Goal: Contribute content: Contribute content

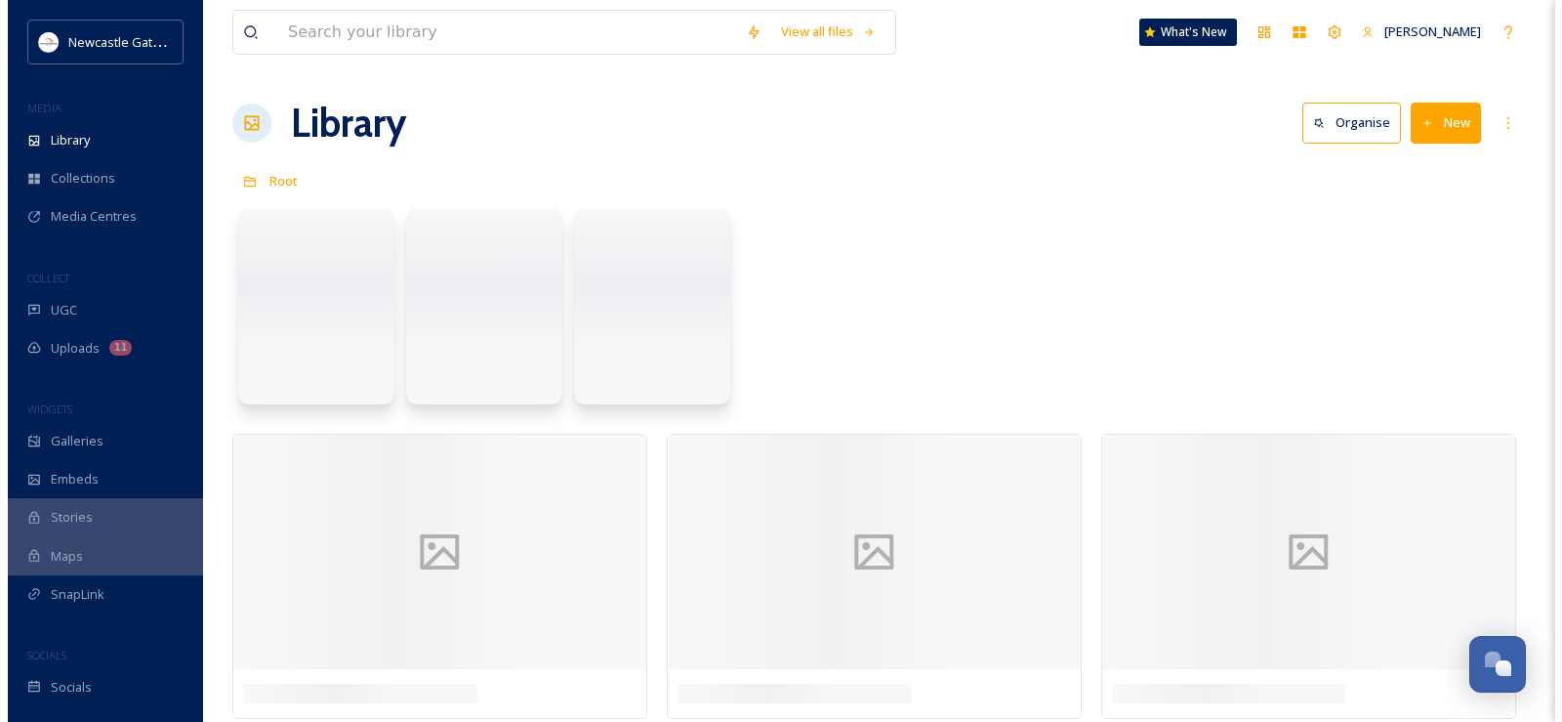
scroll to position [3619, 0]
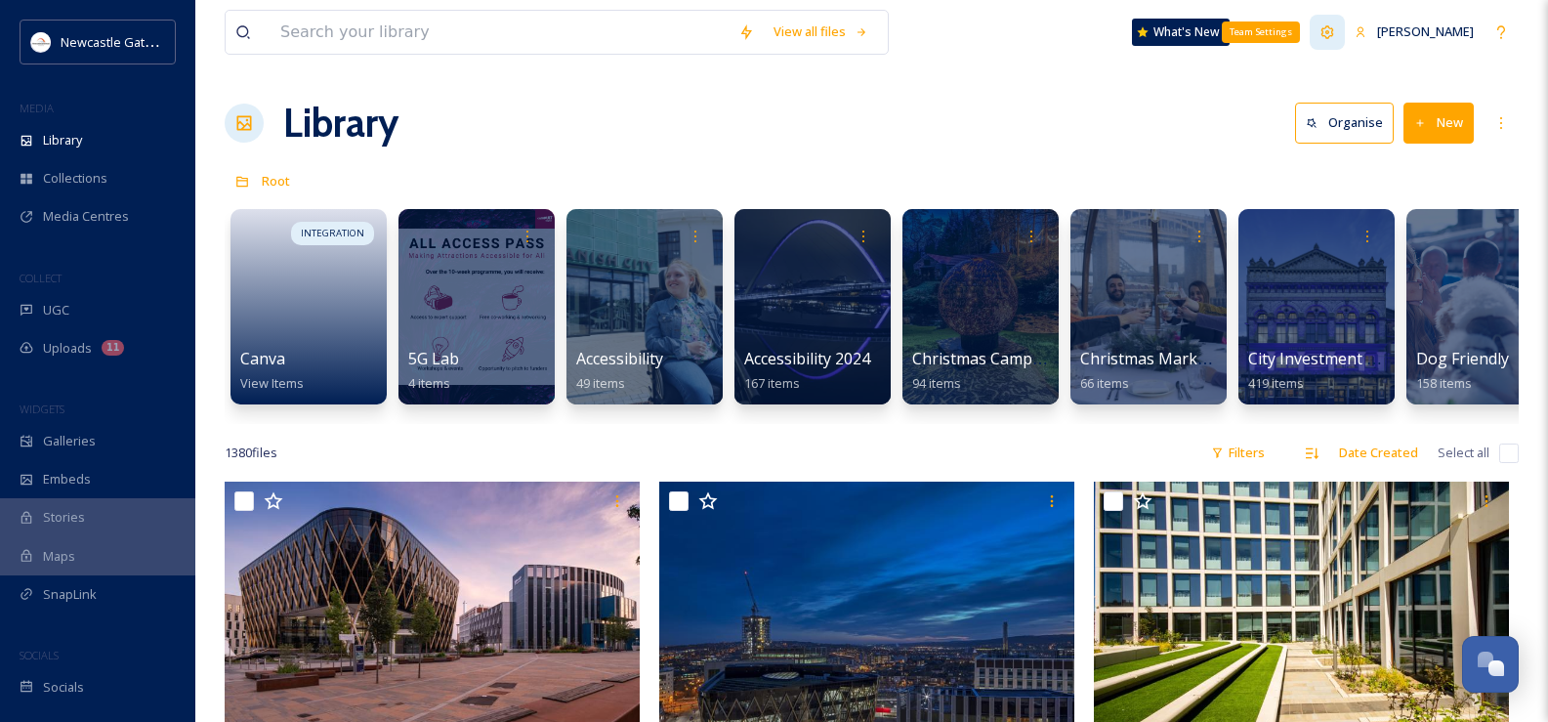
click at [1330, 32] on icon at bounding box center [1327, 31] width 13 height 13
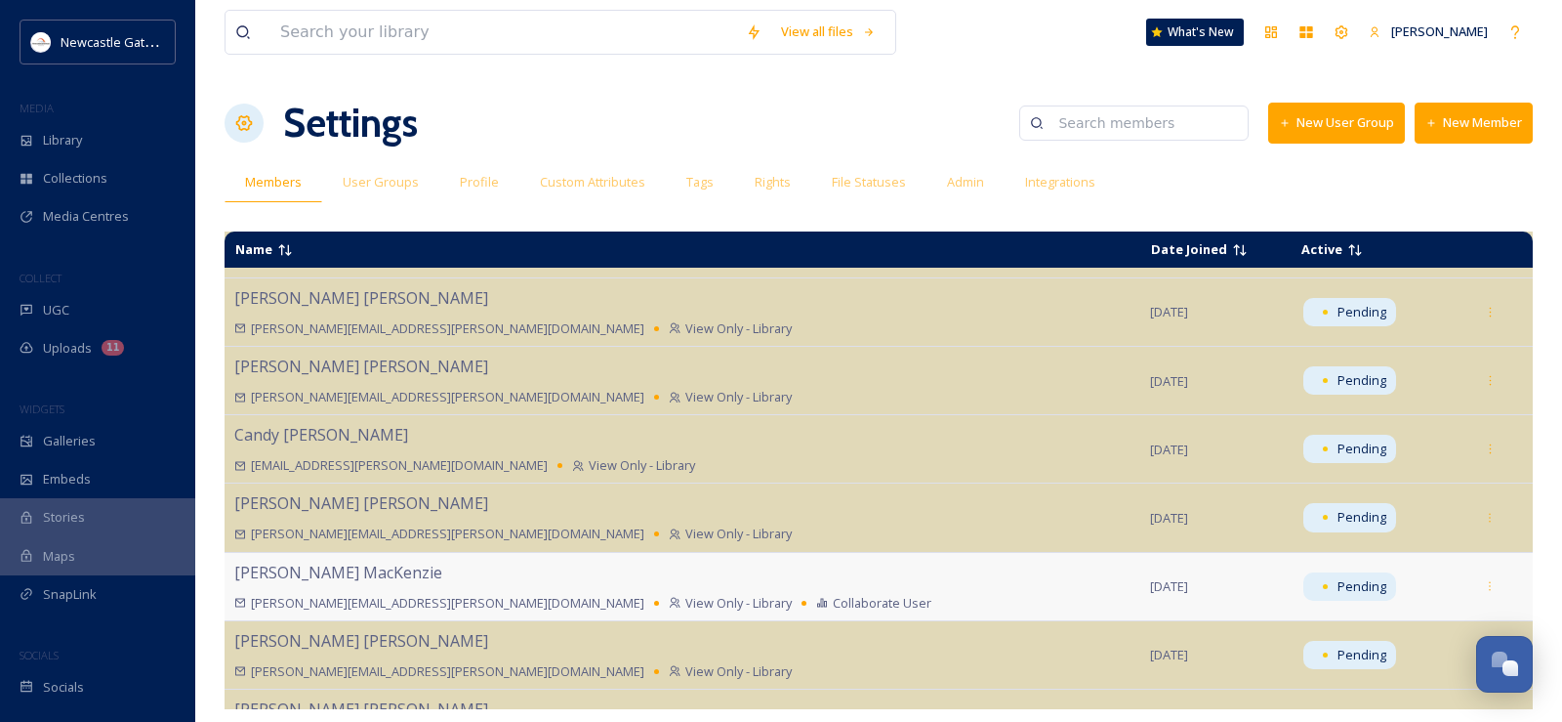
scroll to position [1039, 0]
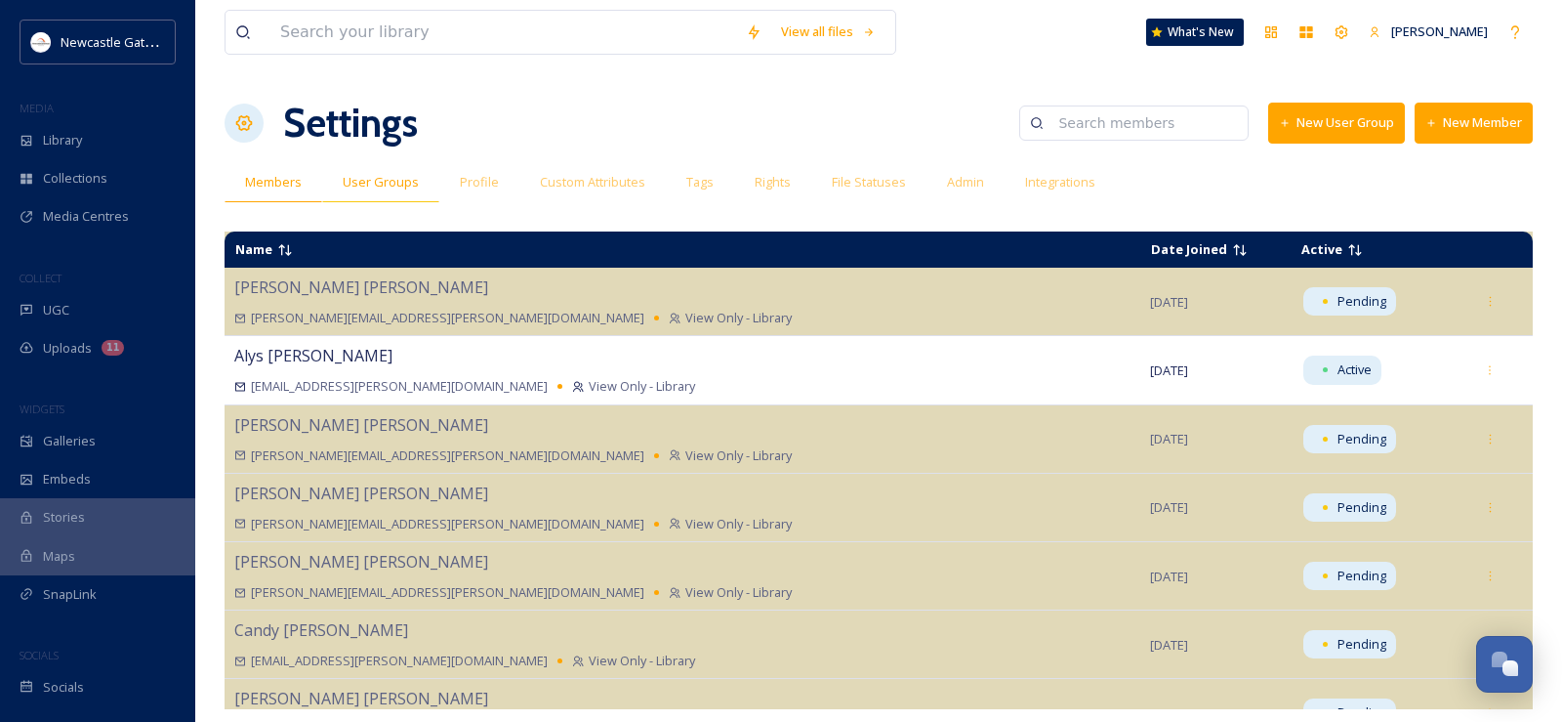
click at [404, 180] on span "User Groups" at bounding box center [381, 182] width 76 height 19
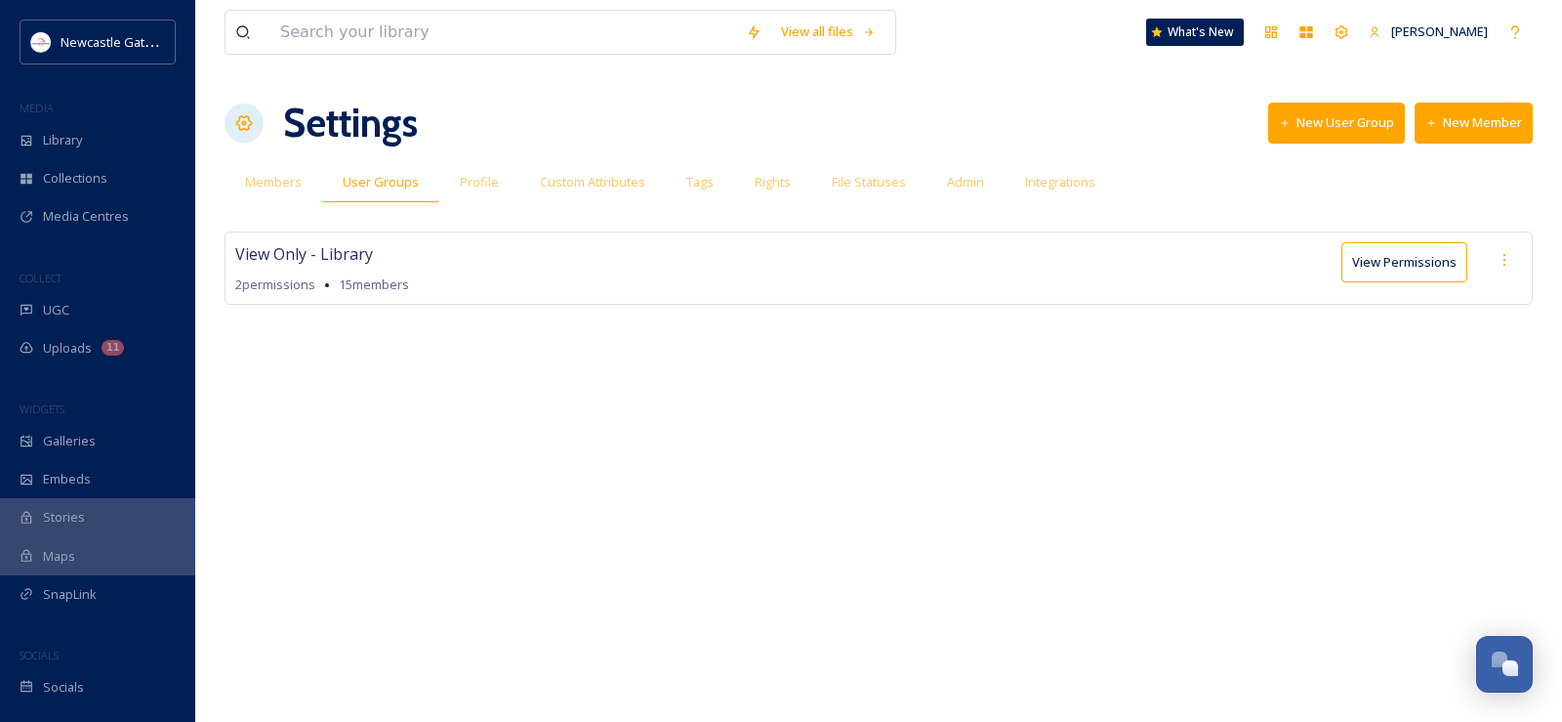
click at [1440, 260] on button "View Permissions" at bounding box center [1405, 262] width 126 height 40
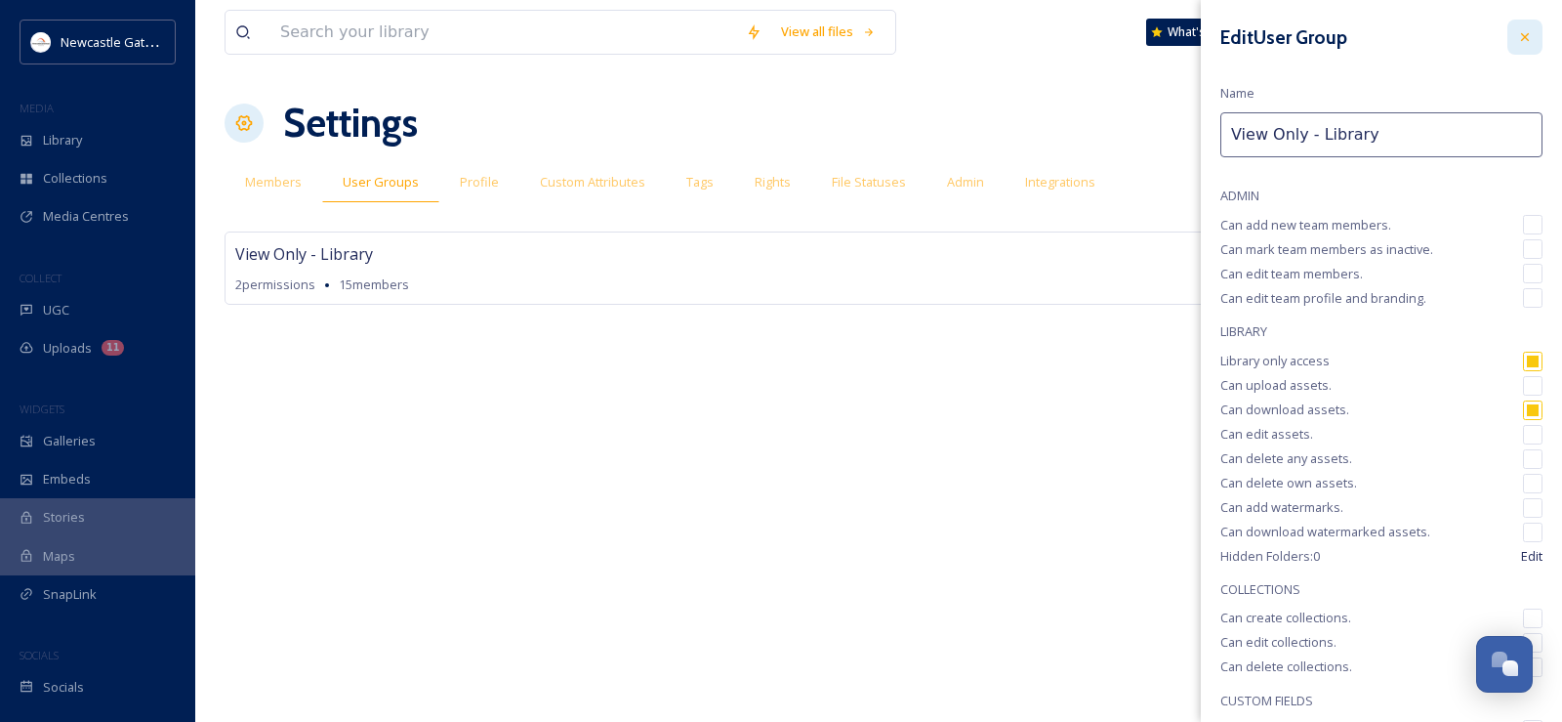
click at [1517, 39] on icon at bounding box center [1525, 37] width 16 height 16
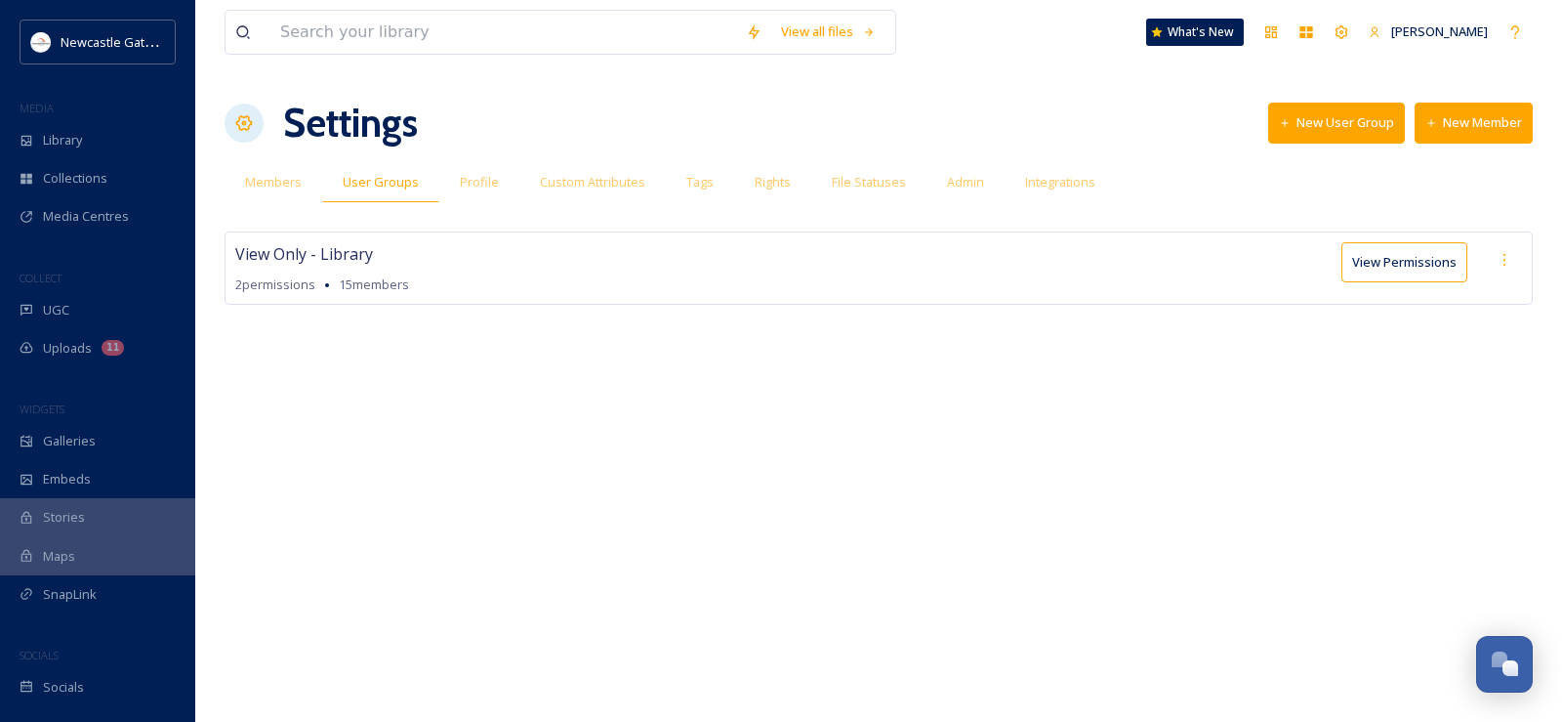
click at [1446, 129] on button "New Member" at bounding box center [1474, 123] width 118 height 40
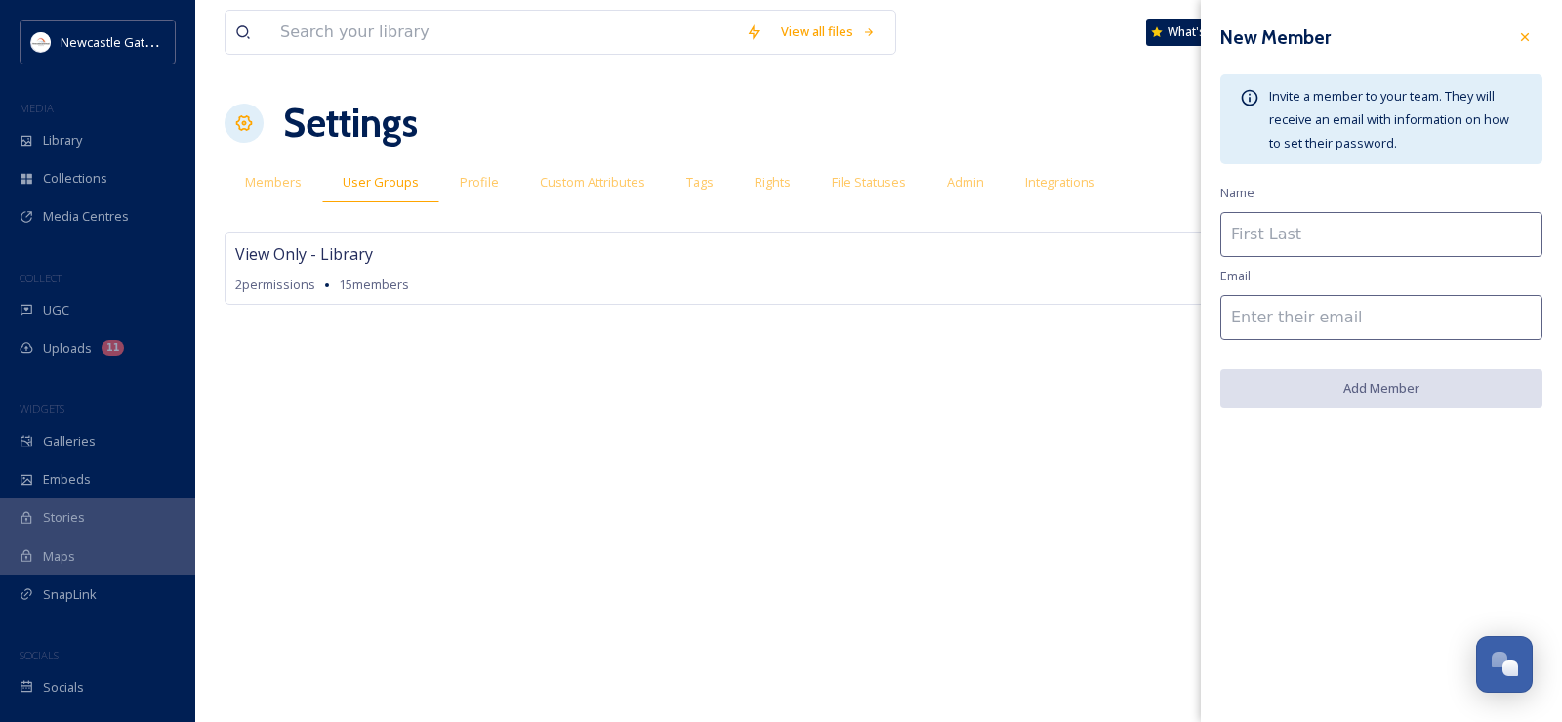
click at [1270, 228] on input at bounding box center [1382, 234] width 322 height 45
type input "Sharon Campbell-Lawton"
click at [1314, 319] on input at bounding box center [1382, 317] width 322 height 45
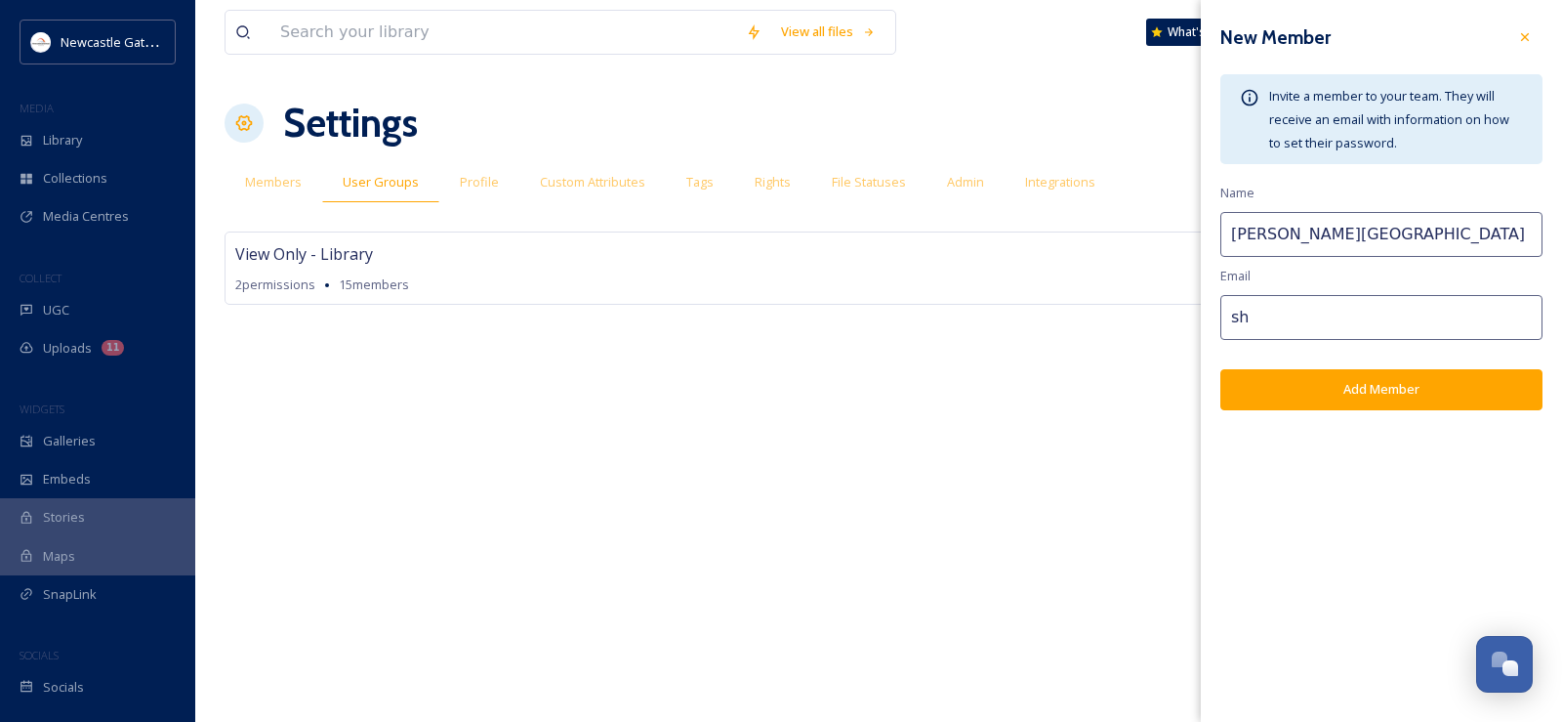
type input "s"
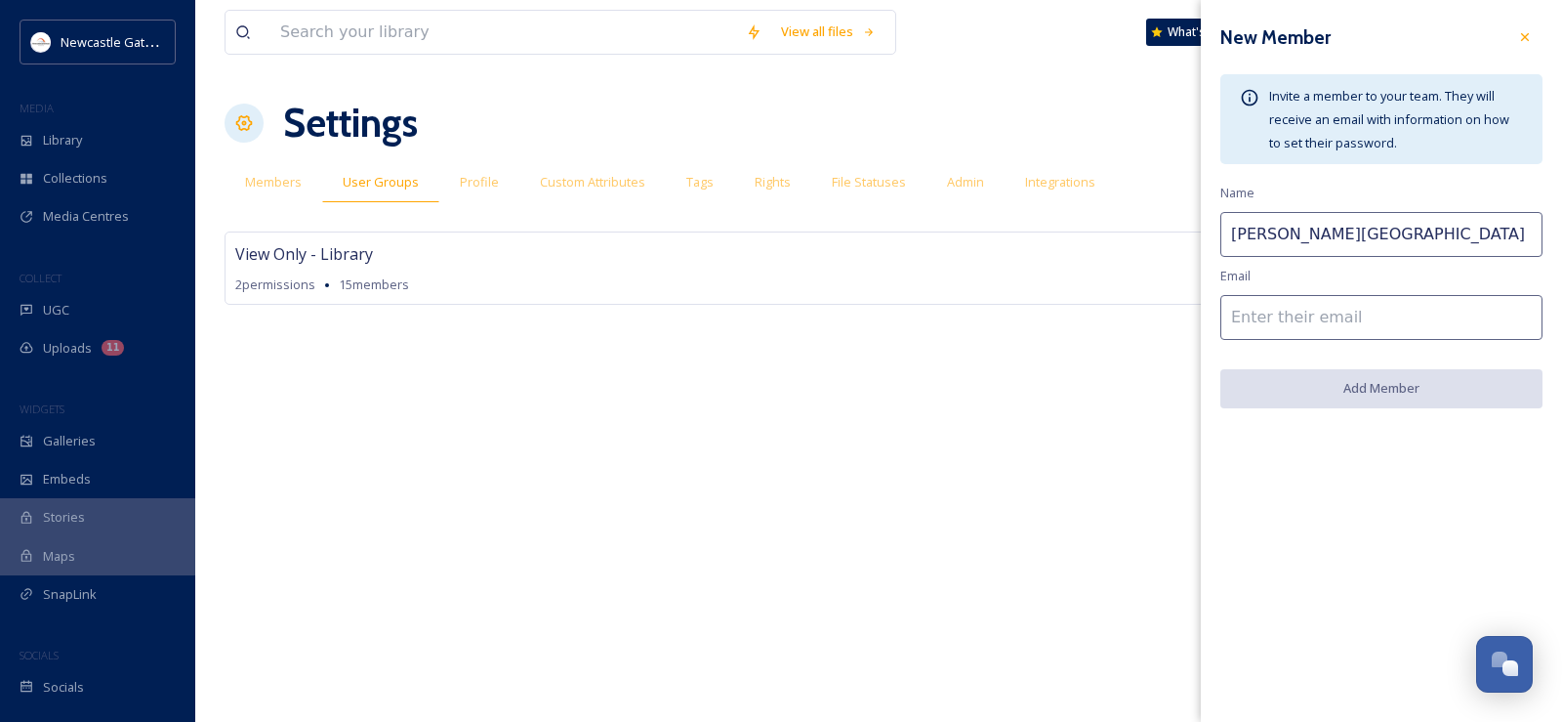
click at [1260, 319] on input at bounding box center [1382, 317] width 322 height 45
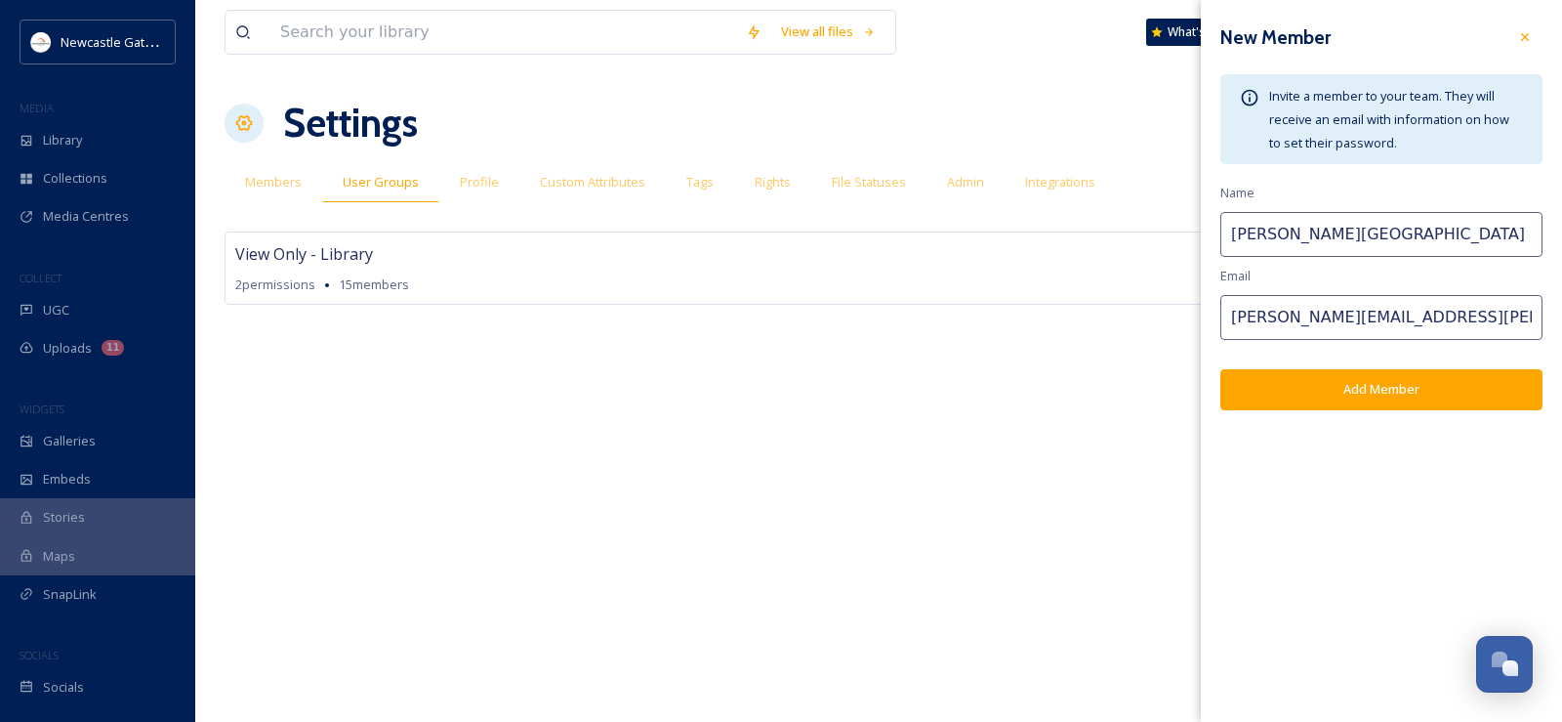
type input "sharon.campbell@ngi.org.uk"
click at [1372, 391] on button "Add Member" at bounding box center [1382, 389] width 322 height 40
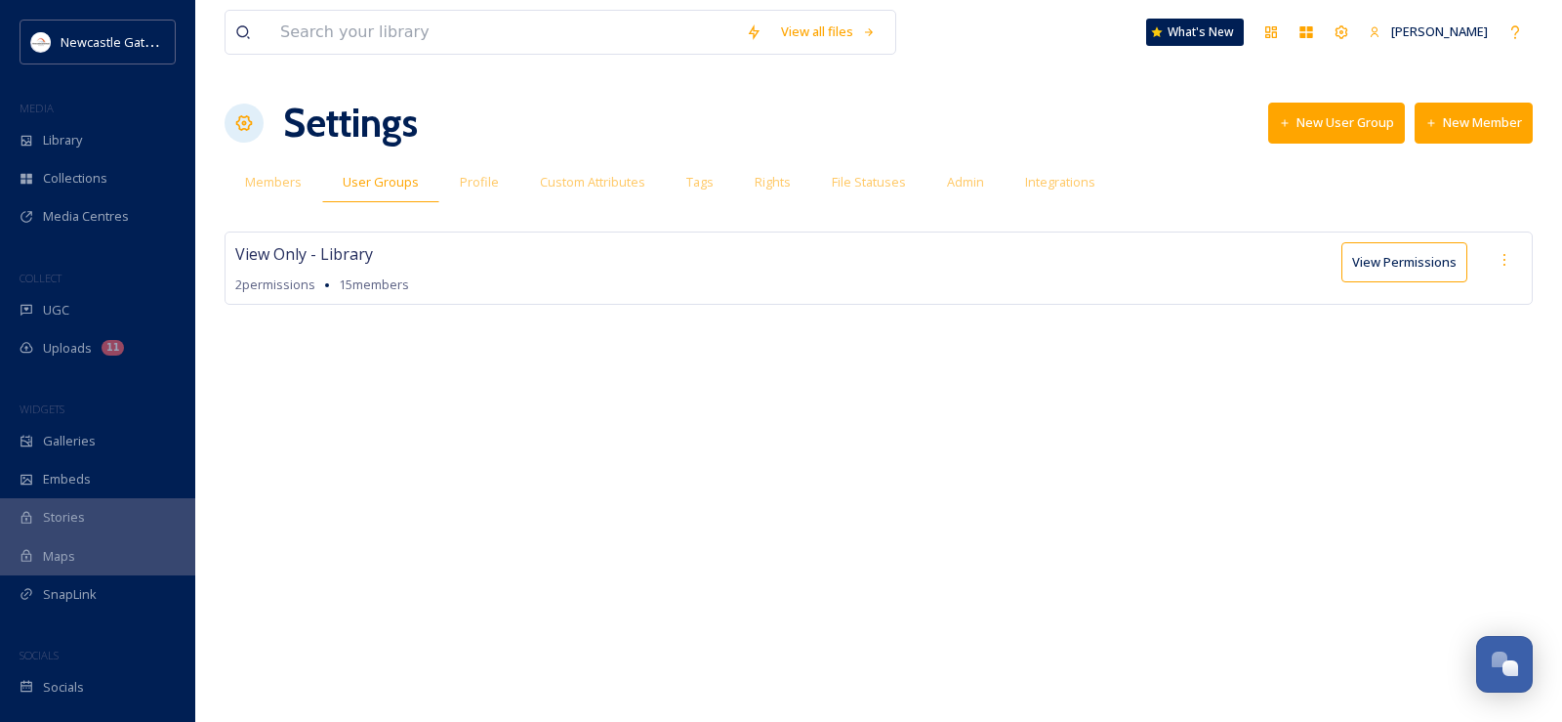
click at [1453, 124] on button "New Member" at bounding box center [1474, 123] width 118 height 40
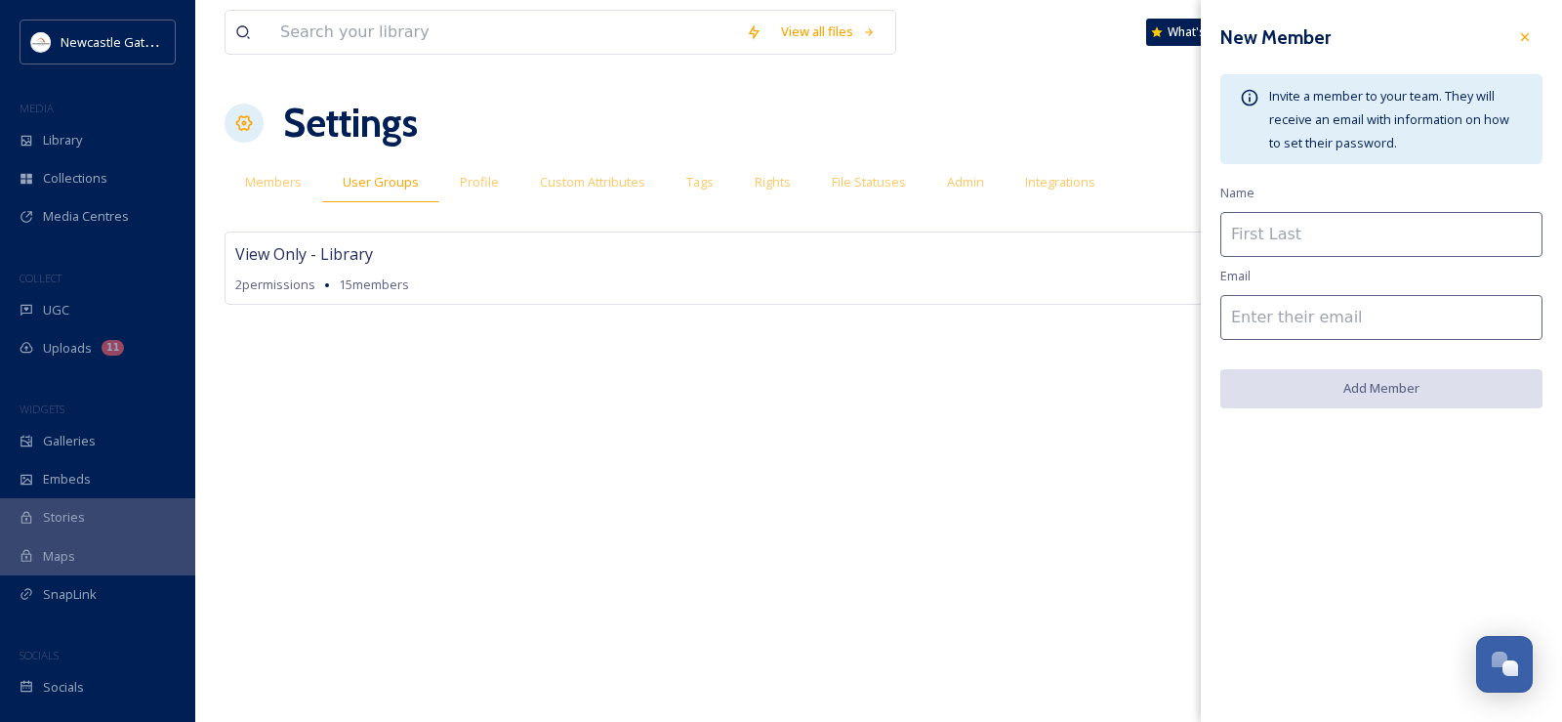
click at [1285, 233] on input at bounding box center [1382, 234] width 322 height 45
type input "Laura Freer"
click at [1274, 324] on input at bounding box center [1382, 317] width 322 height 45
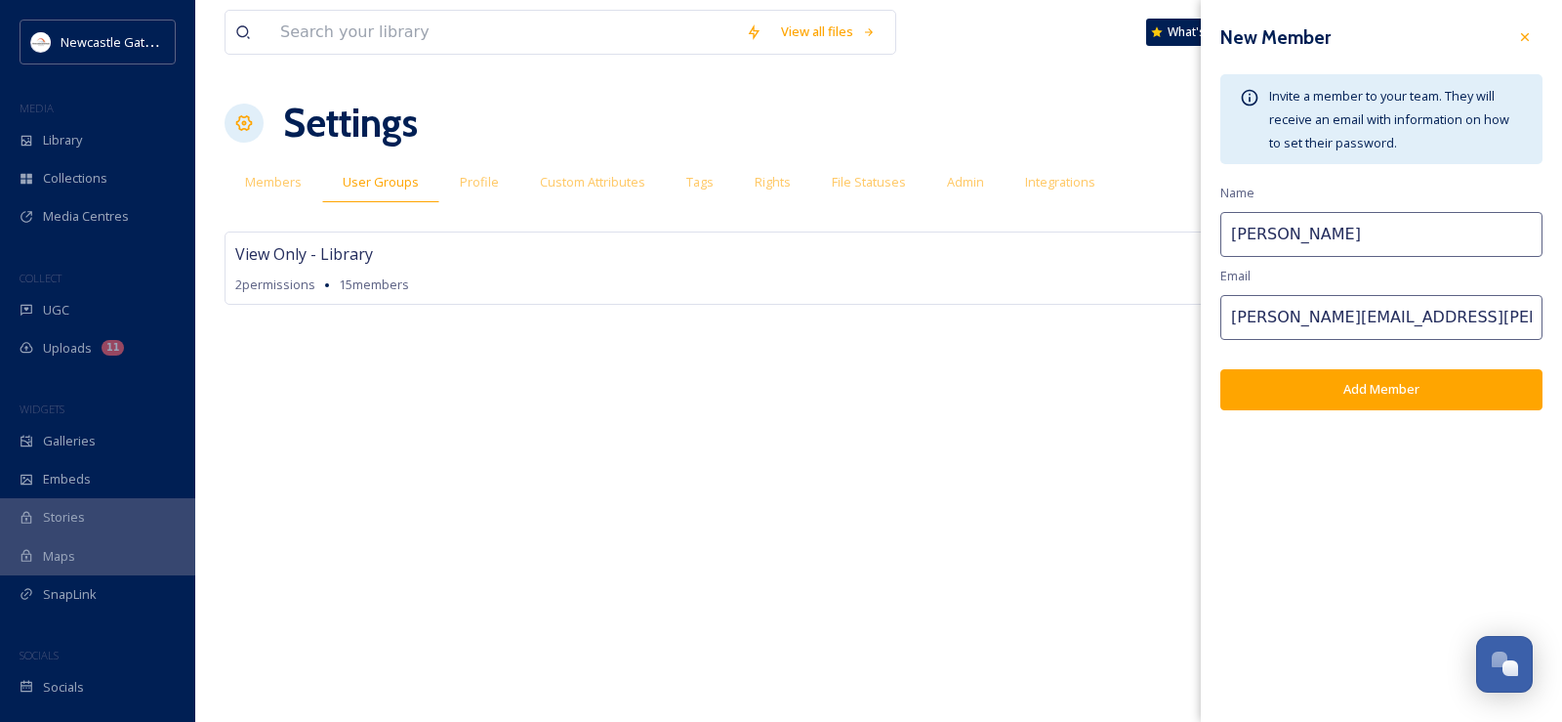
type input "laura.freer@ngi.org.uk"
click at [1303, 393] on button "Add Member" at bounding box center [1382, 389] width 322 height 40
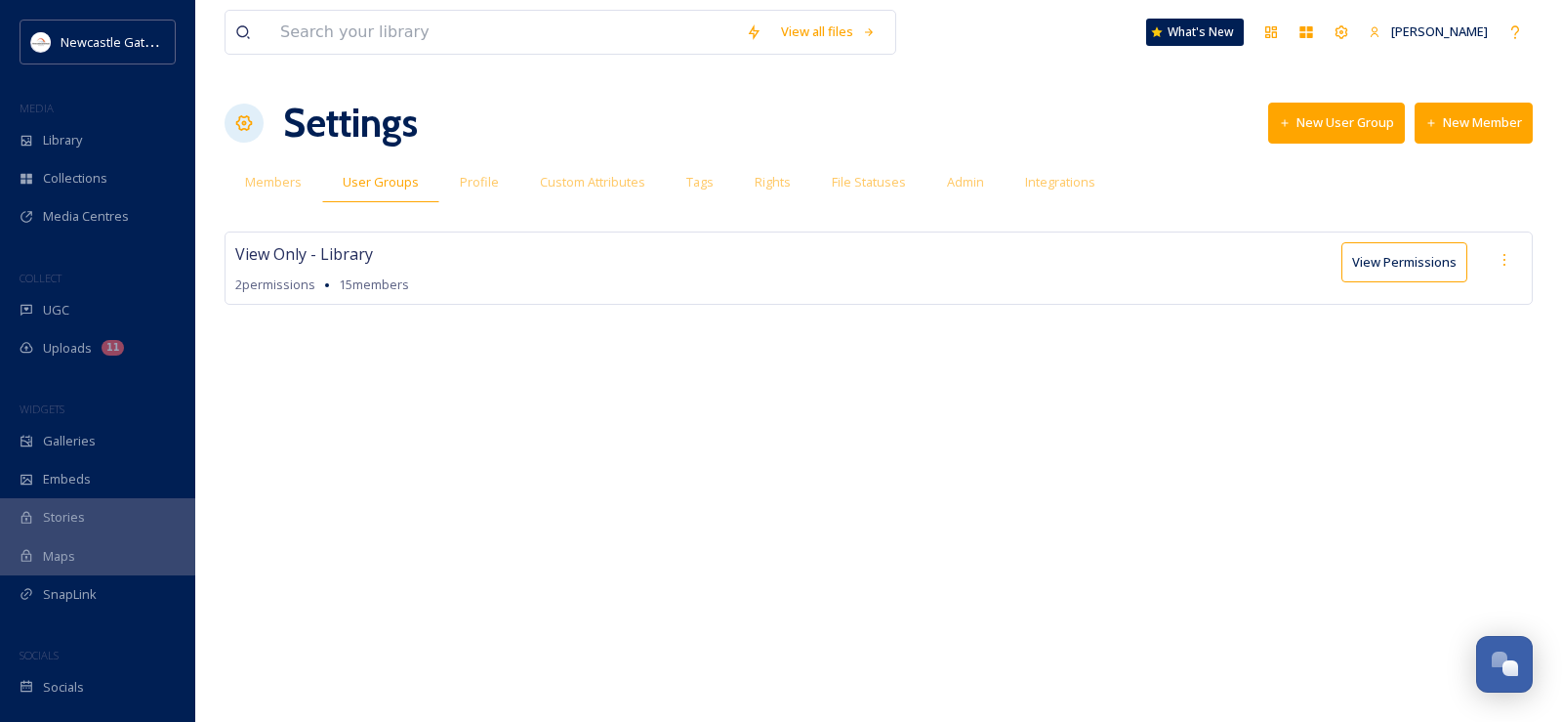
click at [1479, 116] on button "New Member" at bounding box center [1474, 123] width 118 height 40
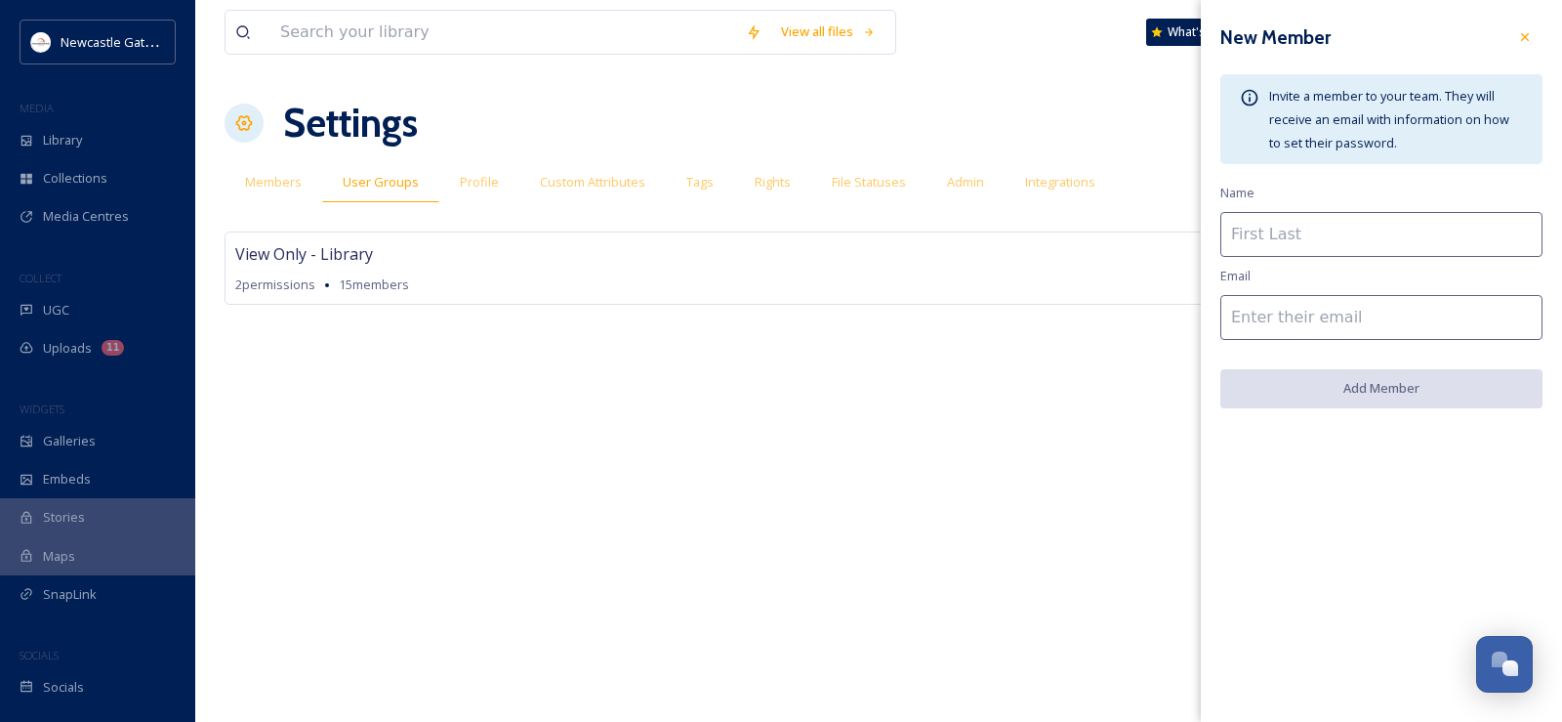
click at [1266, 228] on input at bounding box center [1382, 234] width 322 height 45
type input "Mark Hindmarsh"
click at [1289, 318] on input at bounding box center [1382, 317] width 322 height 45
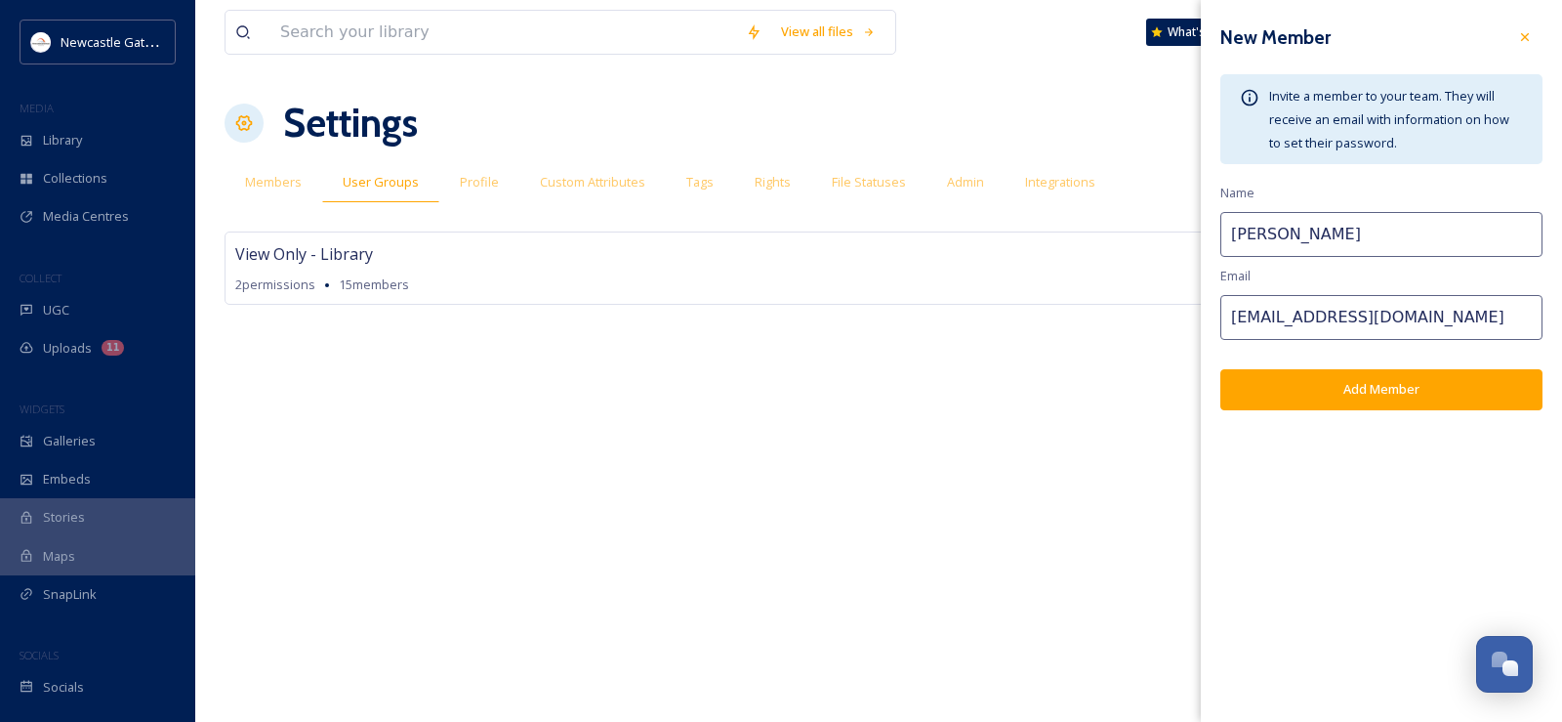
type input "mark.hindmarsh@ngi.org.uk"
click at [1308, 389] on button "Add Member" at bounding box center [1382, 389] width 322 height 40
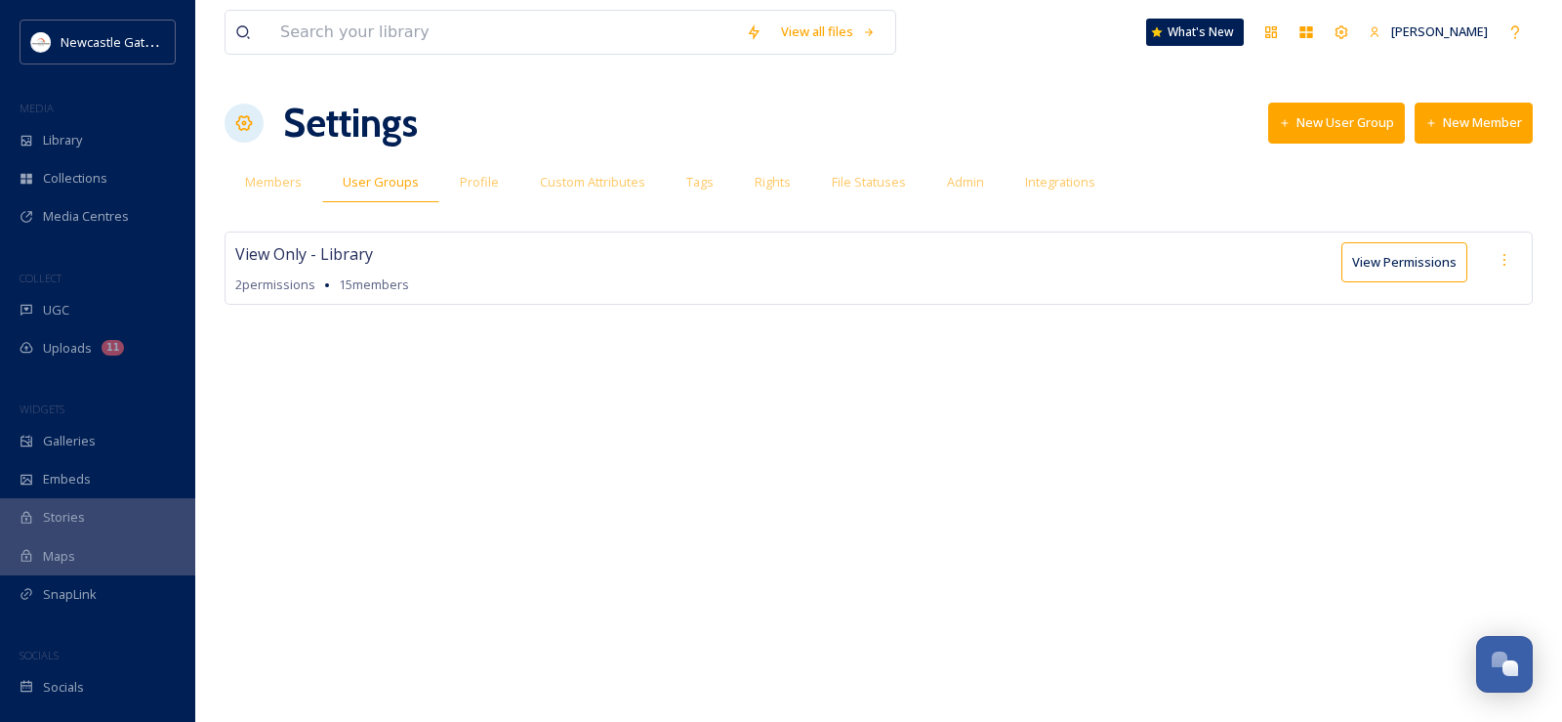
click at [1442, 131] on button "New Member" at bounding box center [1474, 123] width 118 height 40
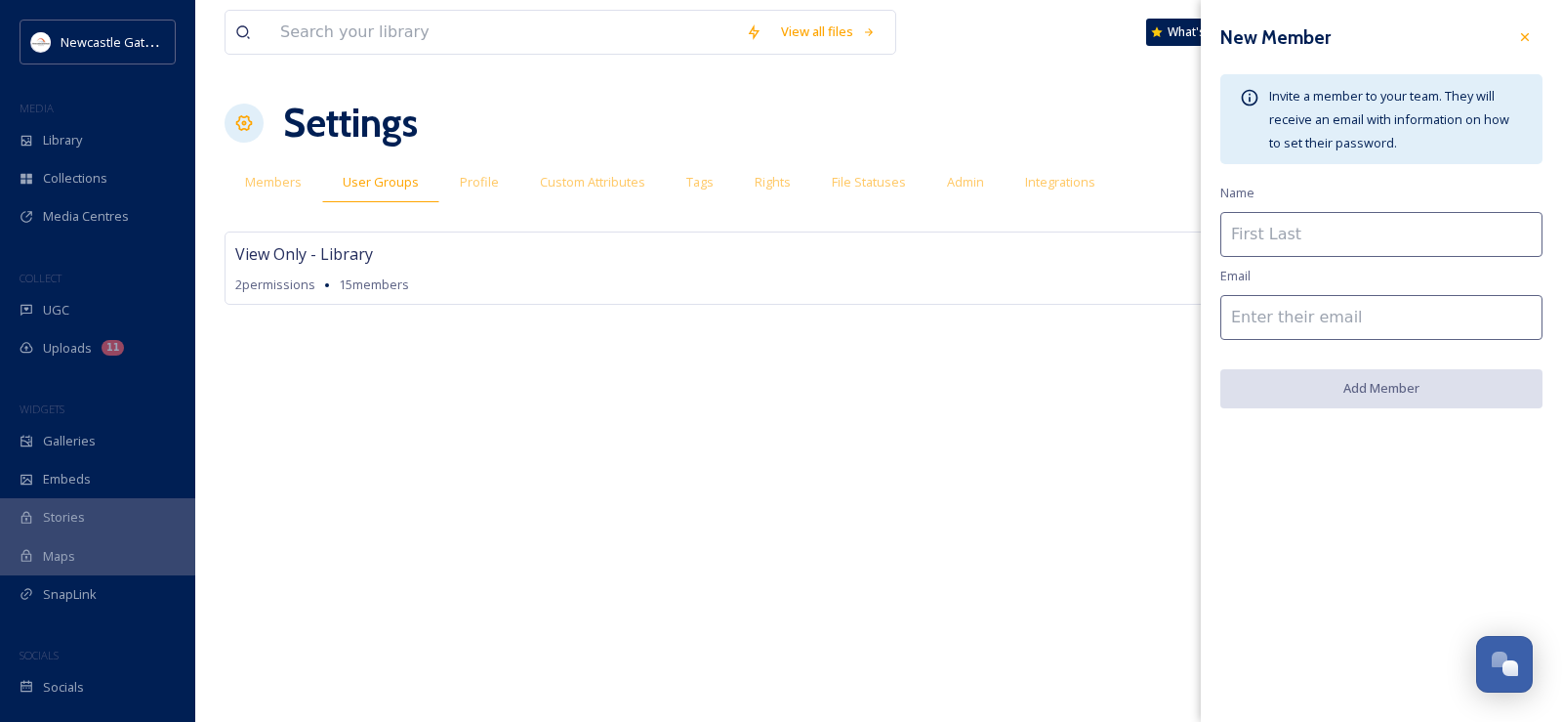
click at [1300, 234] on input at bounding box center [1382, 234] width 322 height 45
click at [1335, 228] on input "Alex MacKensi" at bounding box center [1382, 234] width 322 height 45
type input "A"
type input "Tracey Dobson"
click at [1316, 316] on input at bounding box center [1382, 317] width 322 height 45
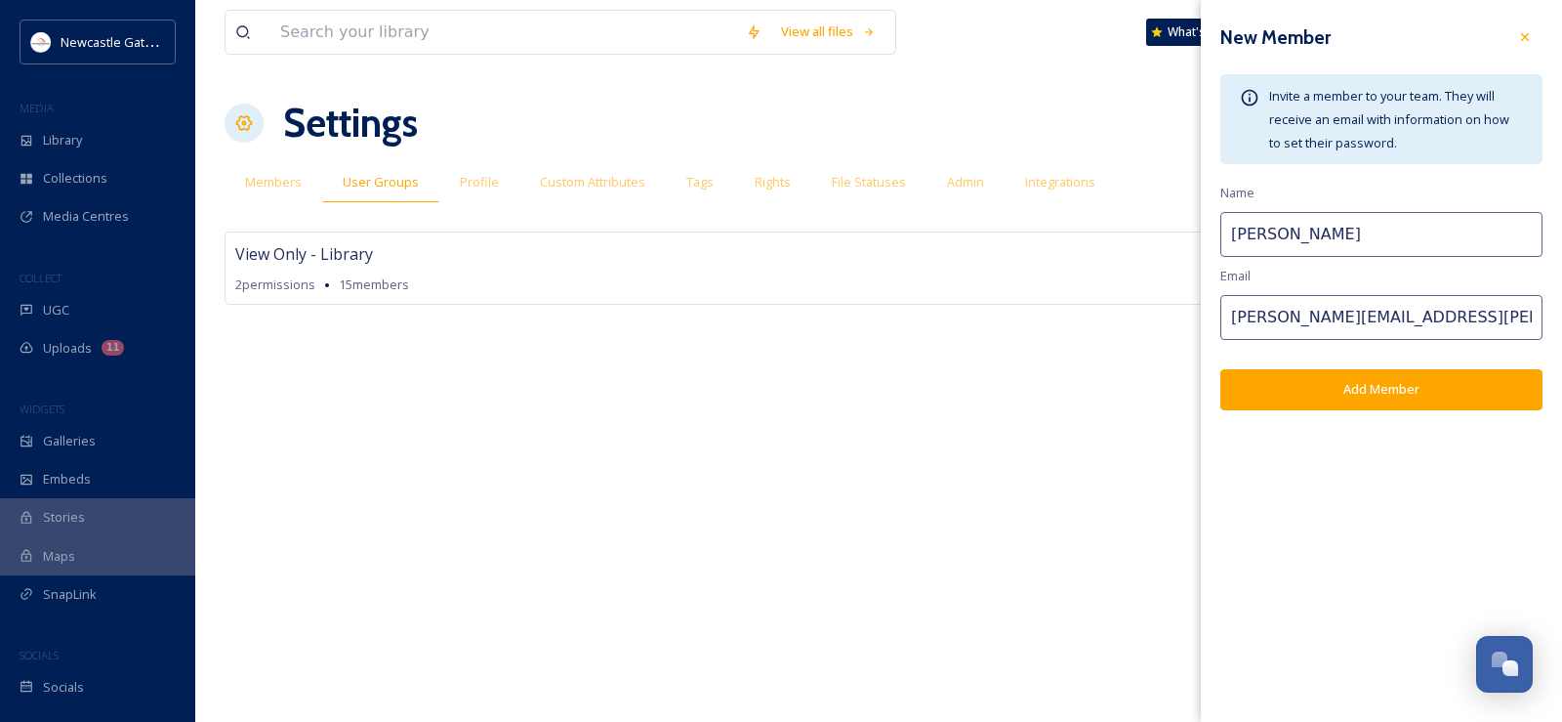
type input "tracey.dobson@ngi.org.uk"
click at [1319, 396] on button "Add Member" at bounding box center [1382, 389] width 322 height 40
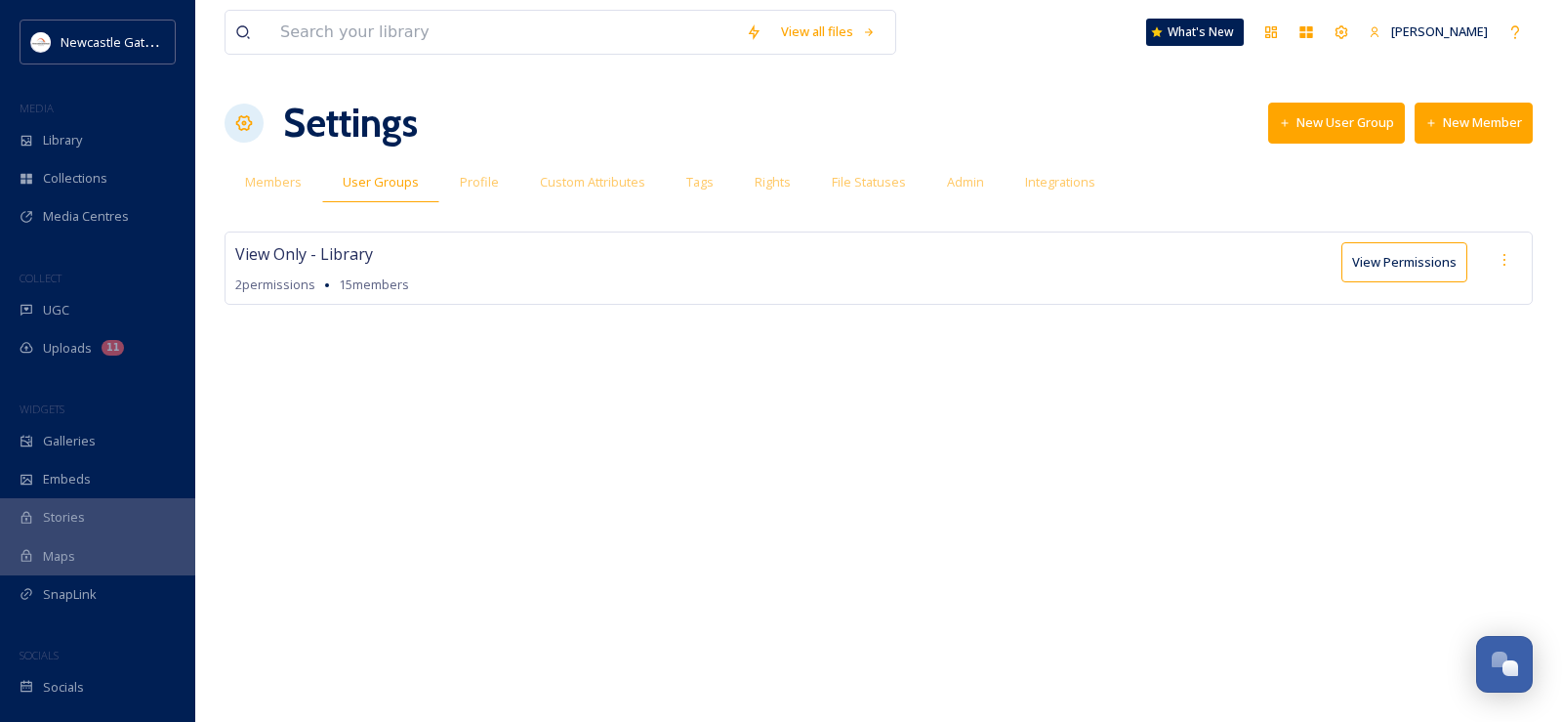
click at [1470, 123] on button "New Member" at bounding box center [1474, 123] width 118 height 40
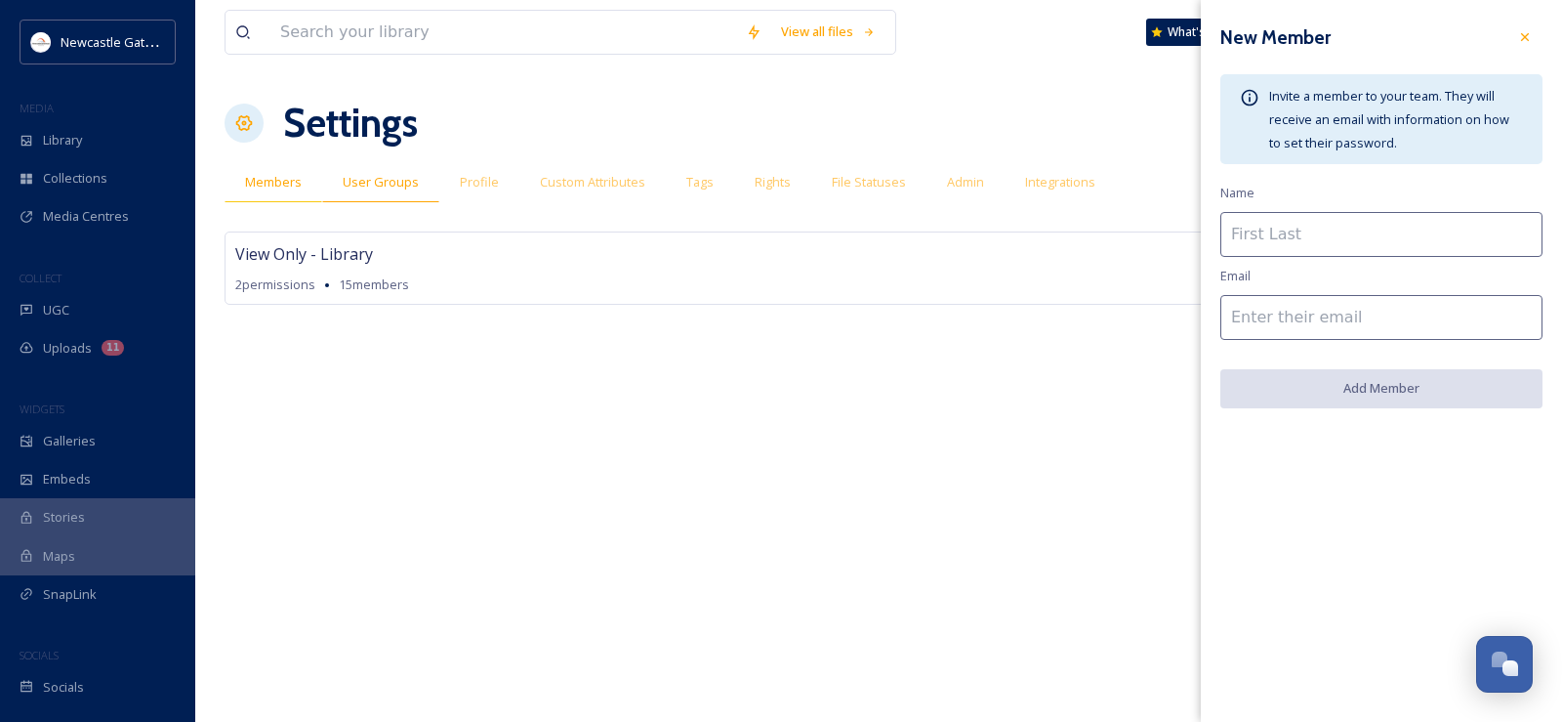
click at [259, 182] on span "Members" at bounding box center [273, 182] width 57 height 19
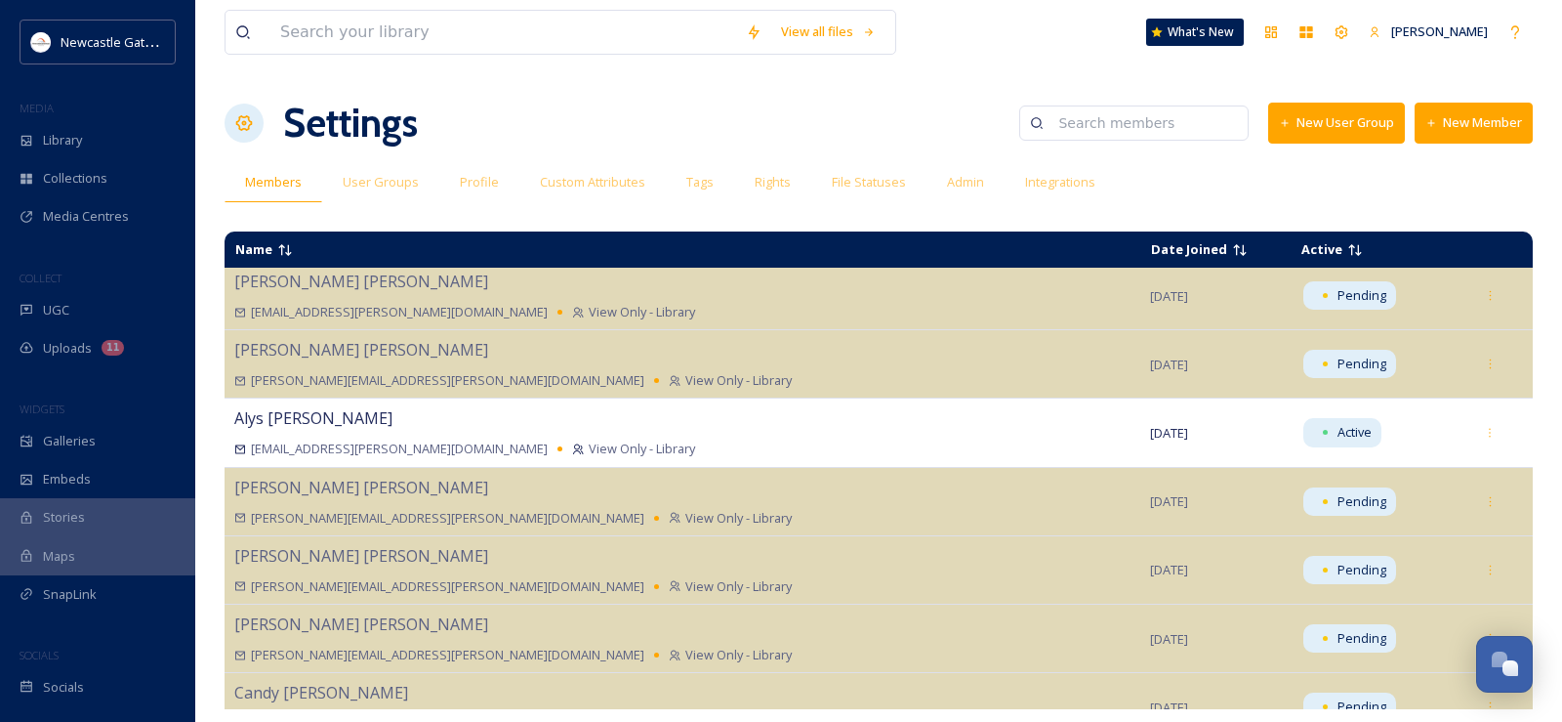
scroll to position [1074, 0]
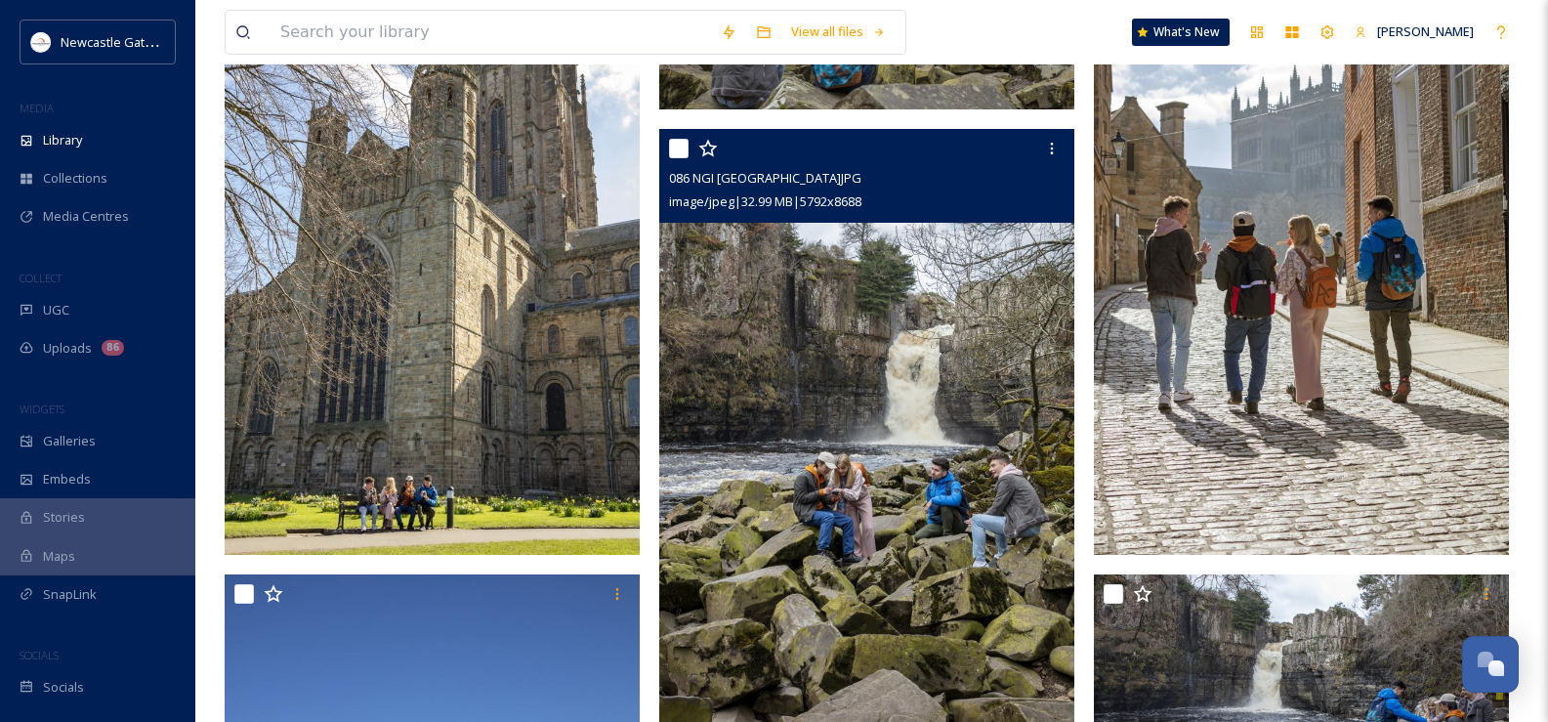
scroll to position [3546, 0]
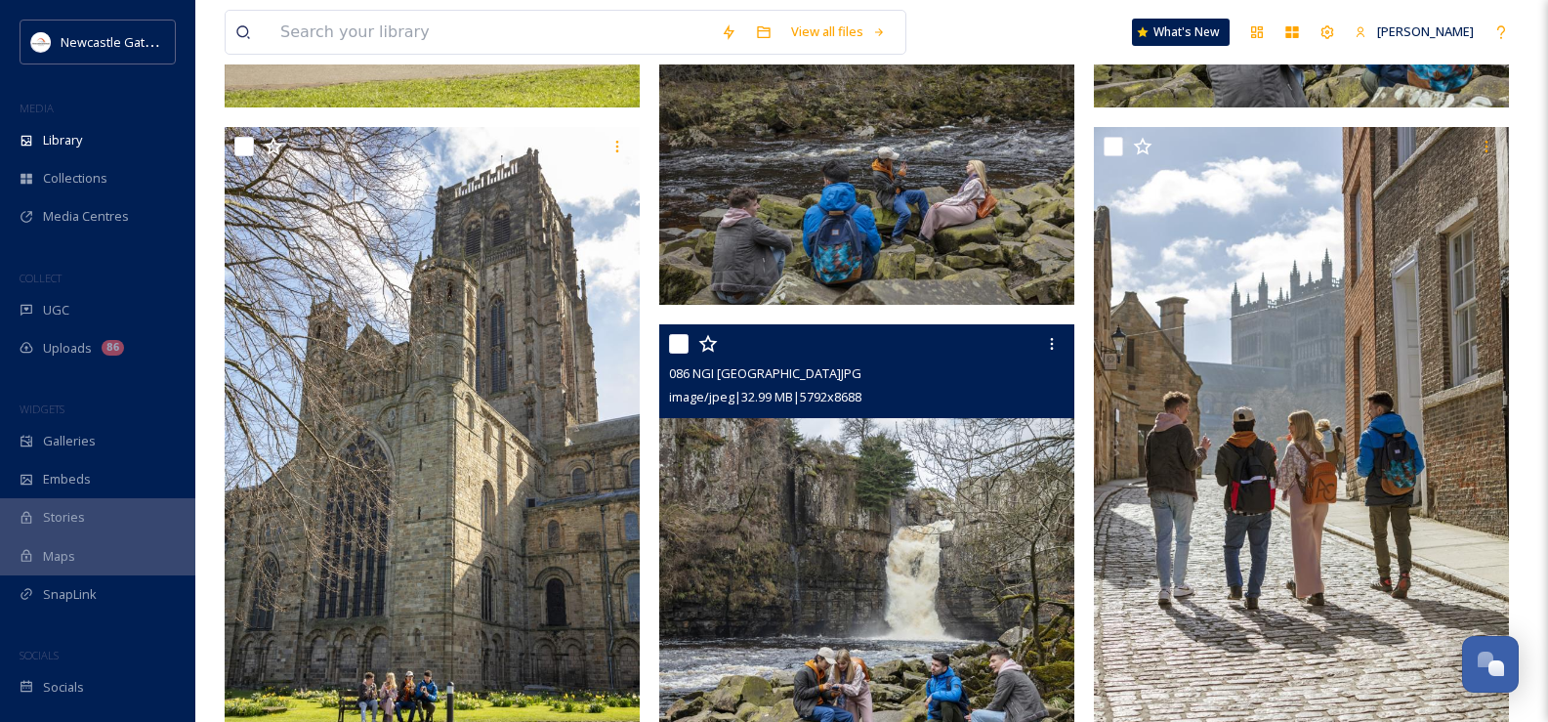
click at [896, 506] on img at bounding box center [866, 635] width 415 height 623
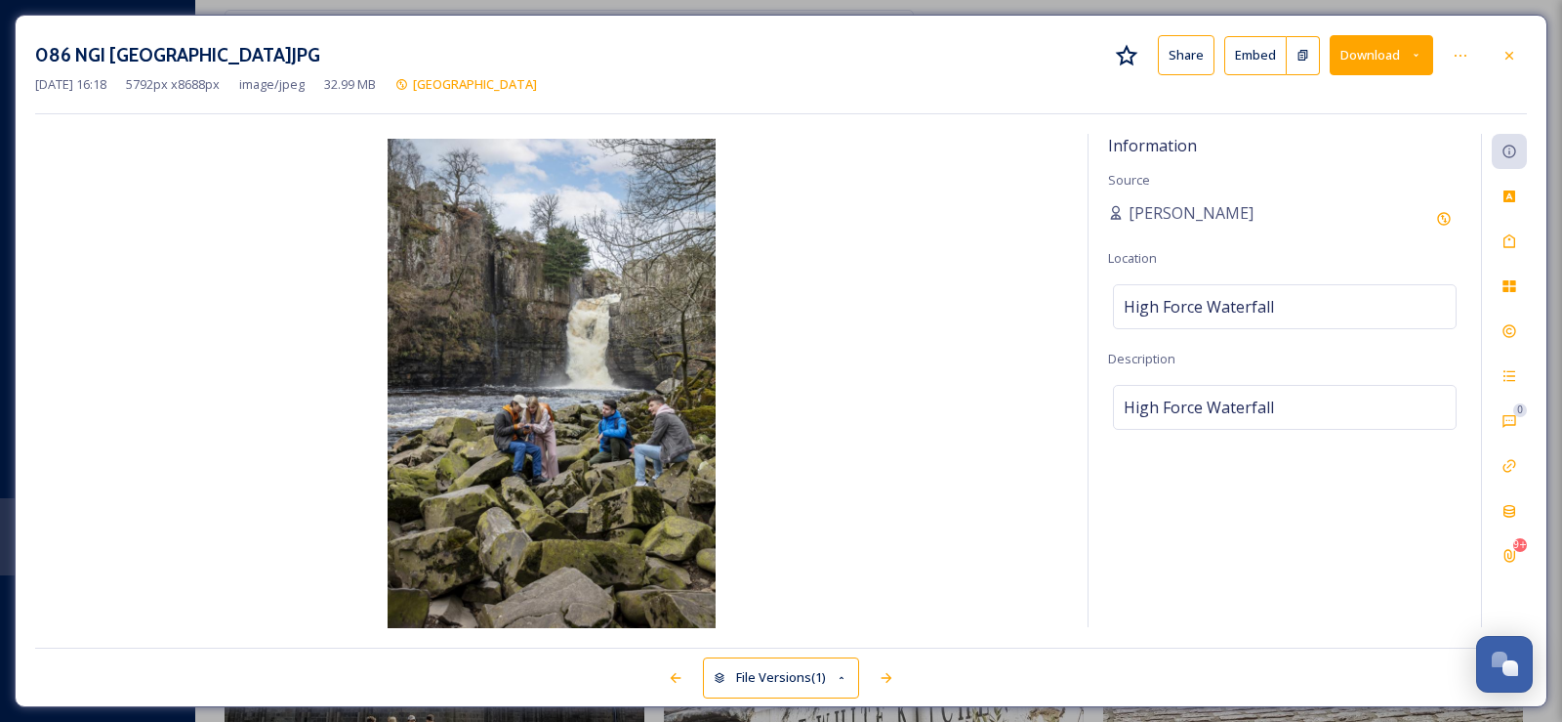
click at [1511, 60] on icon at bounding box center [1510, 56] width 16 height 16
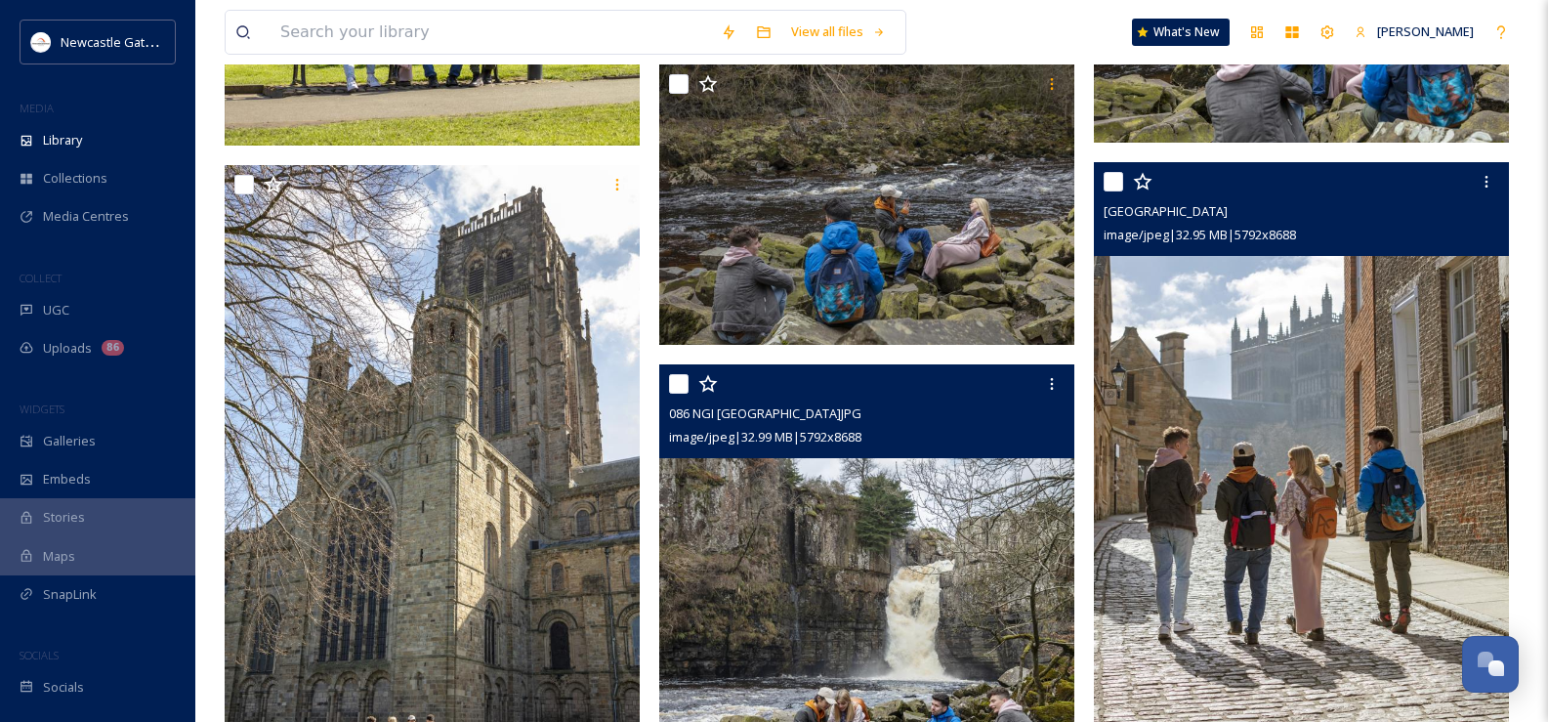
click at [1321, 428] on img at bounding box center [1301, 473] width 415 height 623
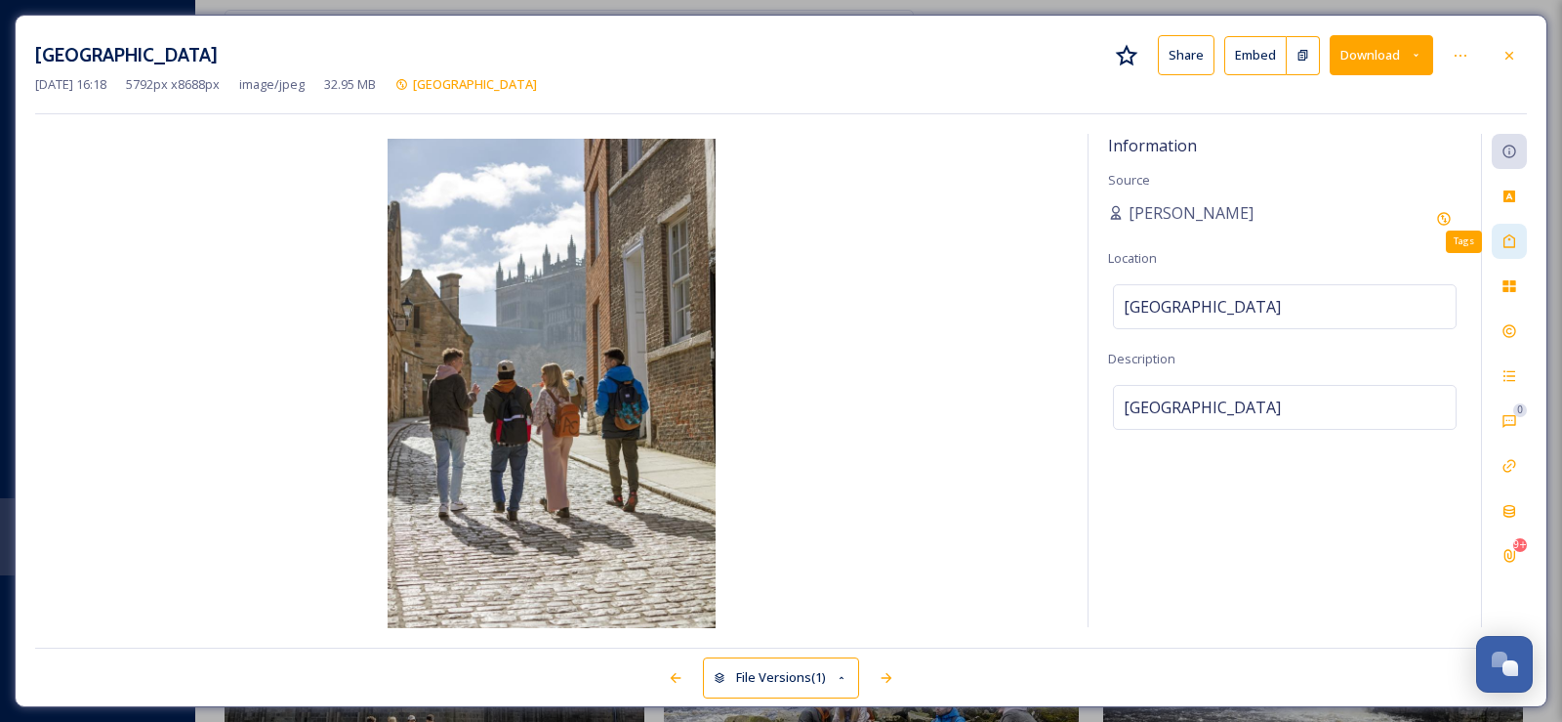
click at [1514, 235] on icon at bounding box center [1510, 241] width 16 height 16
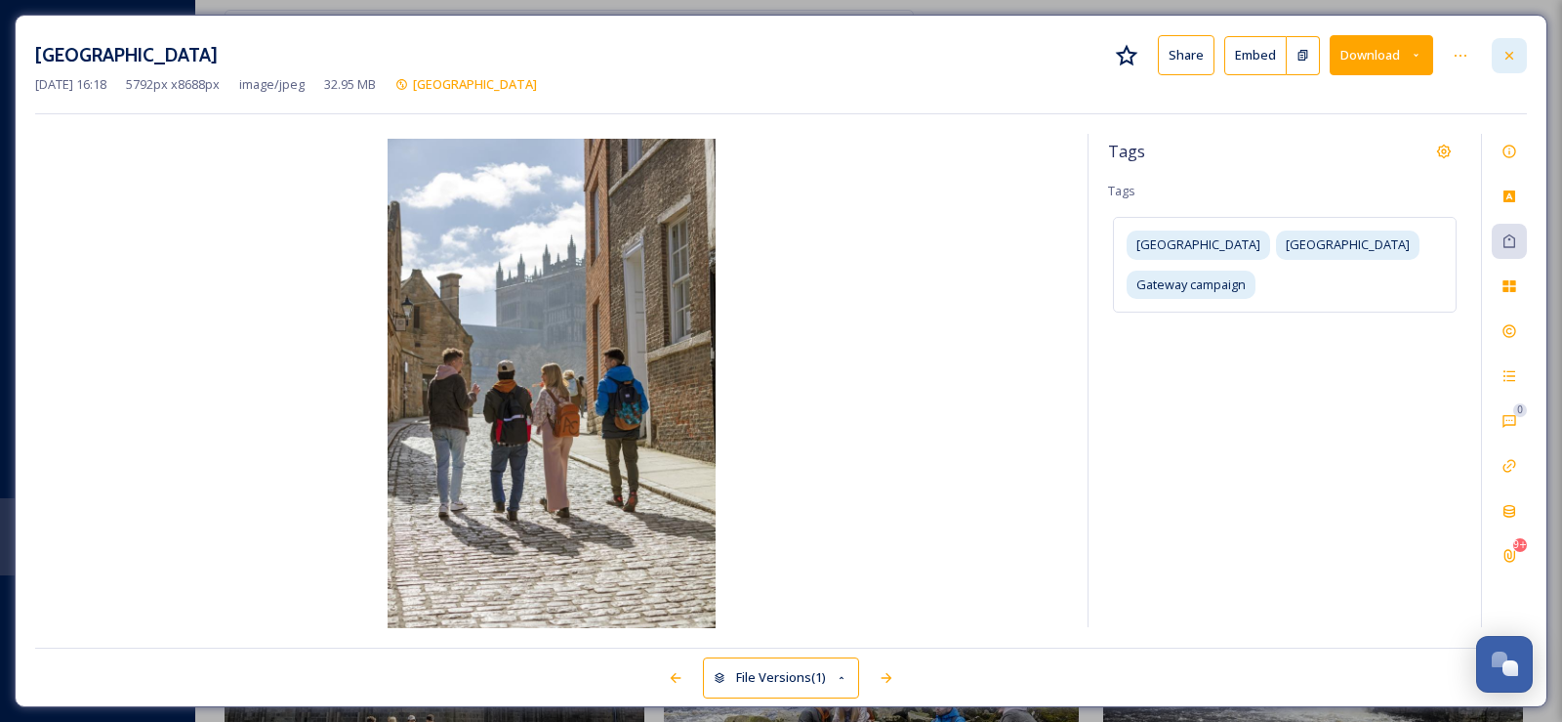
click at [1512, 58] on icon at bounding box center [1510, 55] width 8 height 8
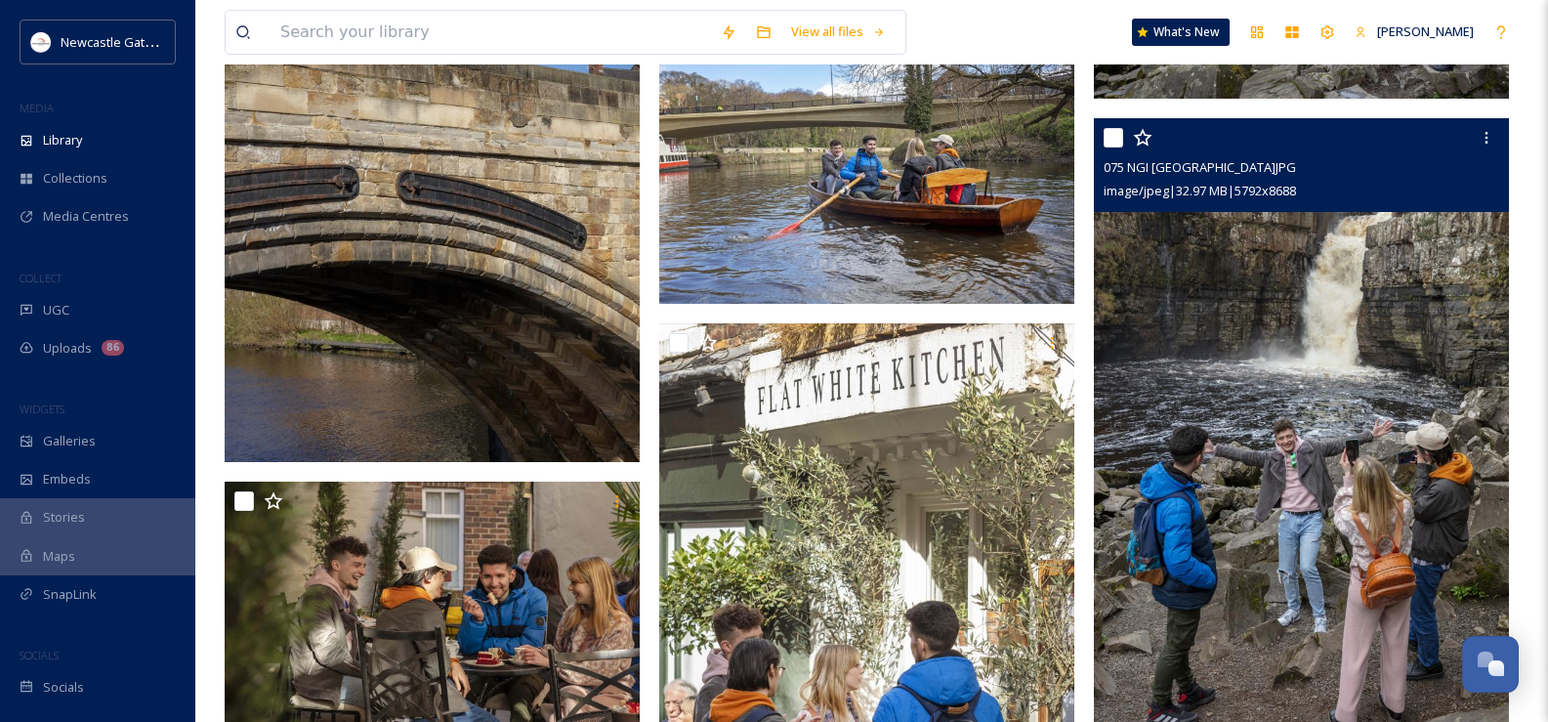
scroll to position [4816, 0]
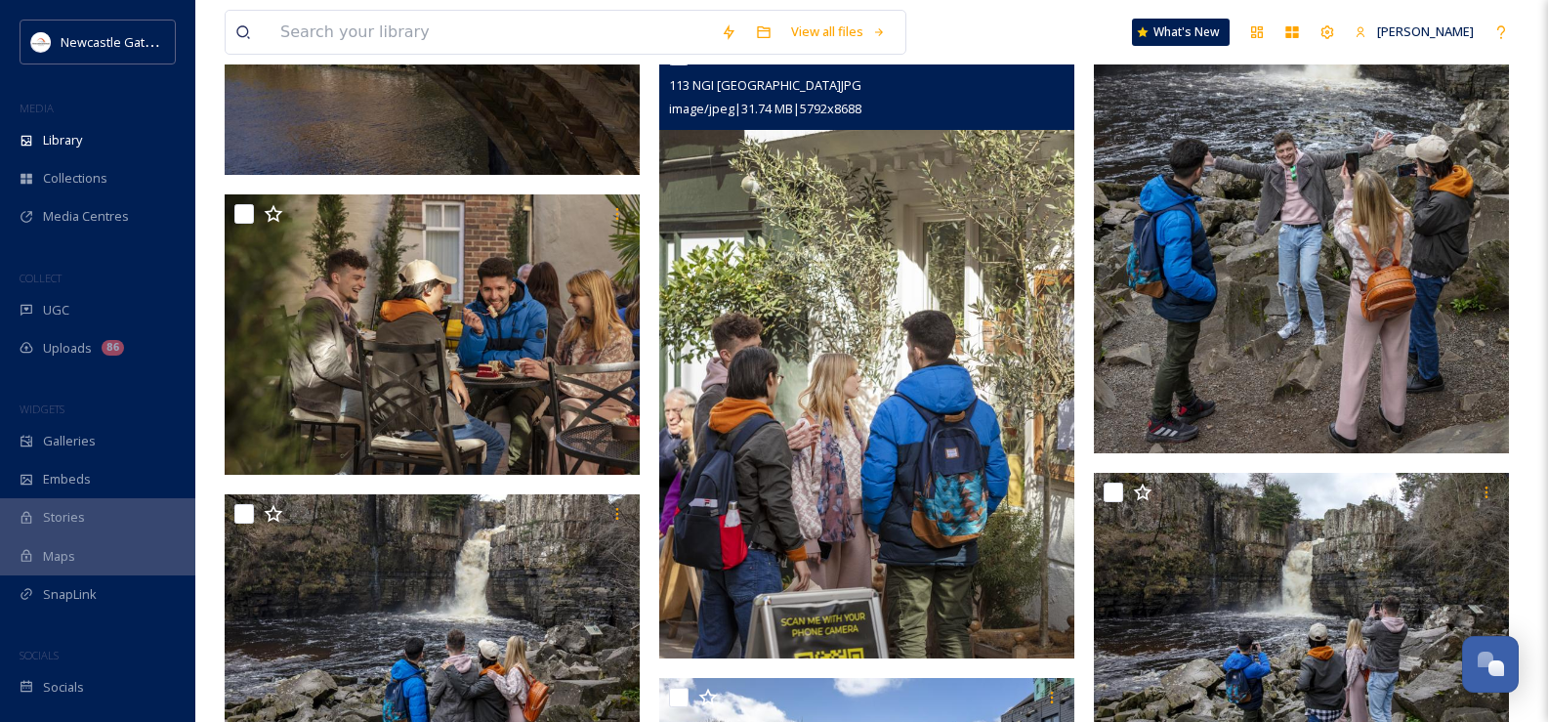
click at [964, 367] on img at bounding box center [866, 347] width 415 height 623
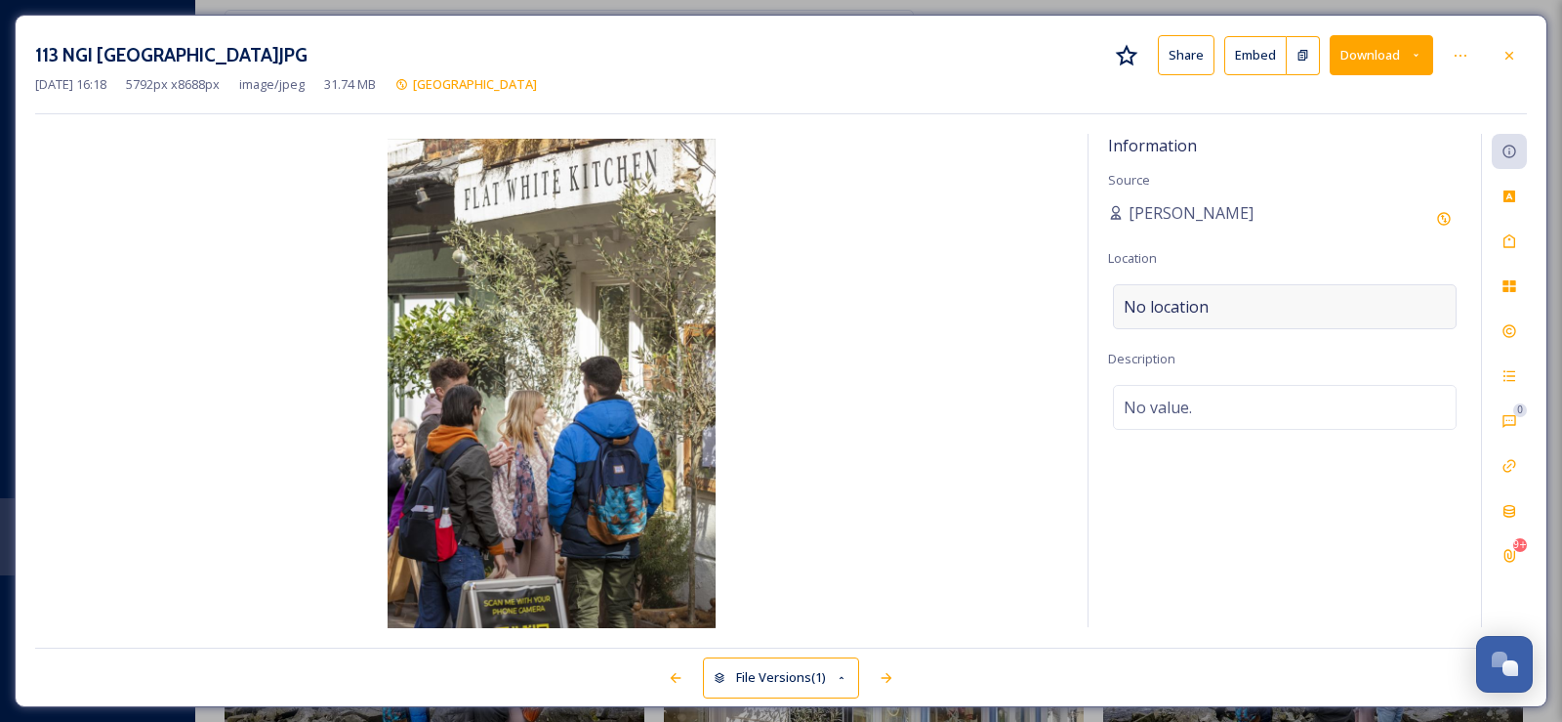
click at [1191, 299] on span "No location" at bounding box center [1166, 306] width 85 height 23
click at [1189, 306] on input at bounding box center [1285, 306] width 342 height 43
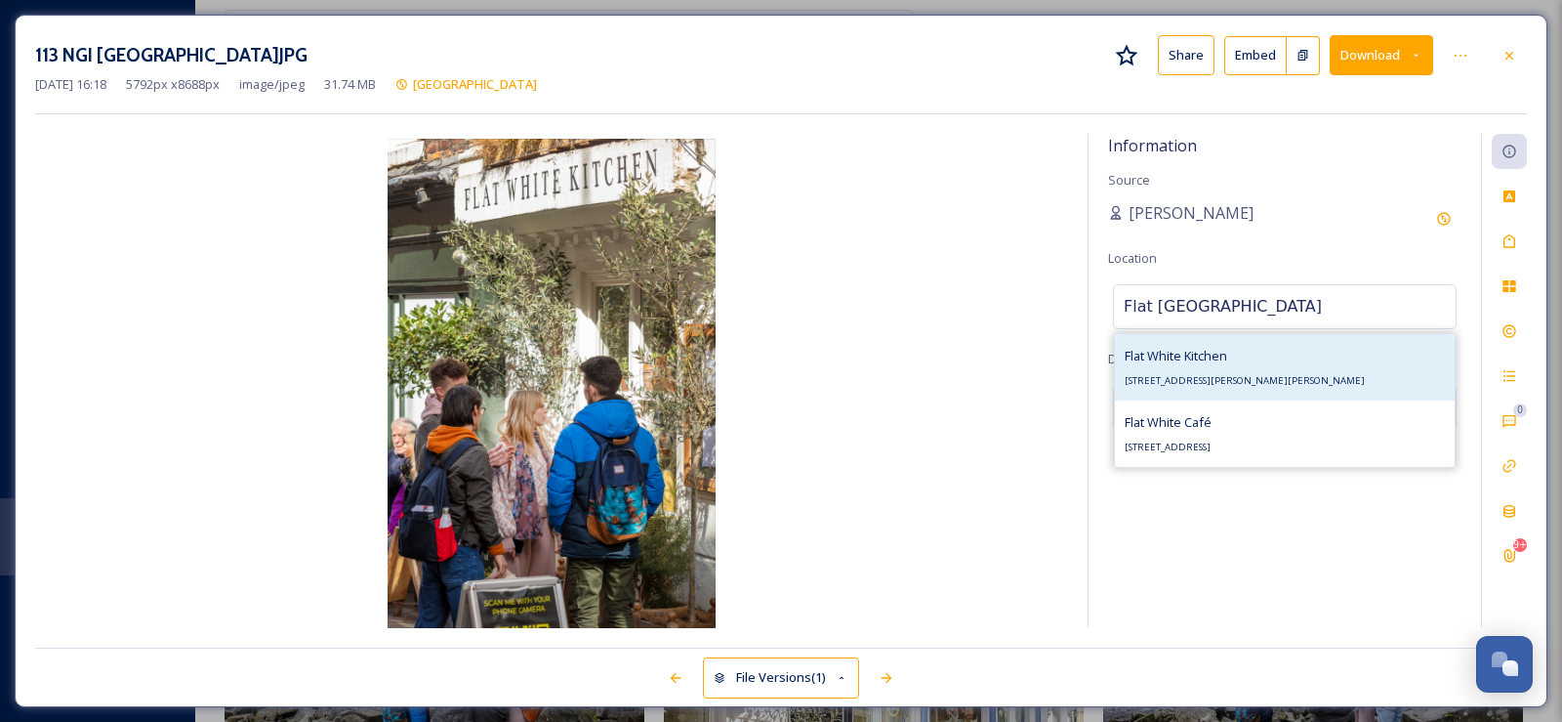
type input "Flat [GEOGRAPHIC_DATA]"
click at [1184, 365] on div "Flat White Kitchen [STREET_ADDRESS][PERSON_NAME][PERSON_NAME]" at bounding box center [1245, 367] width 240 height 47
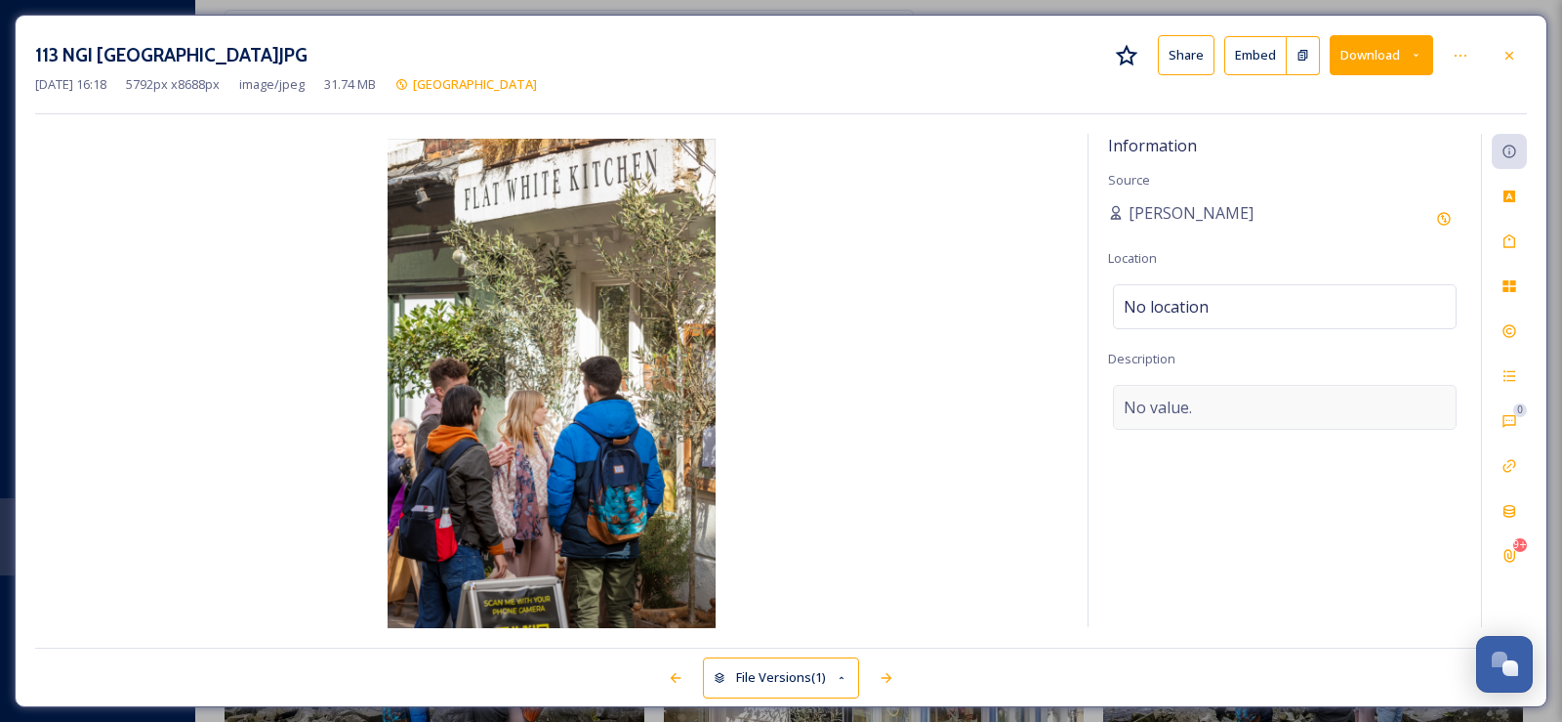
click at [1171, 409] on span "No value." at bounding box center [1158, 406] width 68 height 23
click at [1171, 409] on textarea at bounding box center [1284, 466] width 353 height 162
type textarea "Flat White Kitchen Durham"
click at [1511, 241] on icon at bounding box center [1510, 241] width 16 height 16
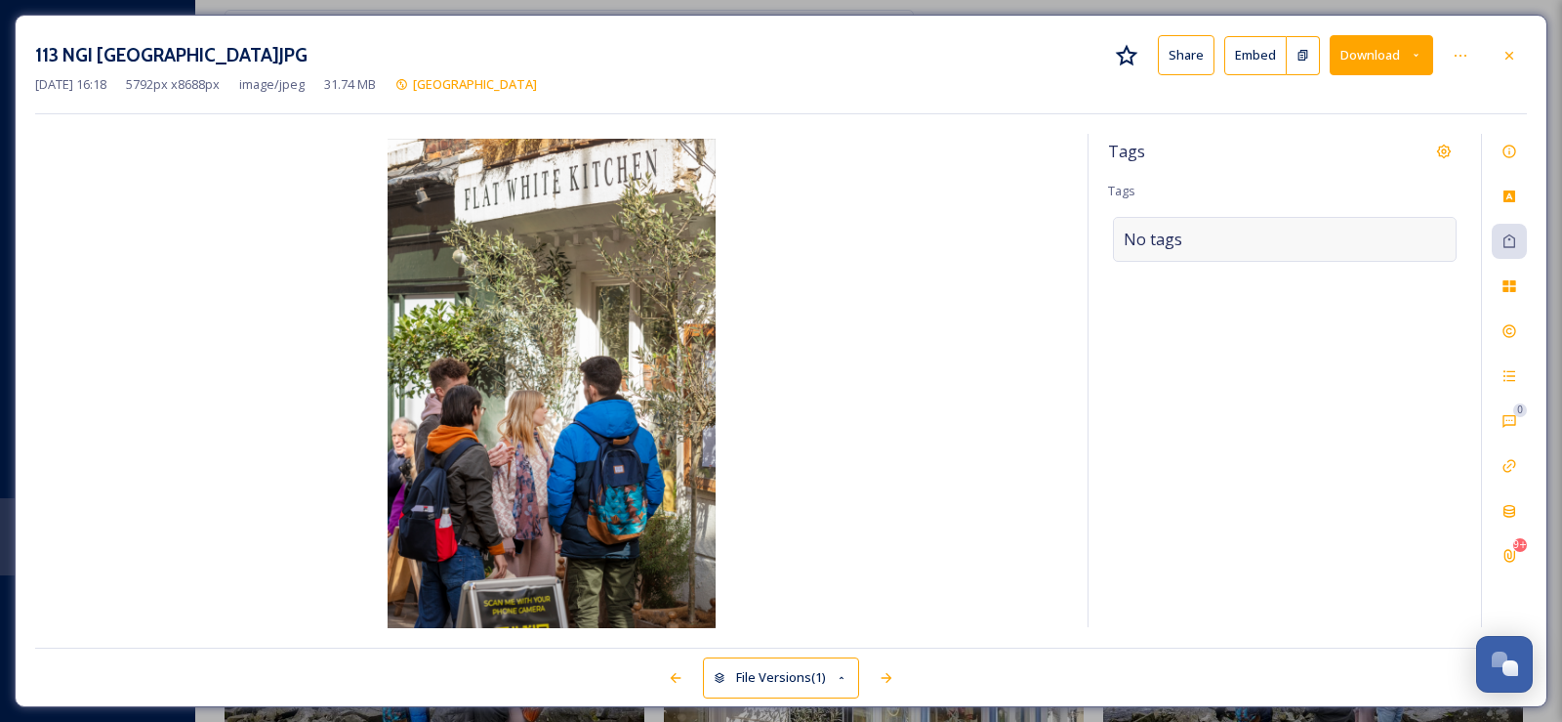
click at [1207, 237] on div "No tags" at bounding box center [1285, 239] width 344 height 45
click at [1187, 238] on input at bounding box center [1221, 239] width 195 height 23
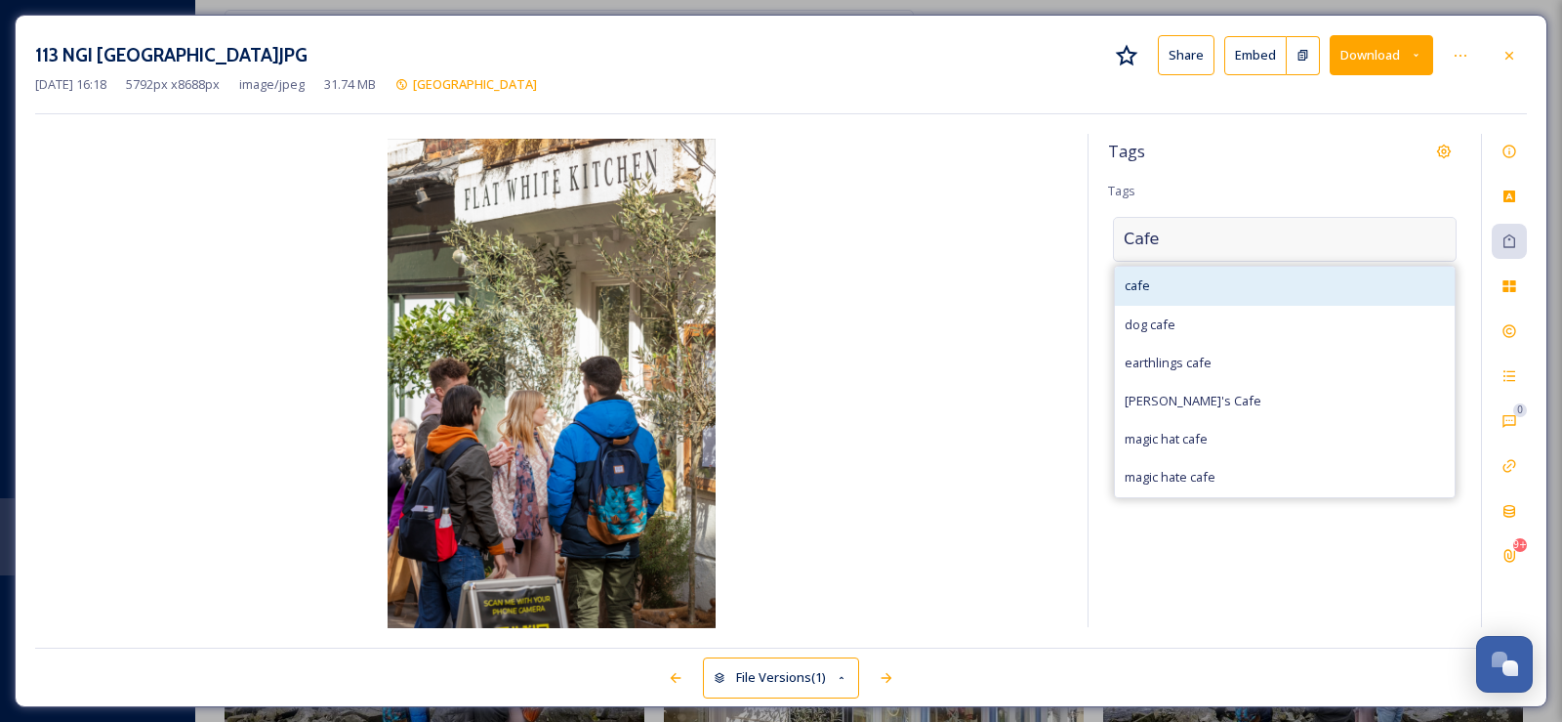
type input "Cafe"
click at [1144, 278] on span "cafe" at bounding box center [1137, 285] width 25 height 19
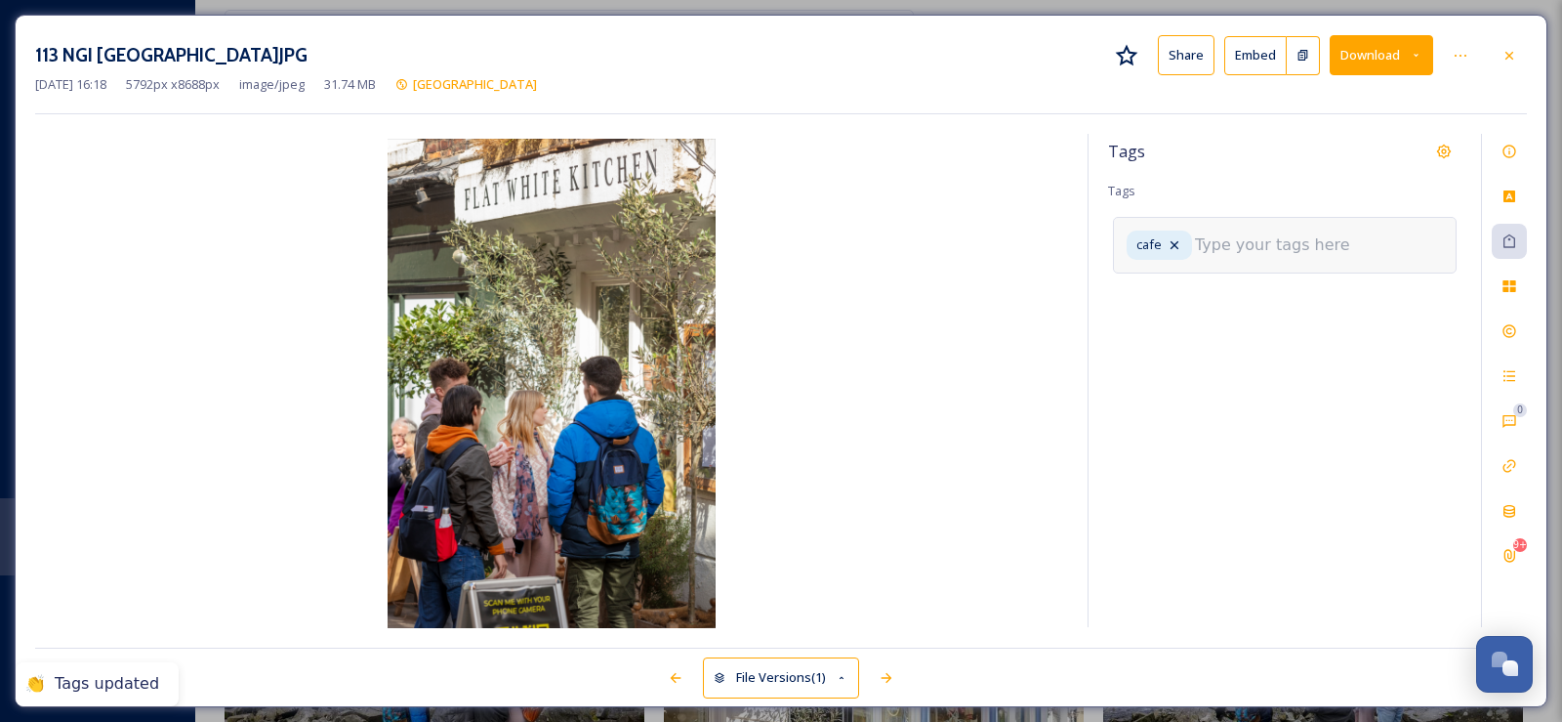
click at [1204, 240] on input at bounding box center [1292, 244] width 195 height 23
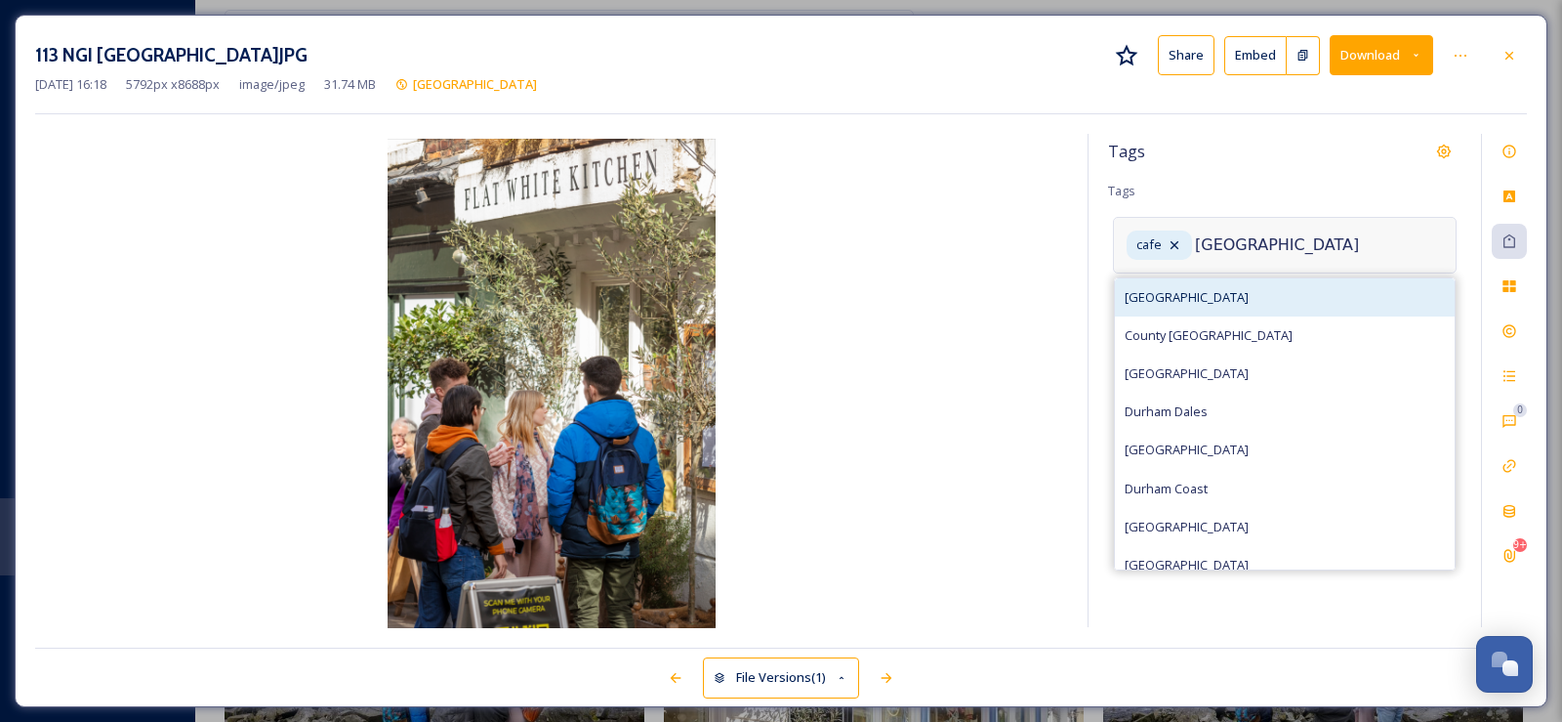
type input "[GEOGRAPHIC_DATA]"
click at [1157, 292] on span "[GEOGRAPHIC_DATA]" at bounding box center [1187, 297] width 124 height 19
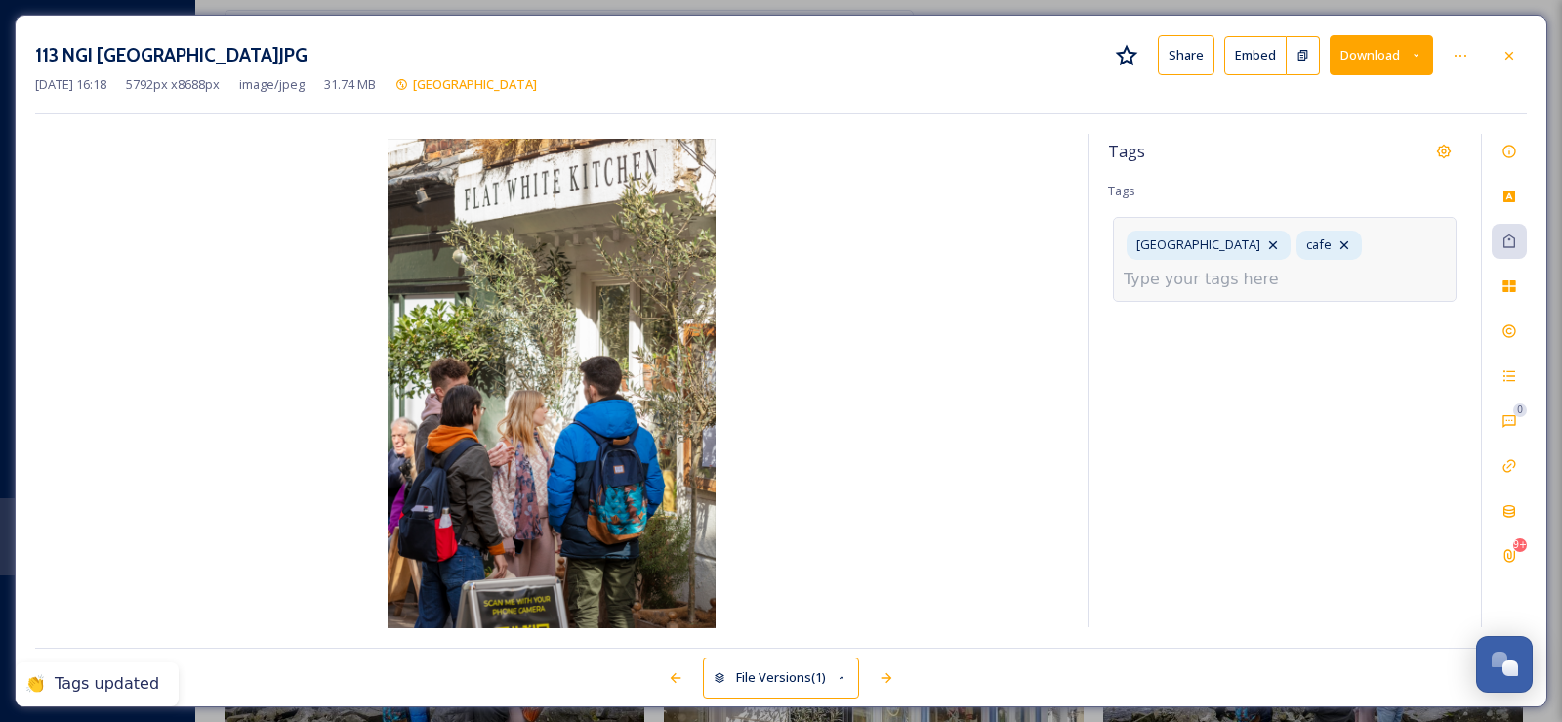
click at [1329, 251] on div "Durham cafe" at bounding box center [1285, 259] width 344 height 84
click at [1277, 261] on div "Durham cafe" at bounding box center [1285, 259] width 344 height 84
click at [1221, 269] on input at bounding box center [1221, 279] width 195 height 23
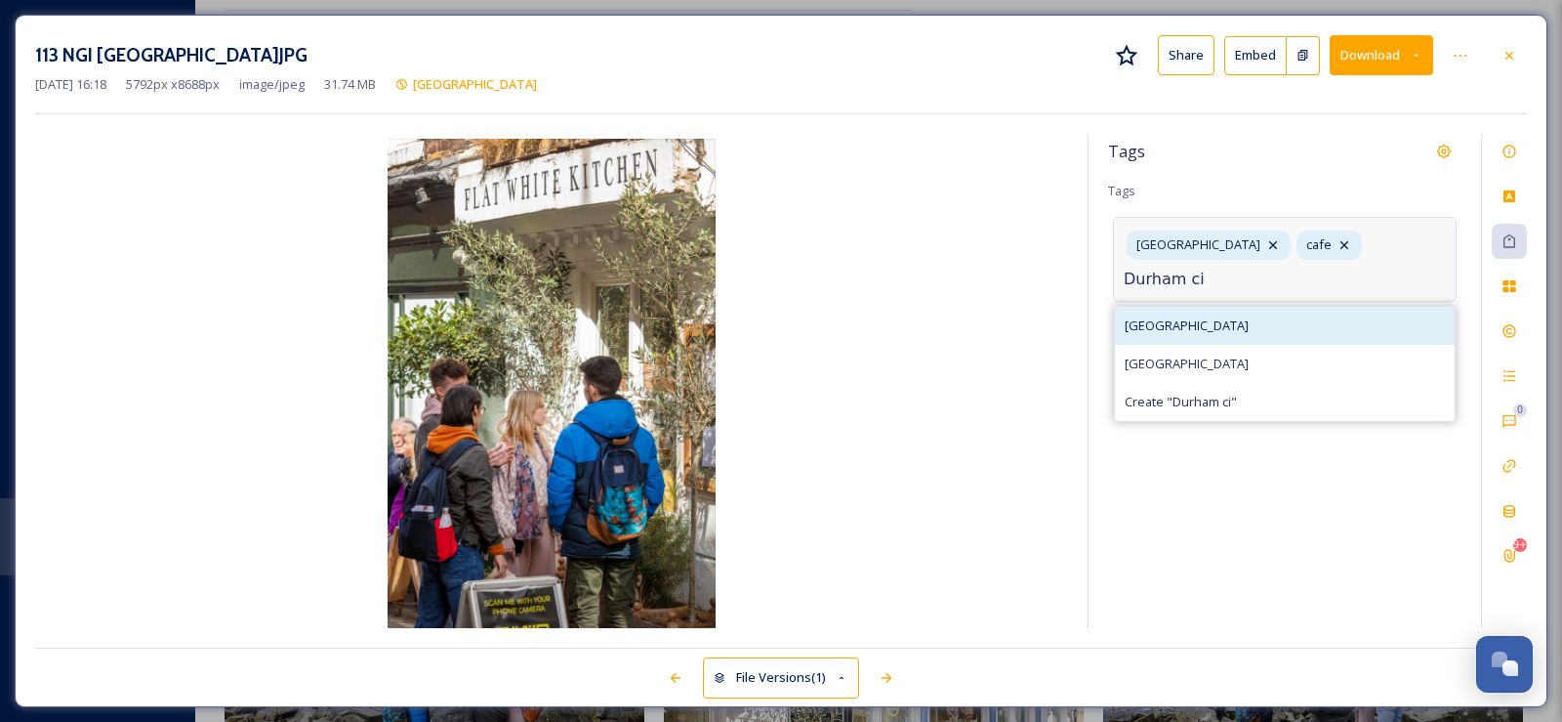
type input "Durham ci"
click at [1164, 327] on span "[GEOGRAPHIC_DATA]" at bounding box center [1187, 325] width 124 height 19
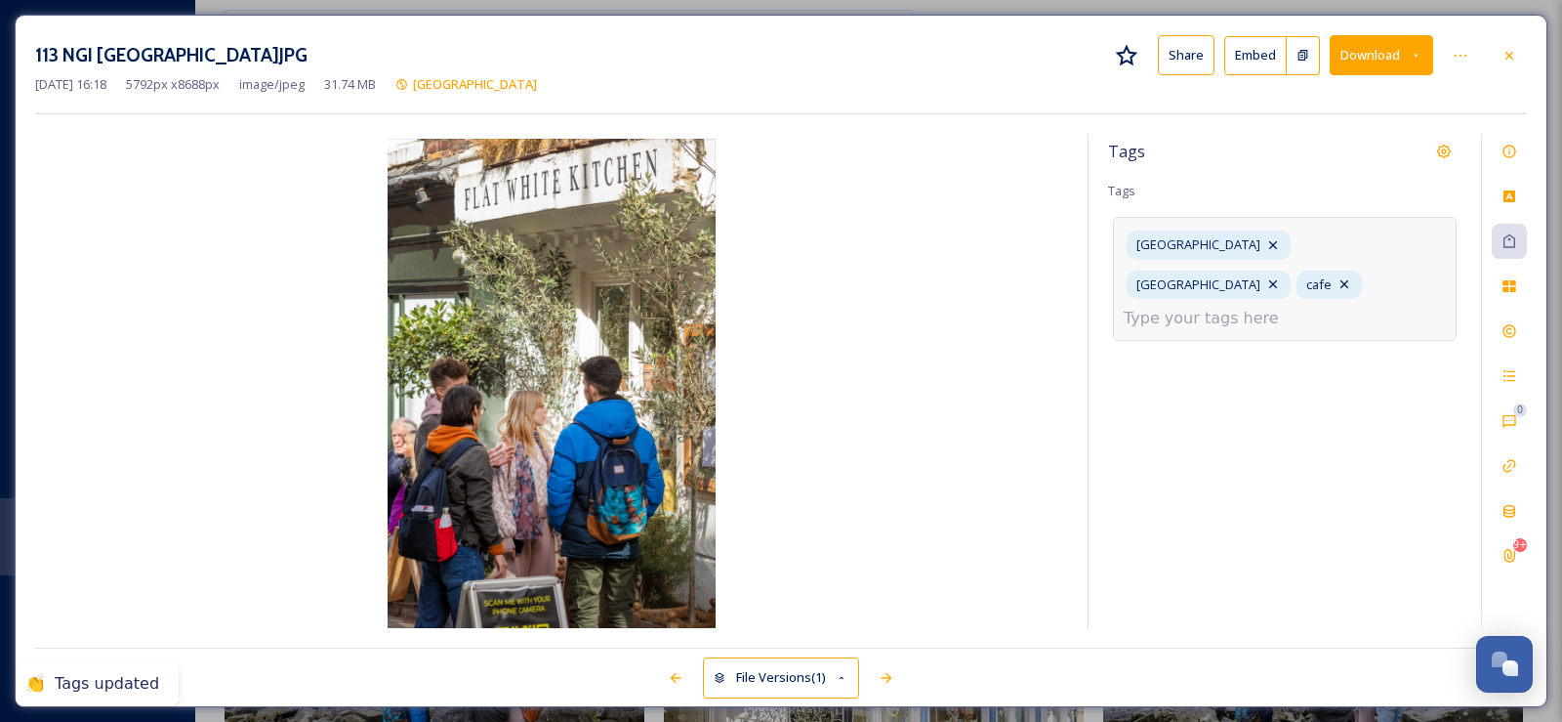
click at [1234, 307] on input at bounding box center [1221, 318] width 195 height 23
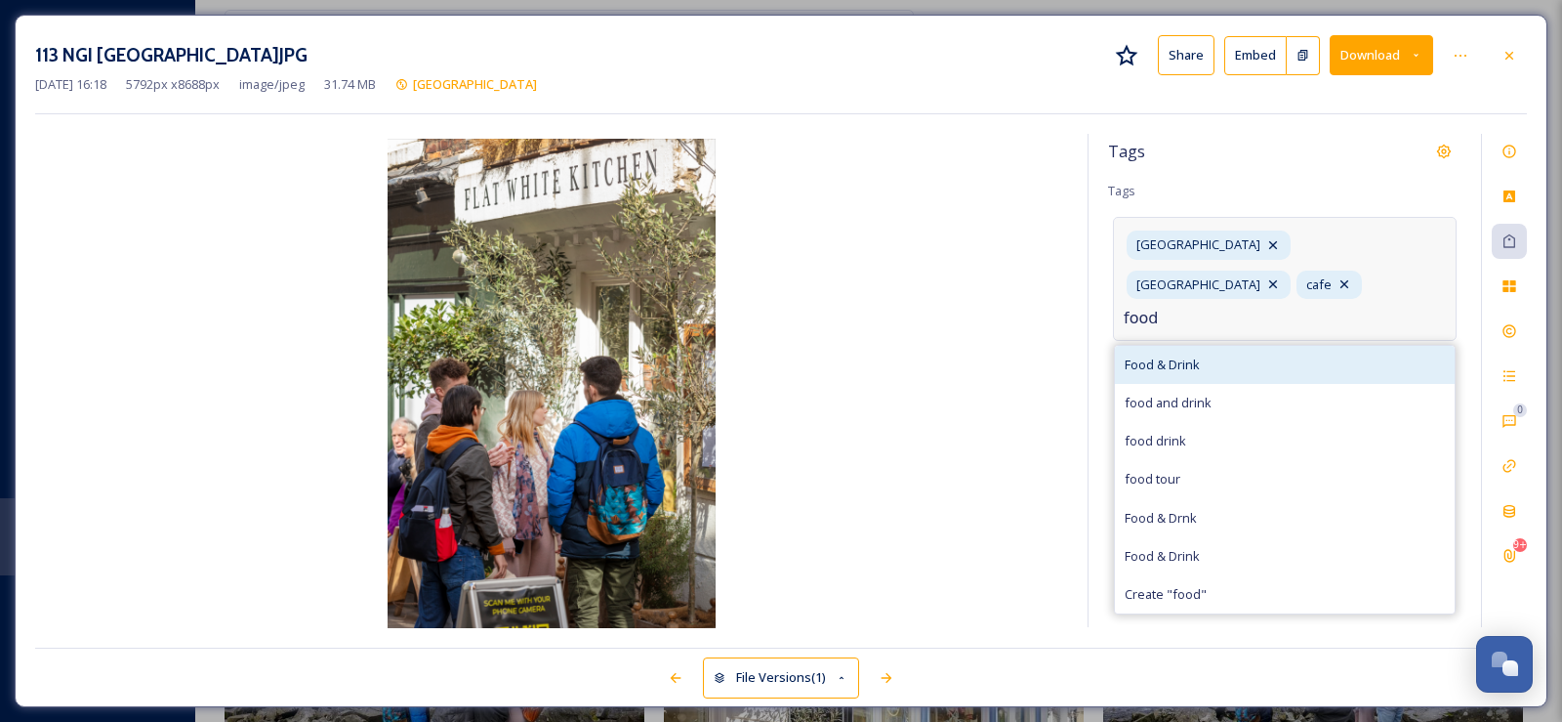
type input "food"
click at [1175, 355] on span "Food & Drink" at bounding box center [1162, 364] width 75 height 19
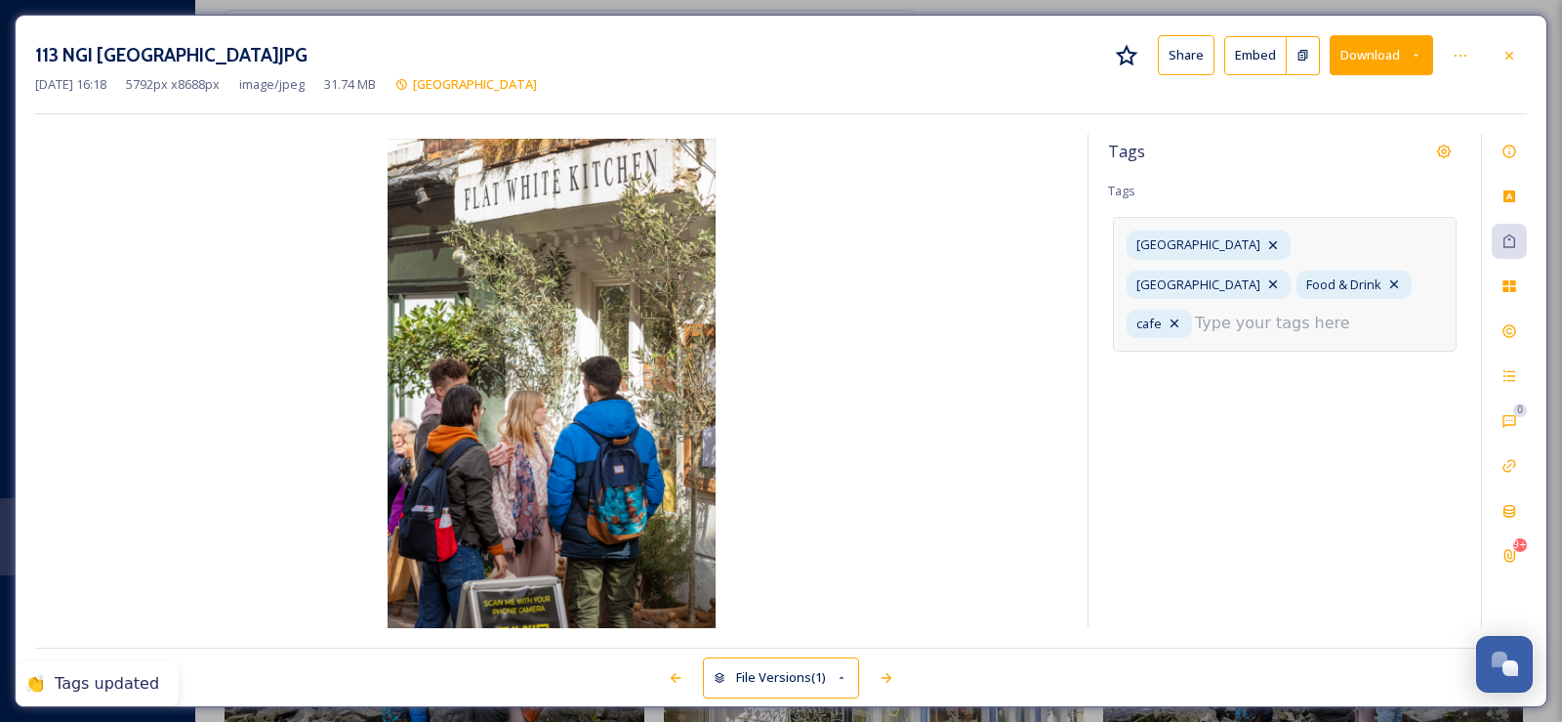
click at [1195, 318] on input at bounding box center [1292, 322] width 195 height 23
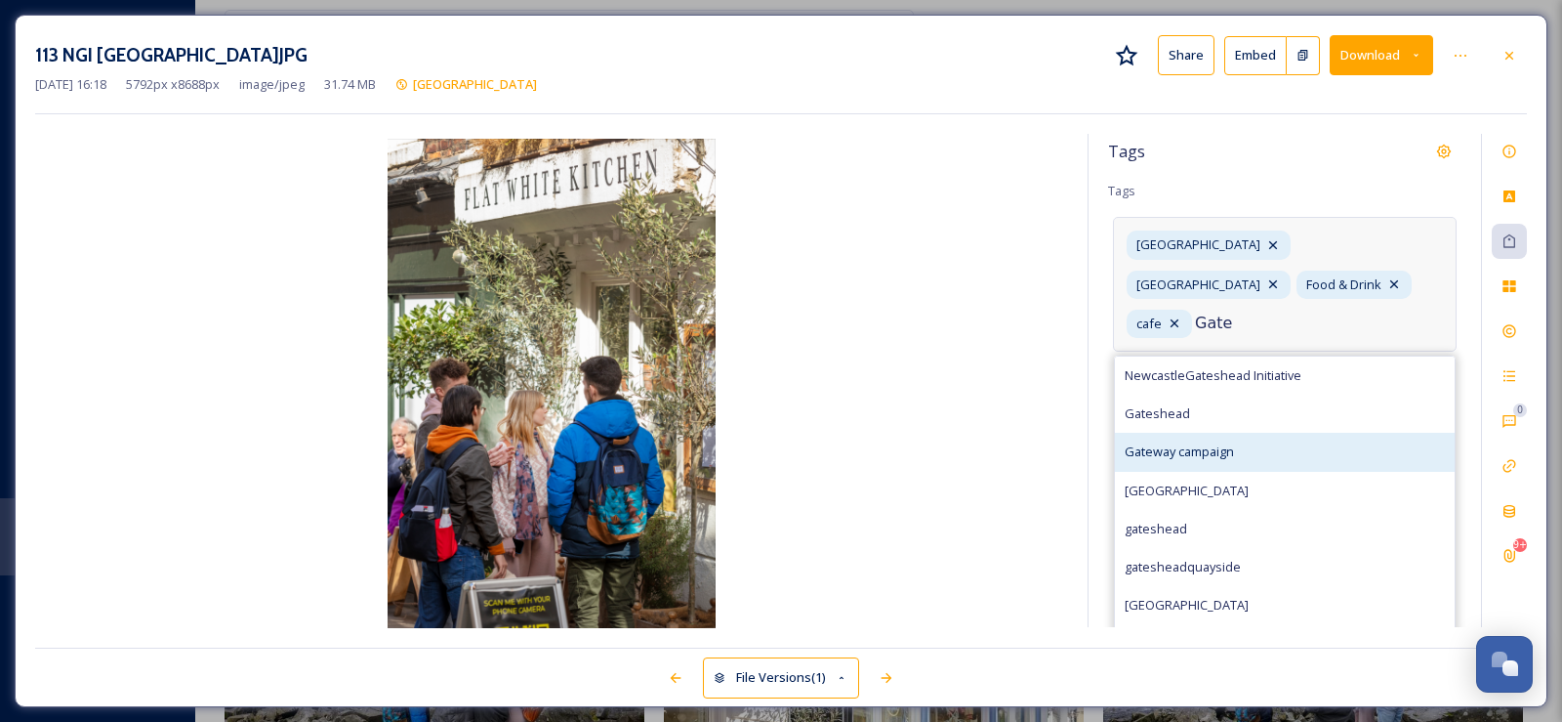
type input "Gate"
click at [1170, 442] on span "Gateway campaign" at bounding box center [1179, 451] width 109 height 19
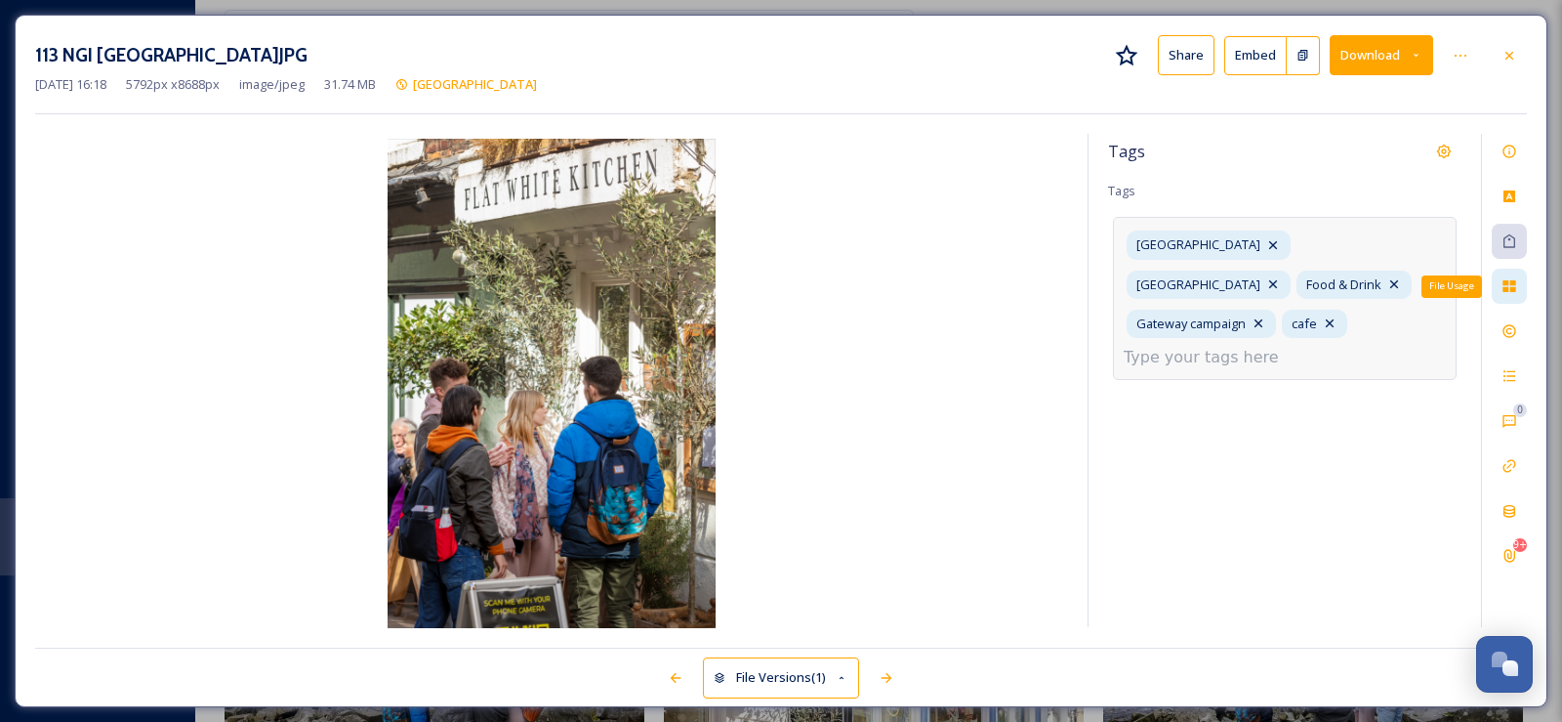
click at [1511, 289] on icon at bounding box center [1509, 286] width 13 height 12
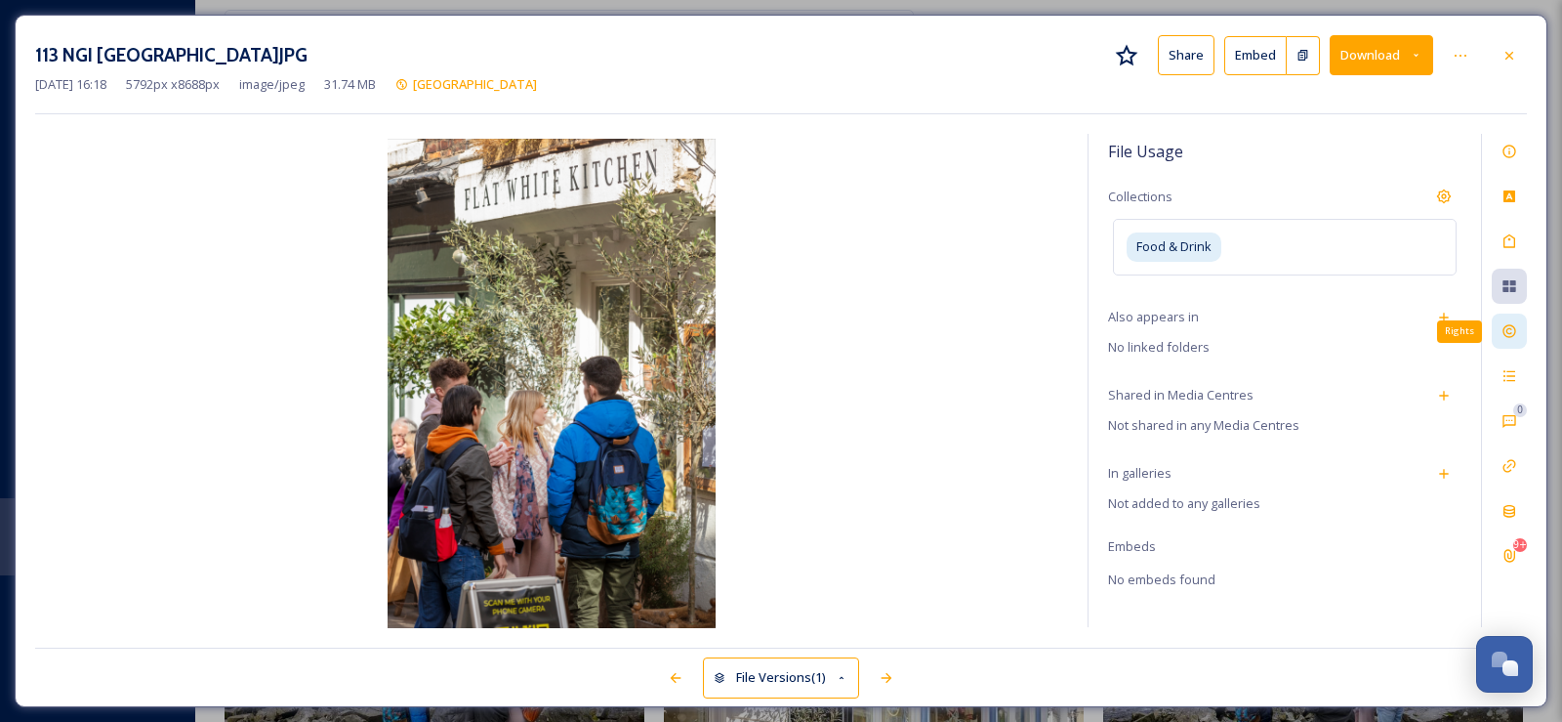
click at [1512, 328] on icon at bounding box center [1510, 331] width 16 height 16
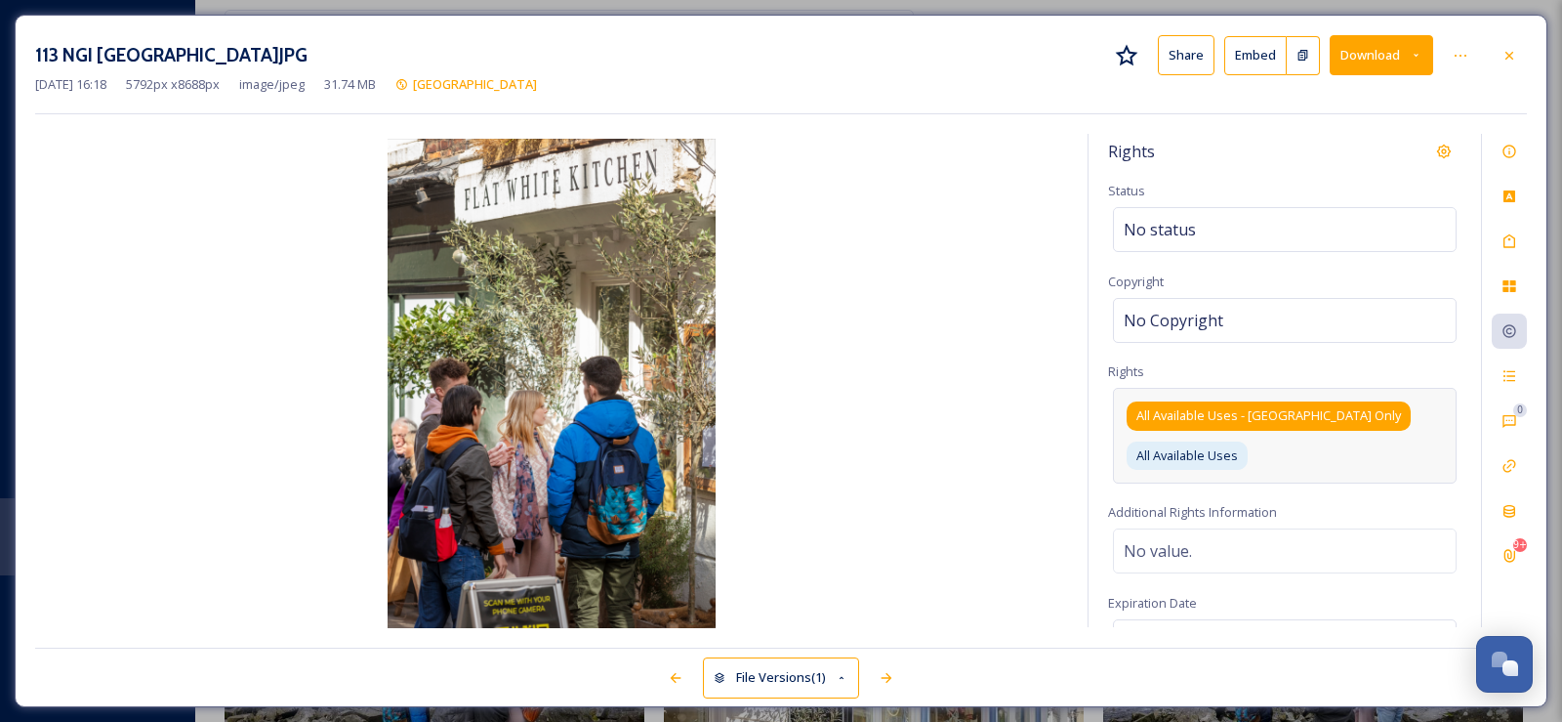
click at [1291, 415] on span "All Available Uses - [GEOGRAPHIC_DATA] Only" at bounding box center [1269, 415] width 265 height 19
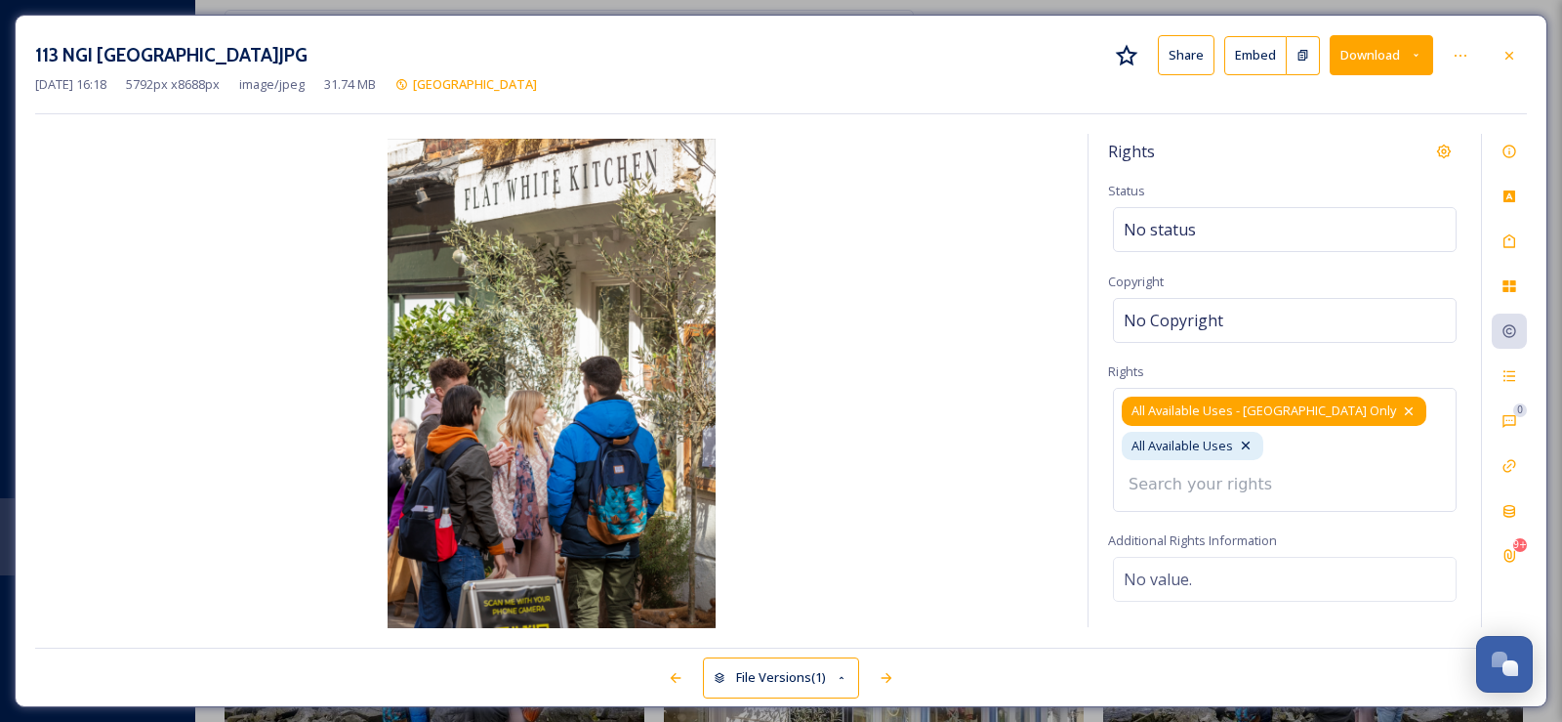
click at [1401, 412] on icon at bounding box center [1409, 411] width 16 height 16
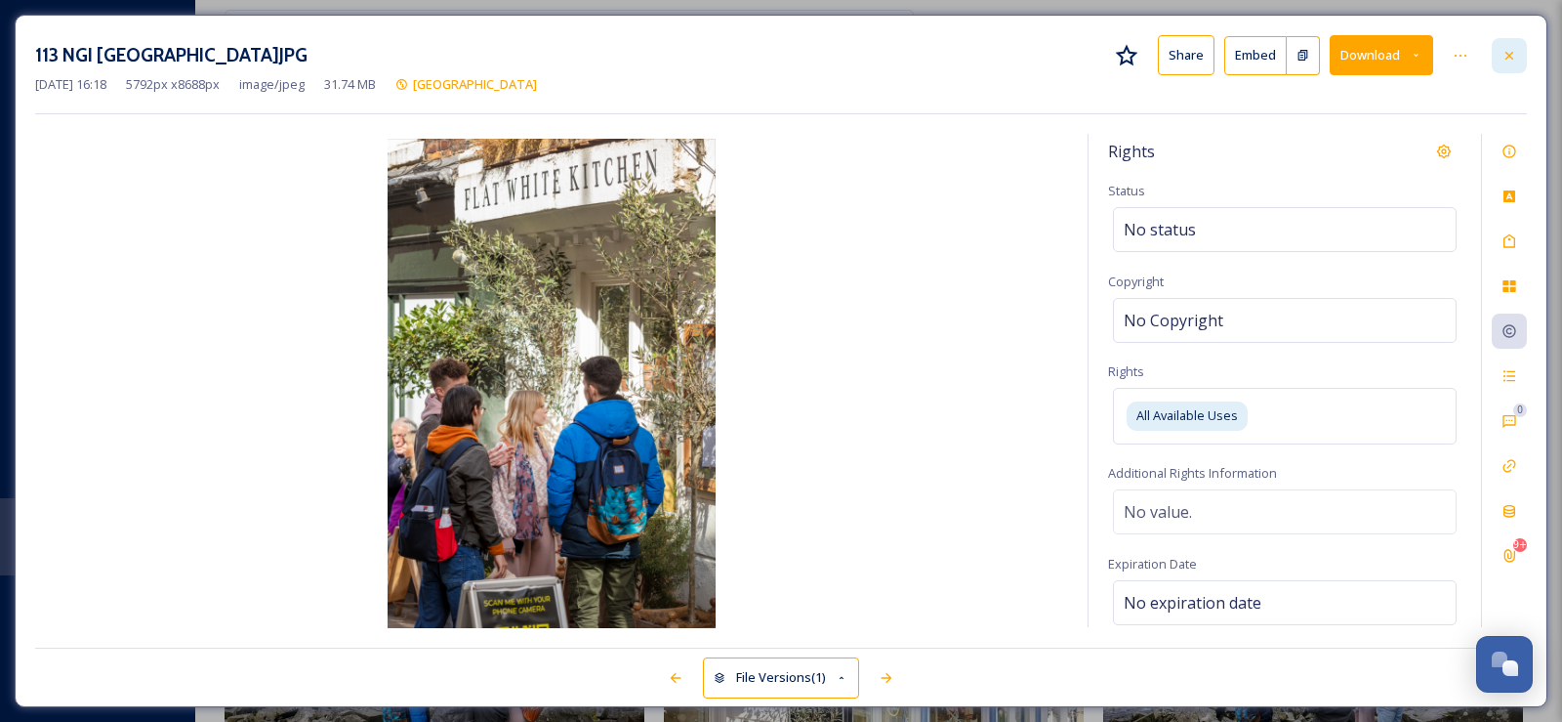
click at [1511, 53] on icon at bounding box center [1510, 55] width 8 height 8
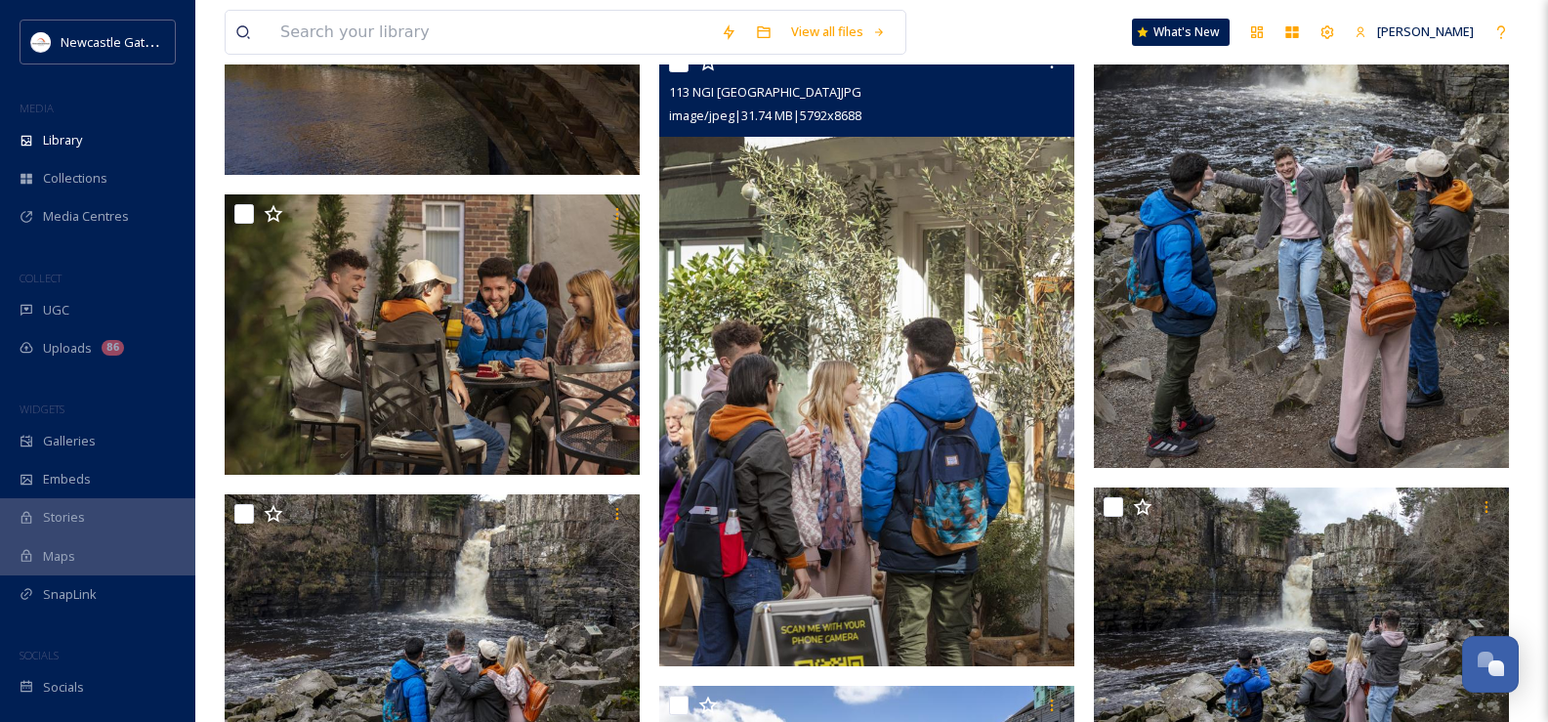
click at [1298, 311] on img at bounding box center [1301, 156] width 415 height 623
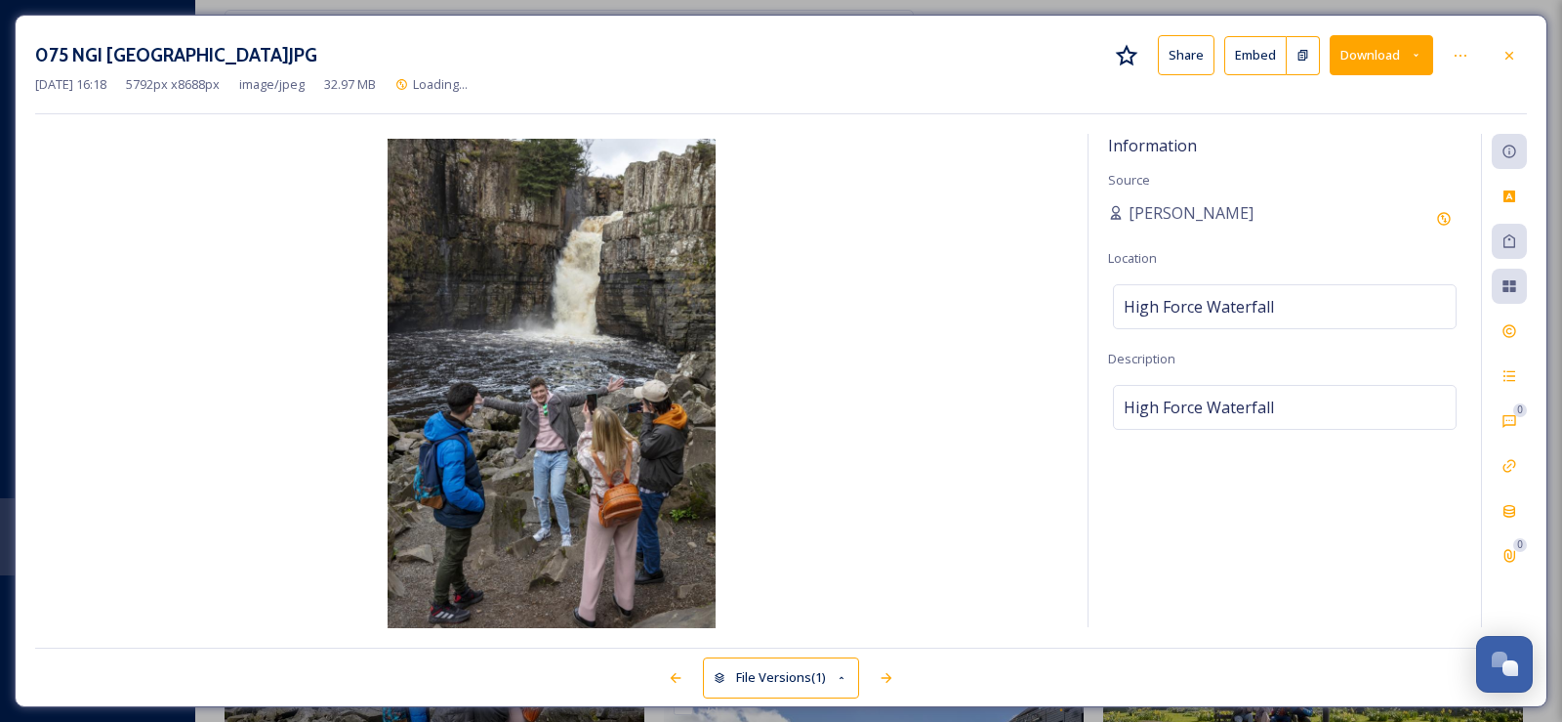
click at [1499, 49] on div at bounding box center [1509, 55] width 35 height 35
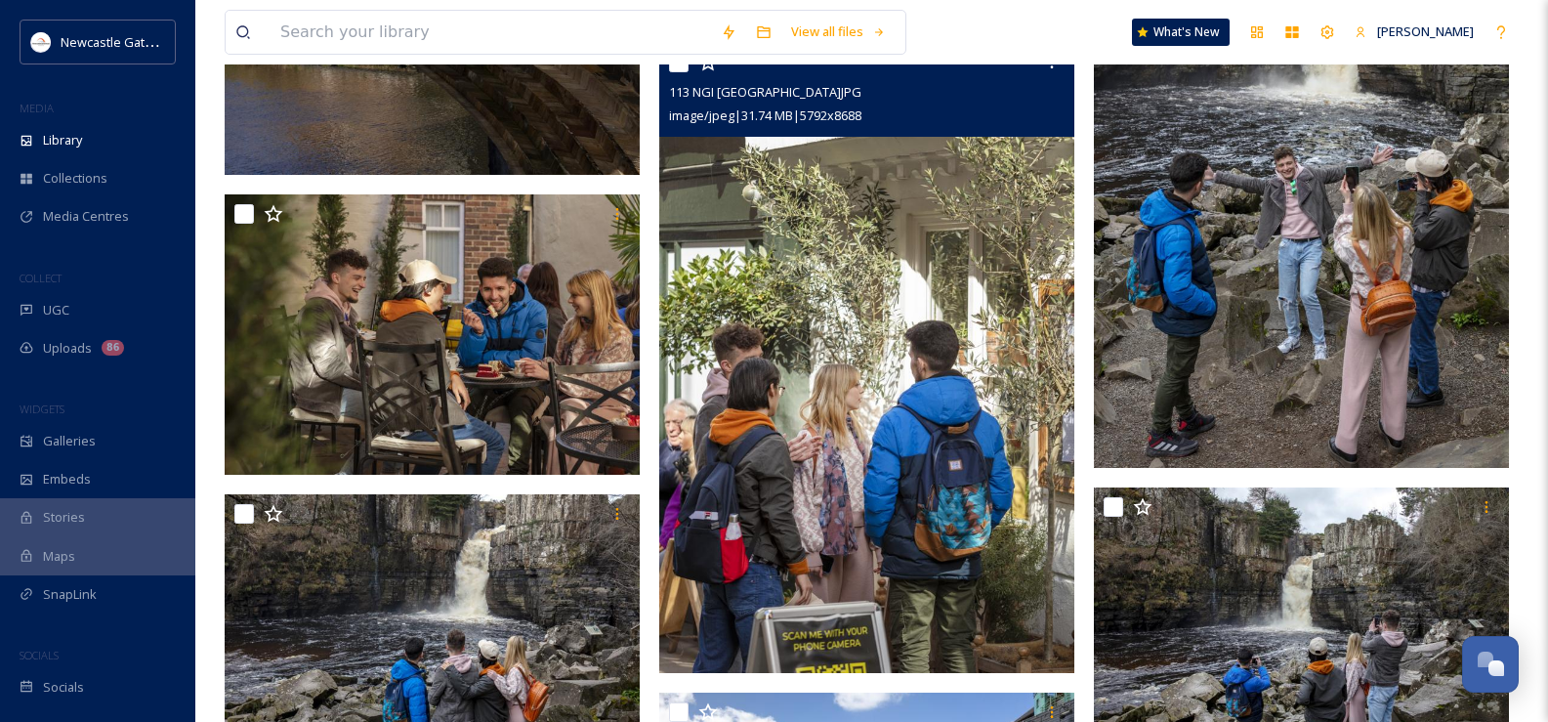
scroll to position [5011, 0]
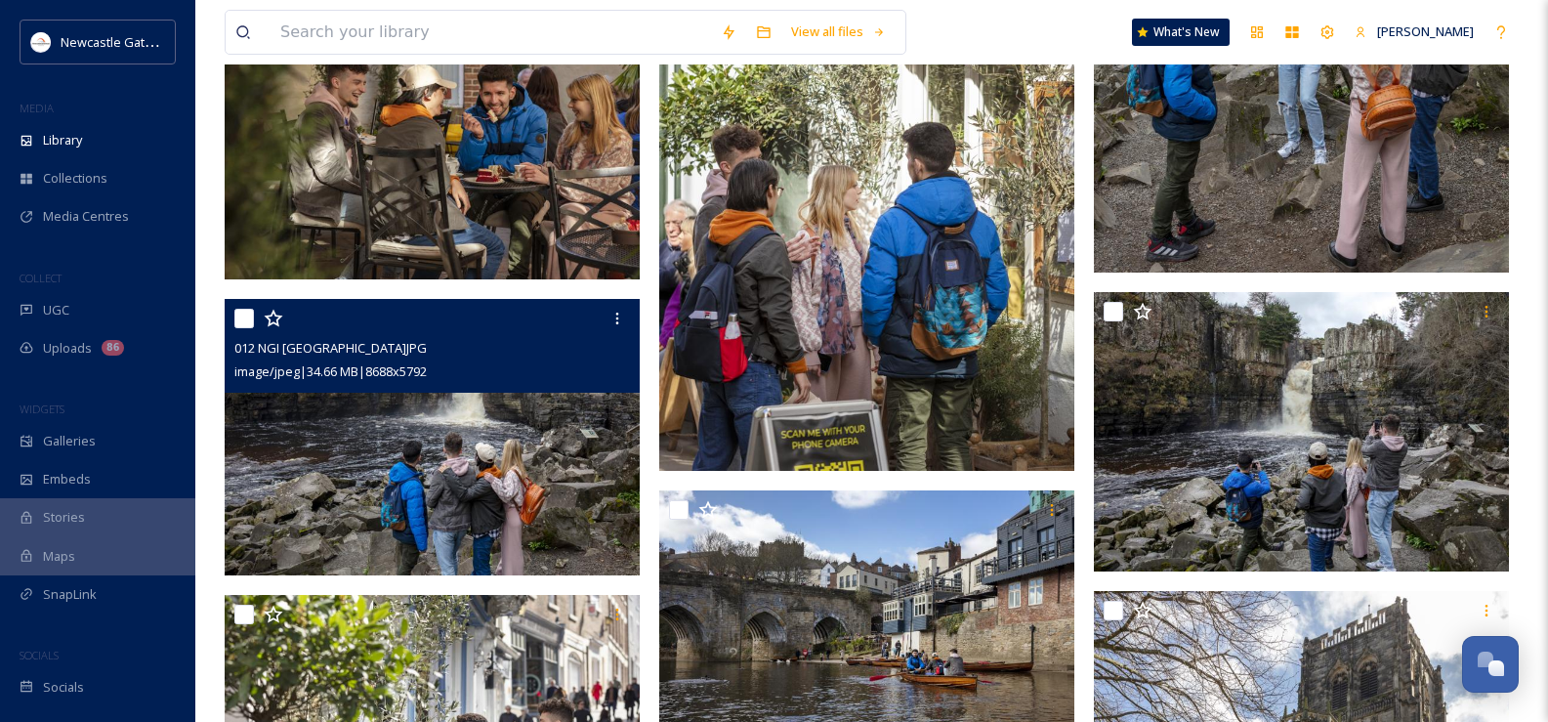
click at [566, 465] on img at bounding box center [432, 437] width 415 height 277
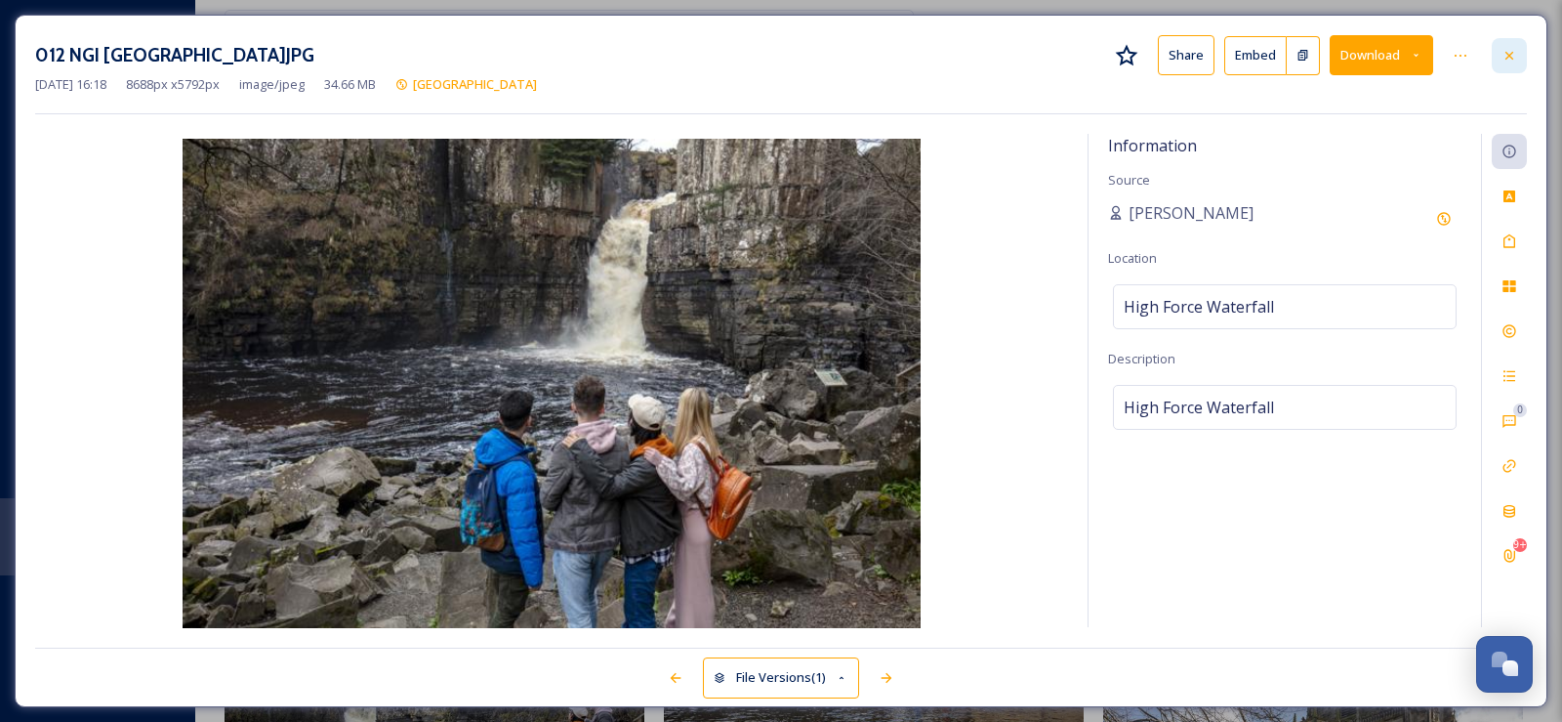
click at [1502, 57] on icon at bounding box center [1510, 56] width 16 height 16
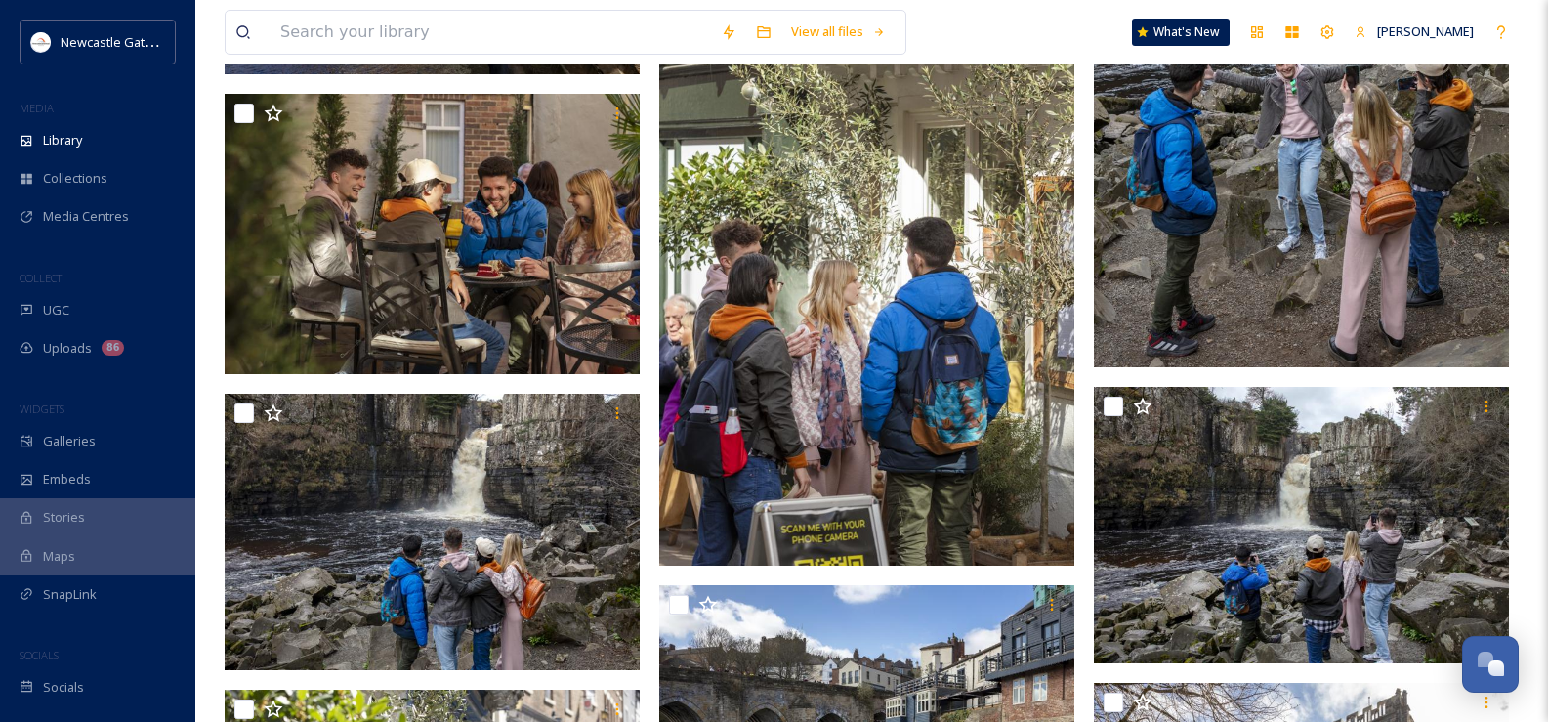
scroll to position [5011, 0]
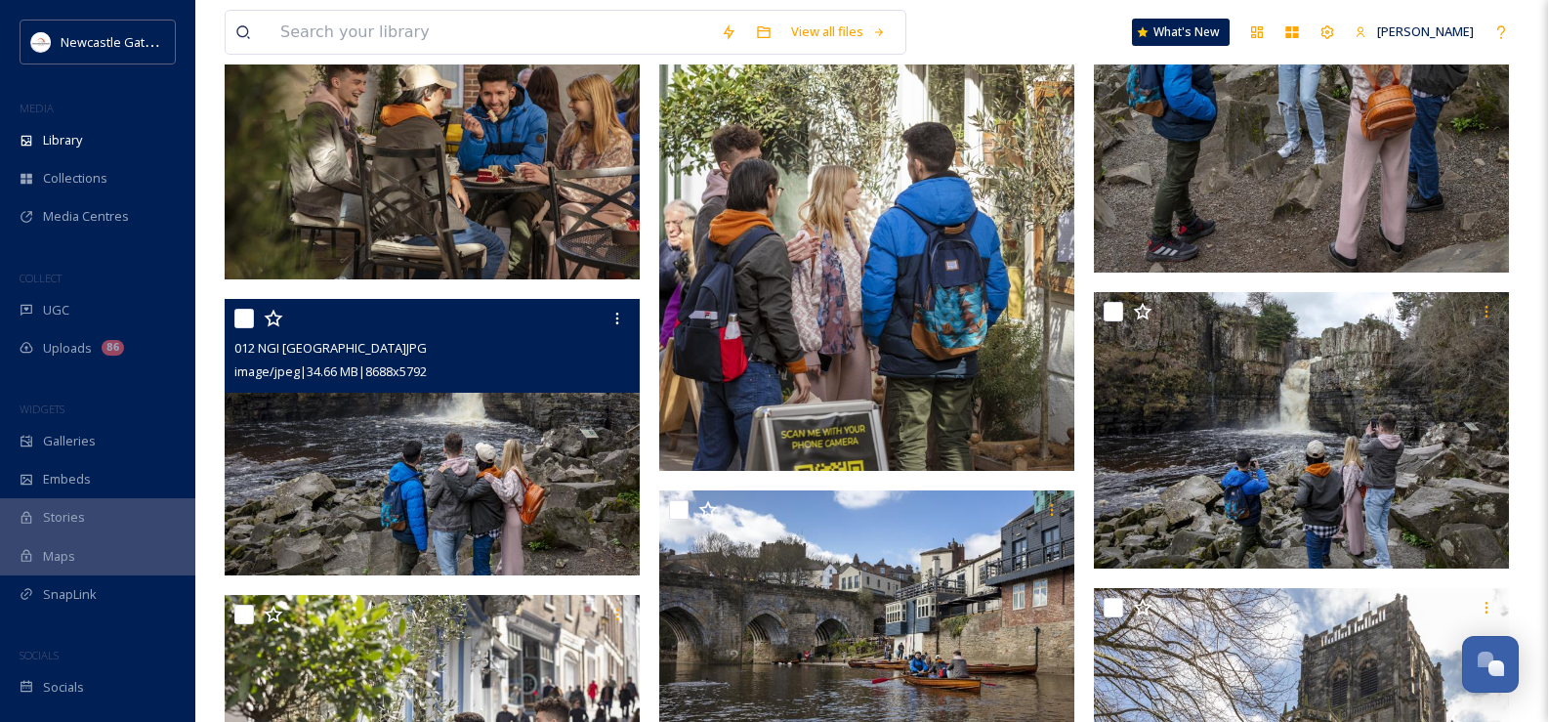
click at [566, 445] on img at bounding box center [432, 437] width 415 height 277
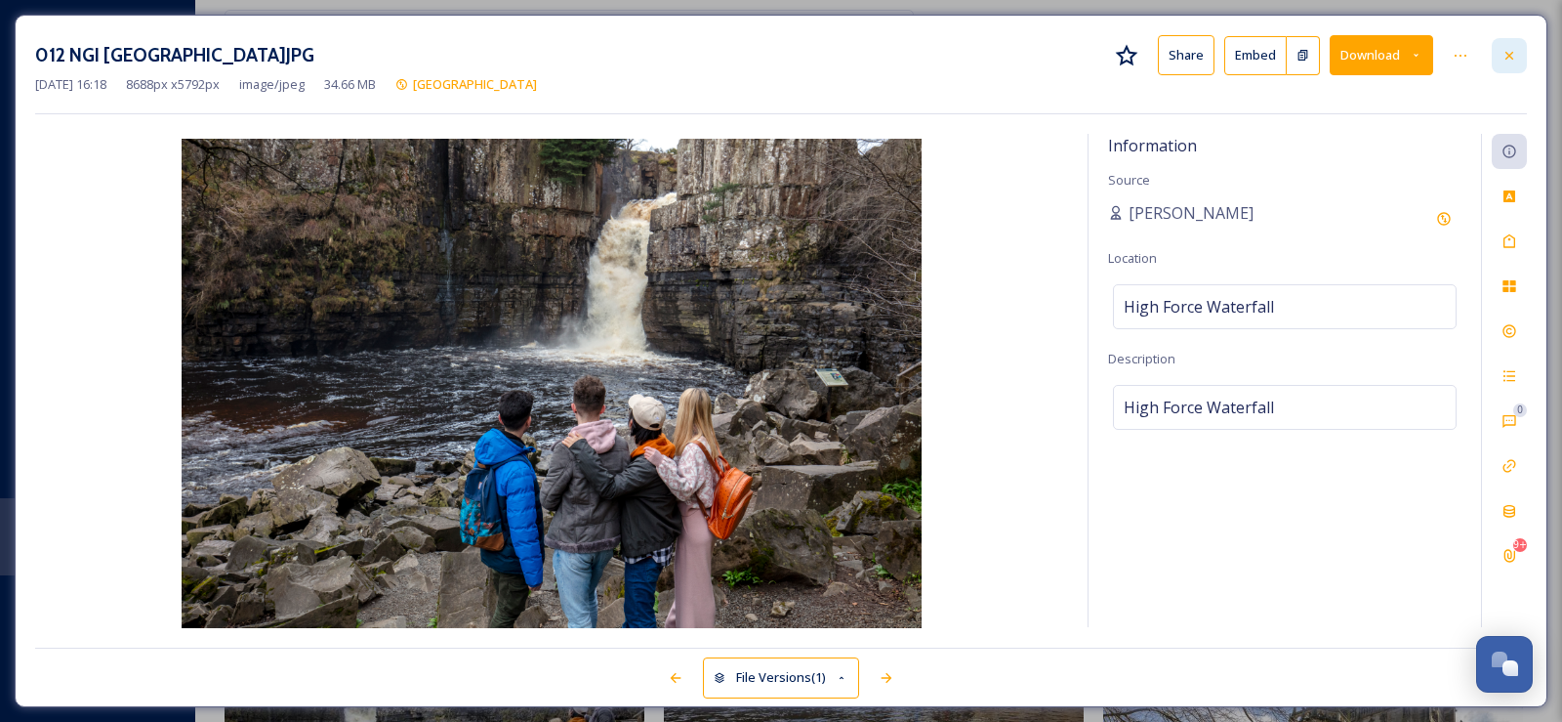
click at [1516, 60] on icon at bounding box center [1510, 56] width 16 height 16
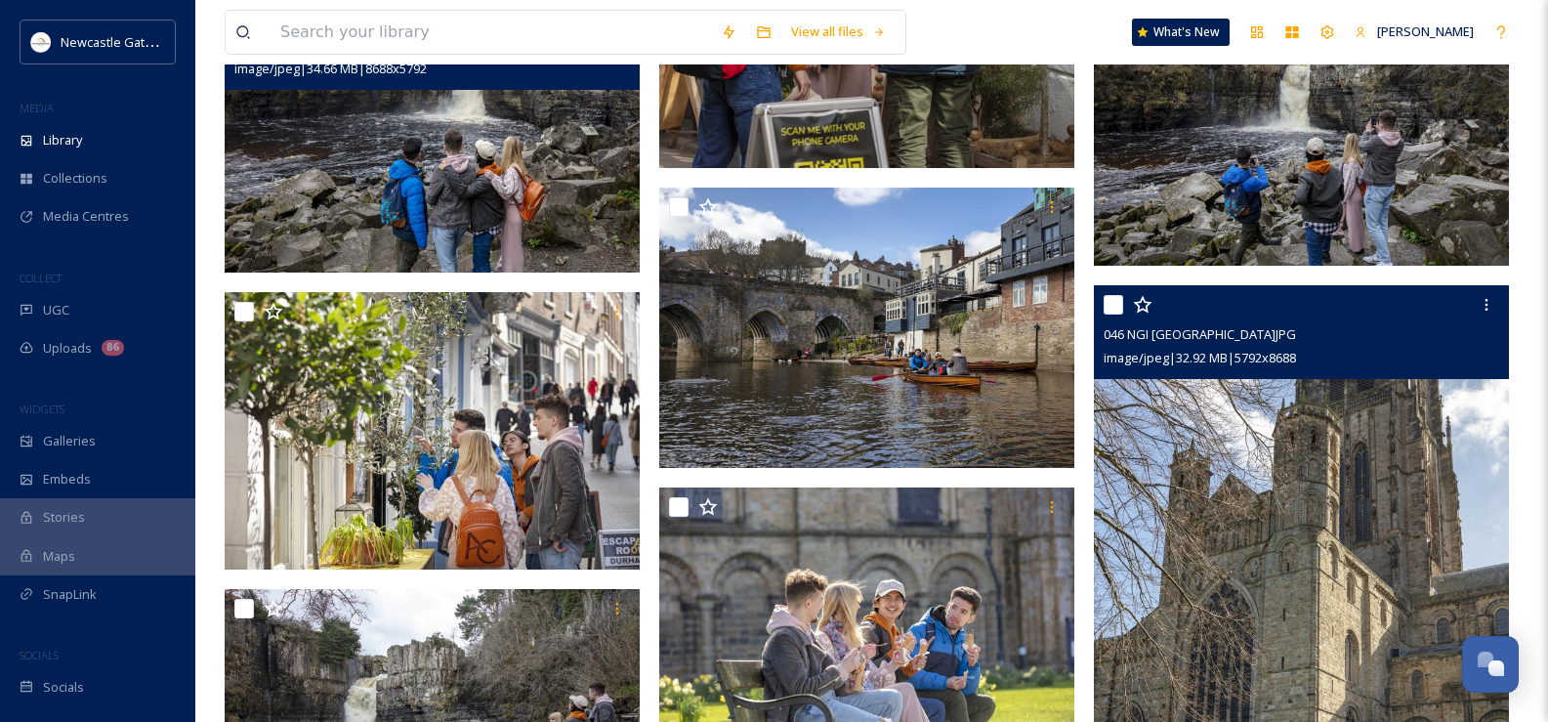
scroll to position [5402, 0]
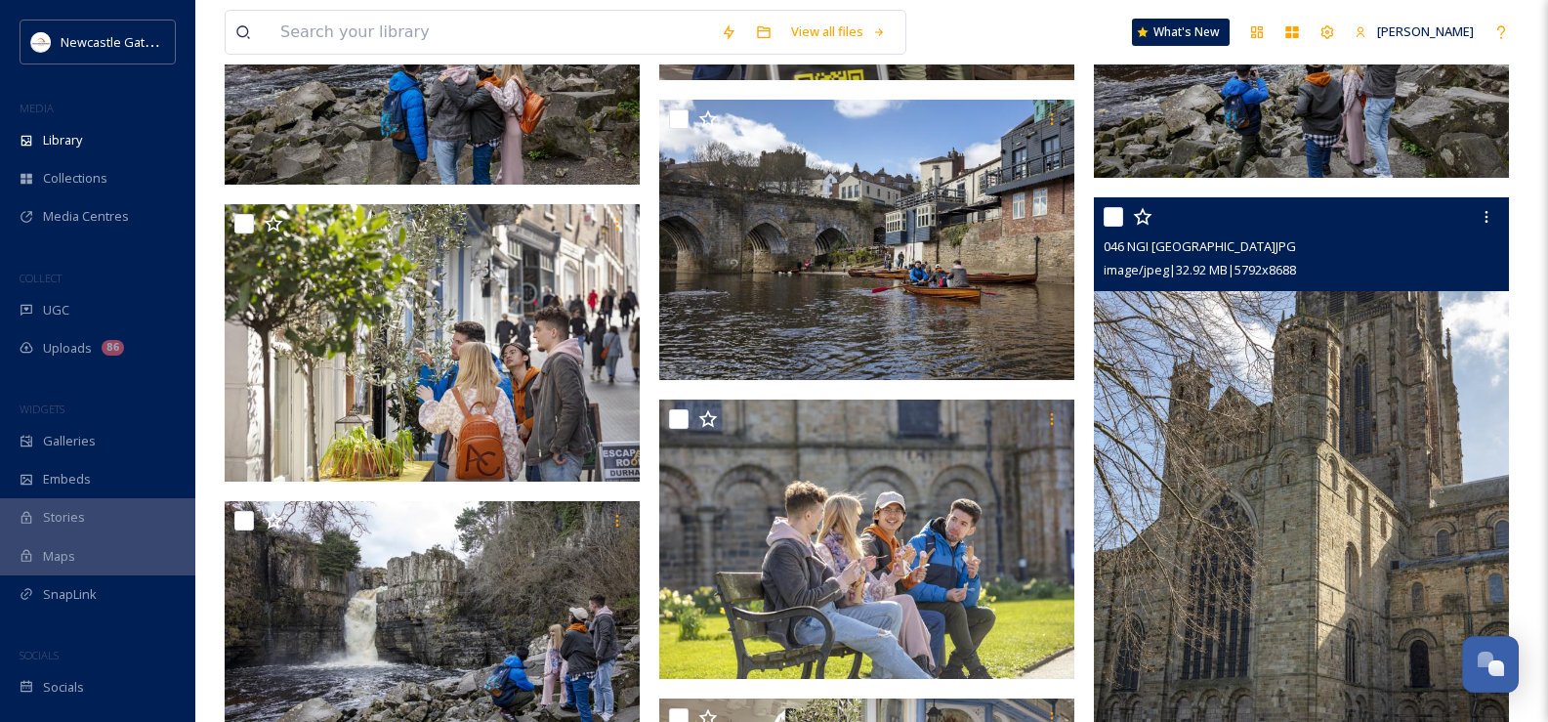
click at [1327, 454] on img at bounding box center [1301, 508] width 415 height 623
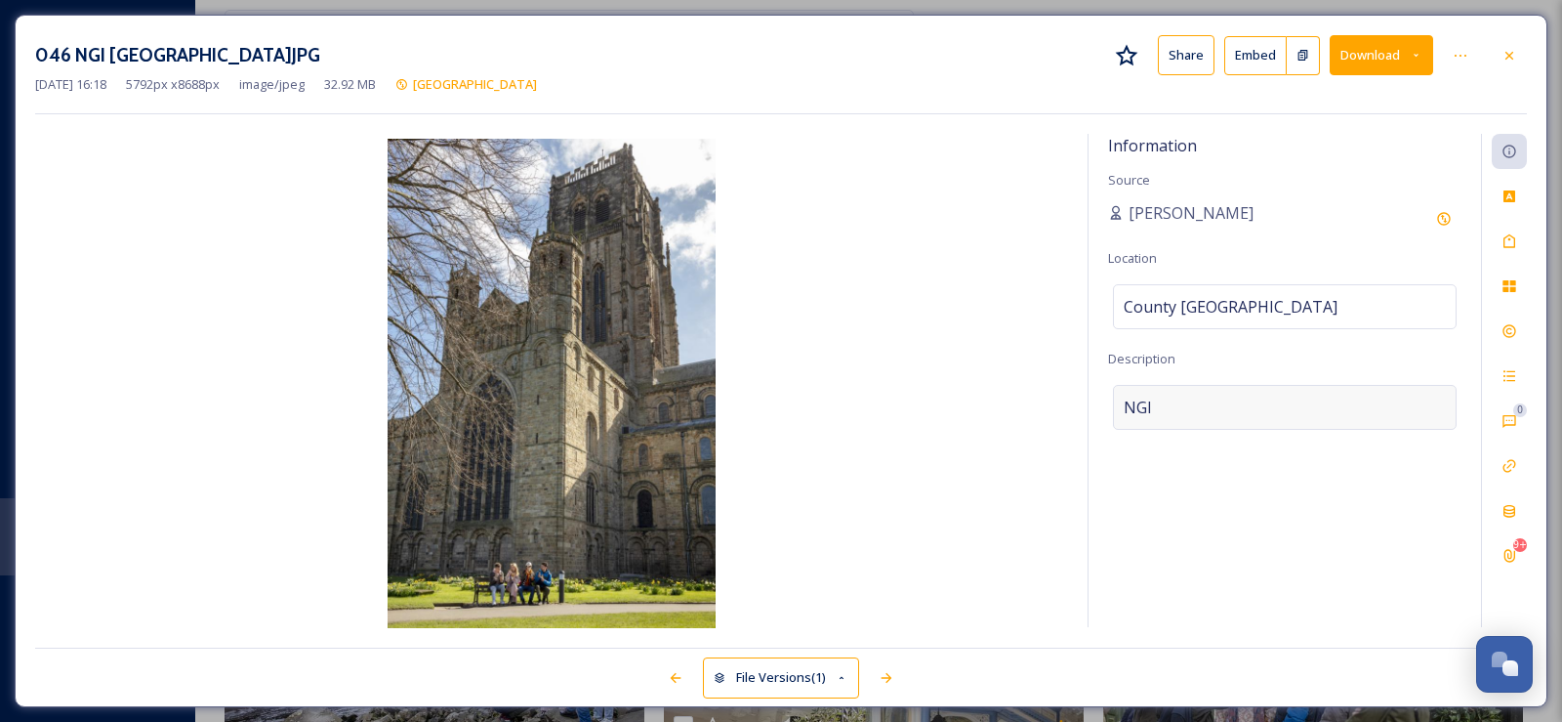
click at [1169, 400] on div "NGI" at bounding box center [1285, 407] width 344 height 45
drag, startPoint x: 1168, startPoint y: 404, endPoint x: 1081, endPoint y: 404, distance: 86.9
click at [1081, 404] on div "Information Source [PERSON_NAME] Location [GEOGRAPHIC_DATA] Description NGI Add…" at bounding box center [781, 381] width 1492 height 494
type textarea "[GEOGRAPHIC_DATA]"
click at [1511, 238] on icon at bounding box center [1510, 241] width 16 height 16
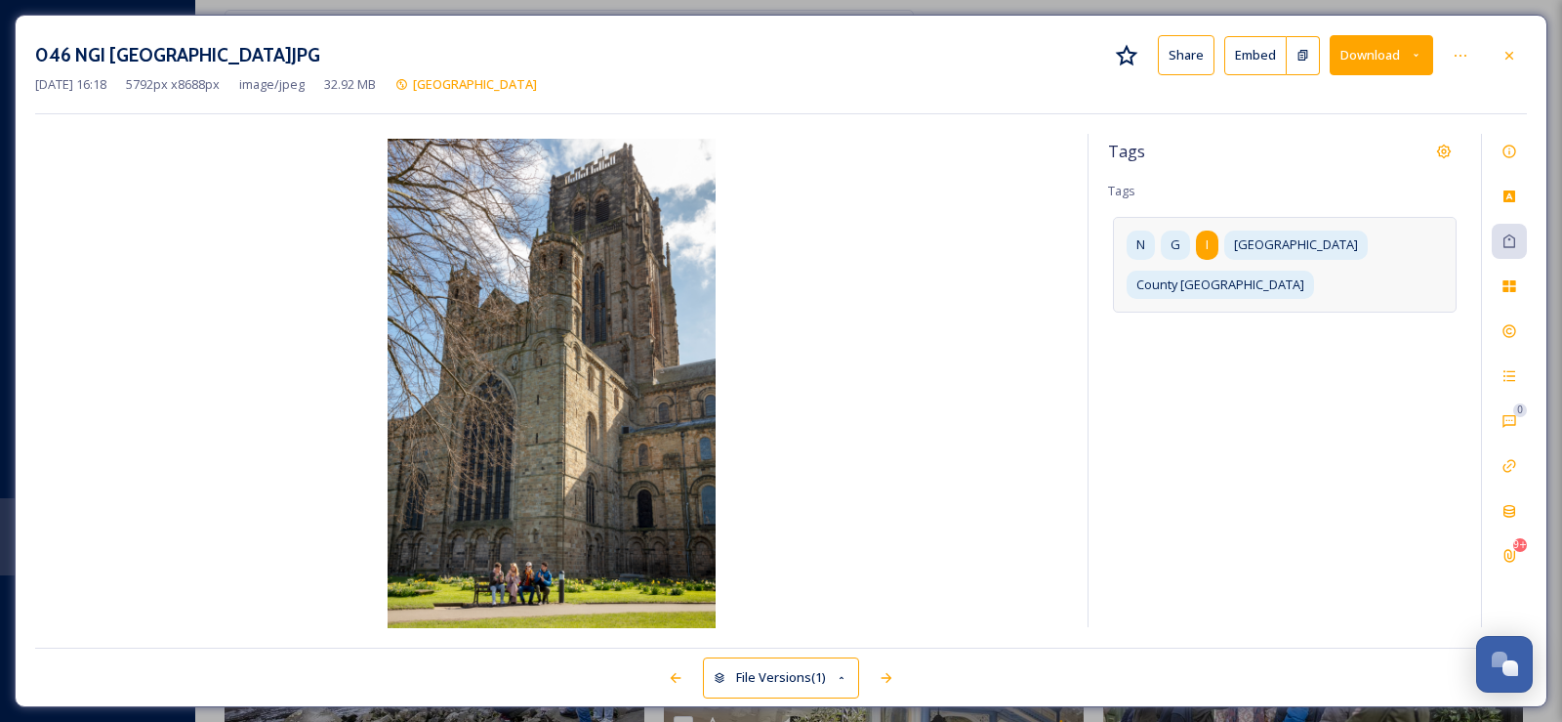
click at [1206, 253] on span "I" at bounding box center [1207, 244] width 3 height 19
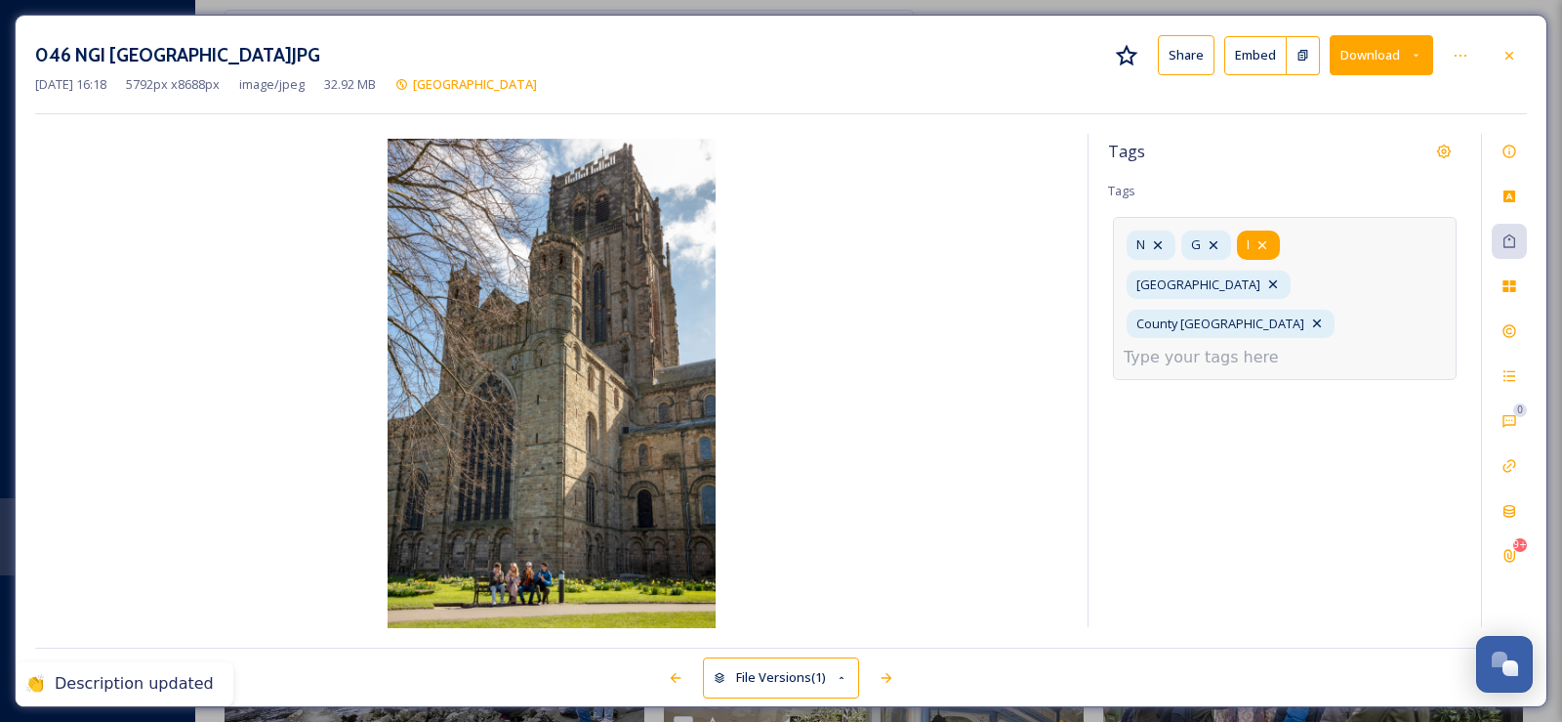
click at [1261, 247] on icon at bounding box center [1263, 245] width 8 height 8
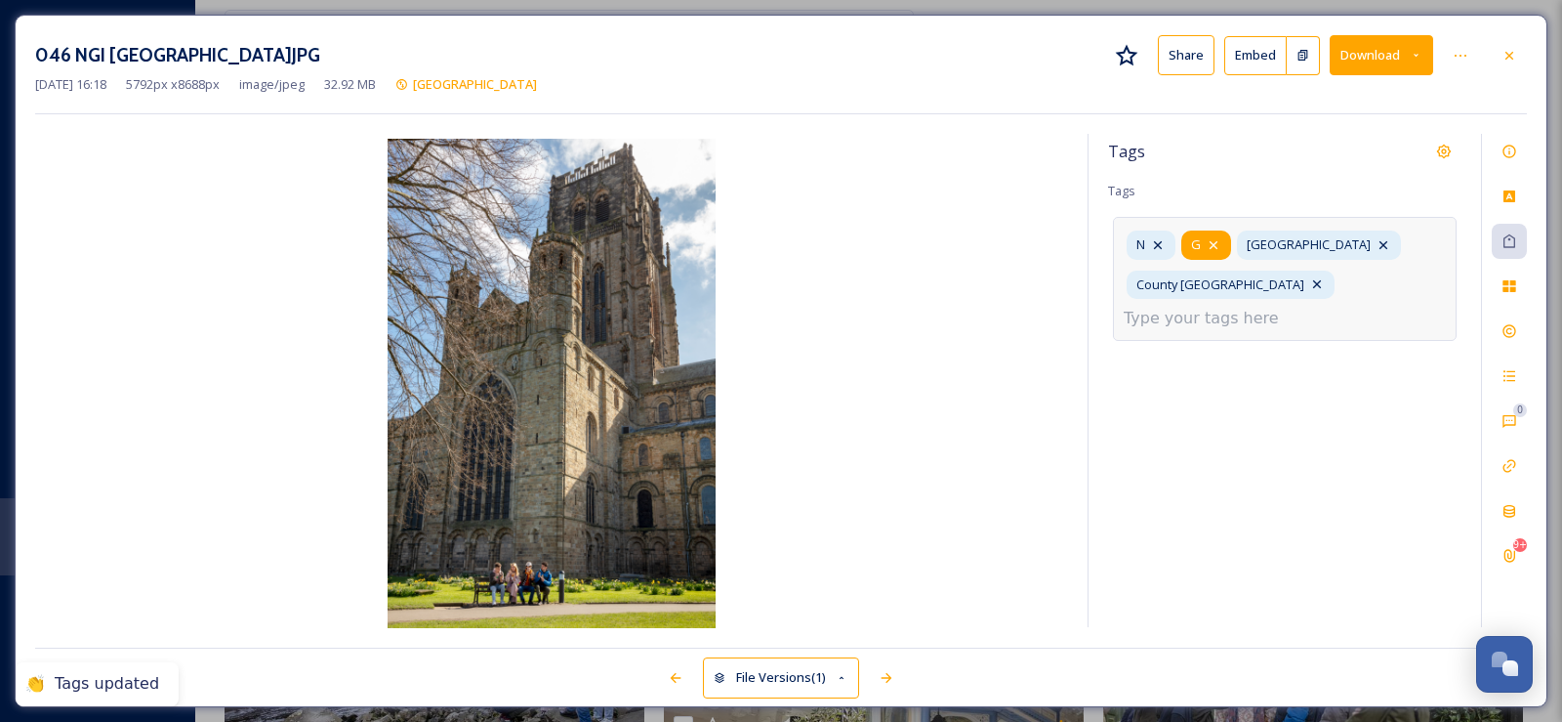
click at [1216, 245] on icon at bounding box center [1214, 245] width 16 height 16
click at [1160, 245] on icon at bounding box center [1158, 245] width 16 height 16
click at [1241, 307] on input at bounding box center [1221, 318] width 195 height 23
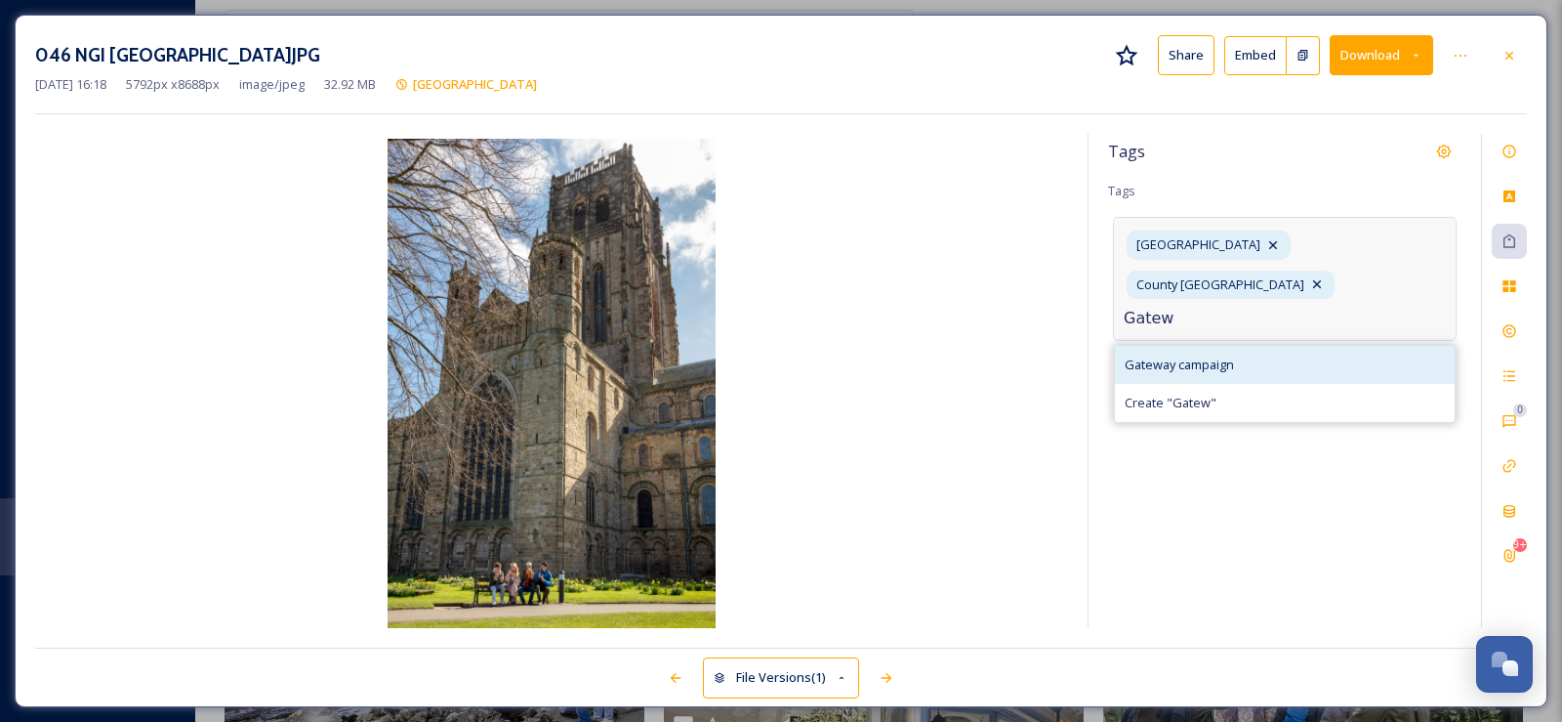
type input "Gatew"
click at [1196, 355] on span "Gateway campaign" at bounding box center [1179, 364] width 109 height 19
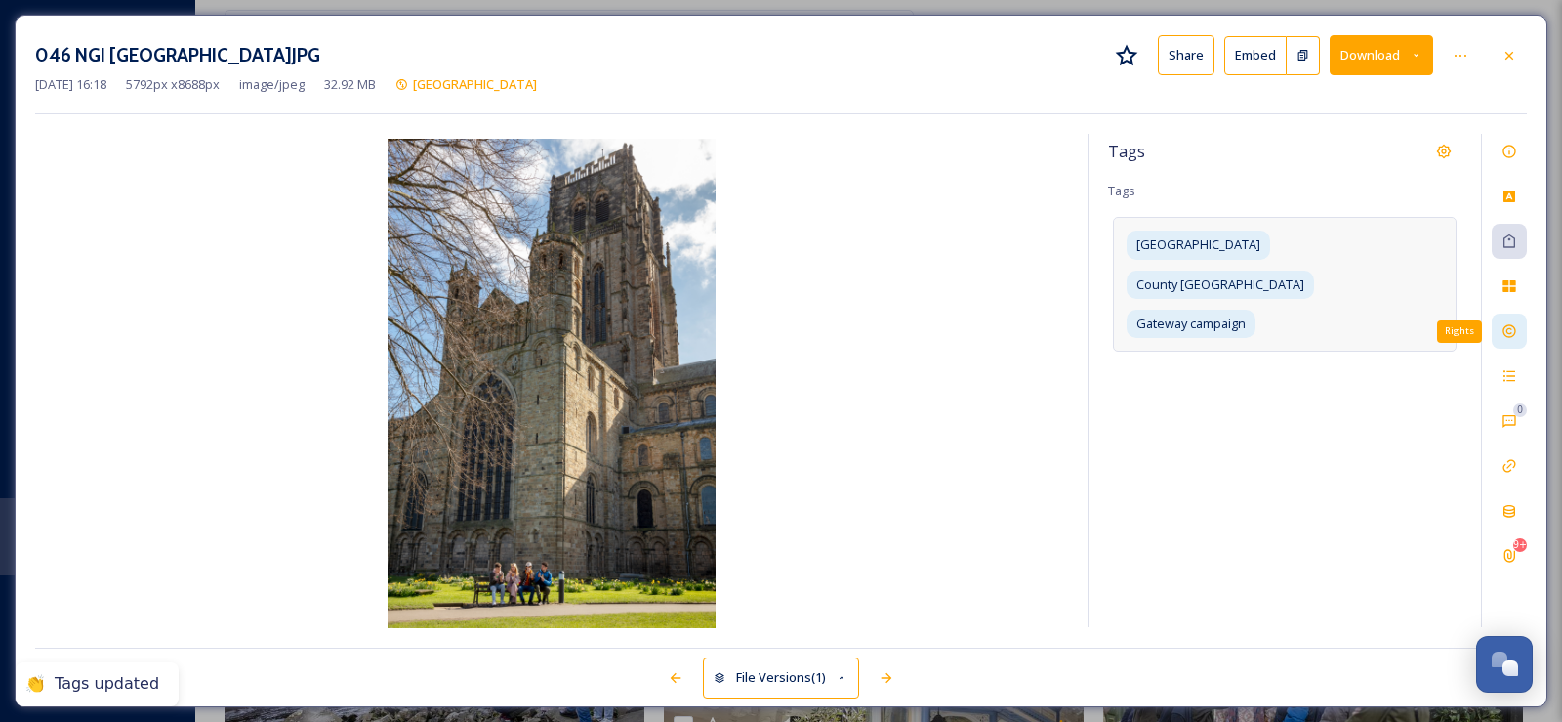
click at [1517, 333] on div "Rights" at bounding box center [1509, 330] width 35 height 35
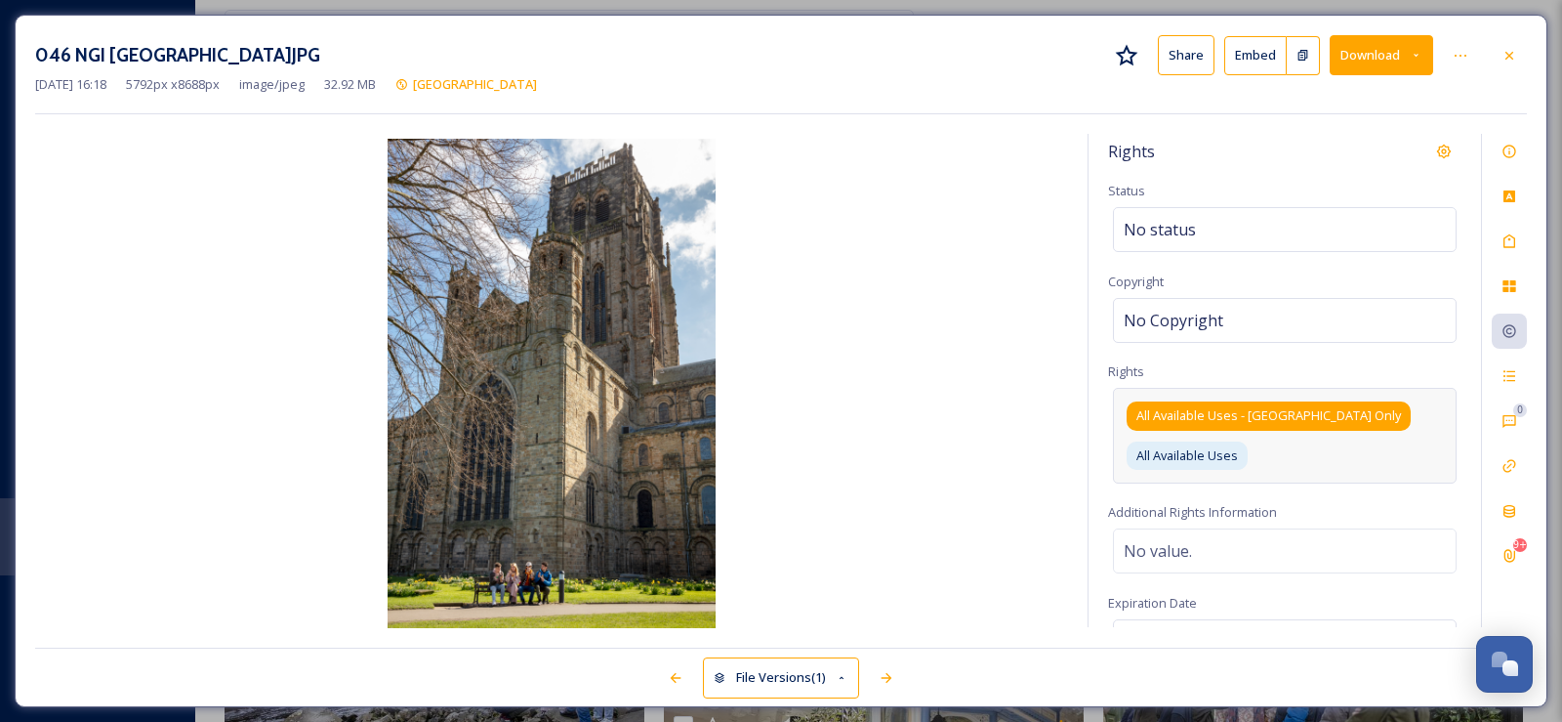
click at [1289, 416] on span "All Available Uses - [GEOGRAPHIC_DATA] Only" at bounding box center [1269, 415] width 265 height 19
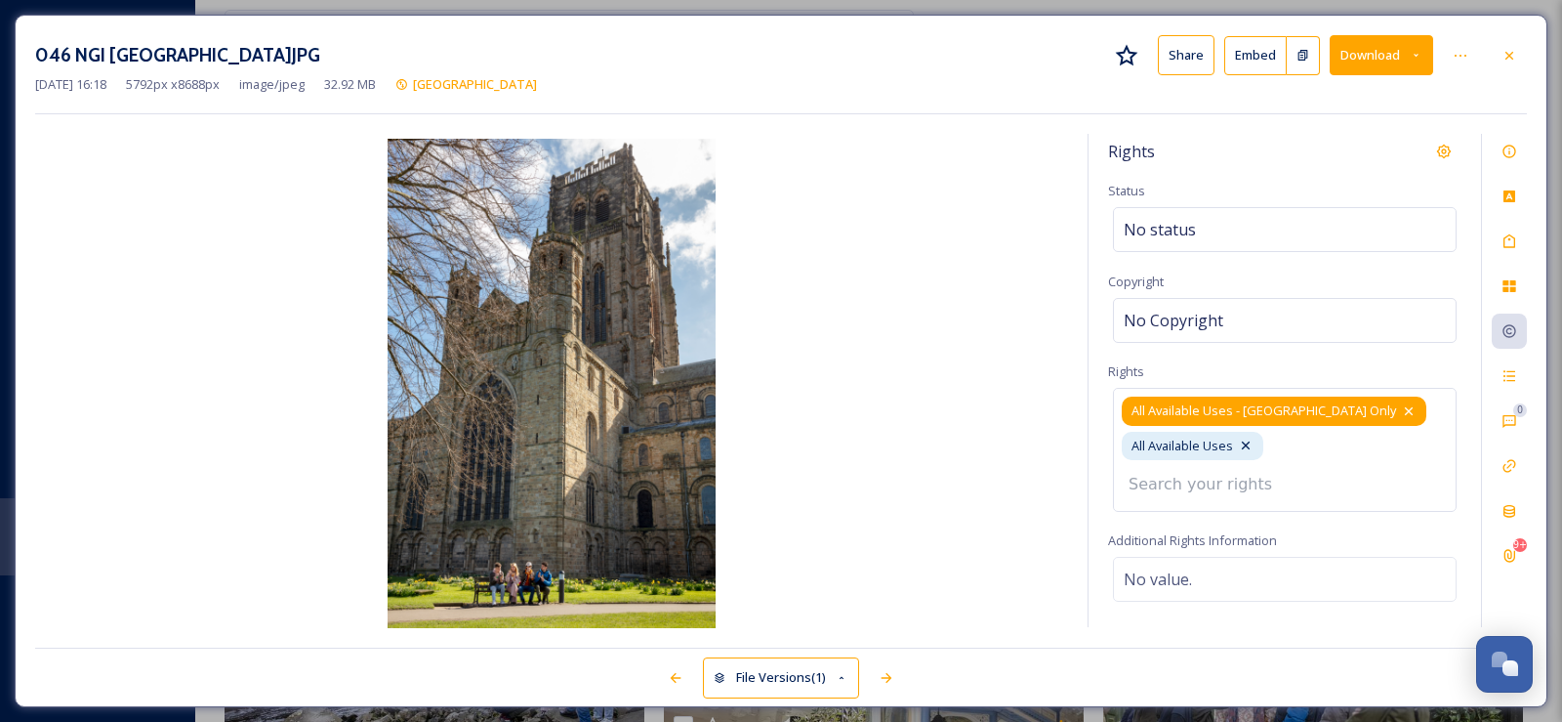
click at [1401, 407] on icon at bounding box center [1409, 411] width 16 height 16
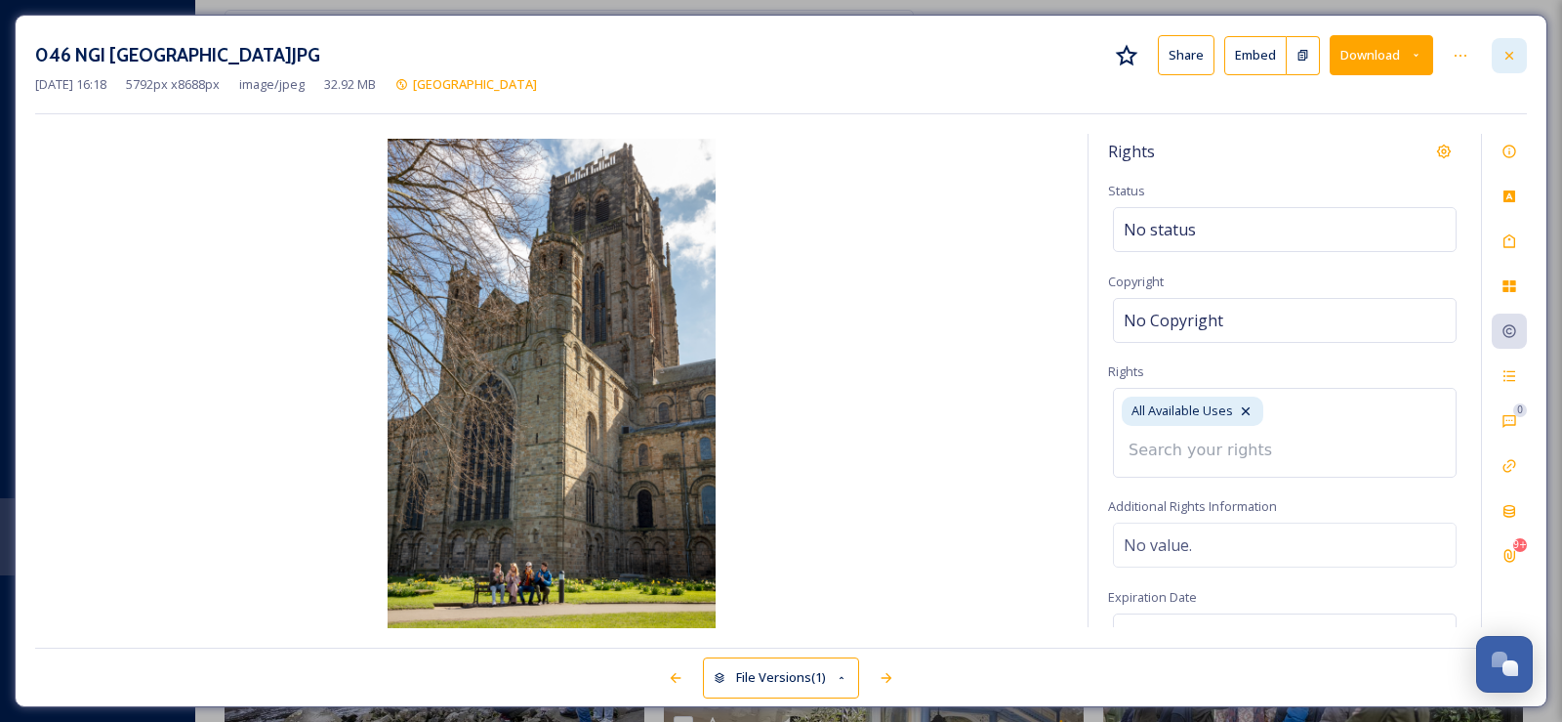
click at [1506, 58] on icon at bounding box center [1510, 56] width 16 height 16
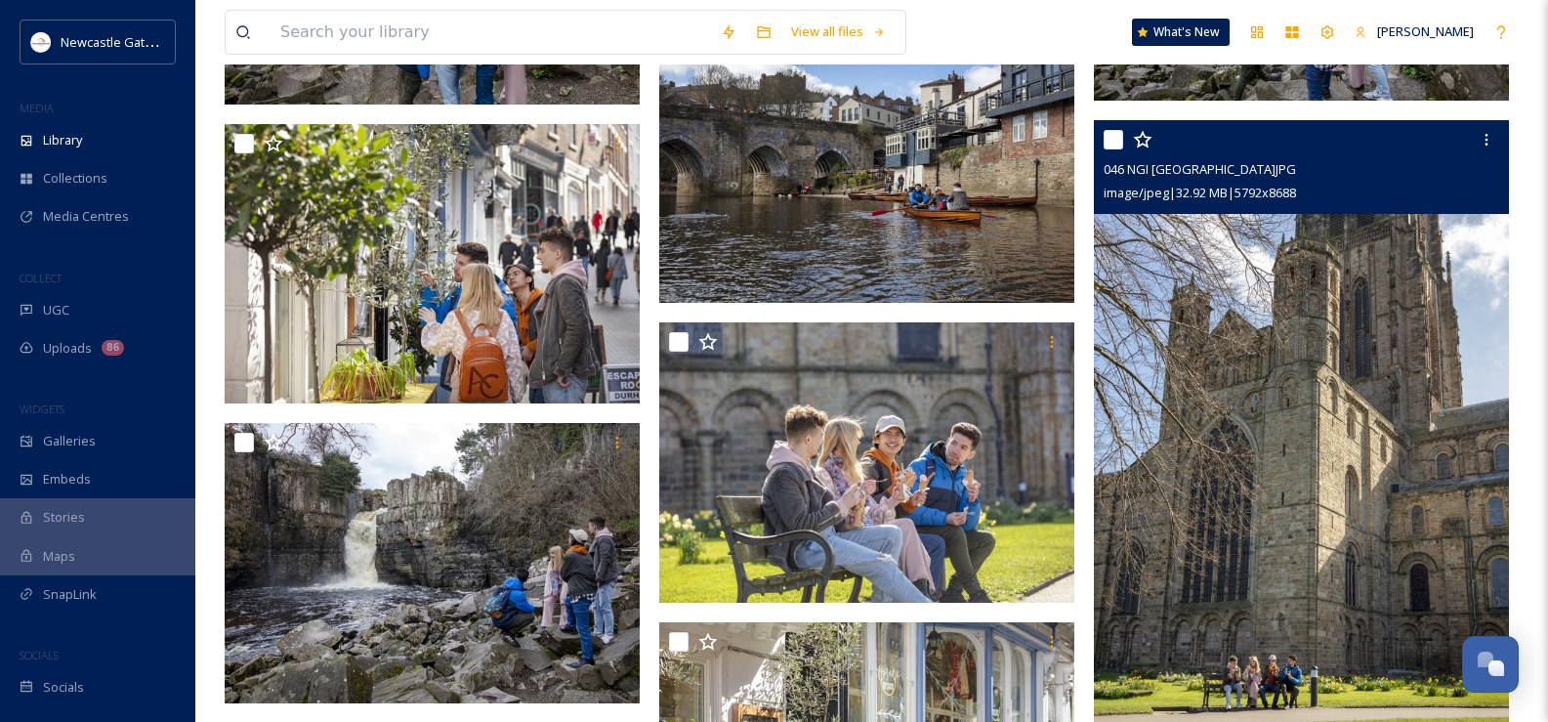
scroll to position [5597, 0]
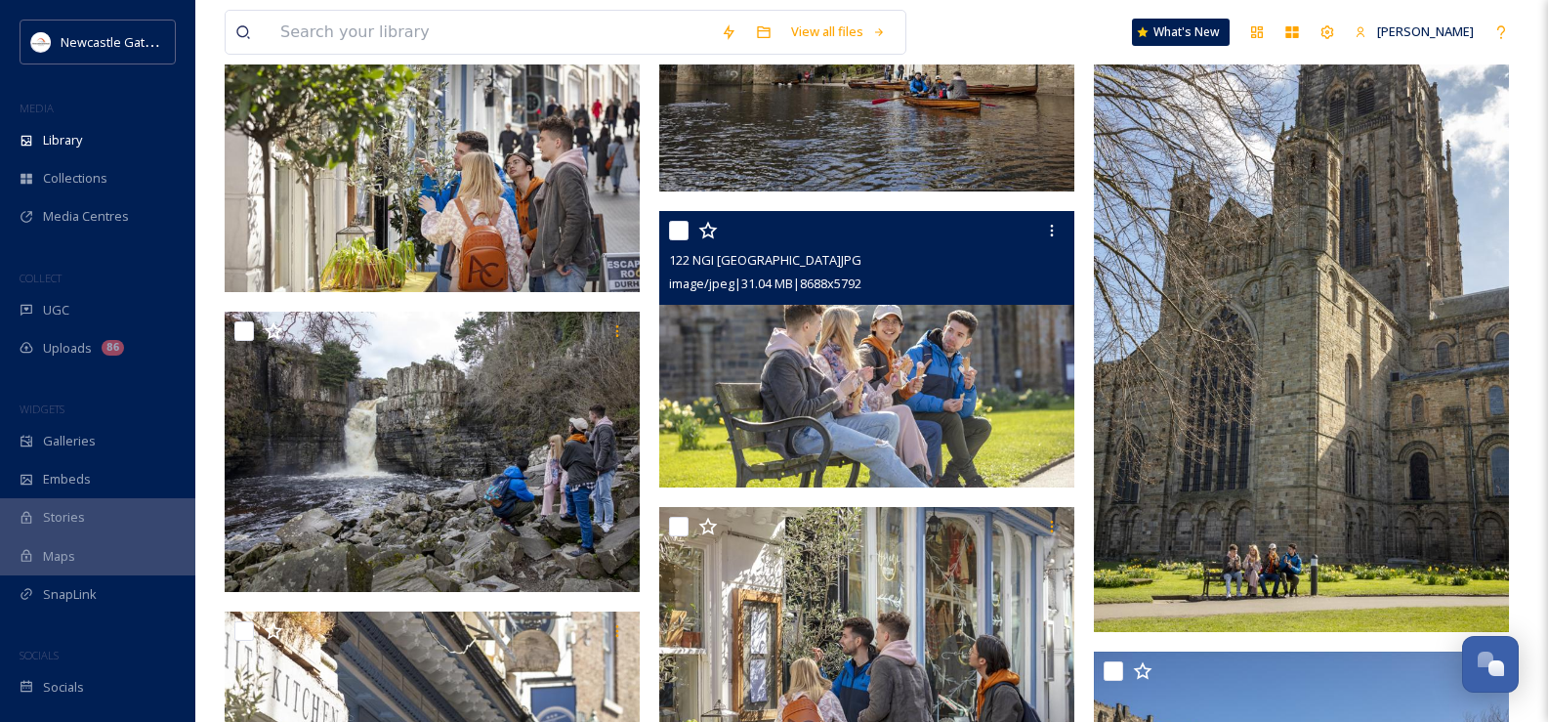
click at [941, 438] on img at bounding box center [866, 349] width 415 height 277
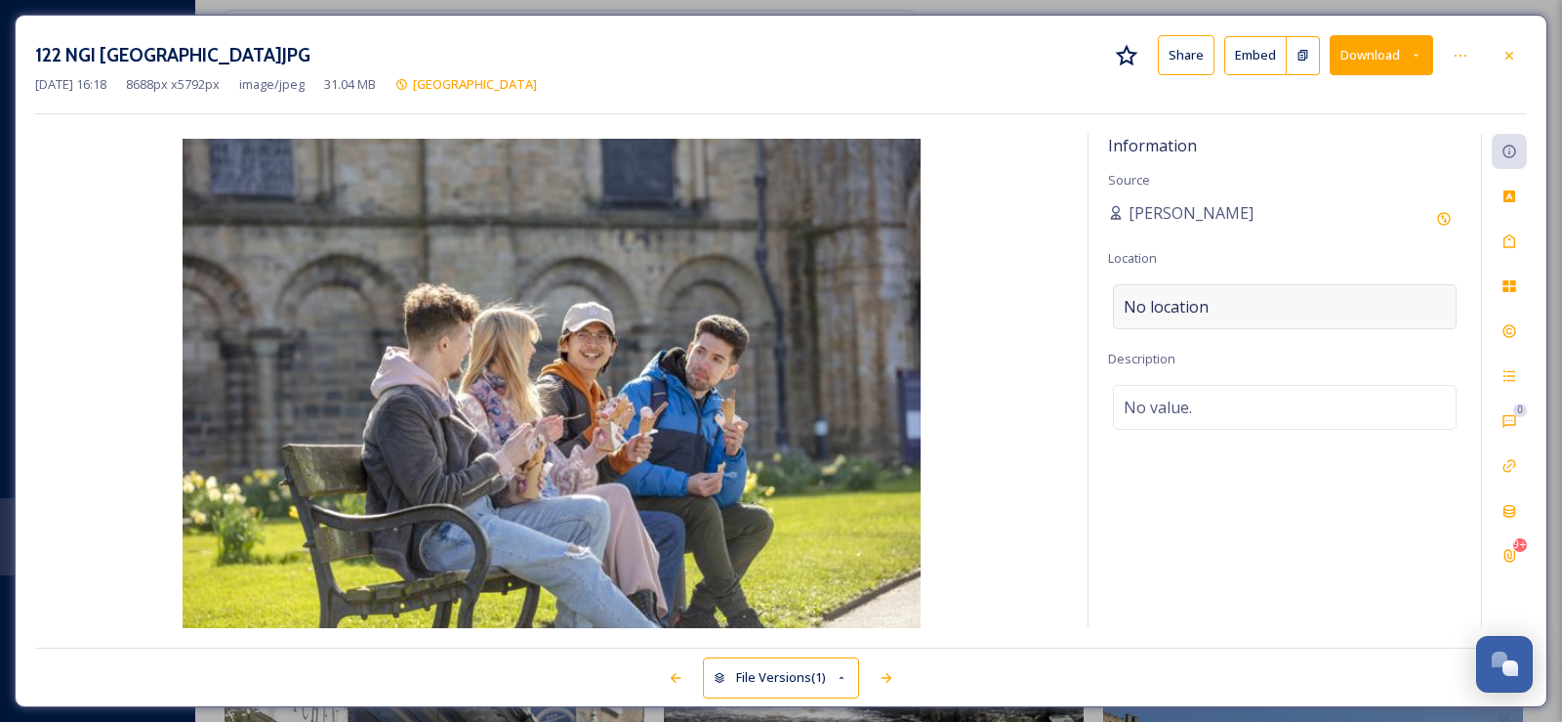
click at [1182, 304] on span "No location" at bounding box center [1166, 306] width 85 height 23
click at [1182, 304] on input at bounding box center [1285, 306] width 342 height 43
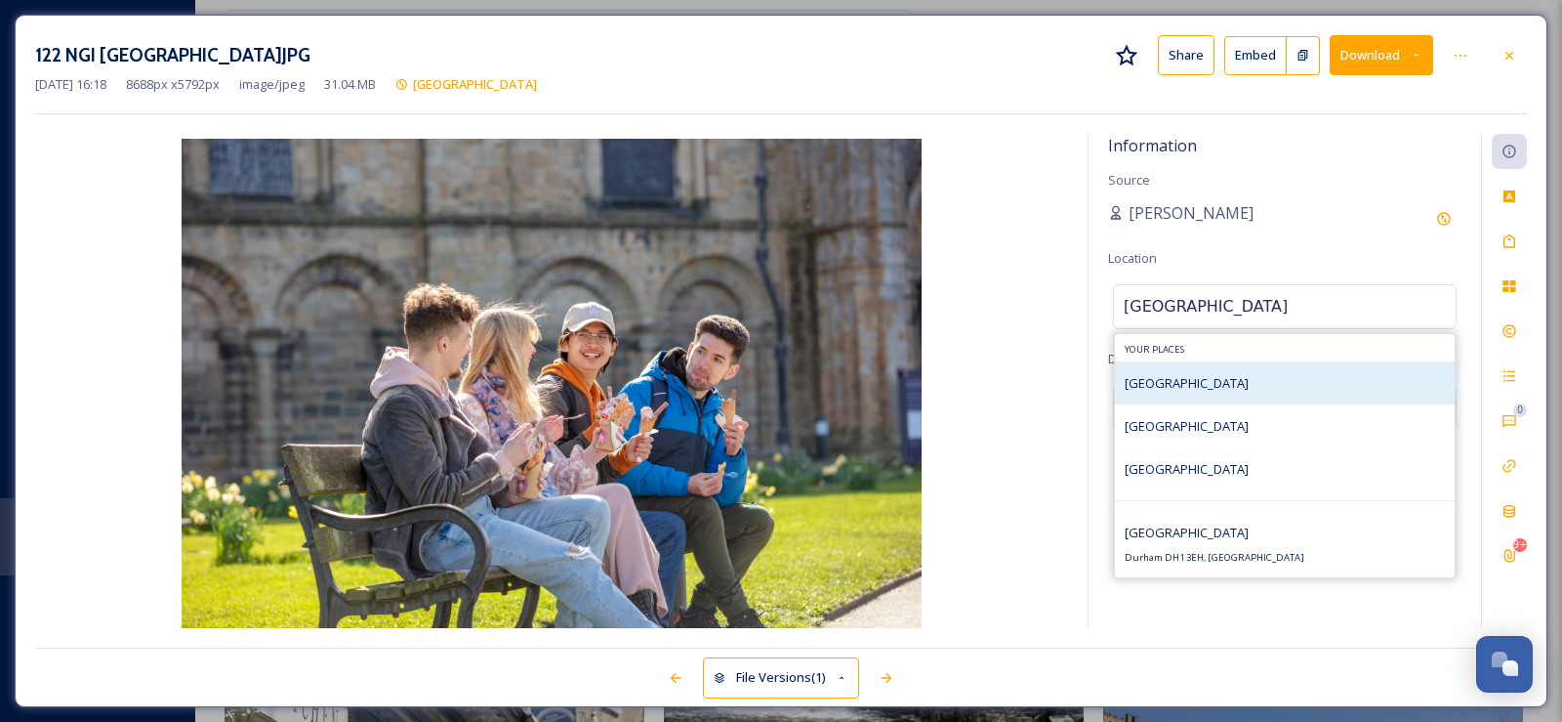
type input "[GEOGRAPHIC_DATA]"
click at [1175, 381] on span "[GEOGRAPHIC_DATA]" at bounding box center [1187, 383] width 124 height 18
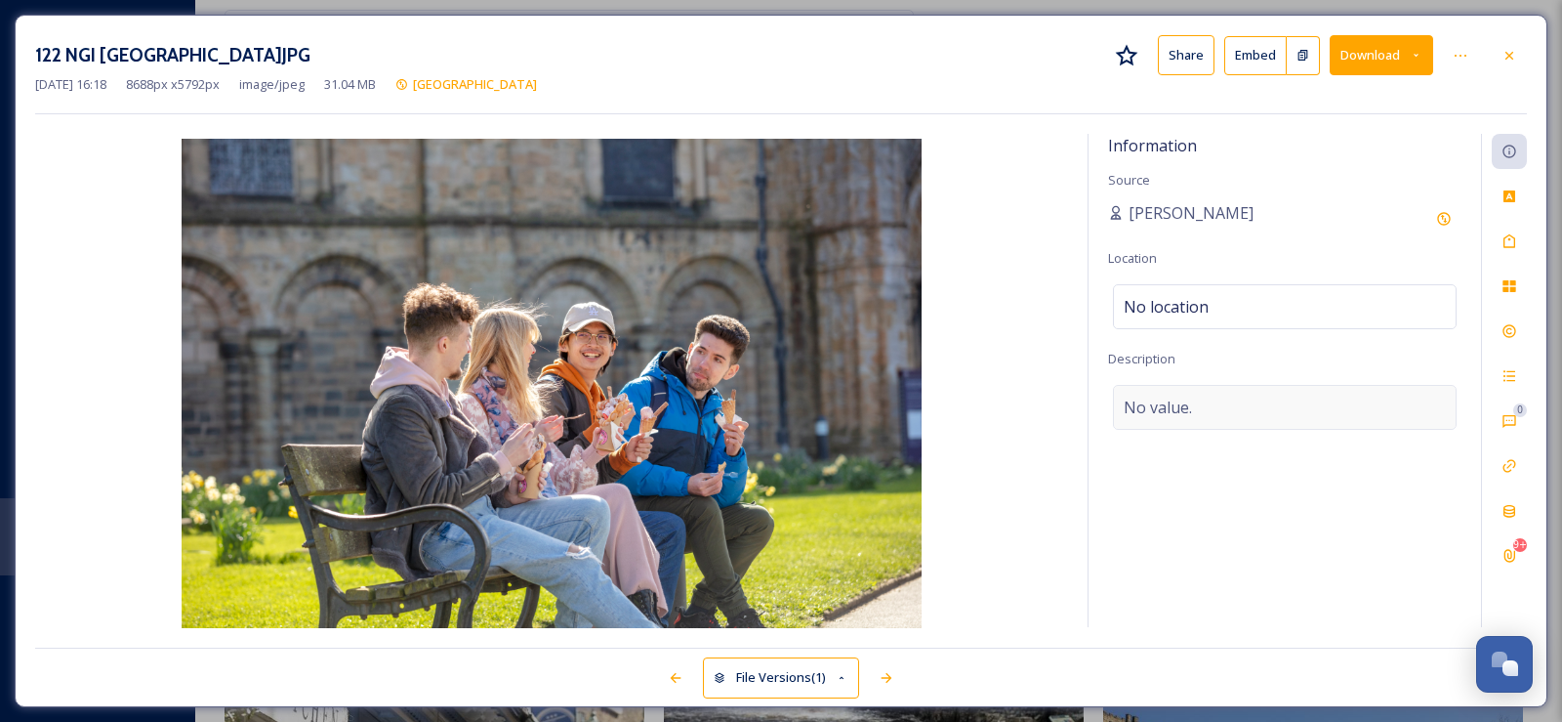
click at [1139, 407] on span "No value." at bounding box center [1158, 406] width 68 height 23
click at [1139, 407] on textarea at bounding box center [1284, 466] width 353 height 162
type textarea "Eating ice creams outside [GEOGRAPHIC_DATA]"
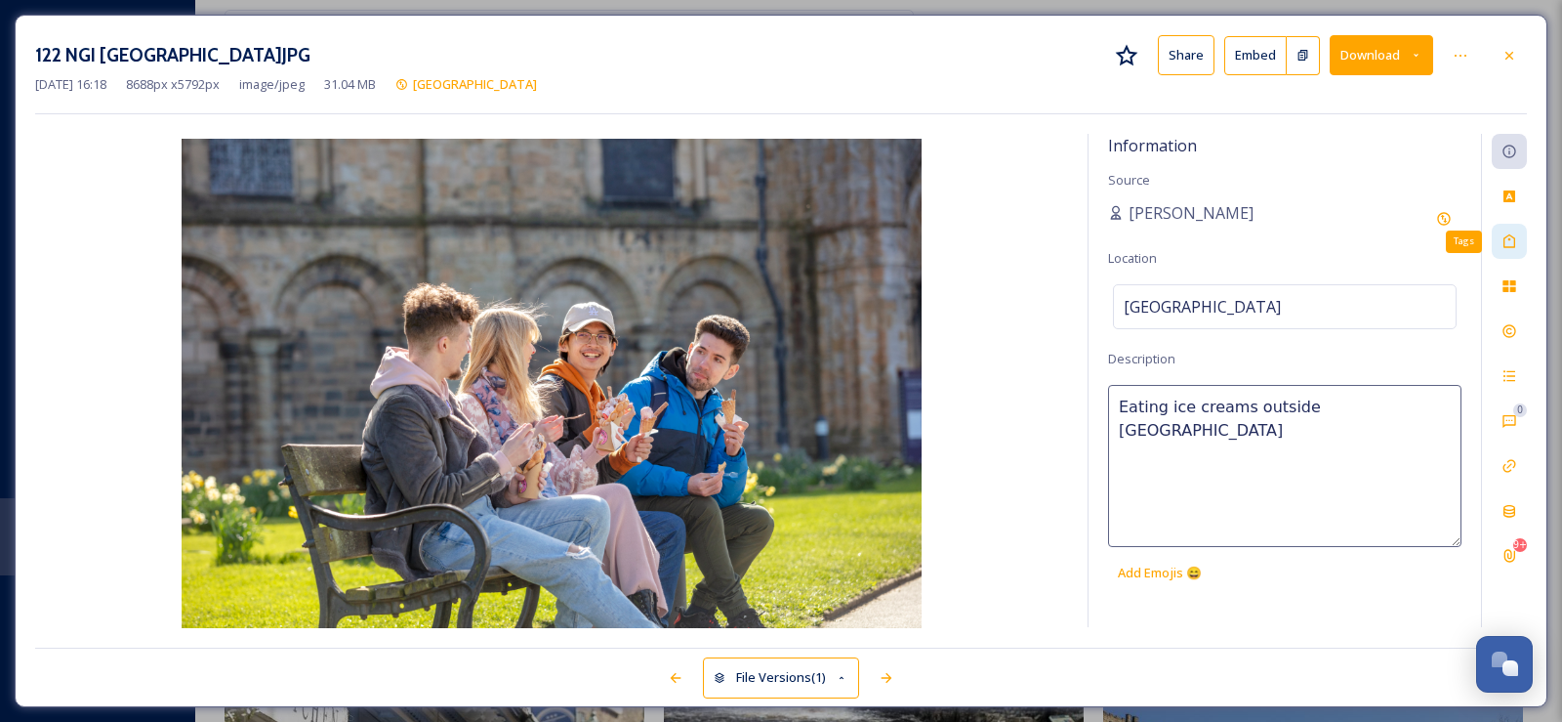
click at [1502, 246] on div "Tags" at bounding box center [1509, 241] width 35 height 35
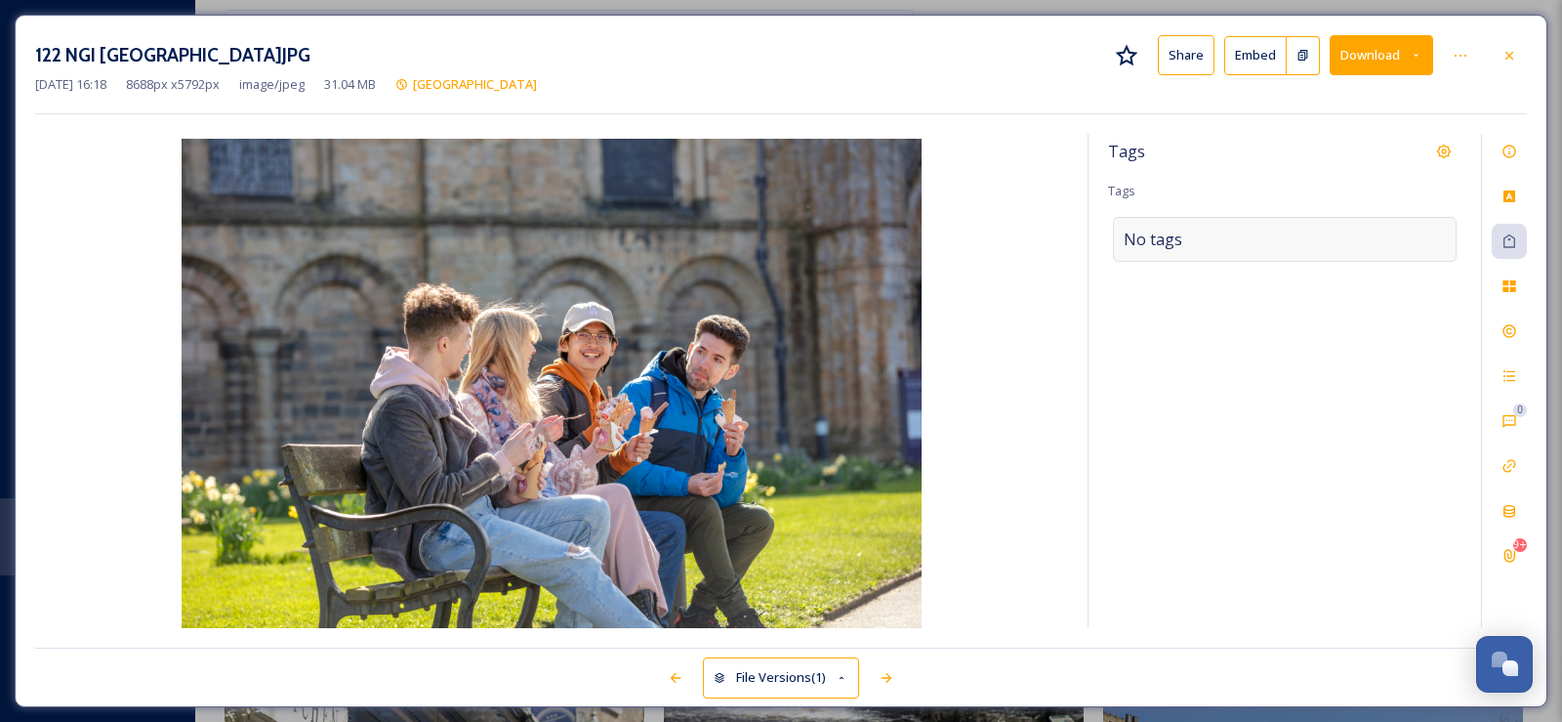
click at [1205, 244] on div "No tags" at bounding box center [1285, 239] width 344 height 45
click at [1202, 243] on input at bounding box center [1221, 239] width 195 height 23
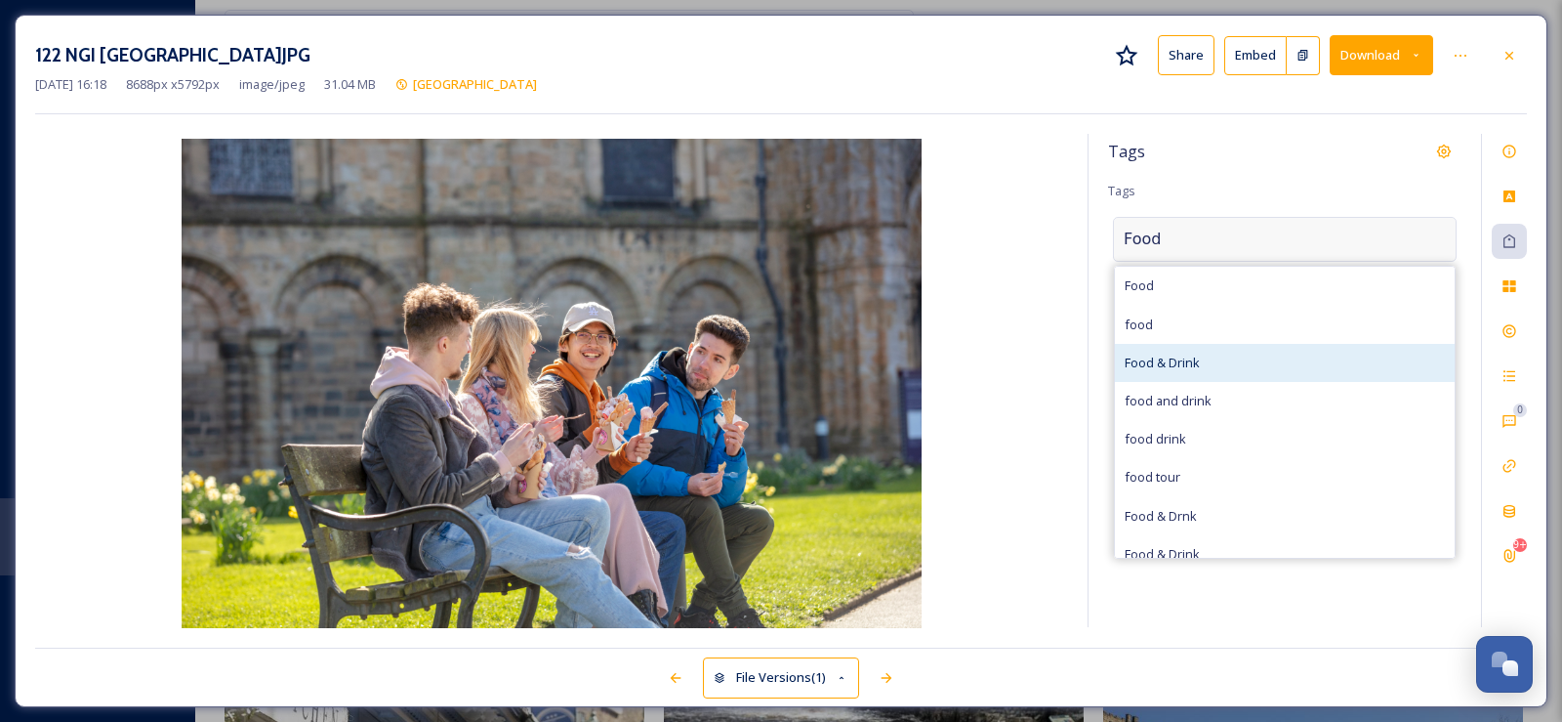
type input "Food"
click at [1172, 356] on span "Food & Drink" at bounding box center [1162, 362] width 75 height 19
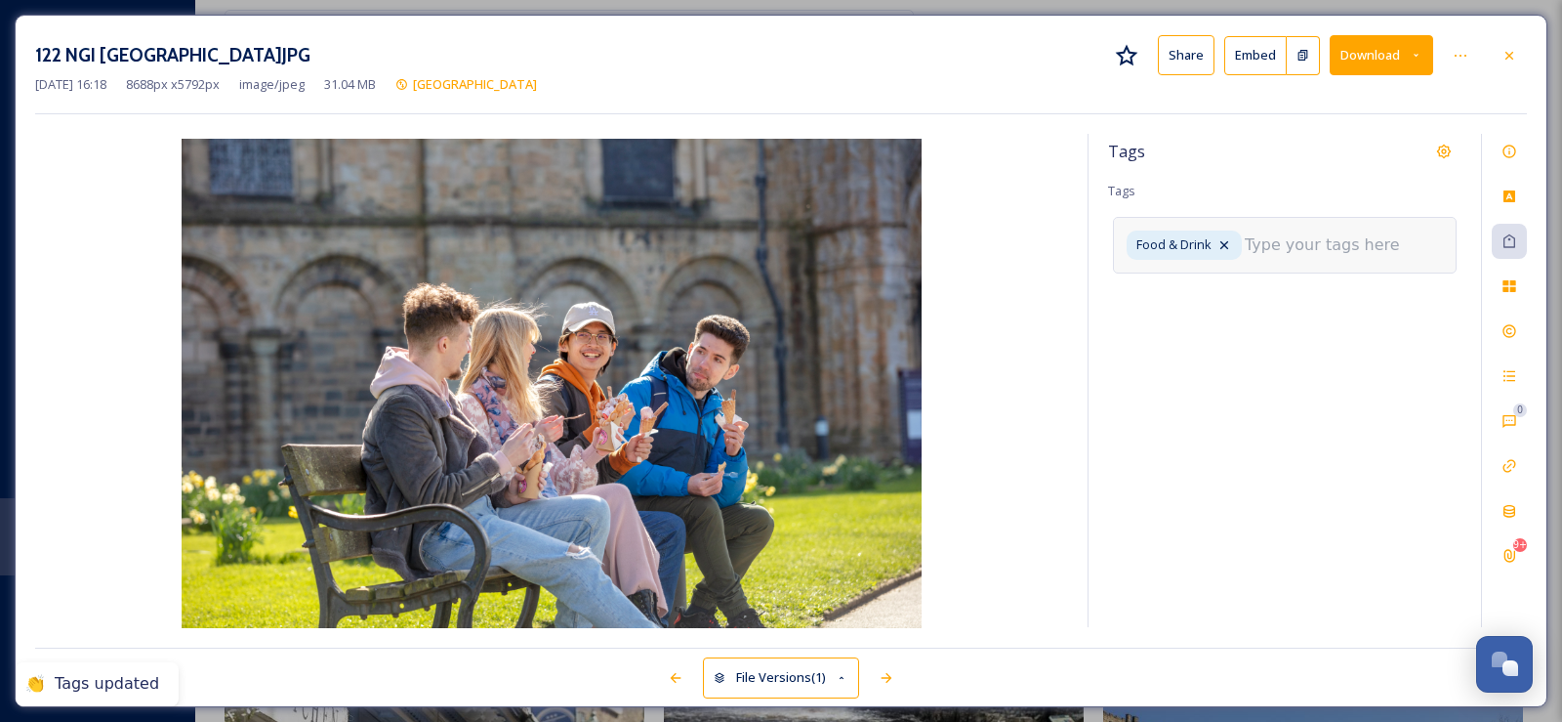
click at [1289, 233] on input at bounding box center [1342, 244] width 195 height 23
type input "ice cream"
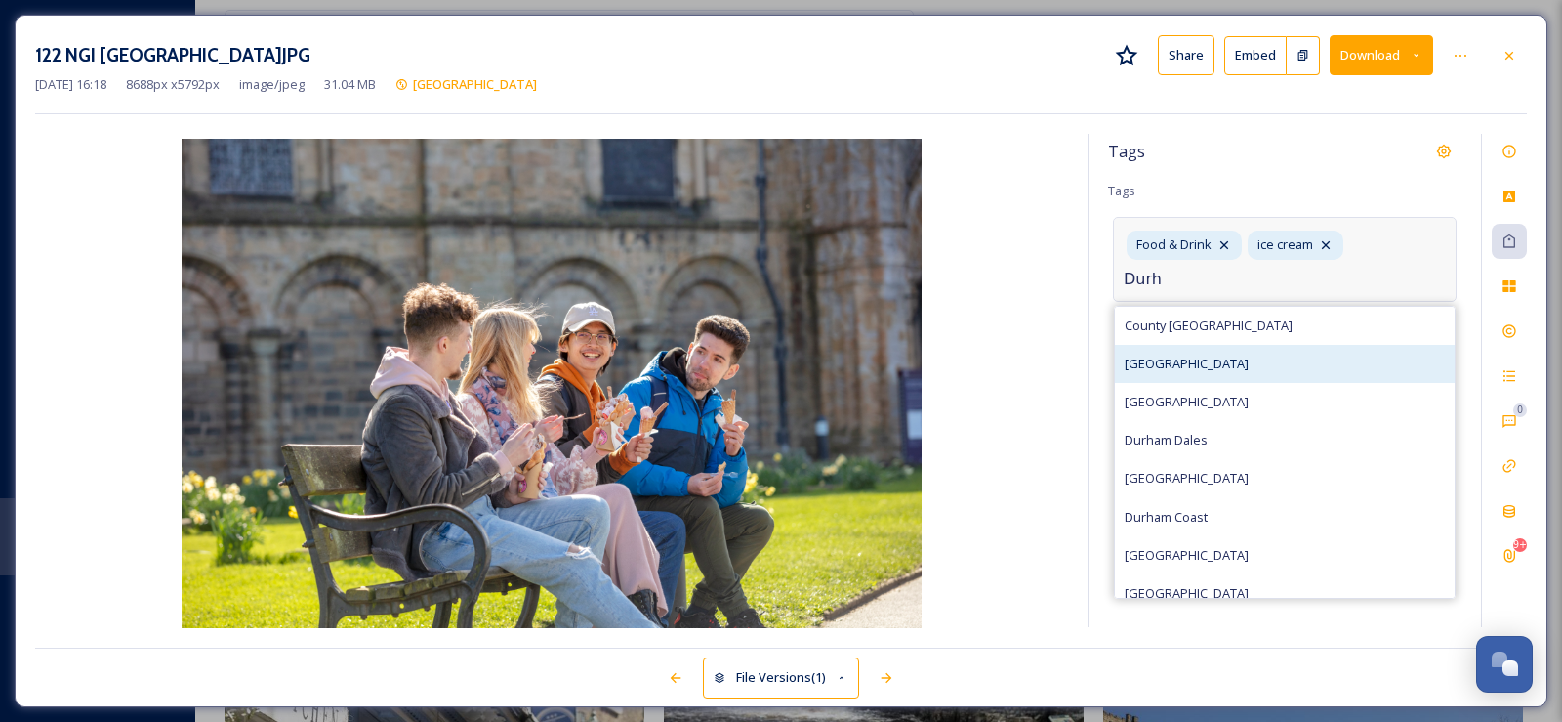
type input "Durh"
click at [1149, 364] on span "[GEOGRAPHIC_DATA]" at bounding box center [1187, 363] width 124 height 19
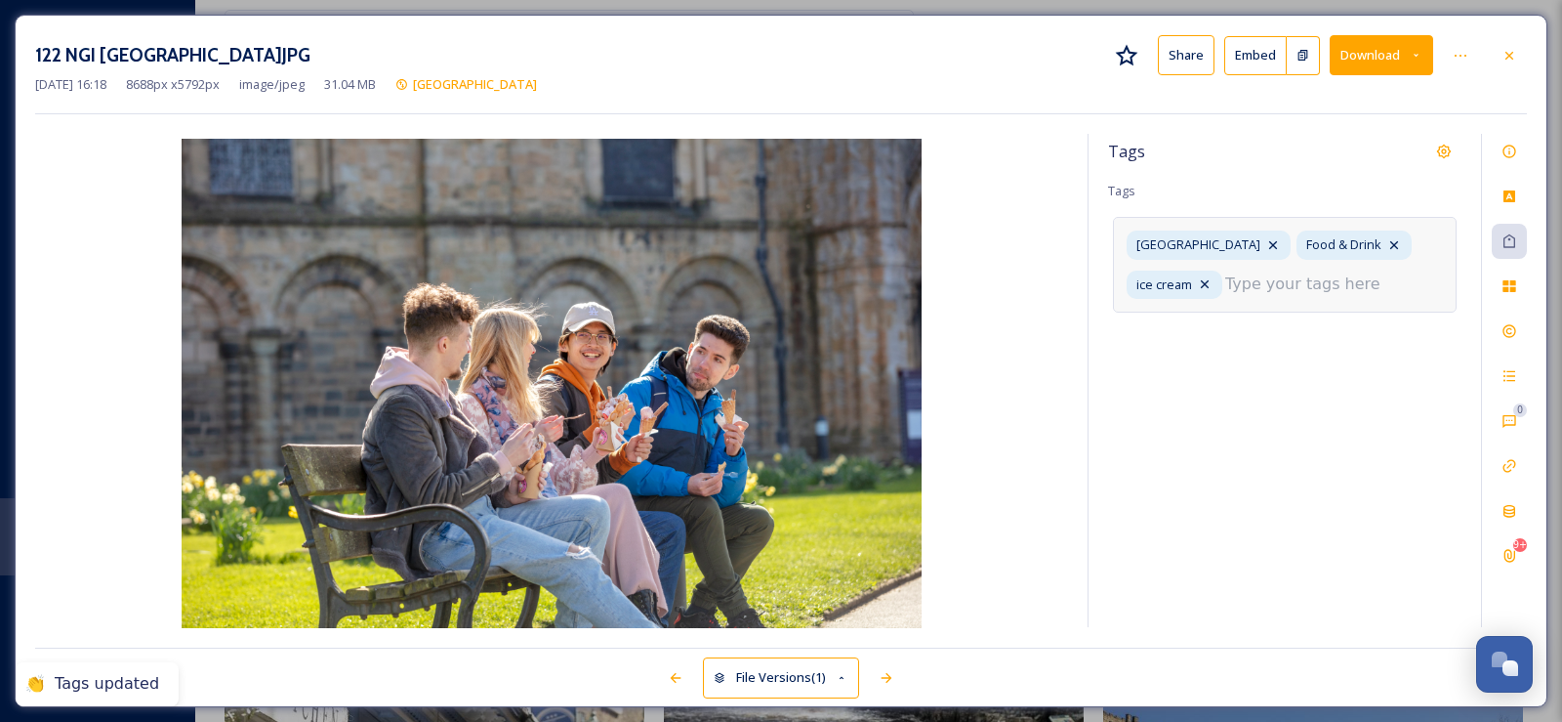
click at [1258, 280] on input at bounding box center [1322, 283] width 195 height 23
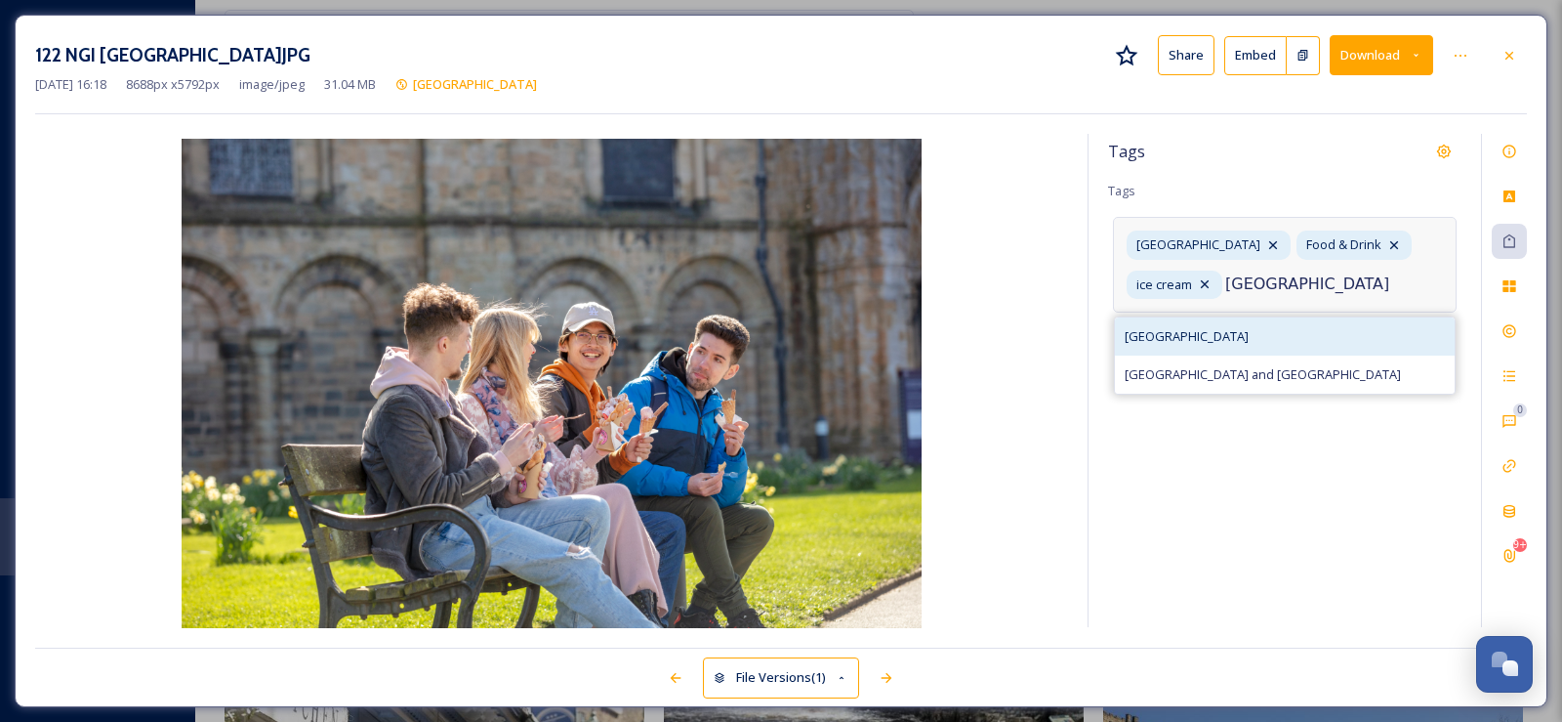
type input "[GEOGRAPHIC_DATA]"
click at [1230, 336] on span "[GEOGRAPHIC_DATA]" at bounding box center [1187, 336] width 124 height 19
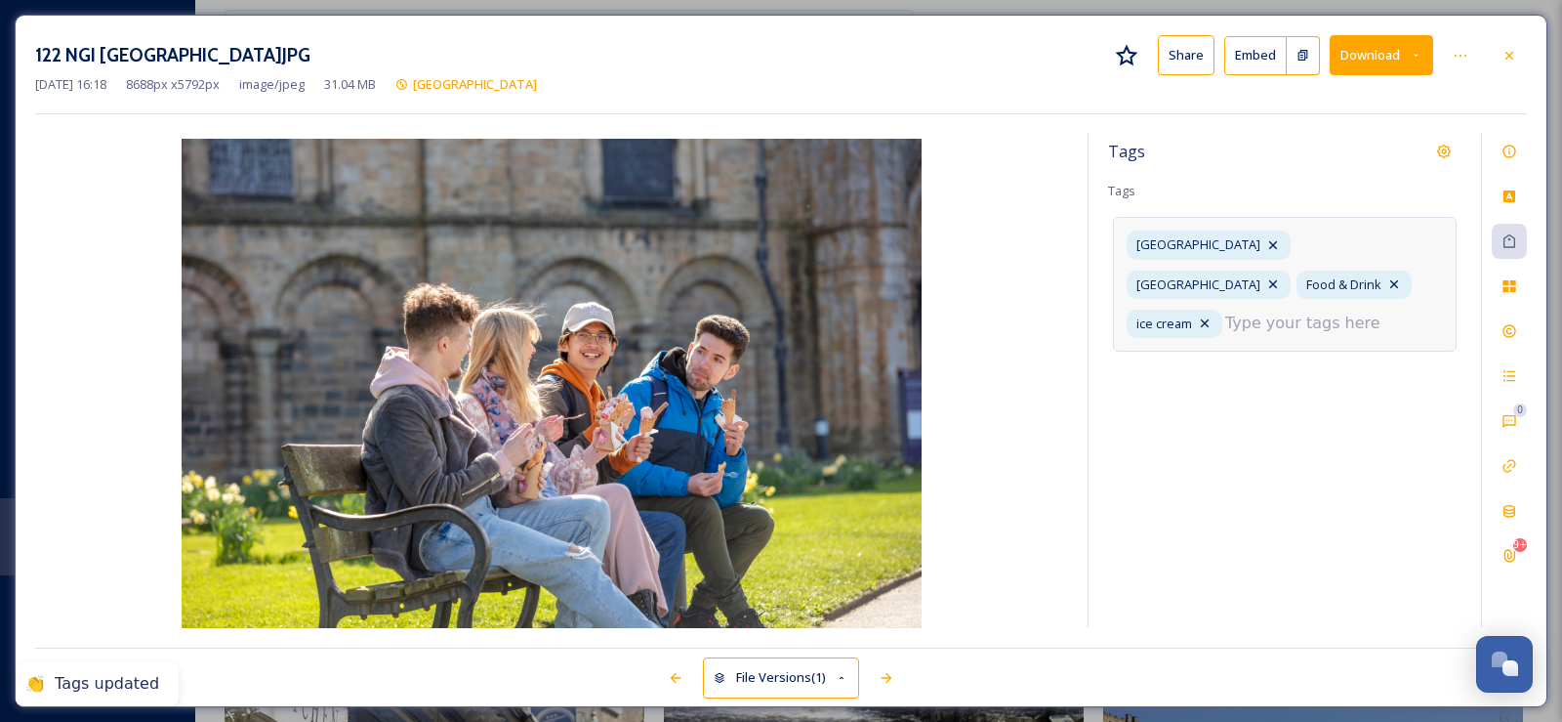
click at [1225, 316] on input at bounding box center [1322, 322] width 195 height 23
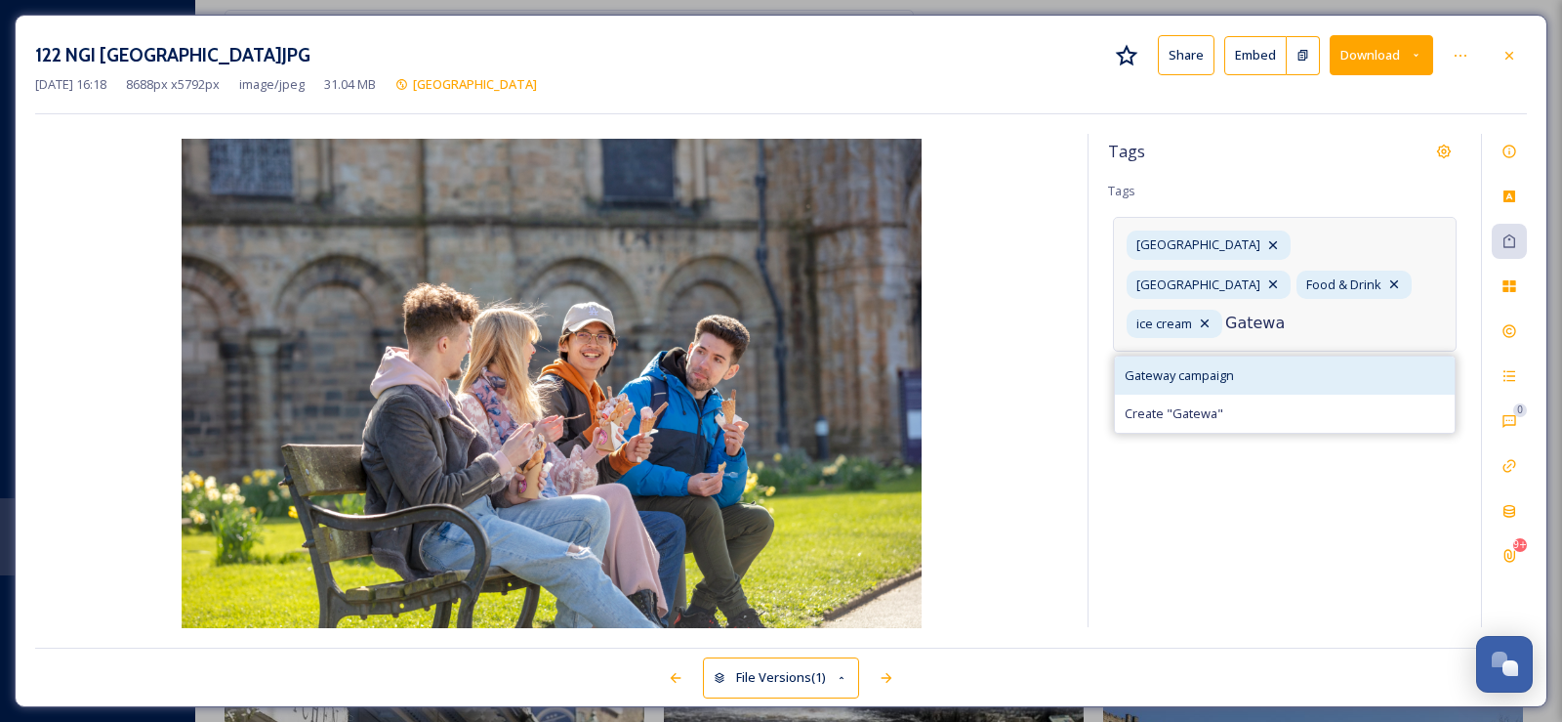
type input "Gatewa"
click at [1209, 366] on span "Gateway campaign" at bounding box center [1179, 375] width 109 height 19
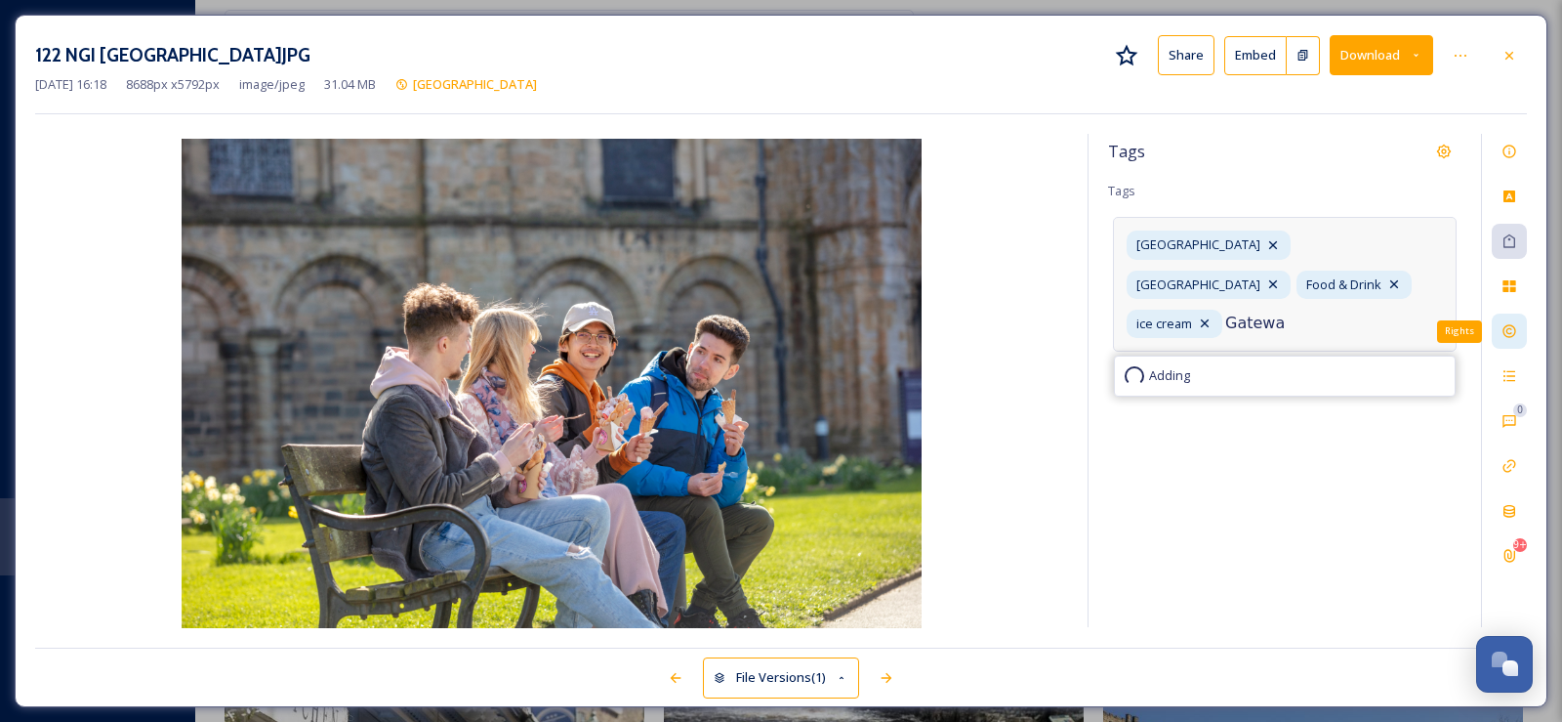
click at [1513, 335] on icon at bounding box center [1509, 331] width 13 height 13
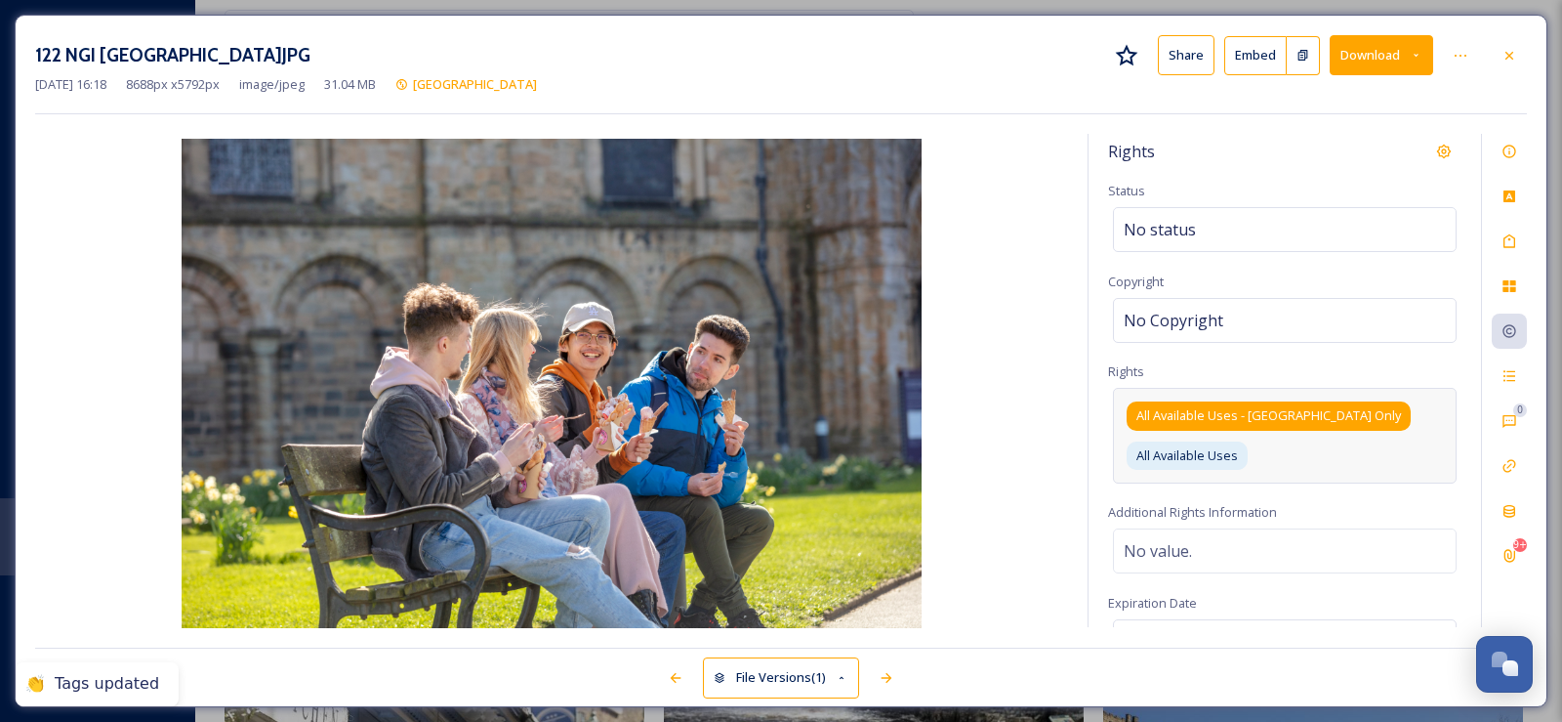
click at [1302, 419] on div "All Available Uses - [GEOGRAPHIC_DATA] Only" at bounding box center [1269, 415] width 284 height 28
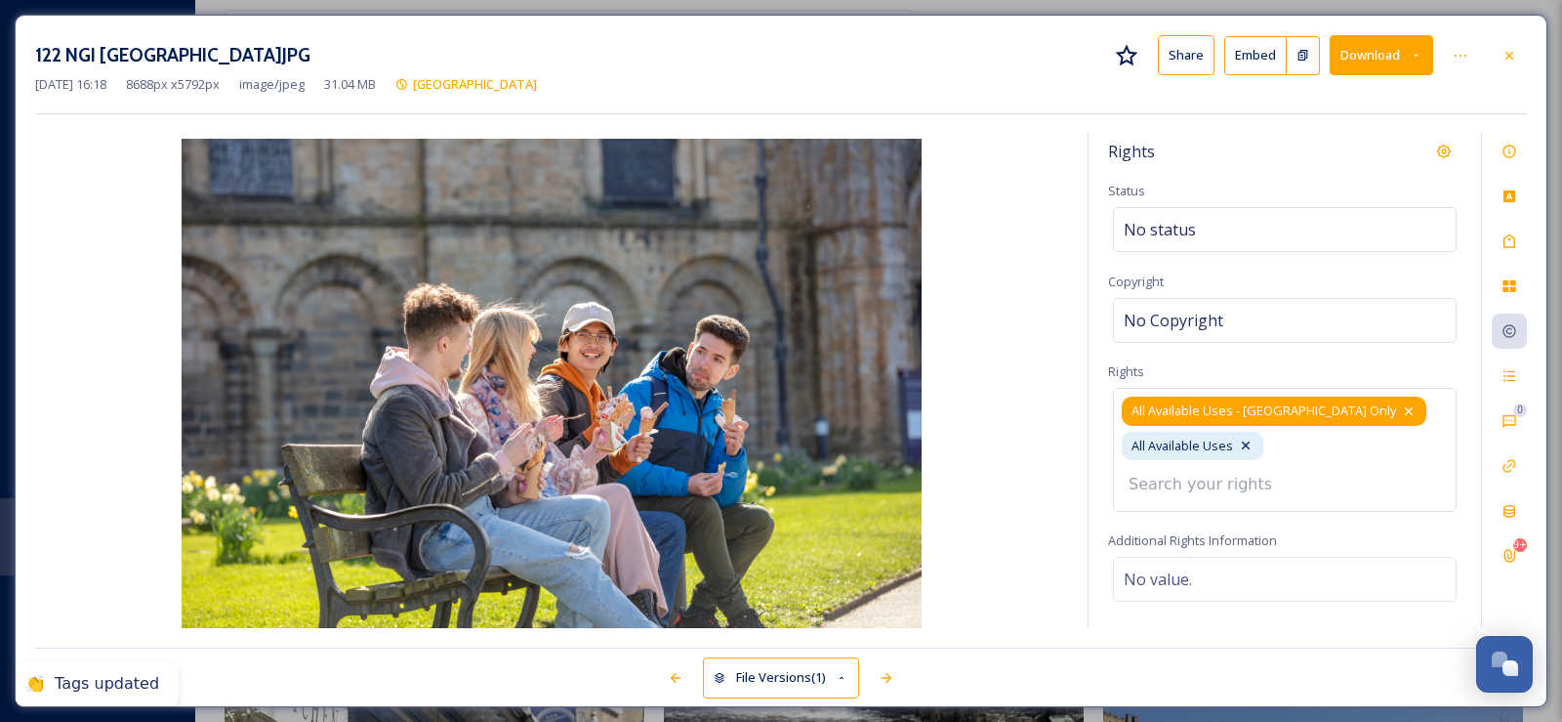
click at [1401, 413] on icon at bounding box center [1409, 411] width 16 height 16
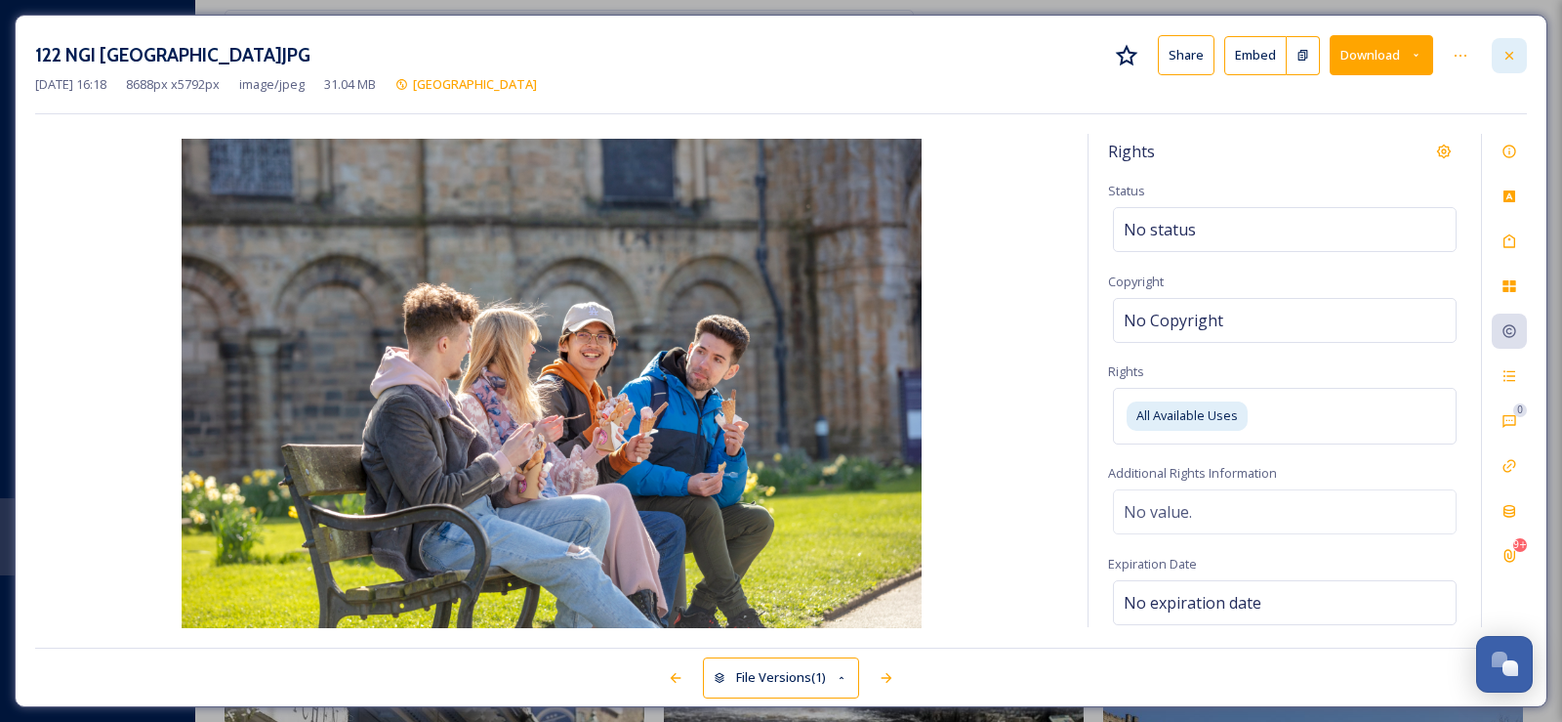
click at [1513, 58] on icon at bounding box center [1510, 56] width 16 height 16
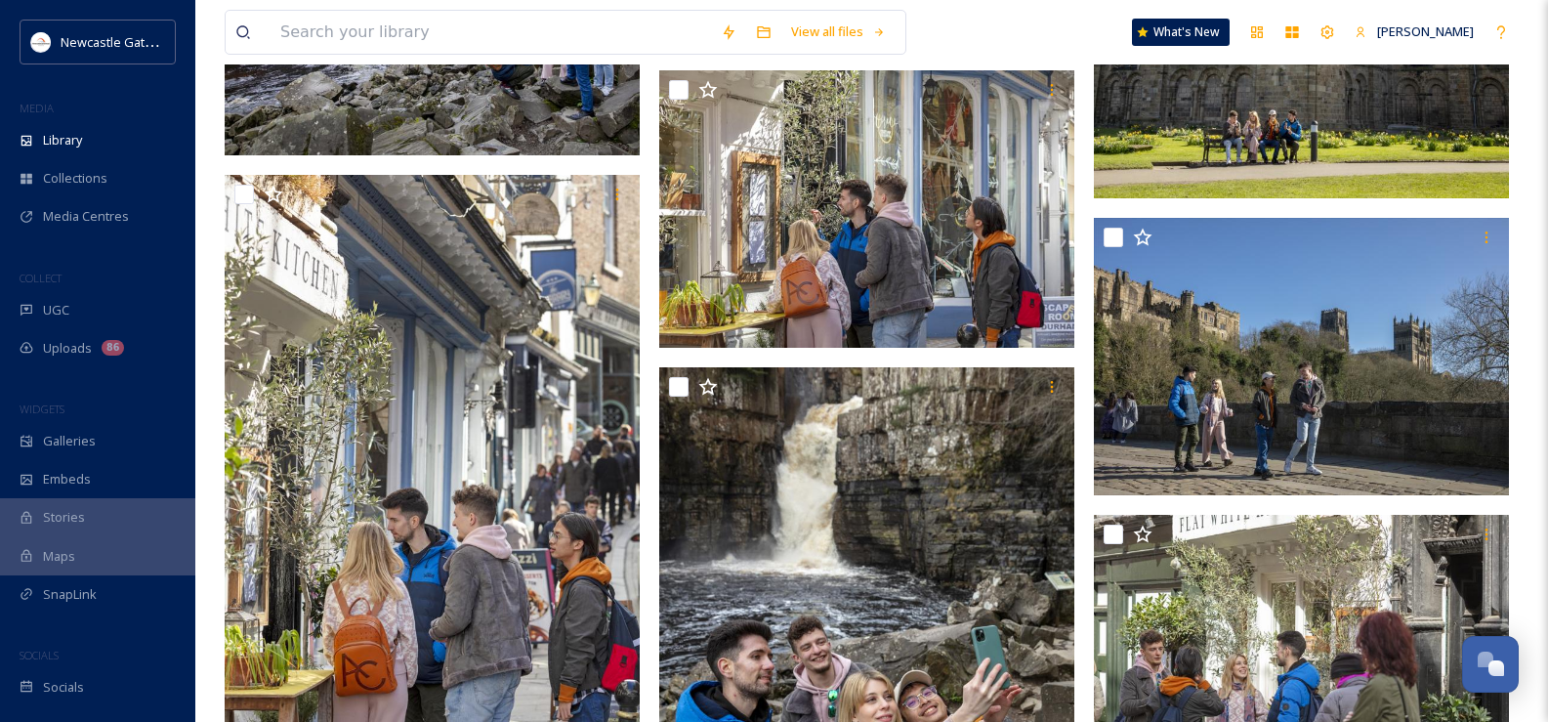
scroll to position [6183, 0]
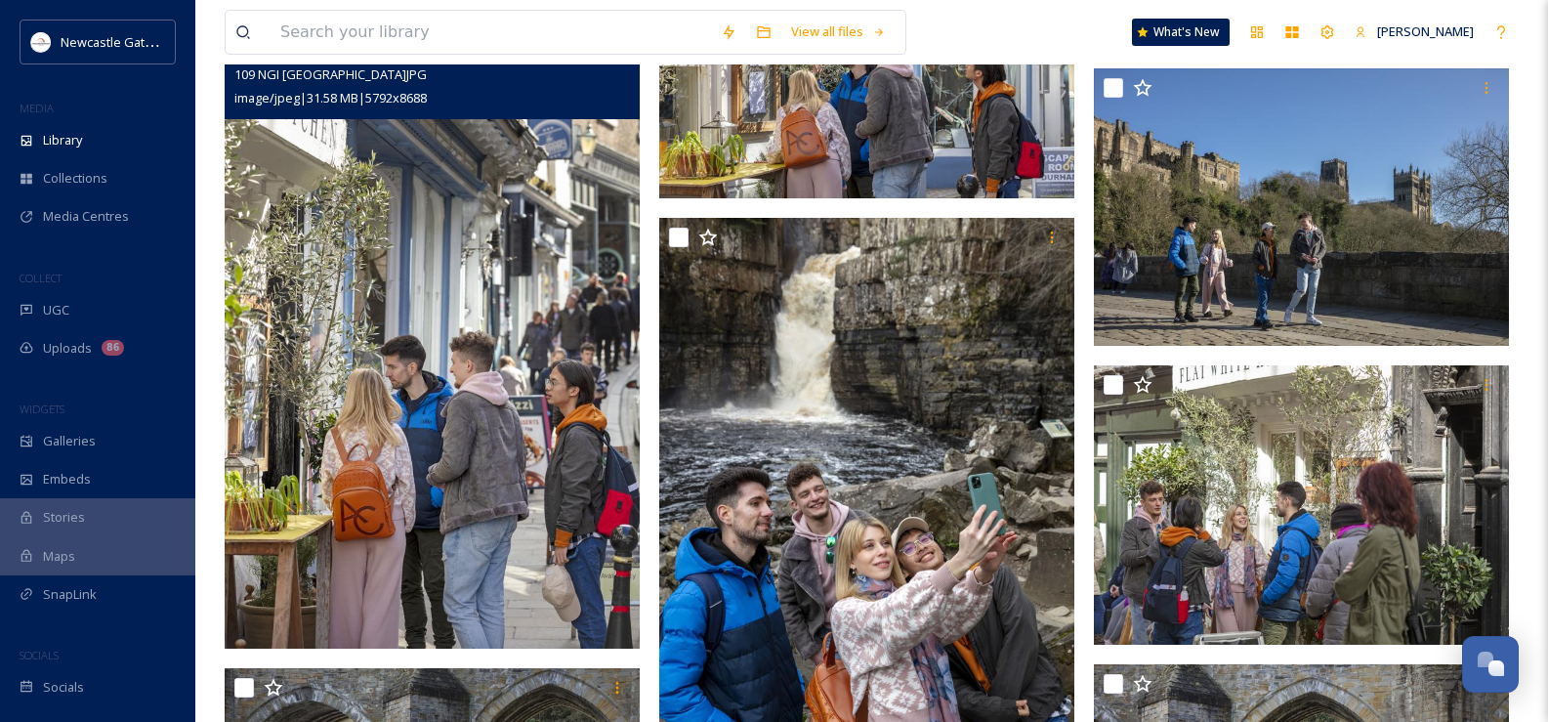
click at [485, 408] on img at bounding box center [432, 336] width 415 height 623
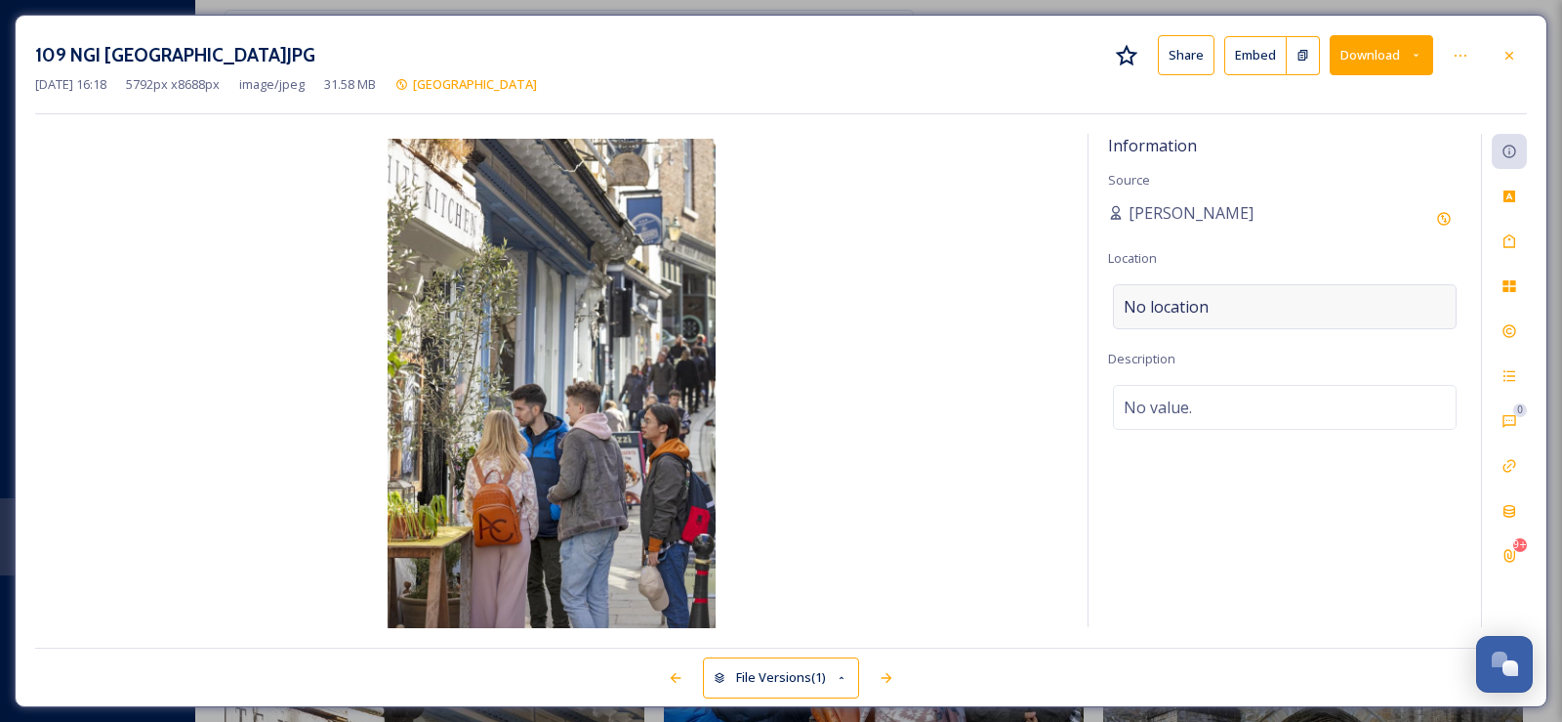
click at [1198, 293] on div "No location" at bounding box center [1285, 306] width 344 height 45
click at [1186, 302] on input at bounding box center [1285, 306] width 342 height 43
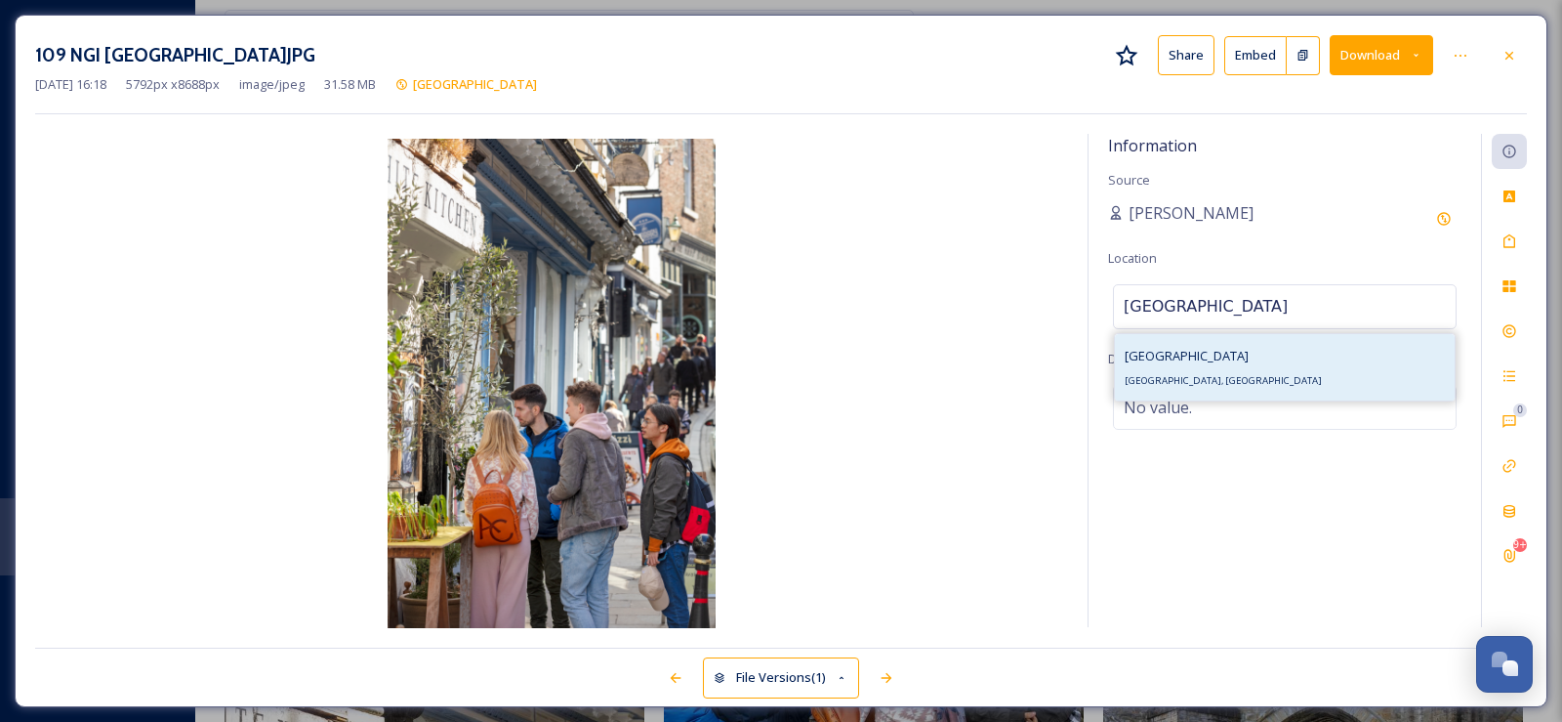
type input "[GEOGRAPHIC_DATA]"
click at [1168, 355] on span "[GEOGRAPHIC_DATA]" at bounding box center [1187, 356] width 124 height 18
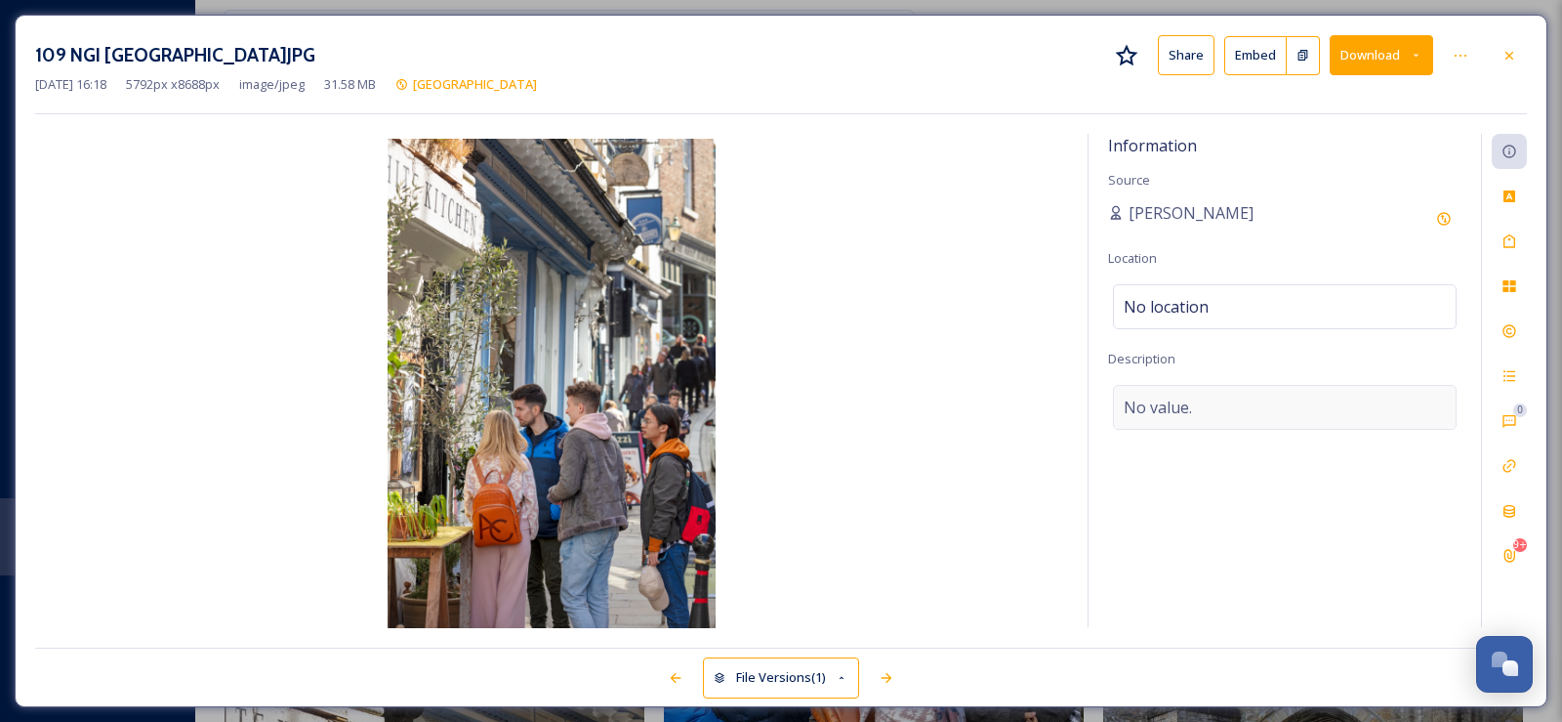
click at [1159, 407] on span "No value." at bounding box center [1158, 406] width 68 height 23
click at [1156, 417] on textarea at bounding box center [1284, 466] width 353 height 162
type textarea "Shopping in [GEOGRAPHIC_DATA]"
click at [1511, 239] on icon at bounding box center [1510, 241] width 16 height 16
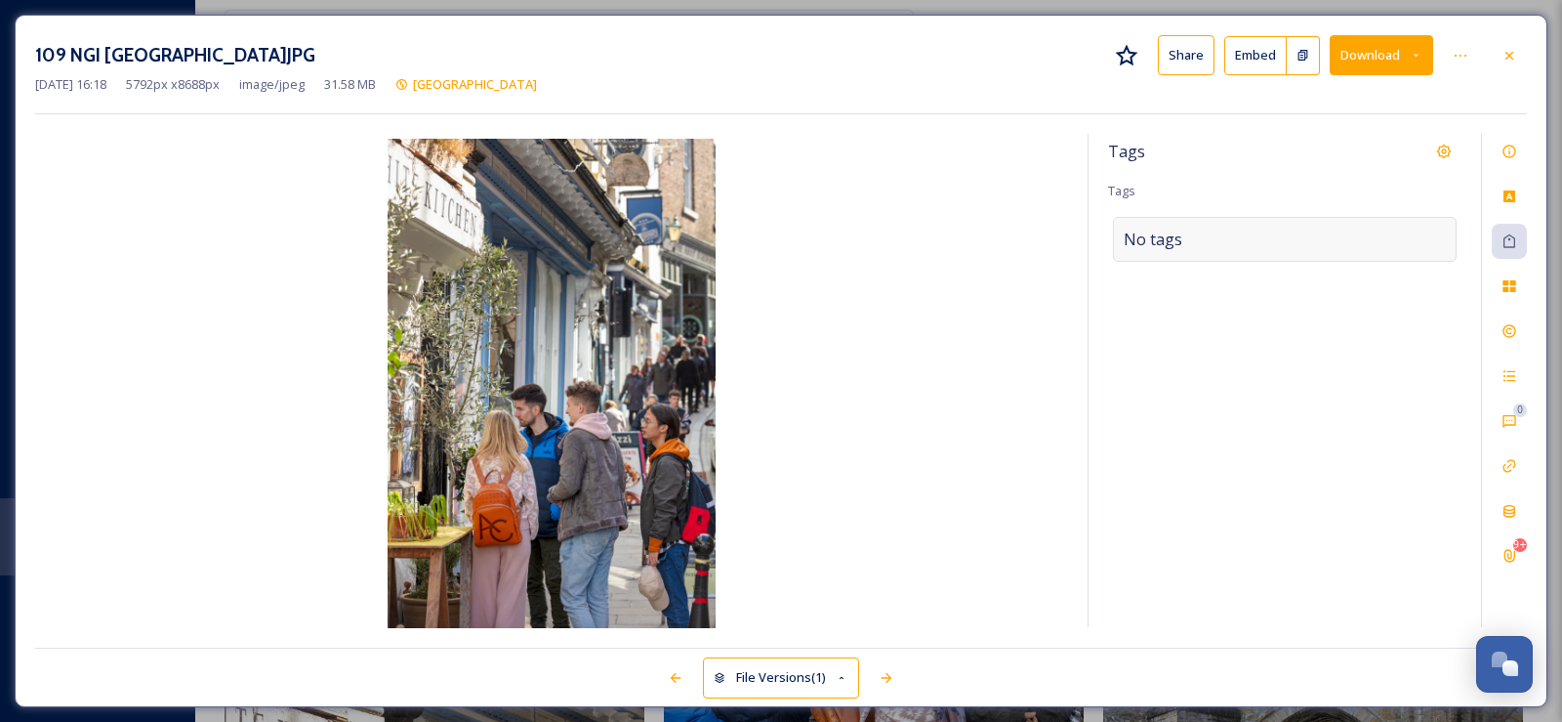
click at [1158, 247] on span "No tags" at bounding box center [1153, 239] width 59 height 23
click at [1159, 242] on input at bounding box center [1221, 239] width 195 height 23
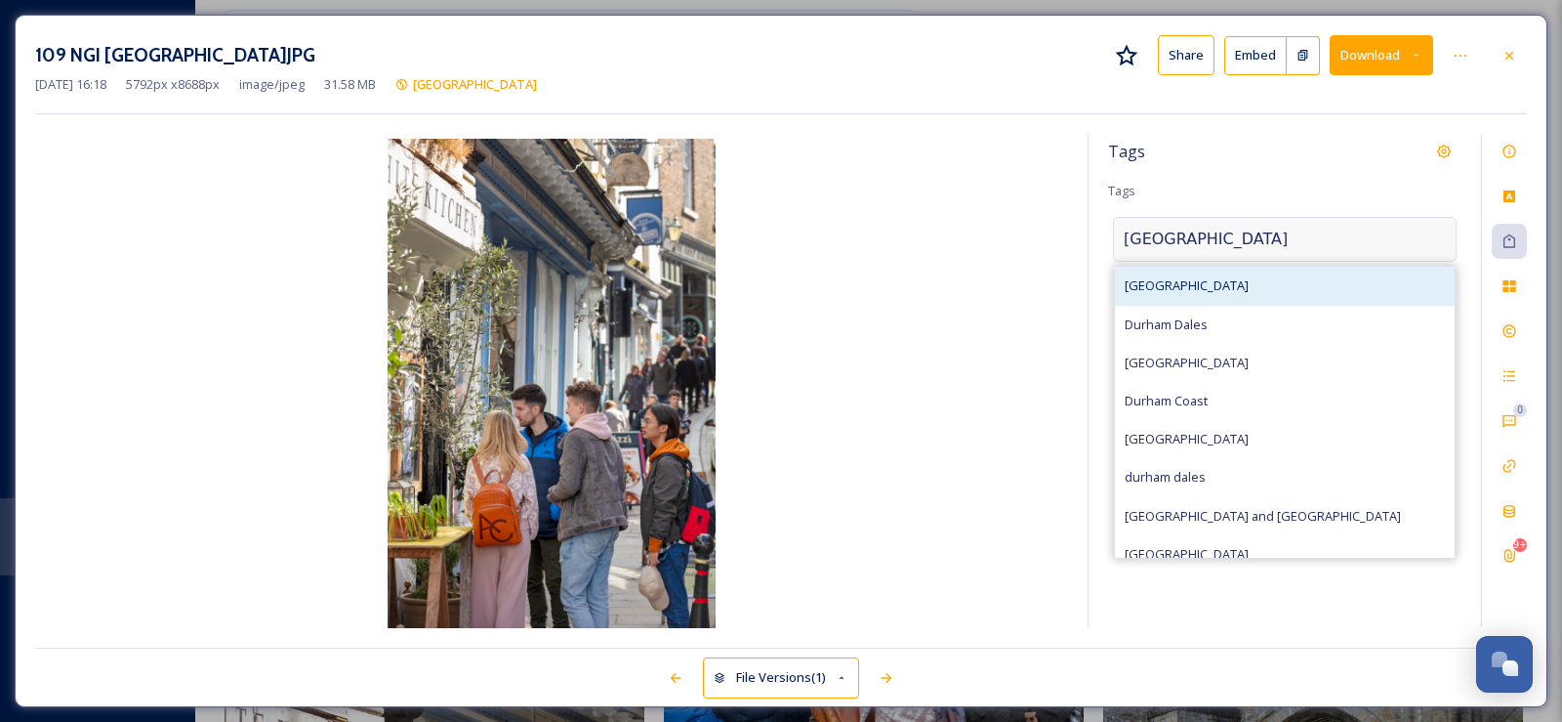
type input "[GEOGRAPHIC_DATA]"
click at [1159, 274] on div "[GEOGRAPHIC_DATA]" at bounding box center [1285, 286] width 340 height 38
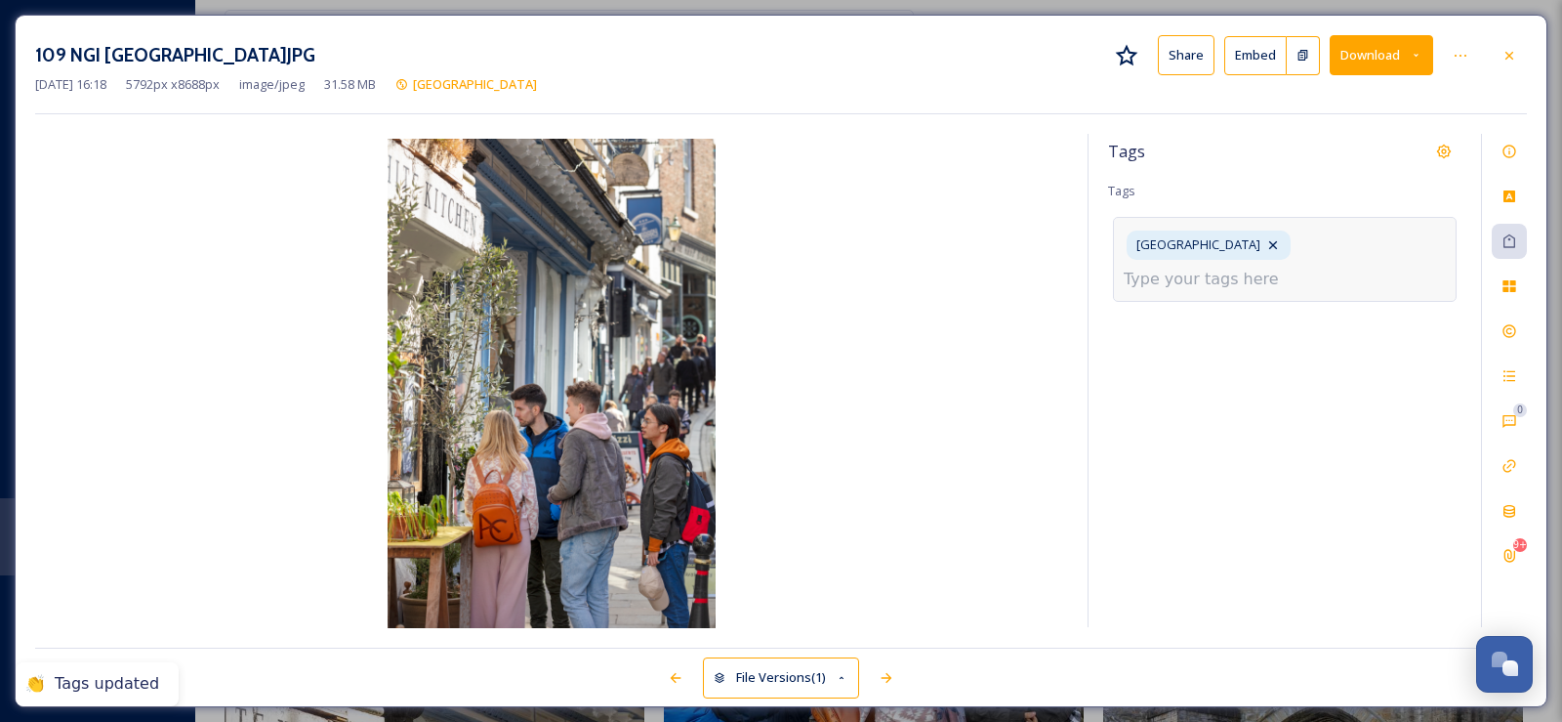
click at [1269, 268] on input at bounding box center [1221, 279] width 195 height 23
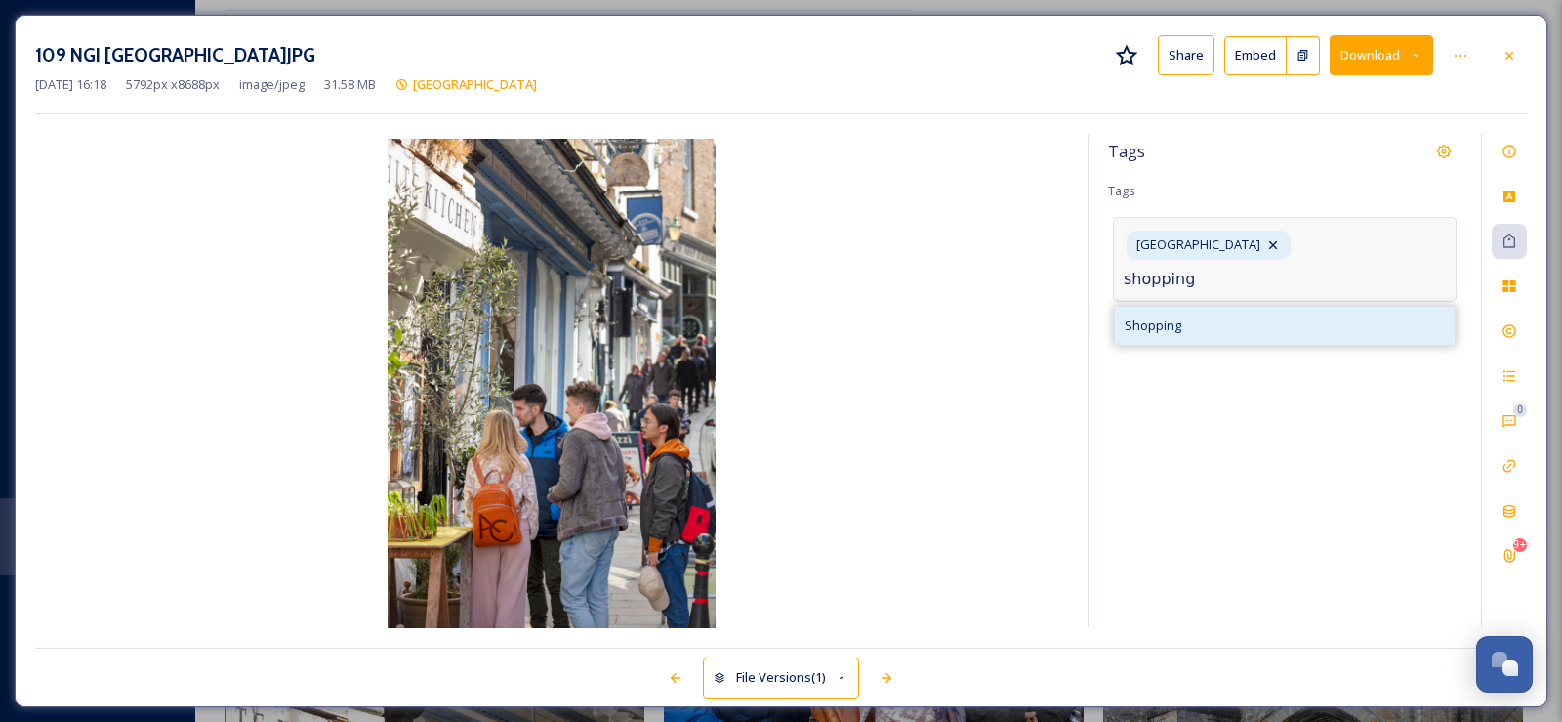
type input "shopping"
click at [1176, 316] on span "Shopping" at bounding box center [1153, 325] width 57 height 19
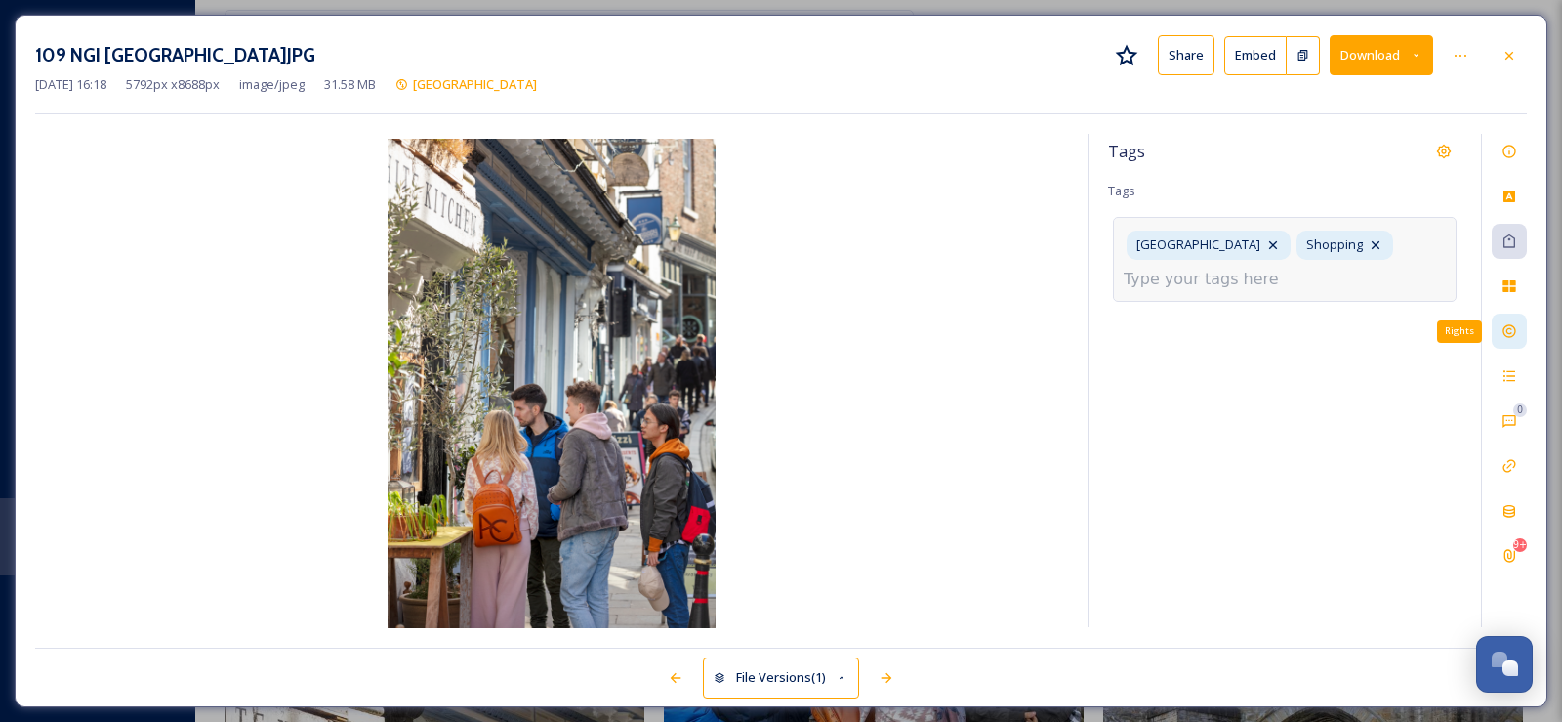
click at [1511, 329] on icon at bounding box center [1509, 331] width 13 height 13
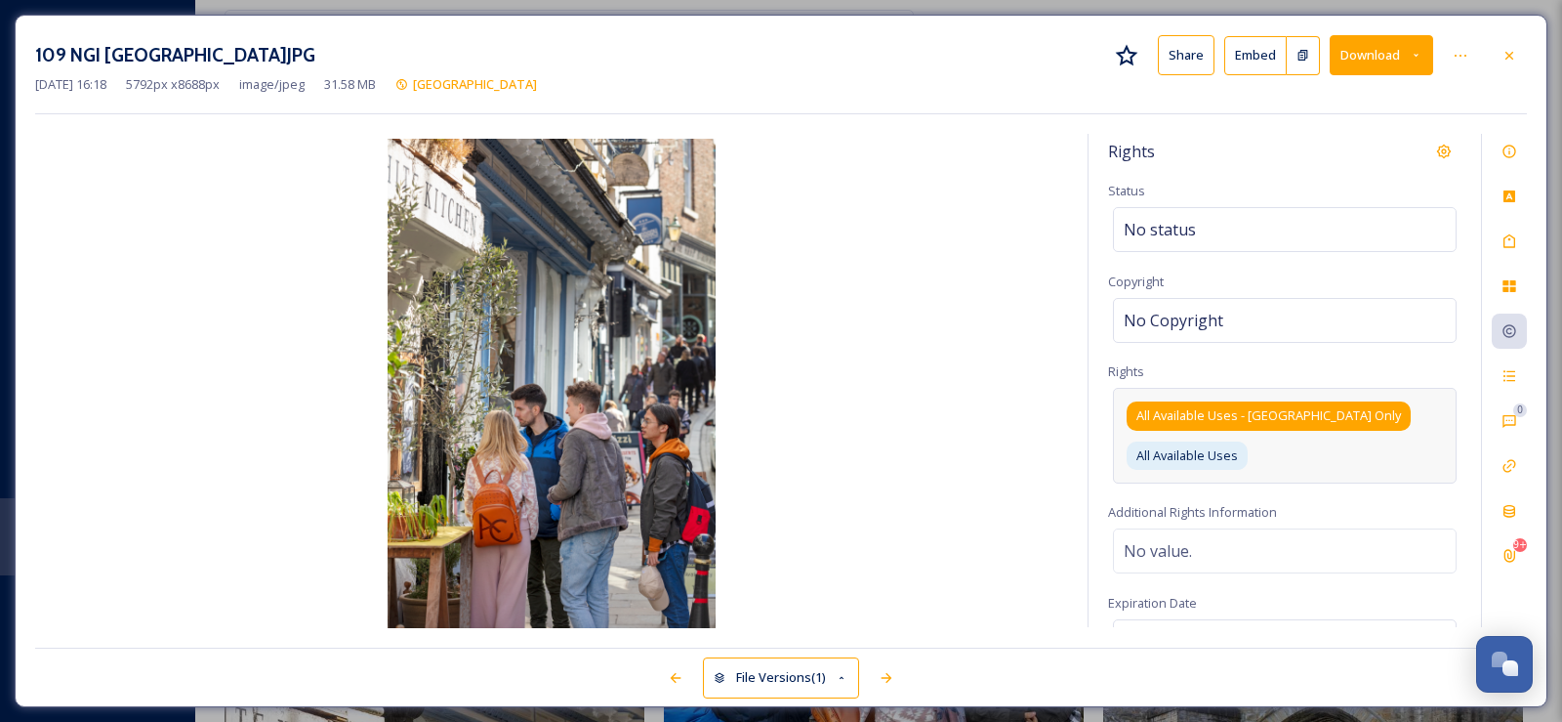
click at [1284, 417] on span "All Available Uses - [GEOGRAPHIC_DATA] Only" at bounding box center [1269, 415] width 265 height 19
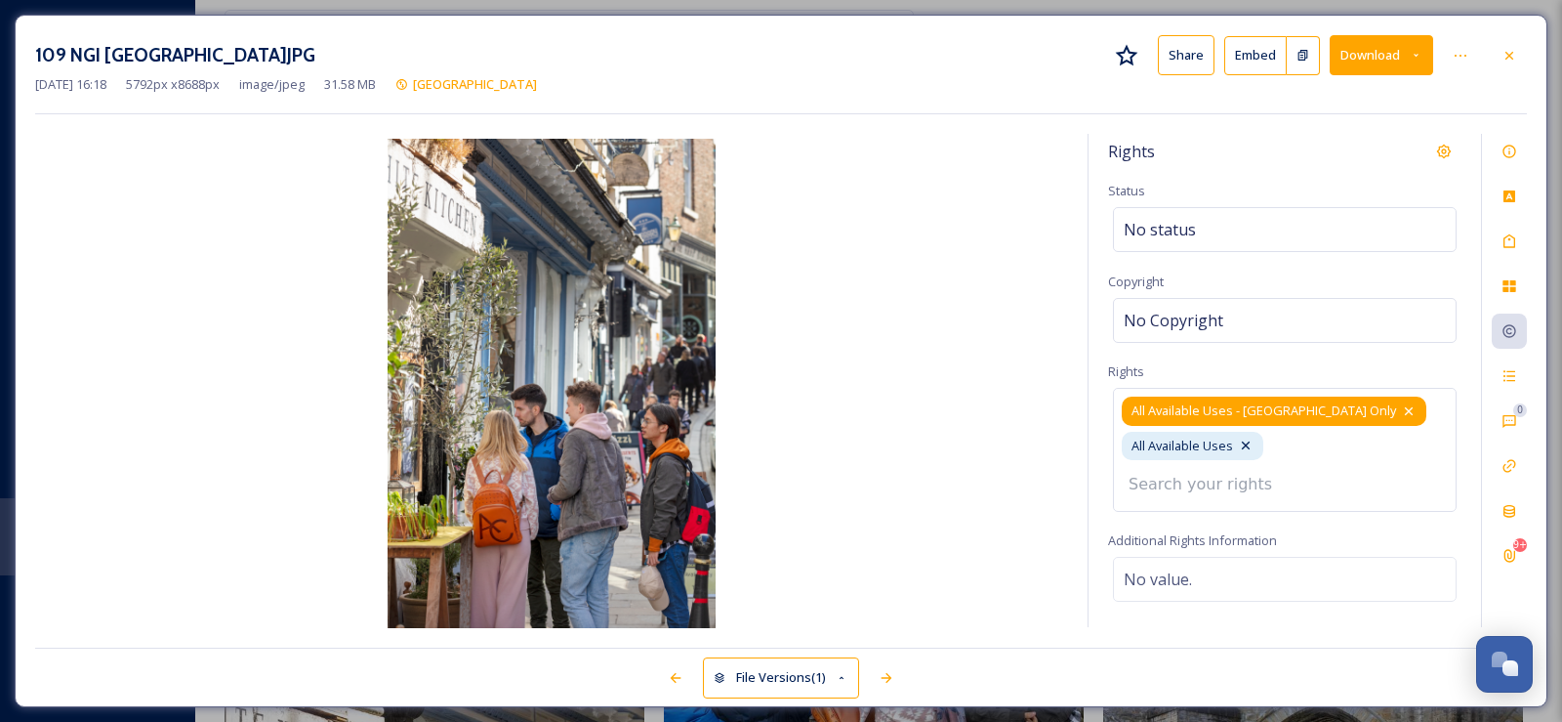
click at [1401, 409] on icon at bounding box center [1409, 411] width 16 height 16
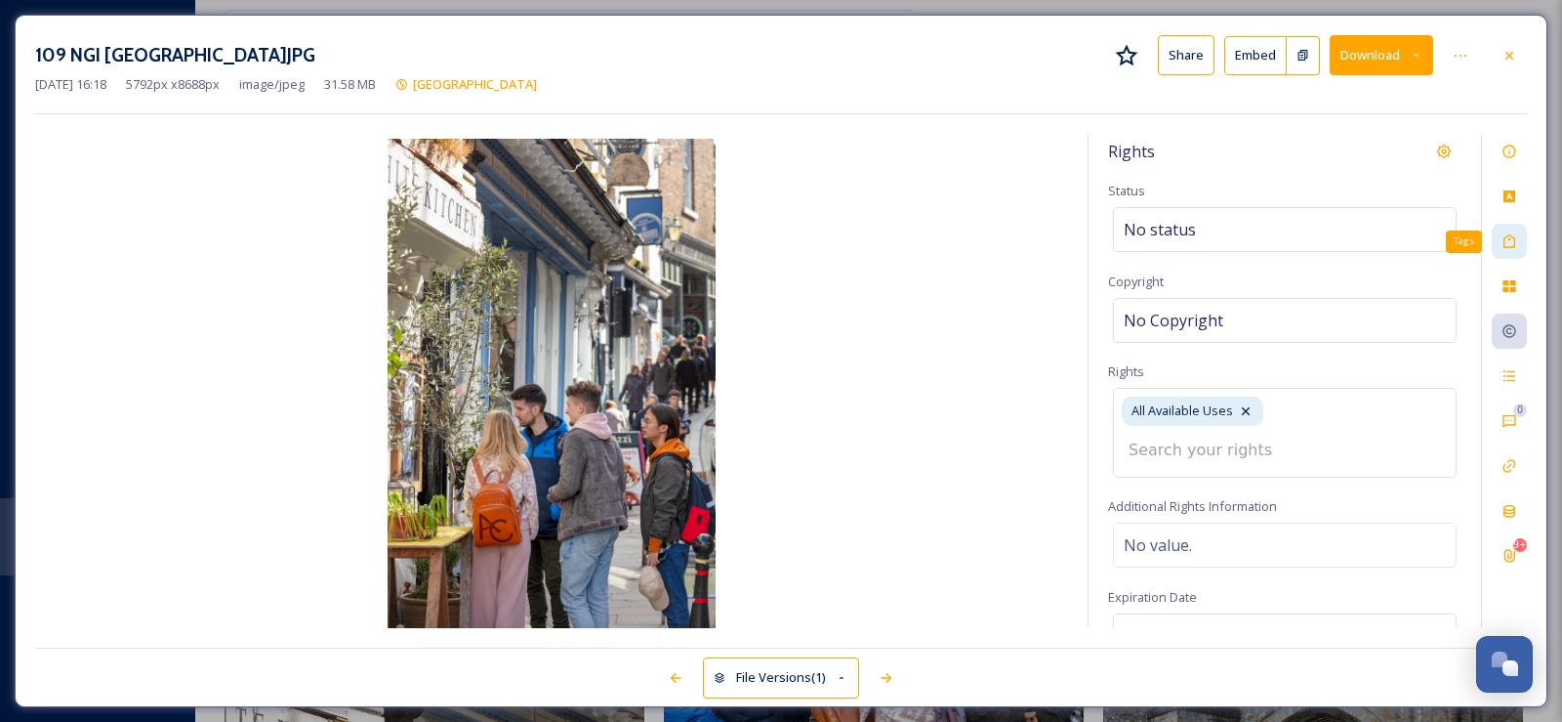
click at [1510, 240] on icon at bounding box center [1510, 241] width 12 height 14
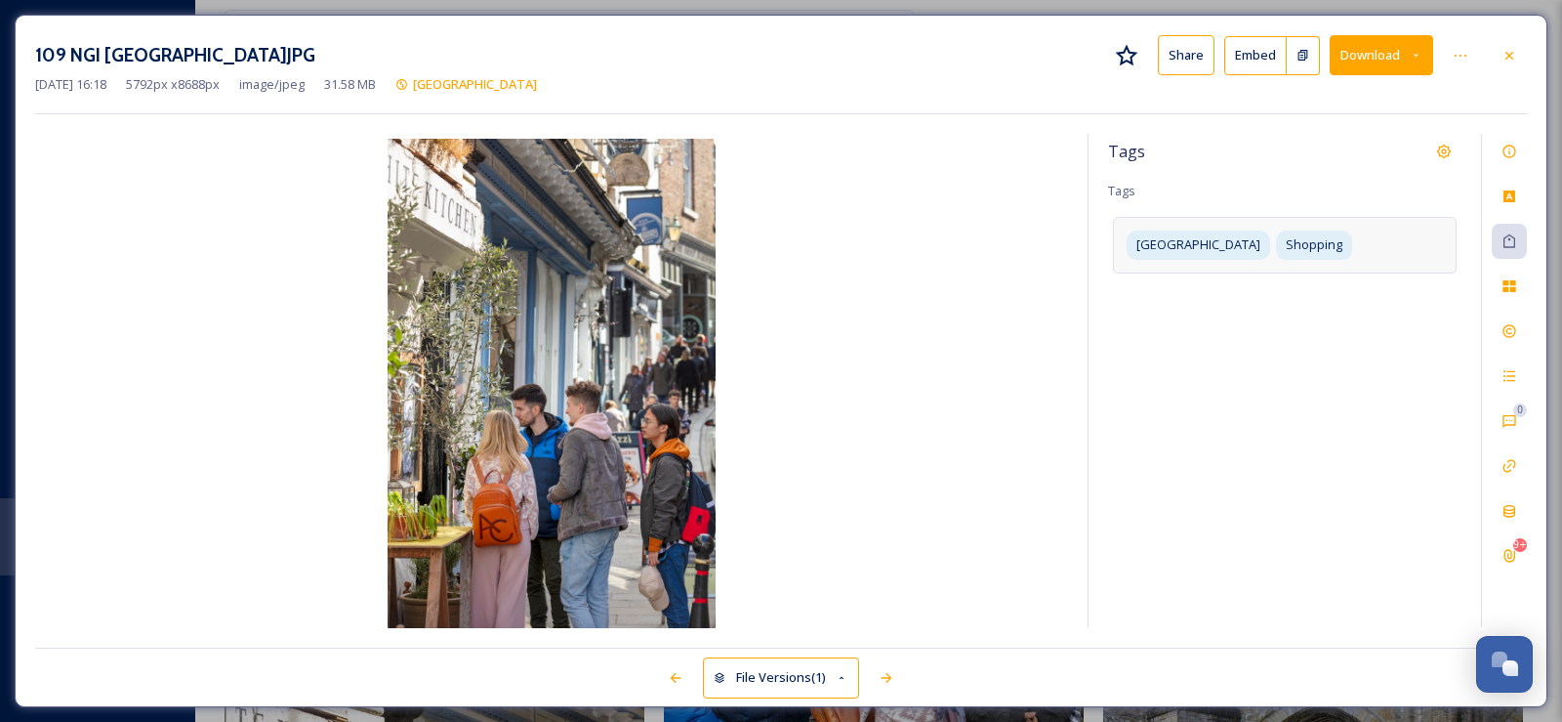
click at [1319, 245] on div "[GEOGRAPHIC_DATA]" at bounding box center [1285, 245] width 344 height 56
click at [1194, 281] on input at bounding box center [1221, 279] width 195 height 23
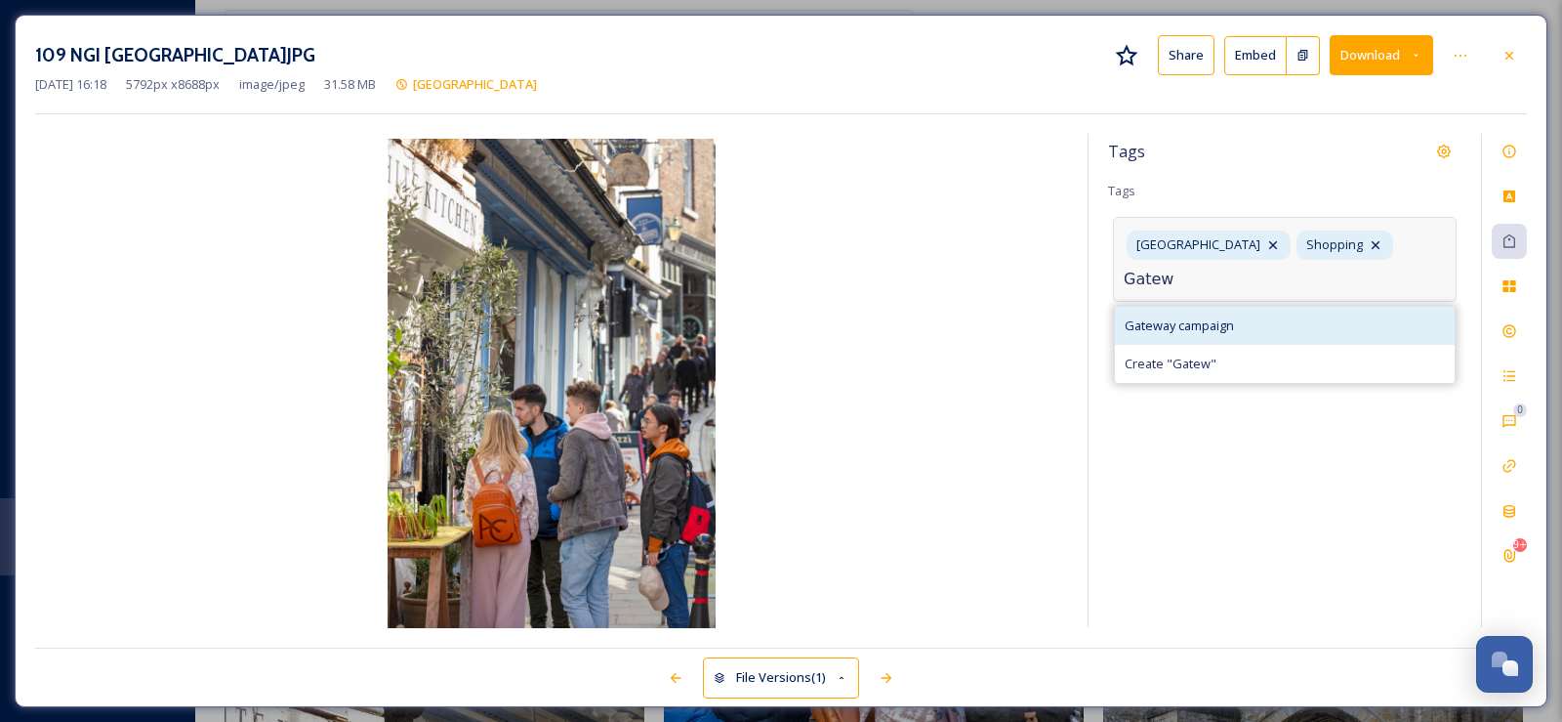
type input "Gatew"
click at [1179, 333] on span "Gateway campaign" at bounding box center [1179, 325] width 109 height 19
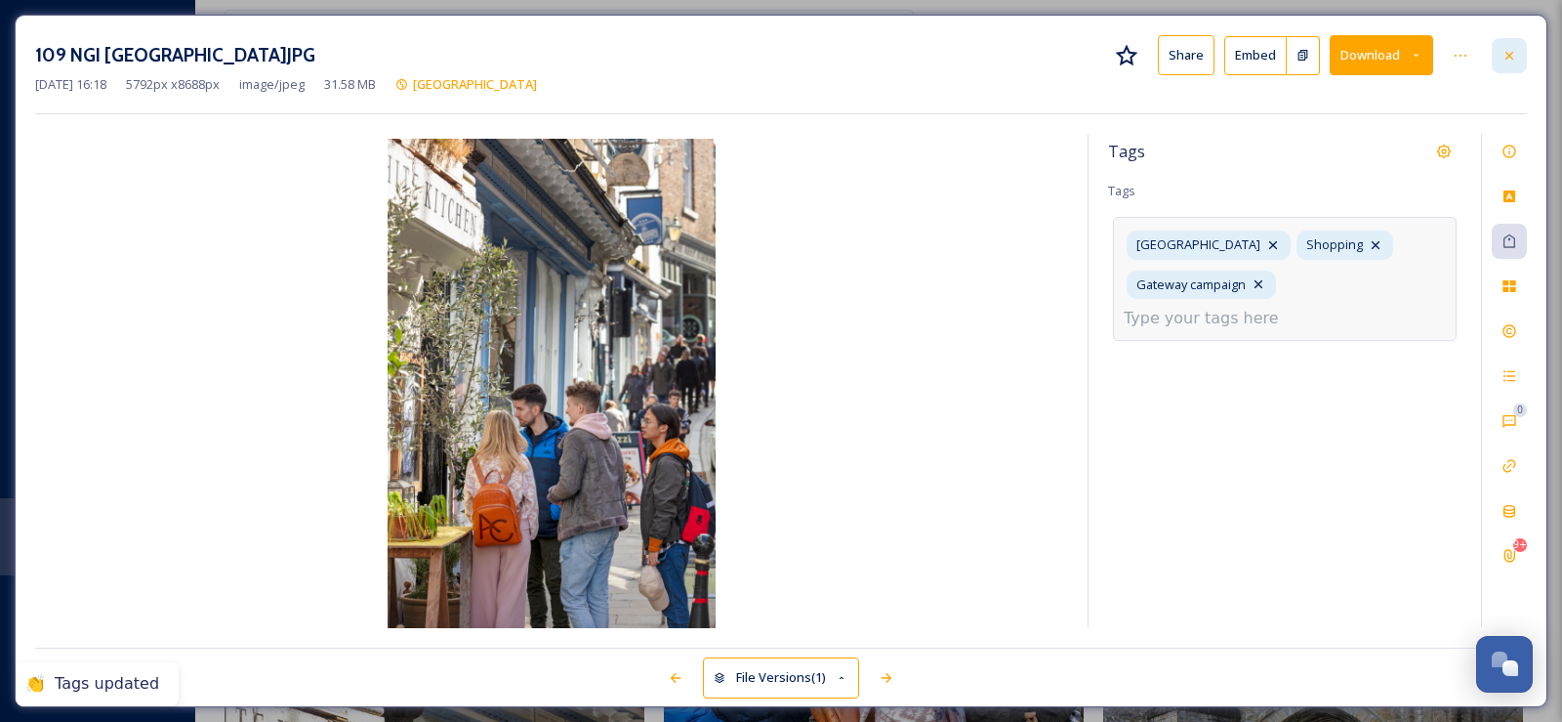
click at [1511, 54] on icon at bounding box center [1510, 55] width 8 height 8
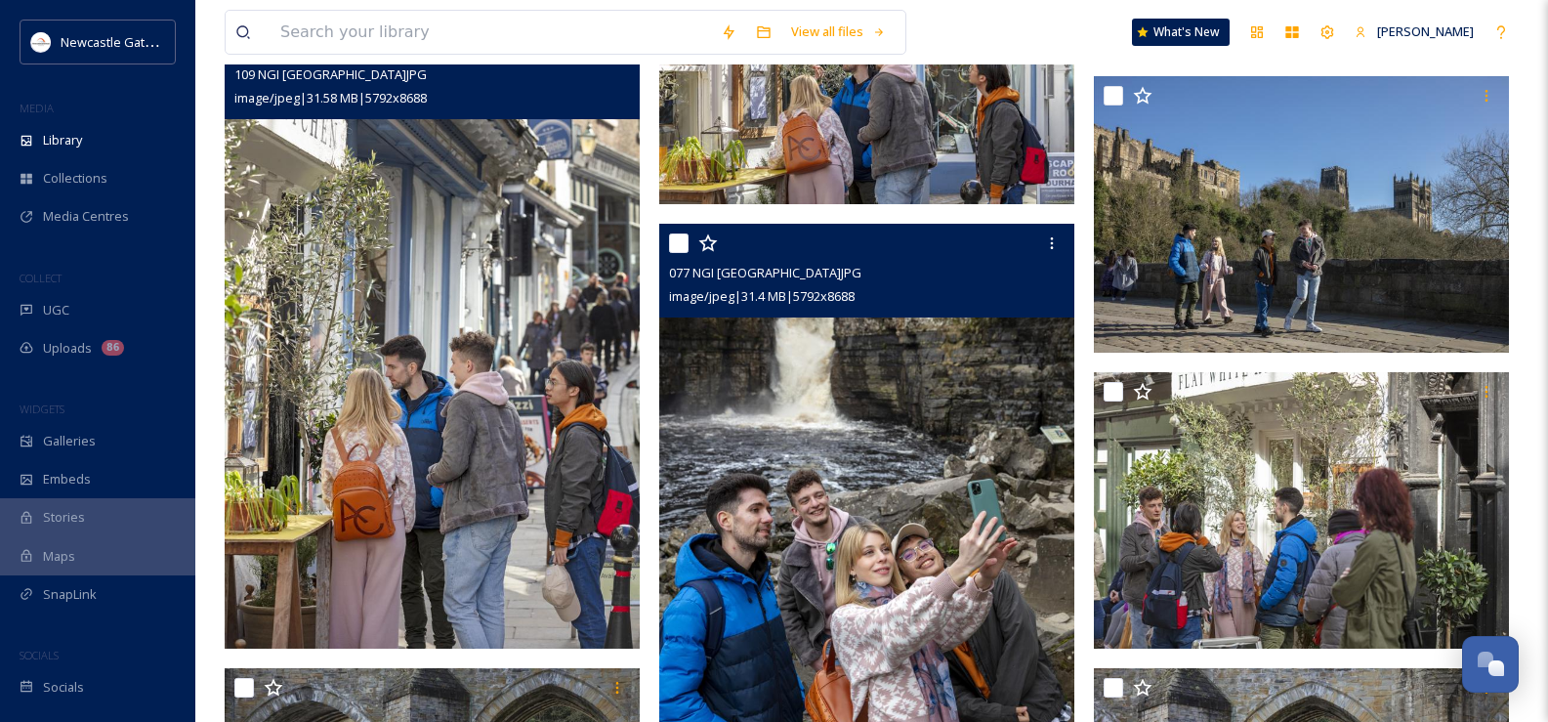
click at [845, 590] on img at bounding box center [866, 535] width 415 height 623
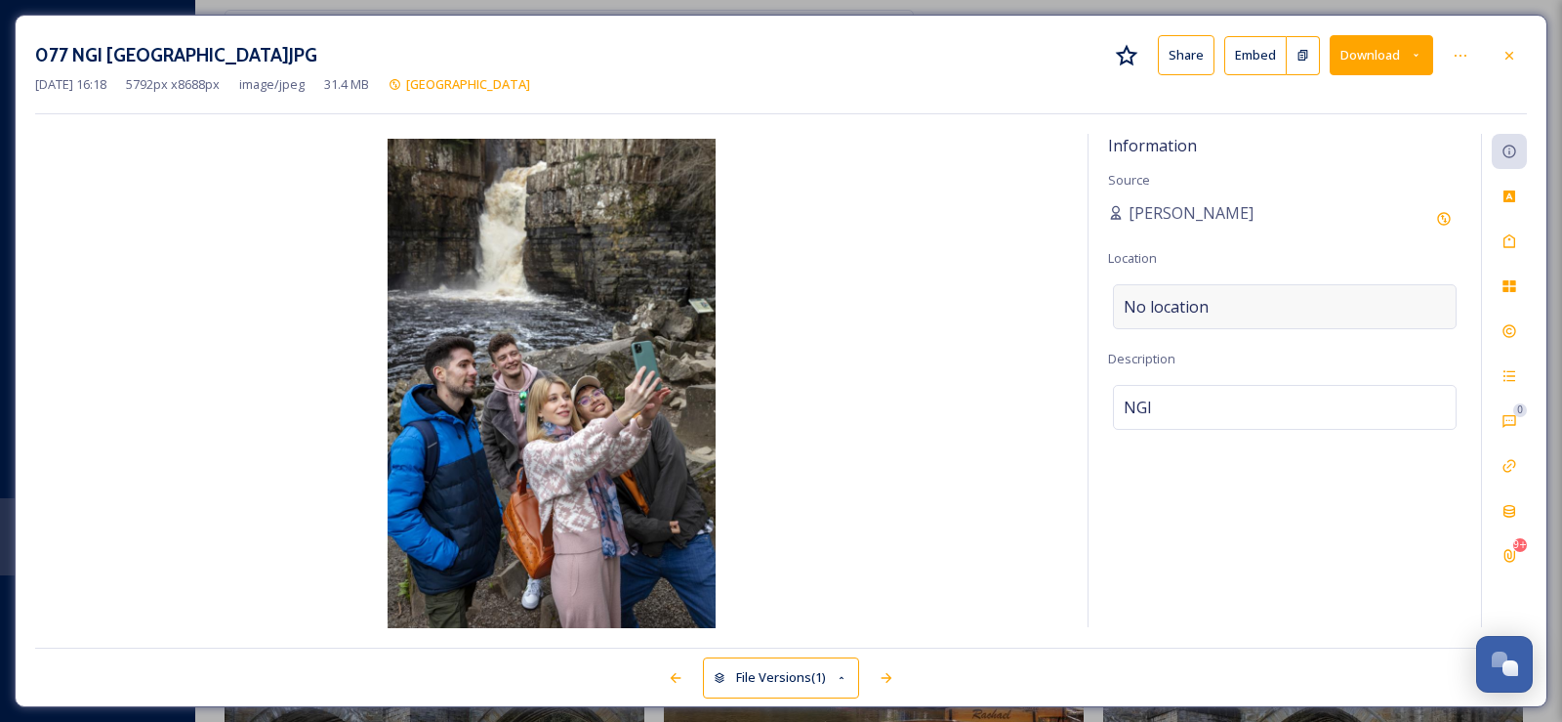
click at [1219, 301] on div "No location" at bounding box center [1285, 306] width 344 height 45
click at [1218, 301] on input at bounding box center [1285, 306] width 342 height 43
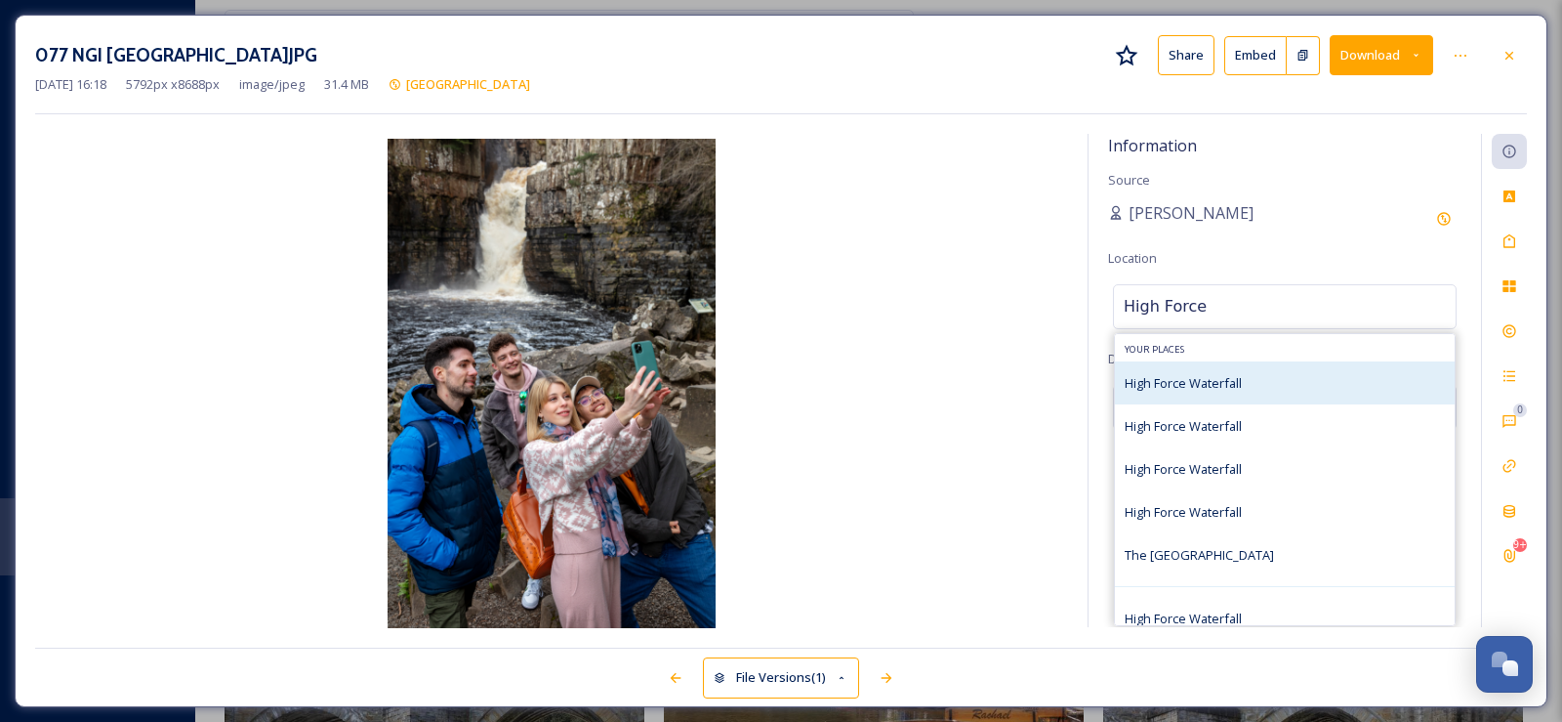
type input "High Force"
click at [1196, 376] on span "High Force Waterfall" at bounding box center [1183, 383] width 117 height 18
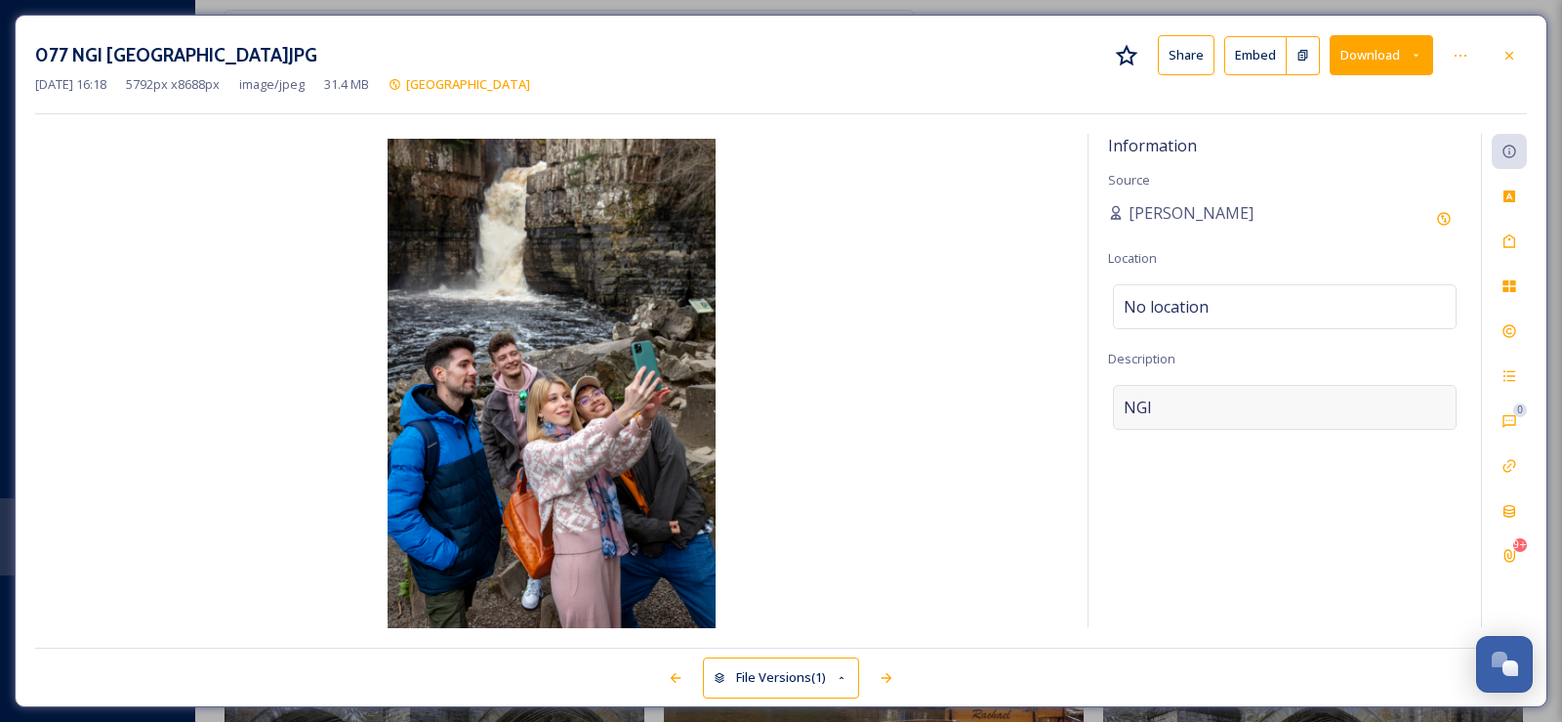
click at [1171, 404] on div "NGI" at bounding box center [1285, 407] width 344 height 45
drag, startPoint x: 1171, startPoint y: 404, endPoint x: 1083, endPoint y: 407, distance: 87.9
click at [1083, 407] on div "Information Source [PERSON_NAME] Location No location Description NGI Add Emoji…" at bounding box center [781, 381] width 1492 height 494
type textarea "High Force waterfall"
click at [1518, 242] on div "Tags" at bounding box center [1509, 241] width 35 height 35
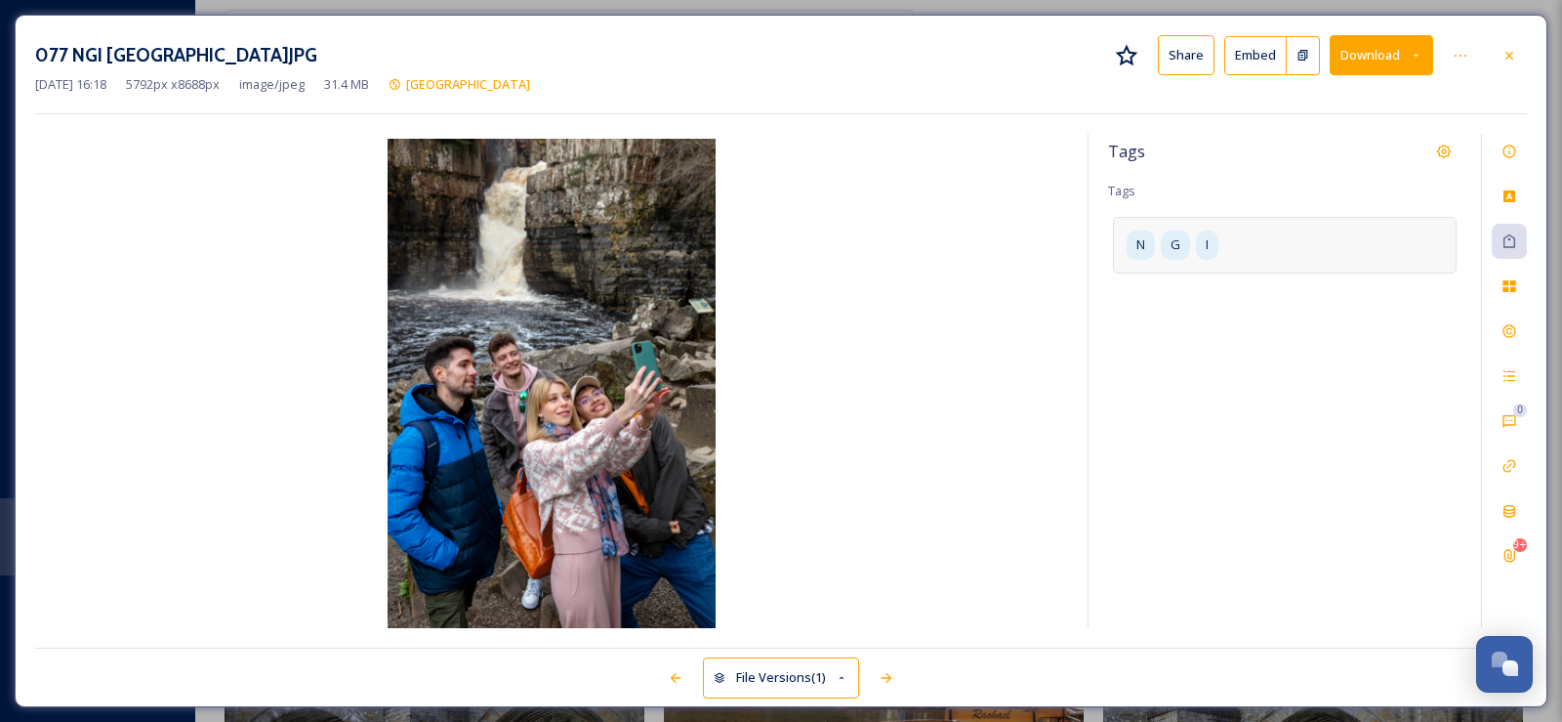
click at [1226, 239] on div "N G I" at bounding box center [1285, 245] width 344 height 56
click at [1265, 242] on icon at bounding box center [1263, 245] width 8 height 8
click at [1214, 246] on icon at bounding box center [1214, 245] width 16 height 16
click at [1162, 247] on icon at bounding box center [1158, 245] width 16 height 16
click at [1167, 242] on input at bounding box center [1221, 239] width 195 height 23
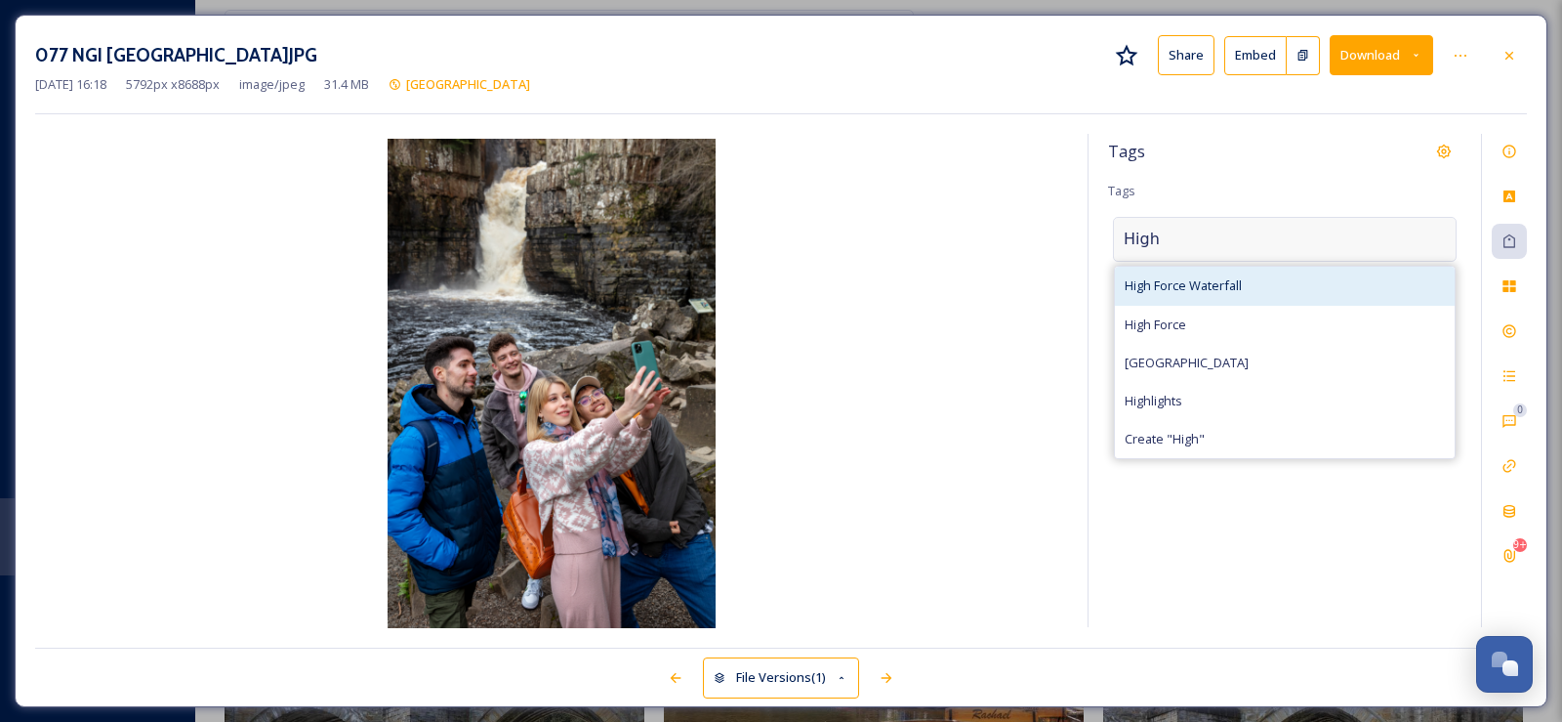
type input "High"
click at [1183, 289] on span "High Force Waterfall" at bounding box center [1183, 285] width 117 height 19
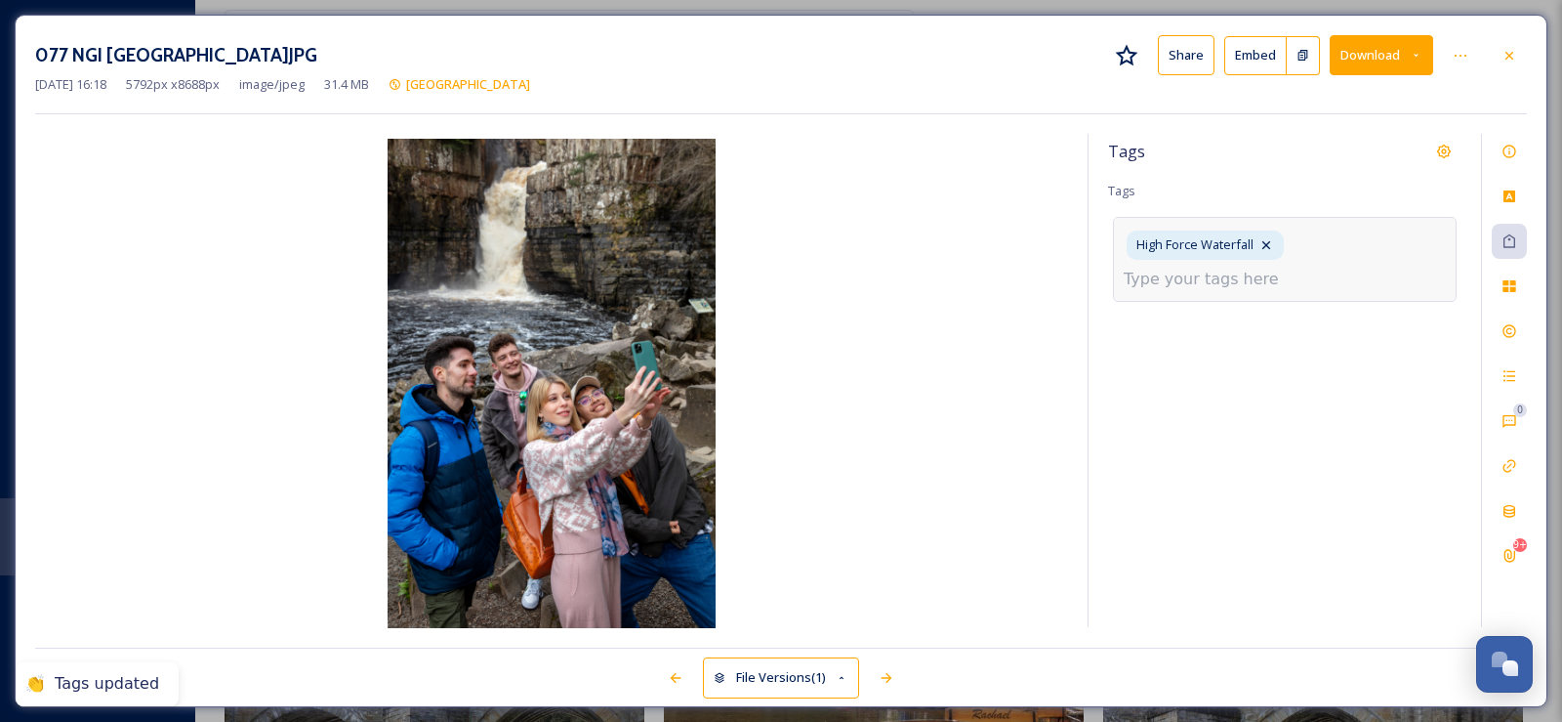
click at [1183, 272] on input at bounding box center [1221, 279] width 195 height 23
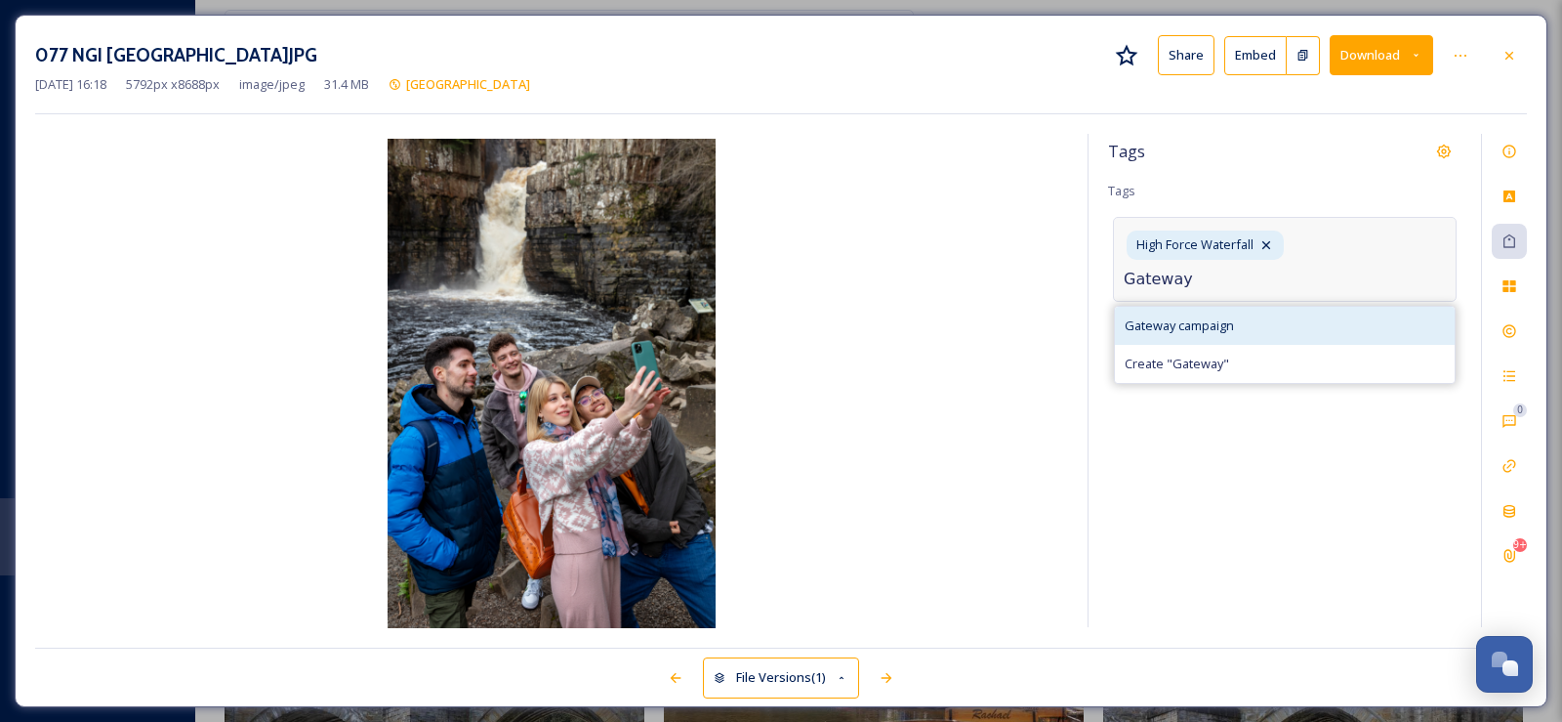
type input "Gateway"
click at [1206, 319] on span "Gateway campaign" at bounding box center [1179, 325] width 109 height 19
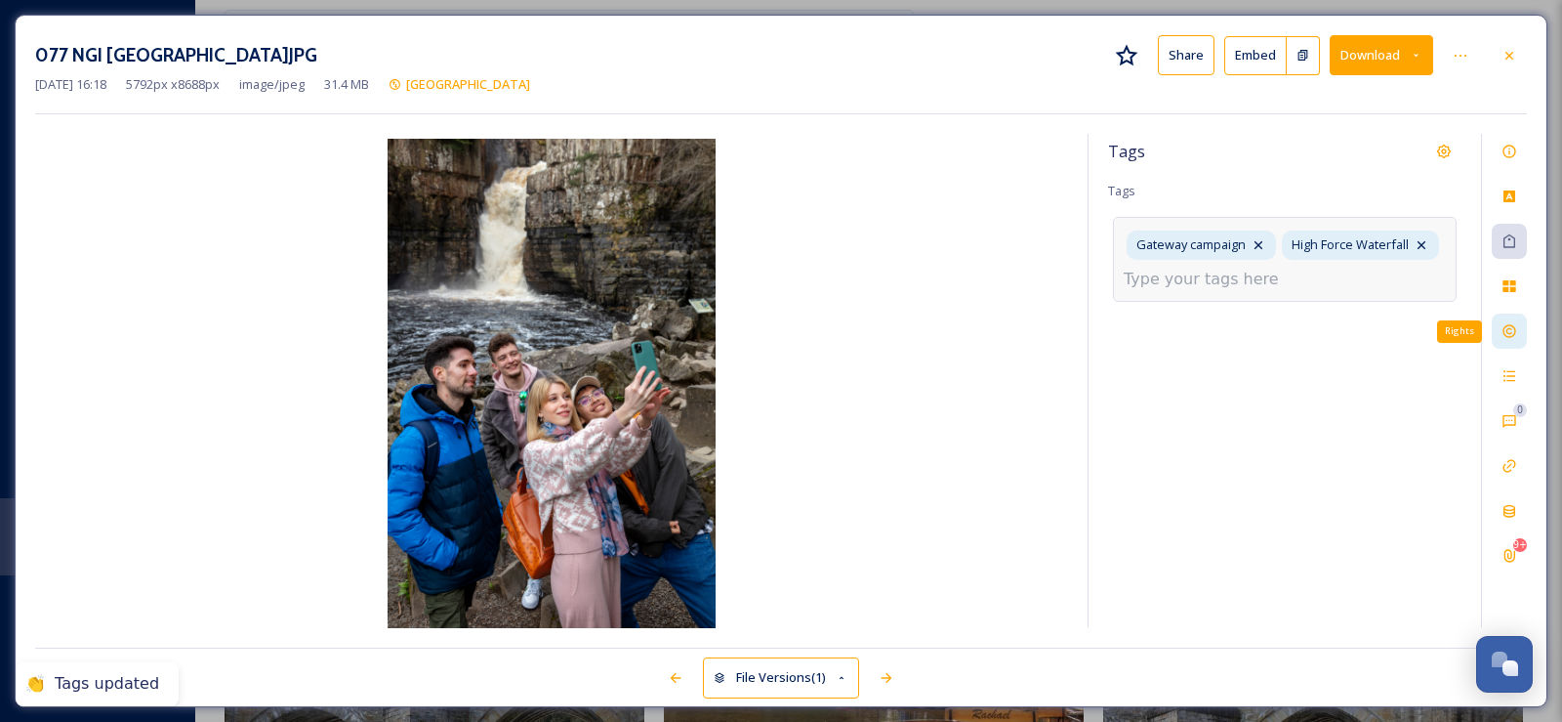
click at [1512, 331] on icon at bounding box center [1510, 331] width 16 height 16
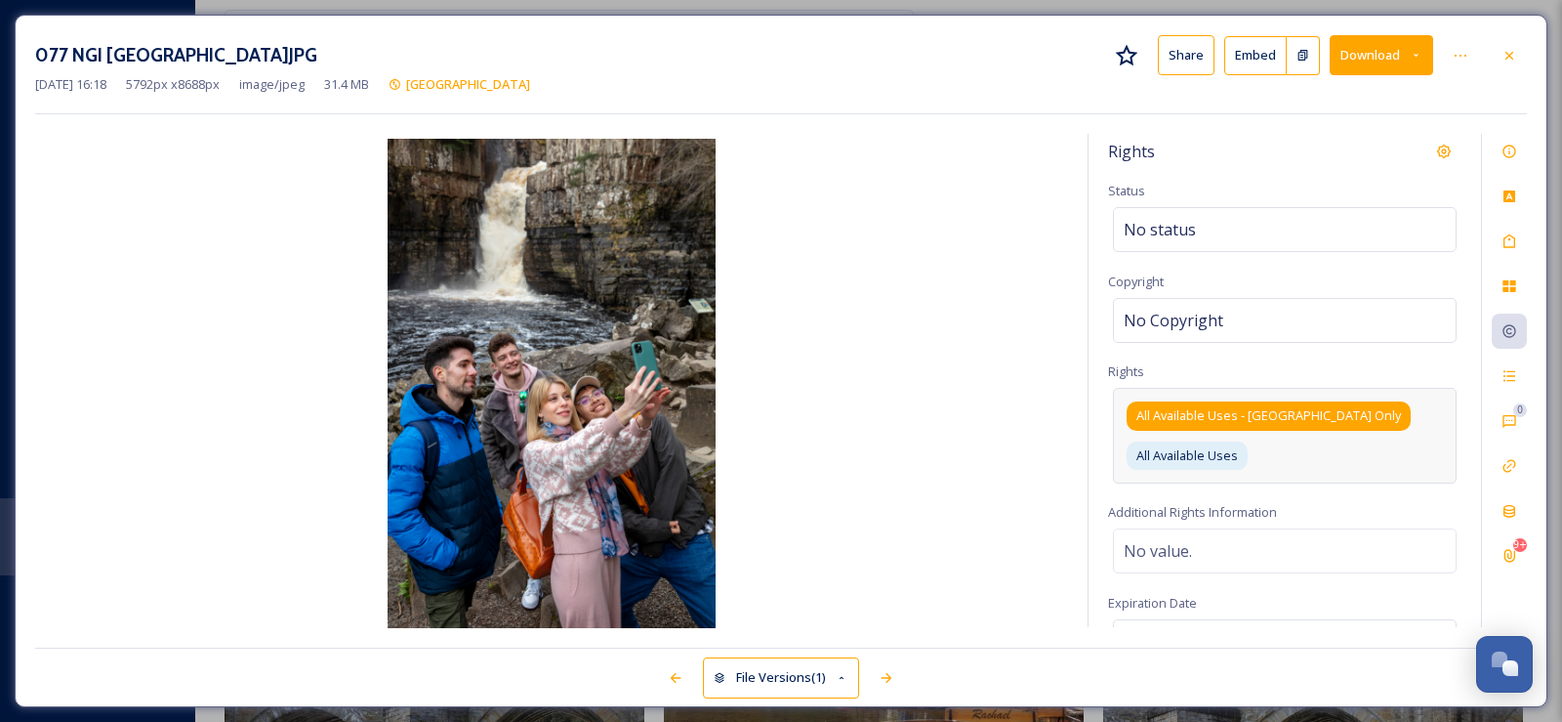
click at [1297, 415] on div "All Available Uses - [GEOGRAPHIC_DATA] Only" at bounding box center [1269, 415] width 284 height 28
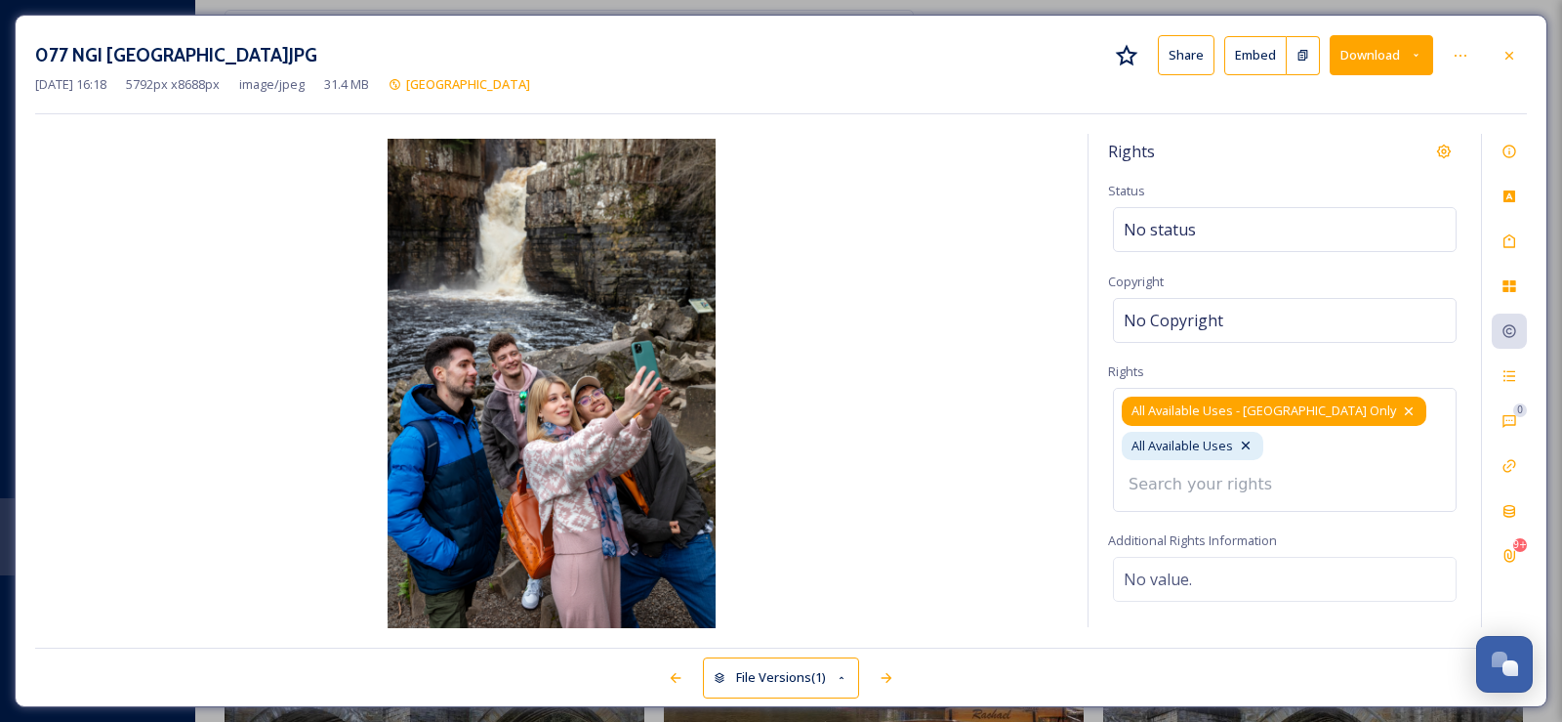
click at [1401, 408] on icon at bounding box center [1409, 411] width 16 height 16
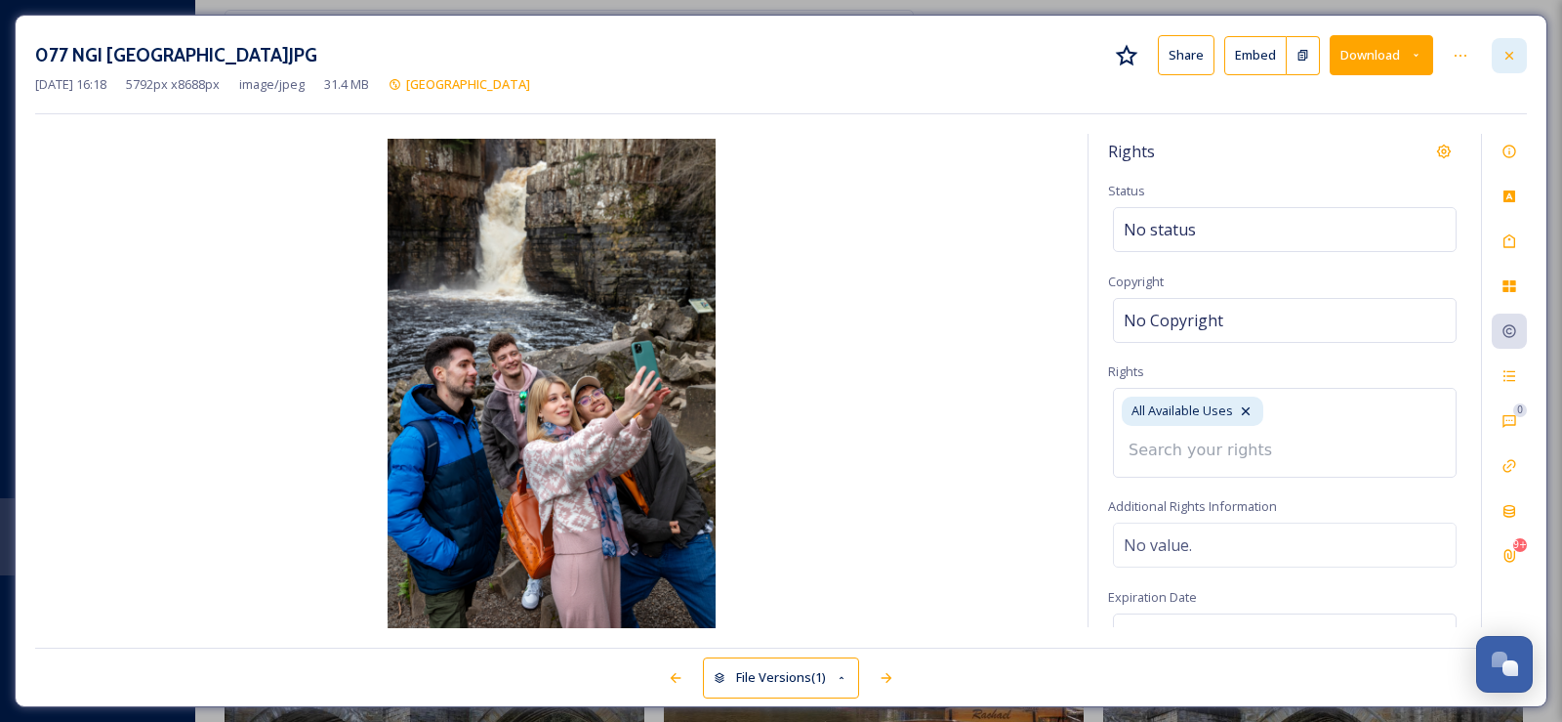
click at [1507, 54] on icon at bounding box center [1510, 56] width 16 height 16
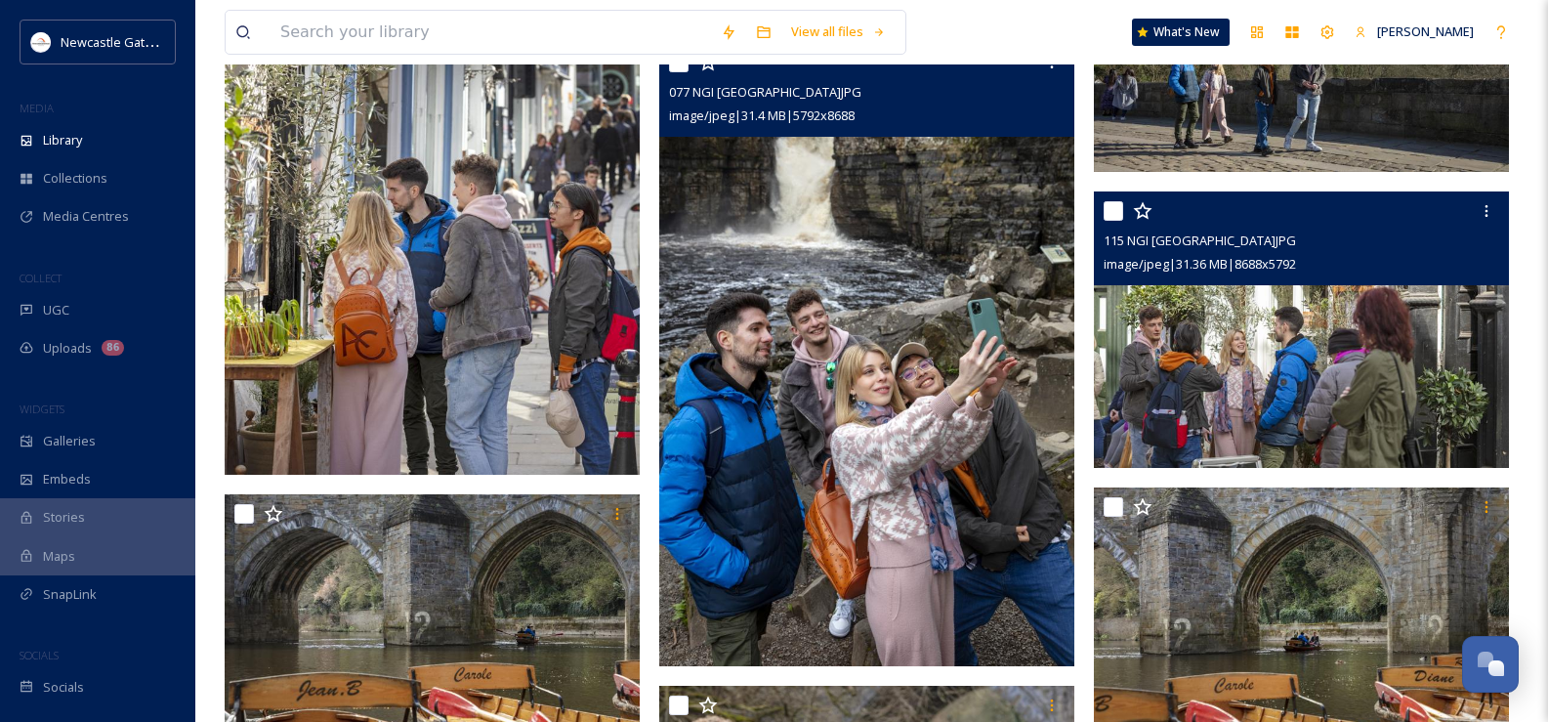
scroll to position [6378, 0]
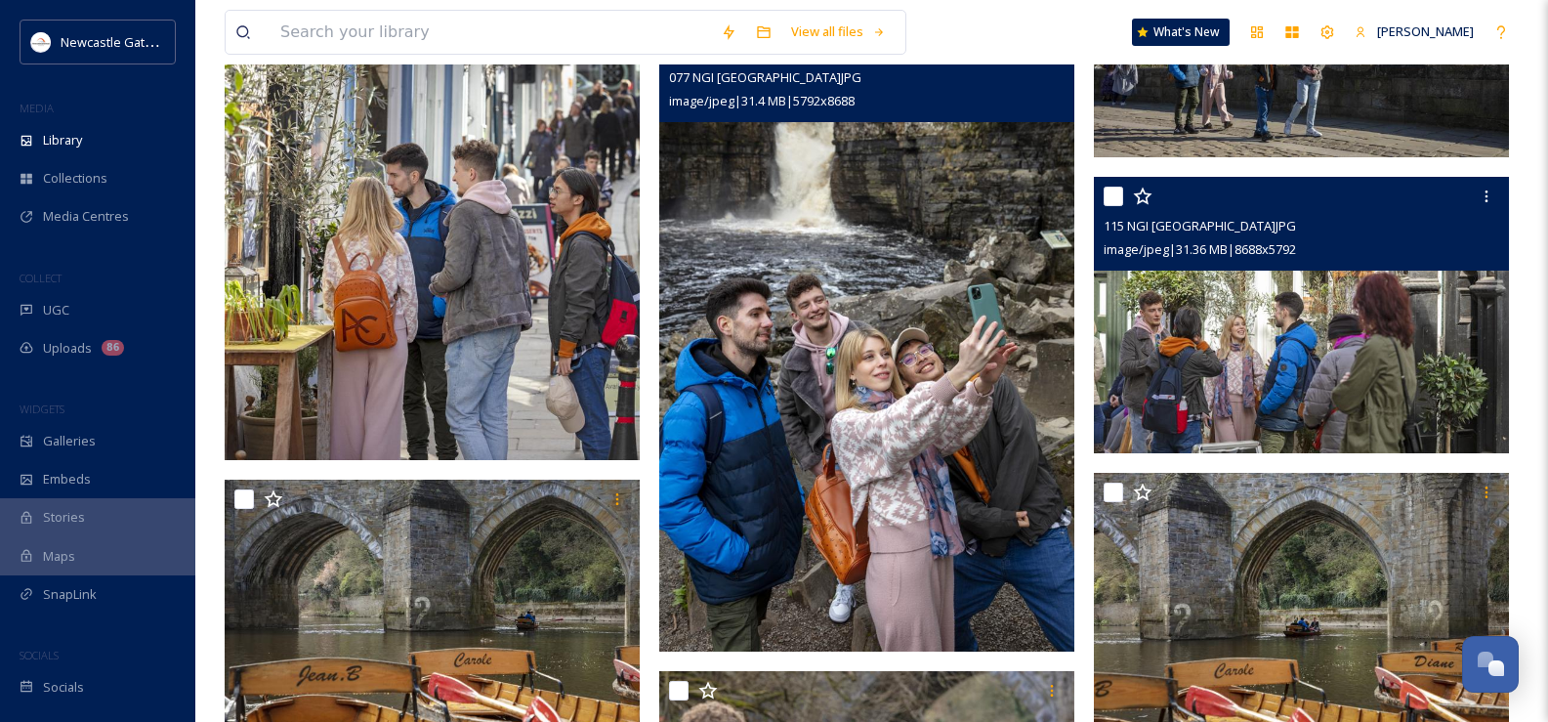
click at [1282, 325] on img at bounding box center [1301, 315] width 415 height 277
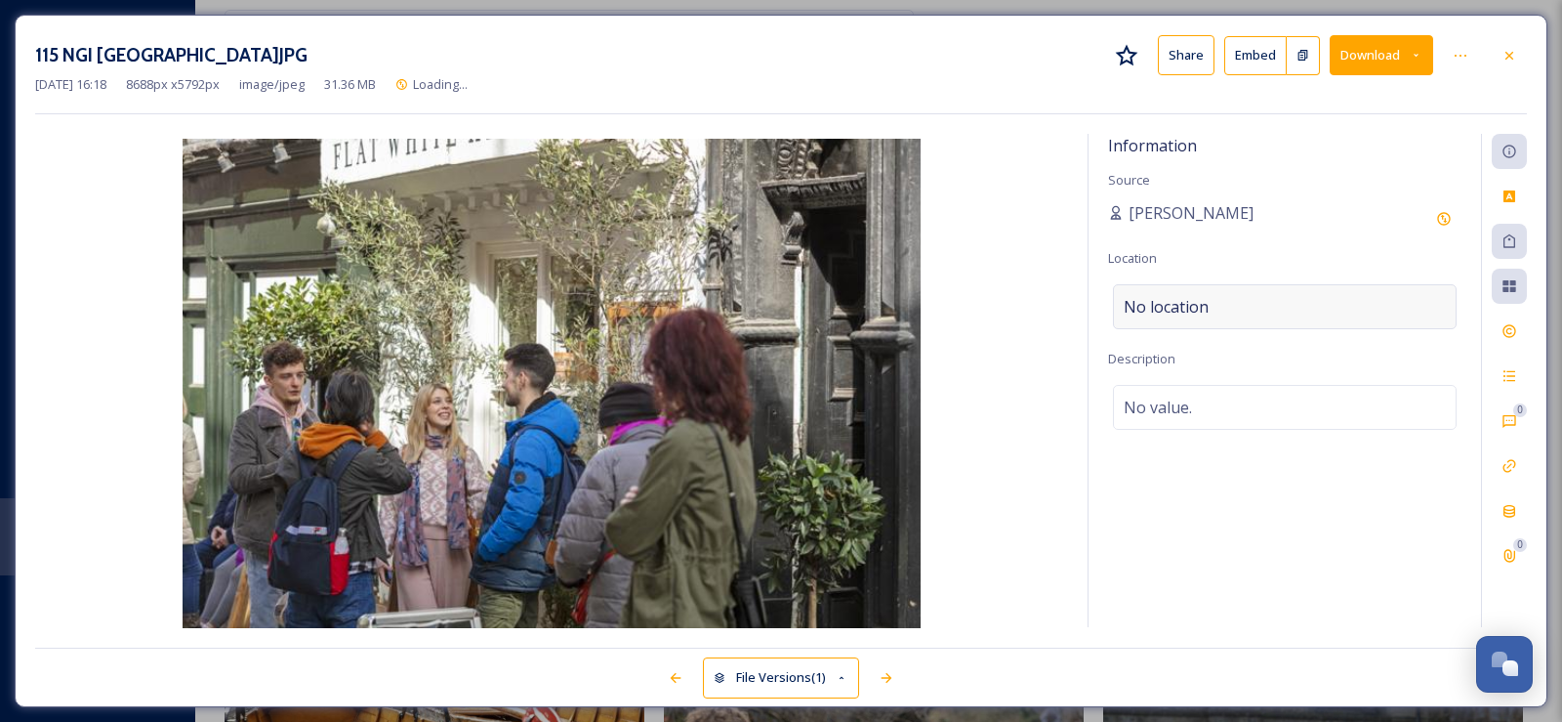
click at [1186, 308] on span "No location" at bounding box center [1166, 306] width 85 height 23
click at [1185, 307] on input at bounding box center [1285, 306] width 342 height 43
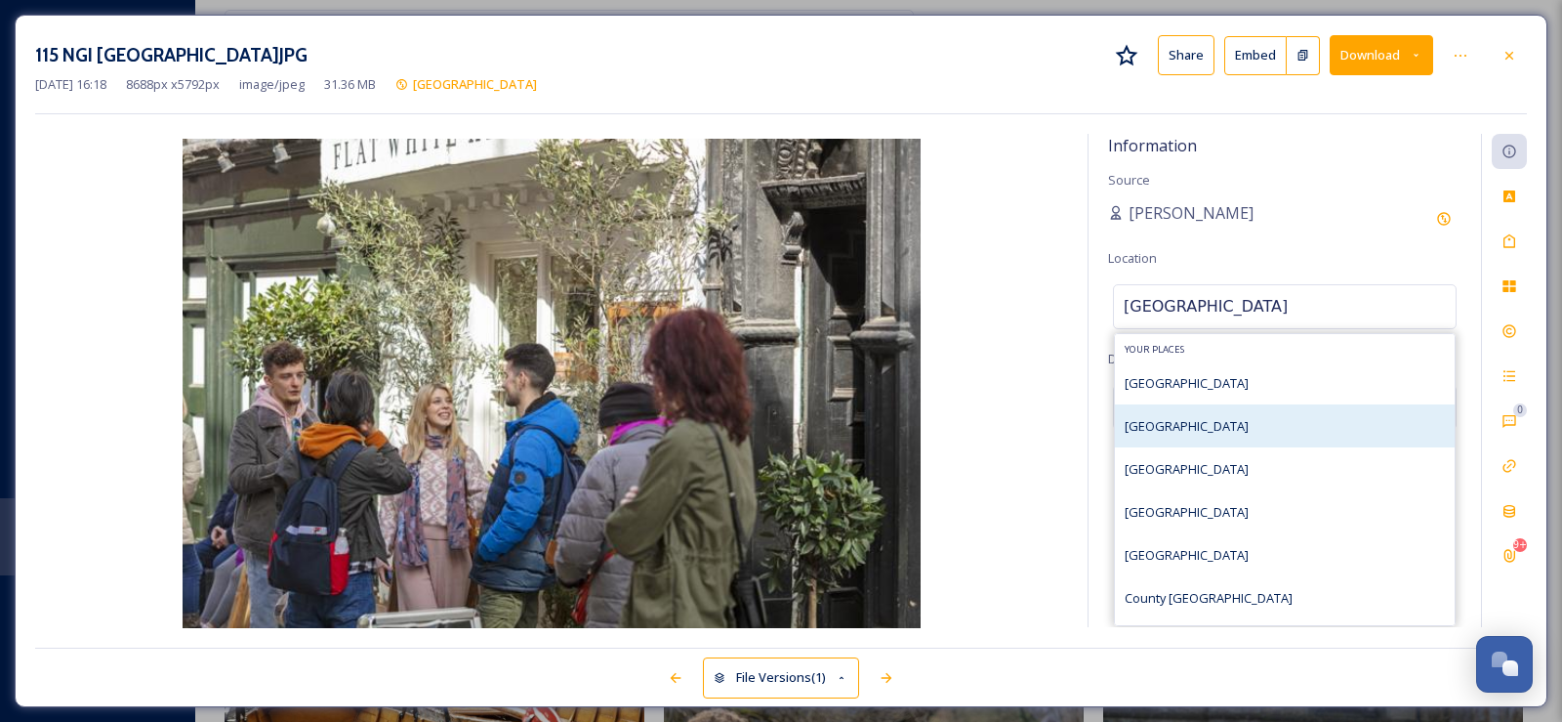
type input "[GEOGRAPHIC_DATA]"
click at [1162, 420] on span "[GEOGRAPHIC_DATA]" at bounding box center [1187, 426] width 124 height 18
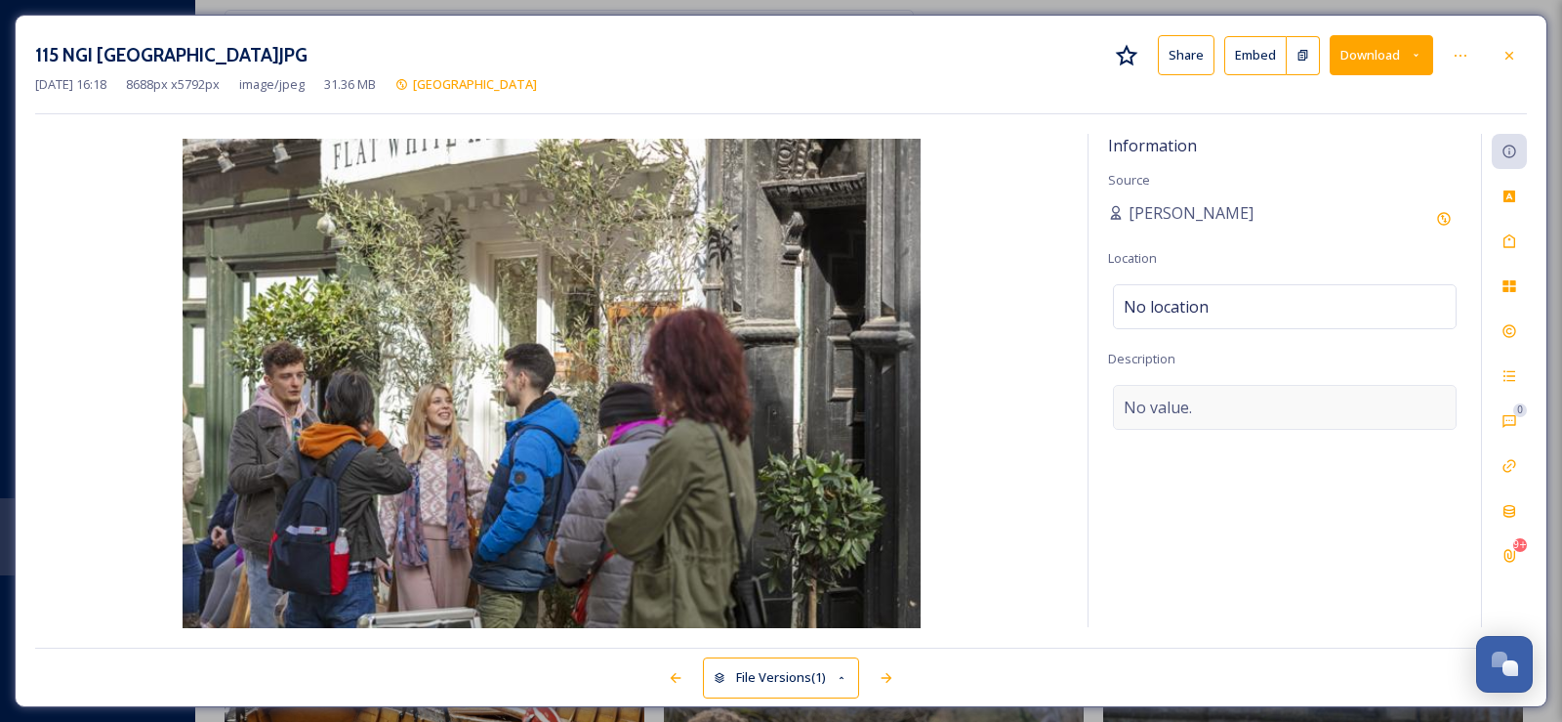
click at [1162, 409] on span "No value." at bounding box center [1158, 406] width 68 height 23
click at [1162, 409] on textarea at bounding box center [1284, 466] width 353 height 162
type textarea "Shopping in [GEOGRAPHIC_DATA]"
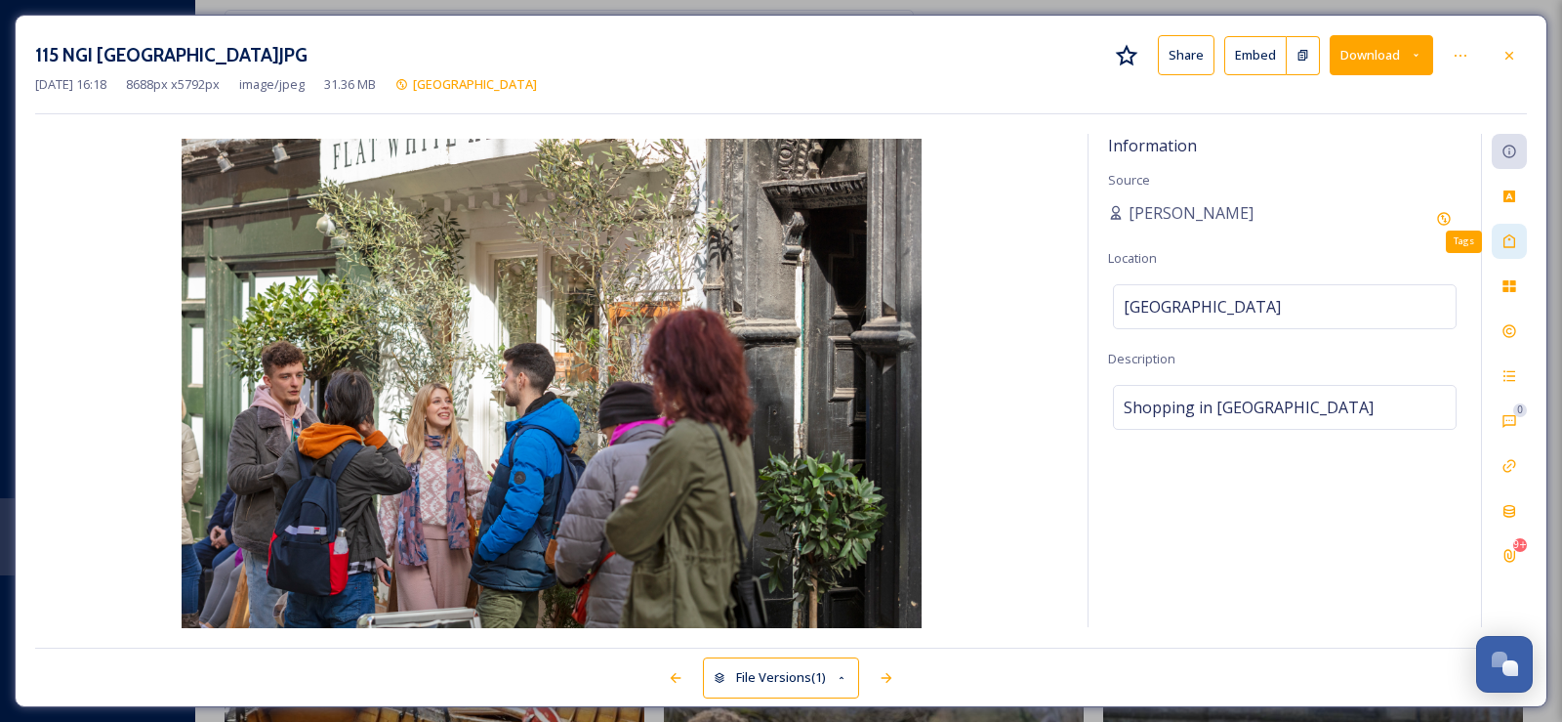
click at [1509, 236] on icon at bounding box center [1510, 241] width 12 height 14
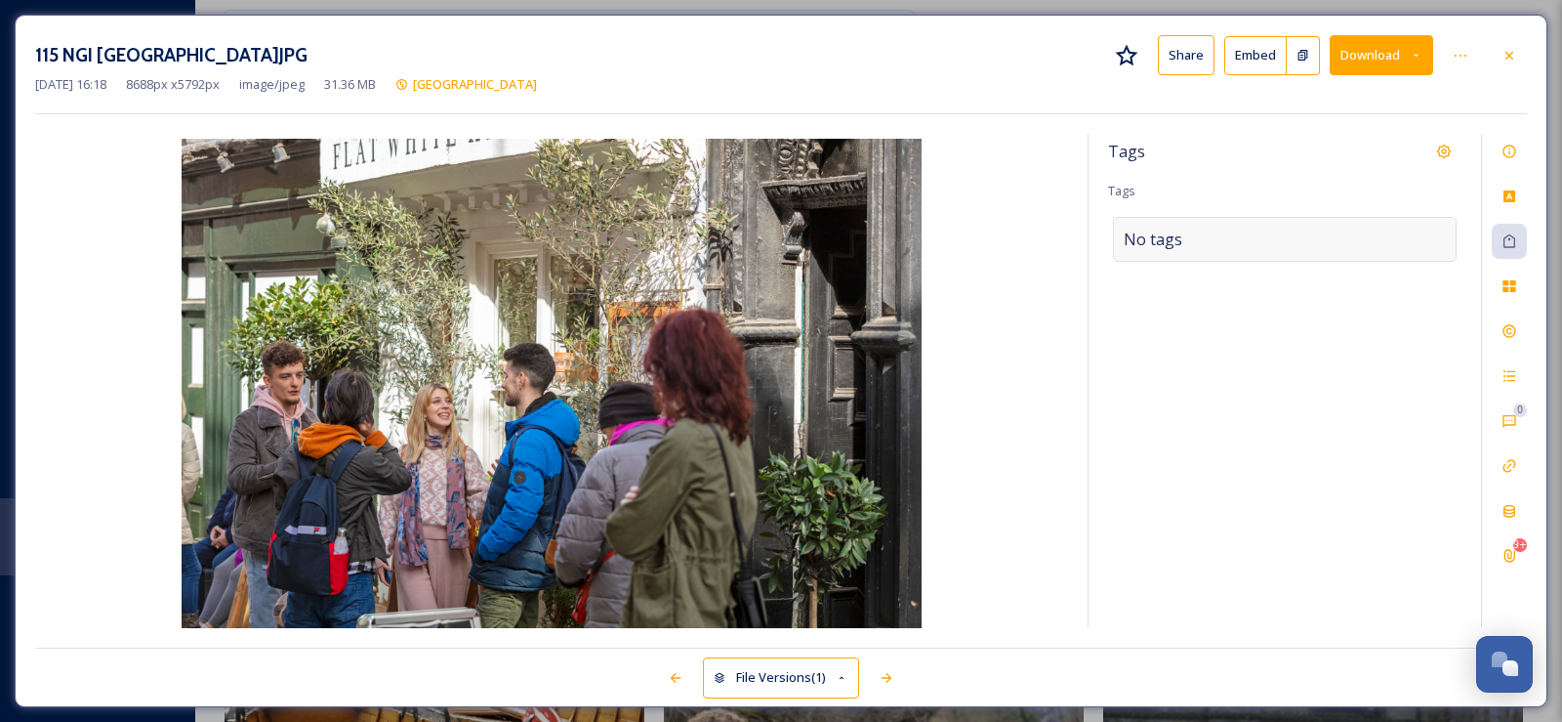
click at [1137, 242] on span "No tags" at bounding box center [1153, 239] width 59 height 23
click at [1145, 238] on input at bounding box center [1221, 239] width 195 height 23
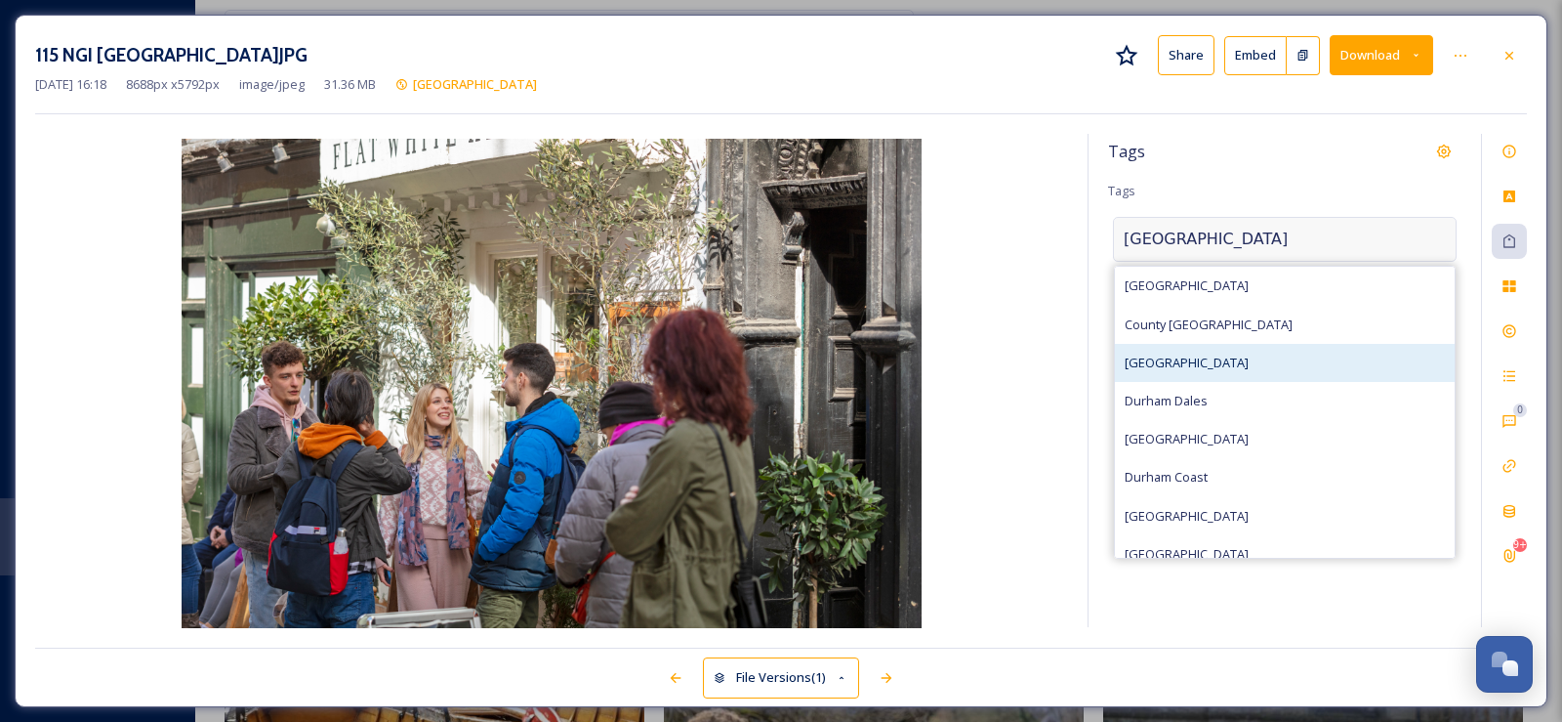
type input "[GEOGRAPHIC_DATA]"
click at [1152, 359] on span "[GEOGRAPHIC_DATA]" at bounding box center [1187, 362] width 124 height 19
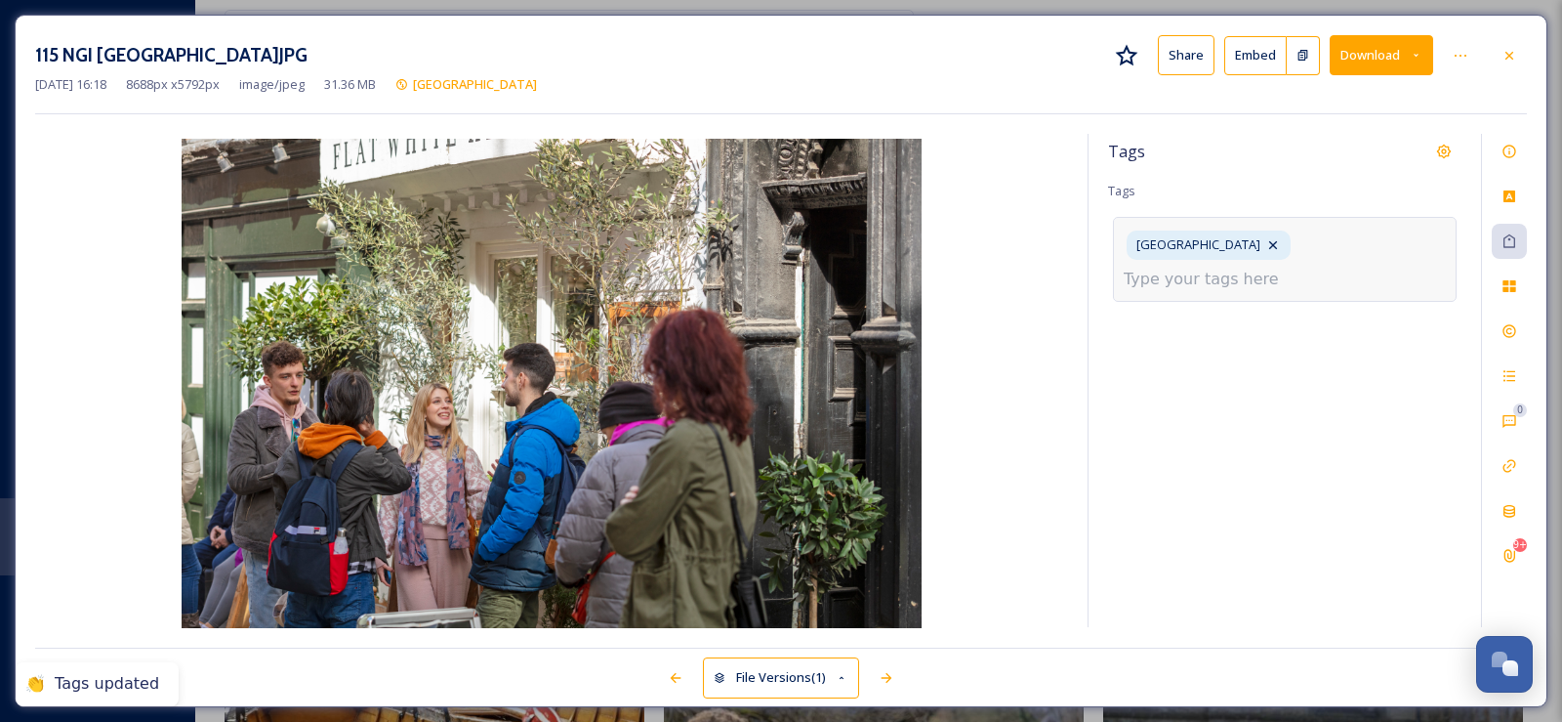
click at [1250, 268] on input at bounding box center [1221, 279] width 195 height 23
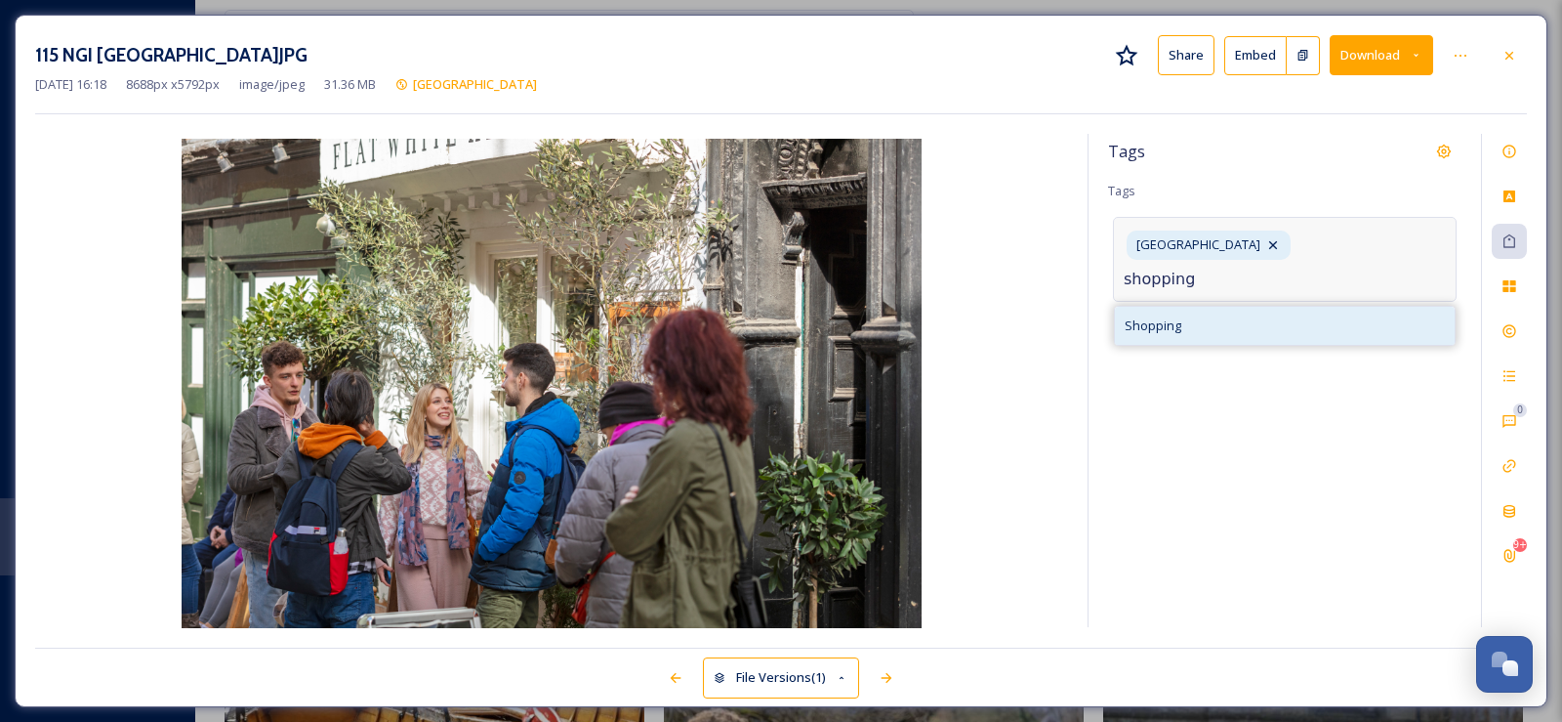
type input "shopping"
click at [1168, 316] on span "Shopping" at bounding box center [1153, 325] width 57 height 19
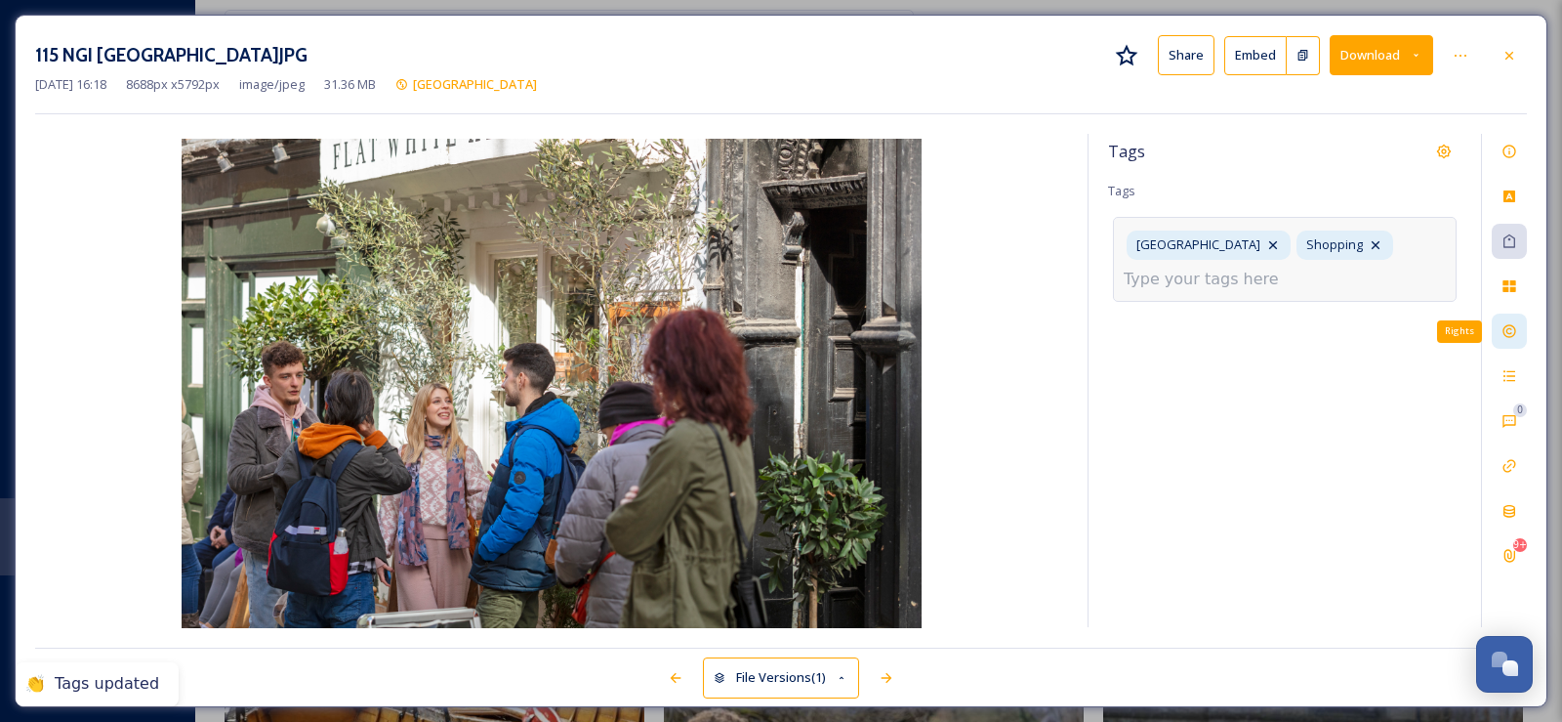
click at [1516, 330] on icon at bounding box center [1510, 331] width 16 height 16
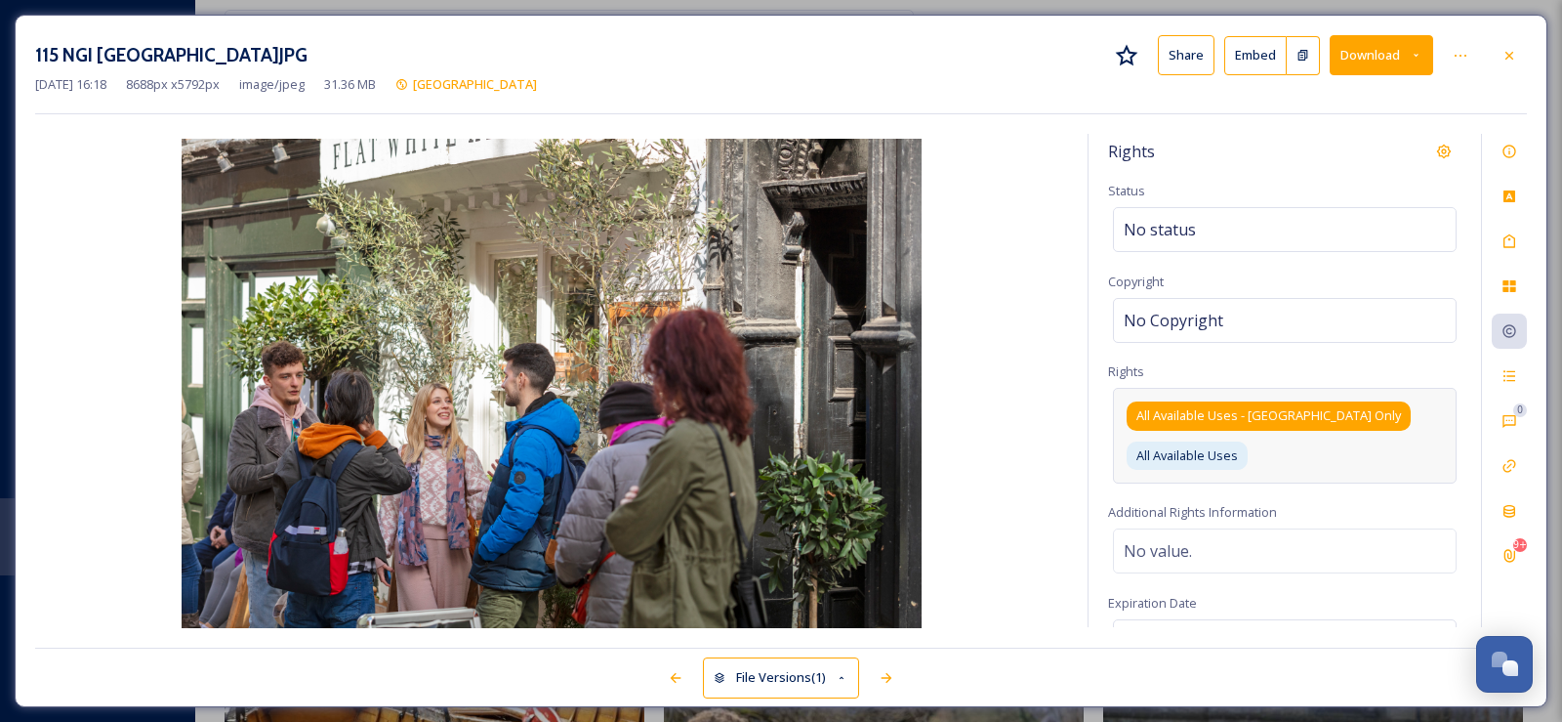
click at [1284, 413] on span "All Available Uses - [GEOGRAPHIC_DATA] Only" at bounding box center [1269, 415] width 265 height 19
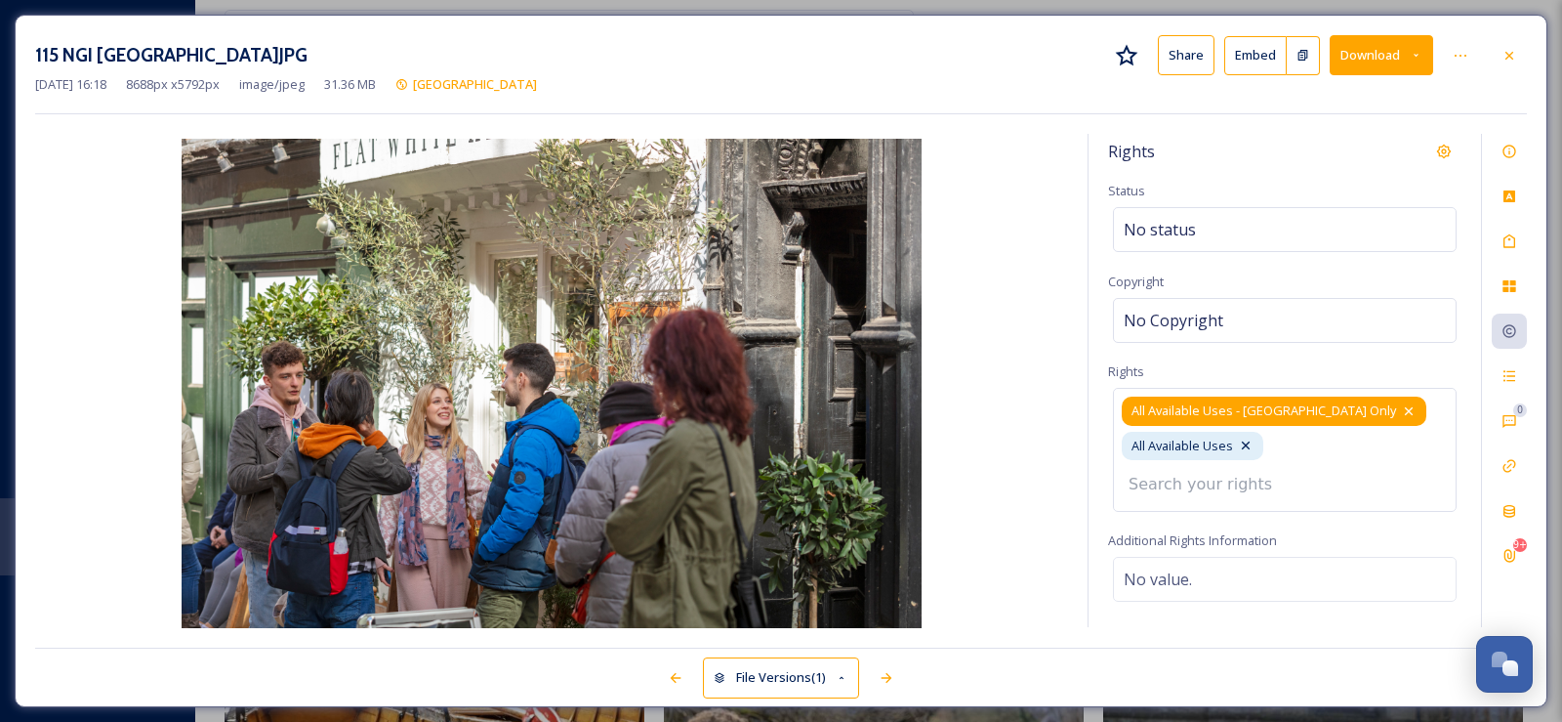
click at [1401, 410] on icon at bounding box center [1409, 411] width 16 height 16
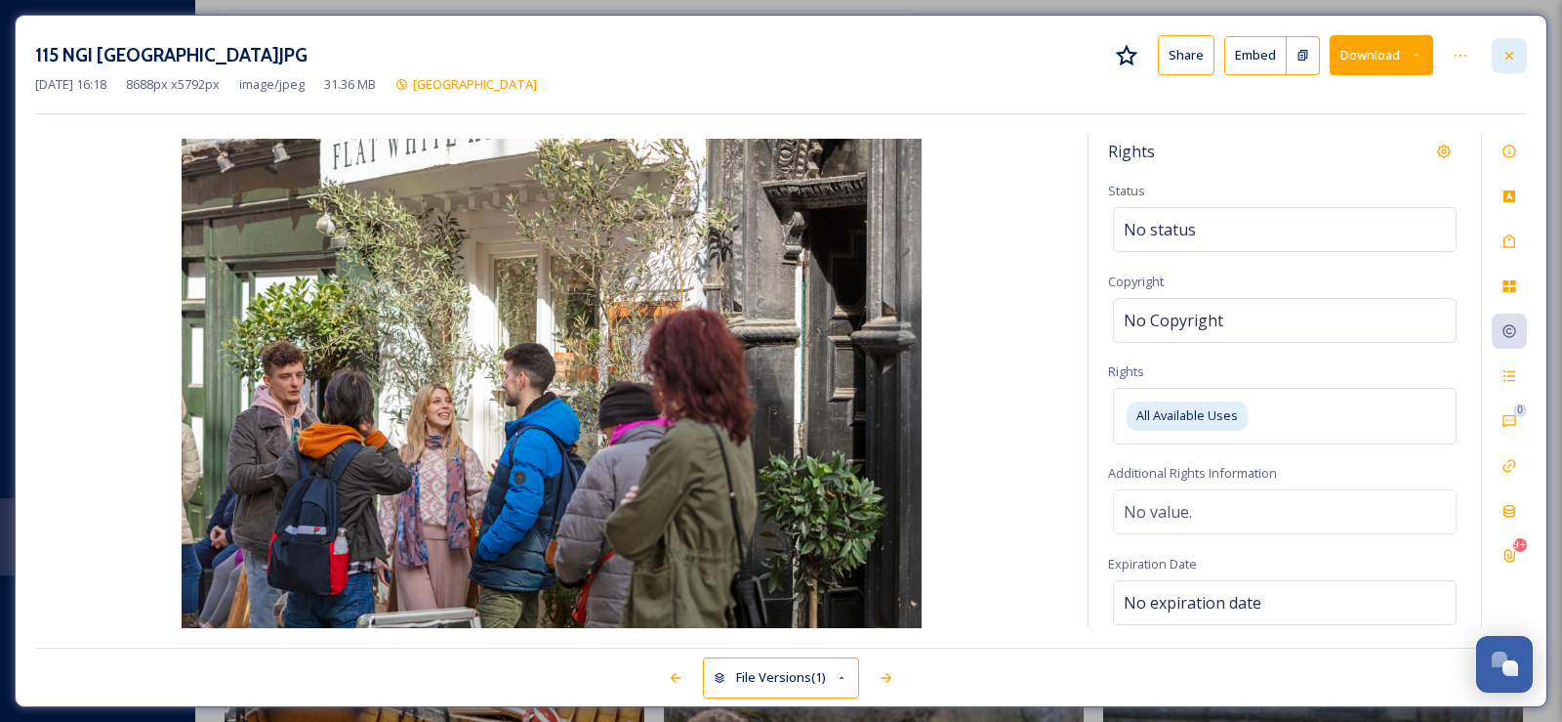
click at [1510, 59] on icon at bounding box center [1510, 56] width 16 height 16
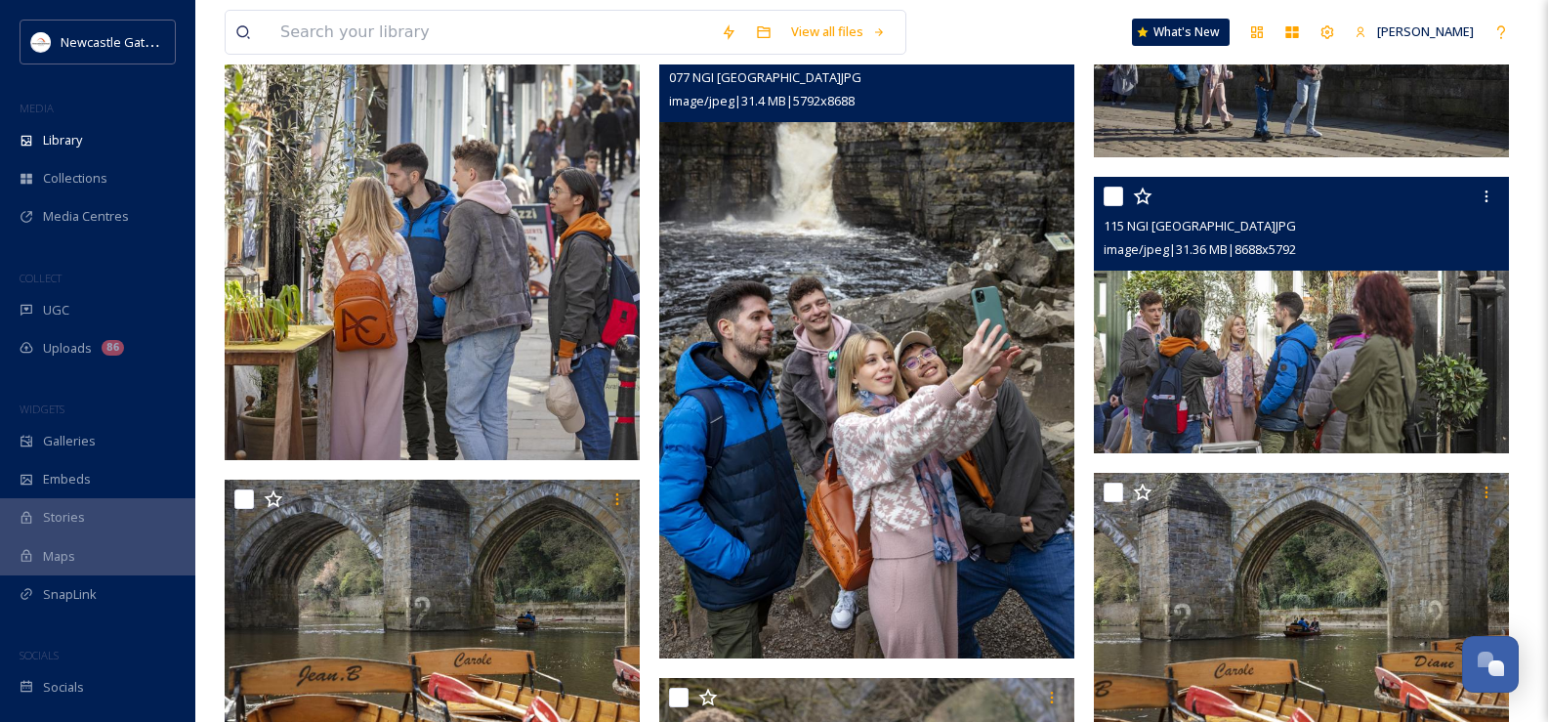
scroll to position [6573, 0]
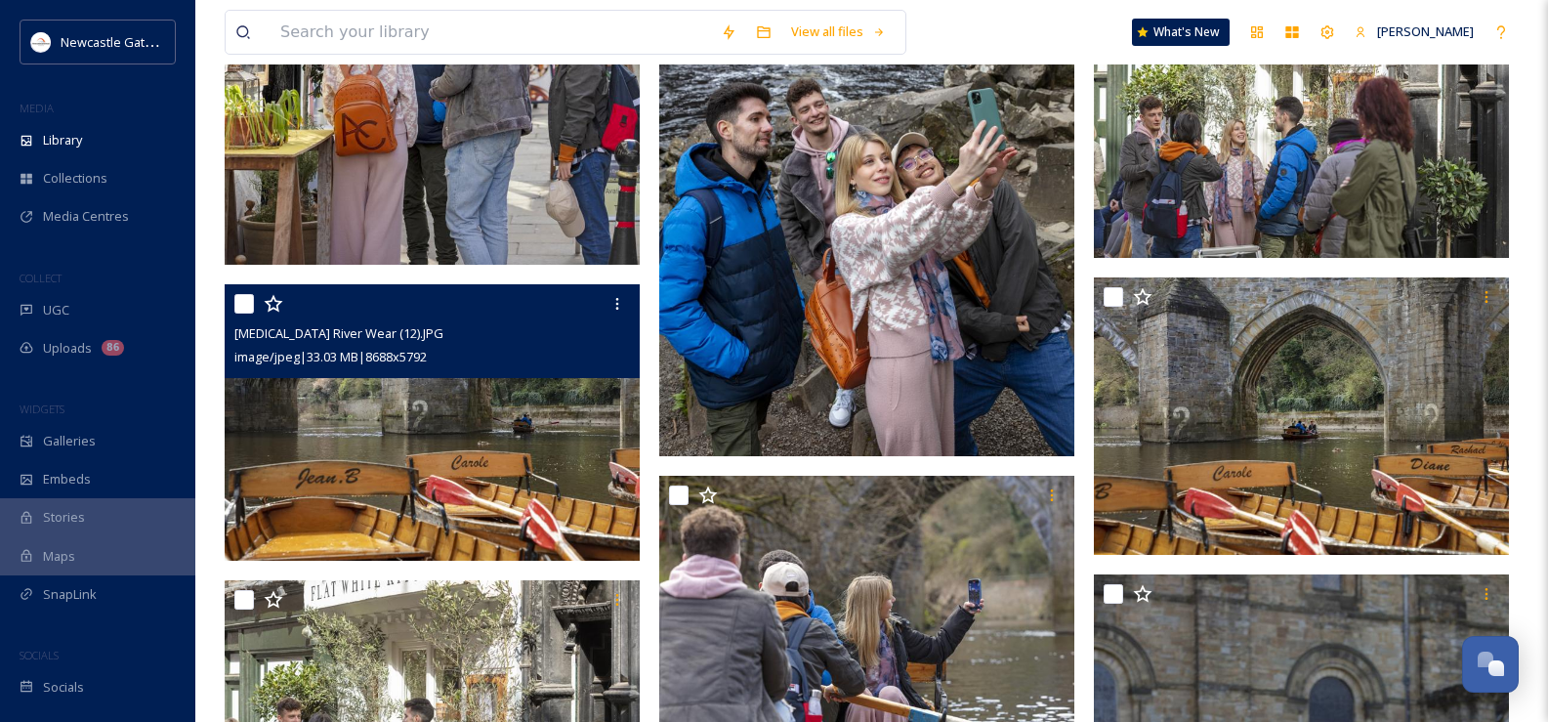
click at [429, 467] on img at bounding box center [432, 422] width 415 height 277
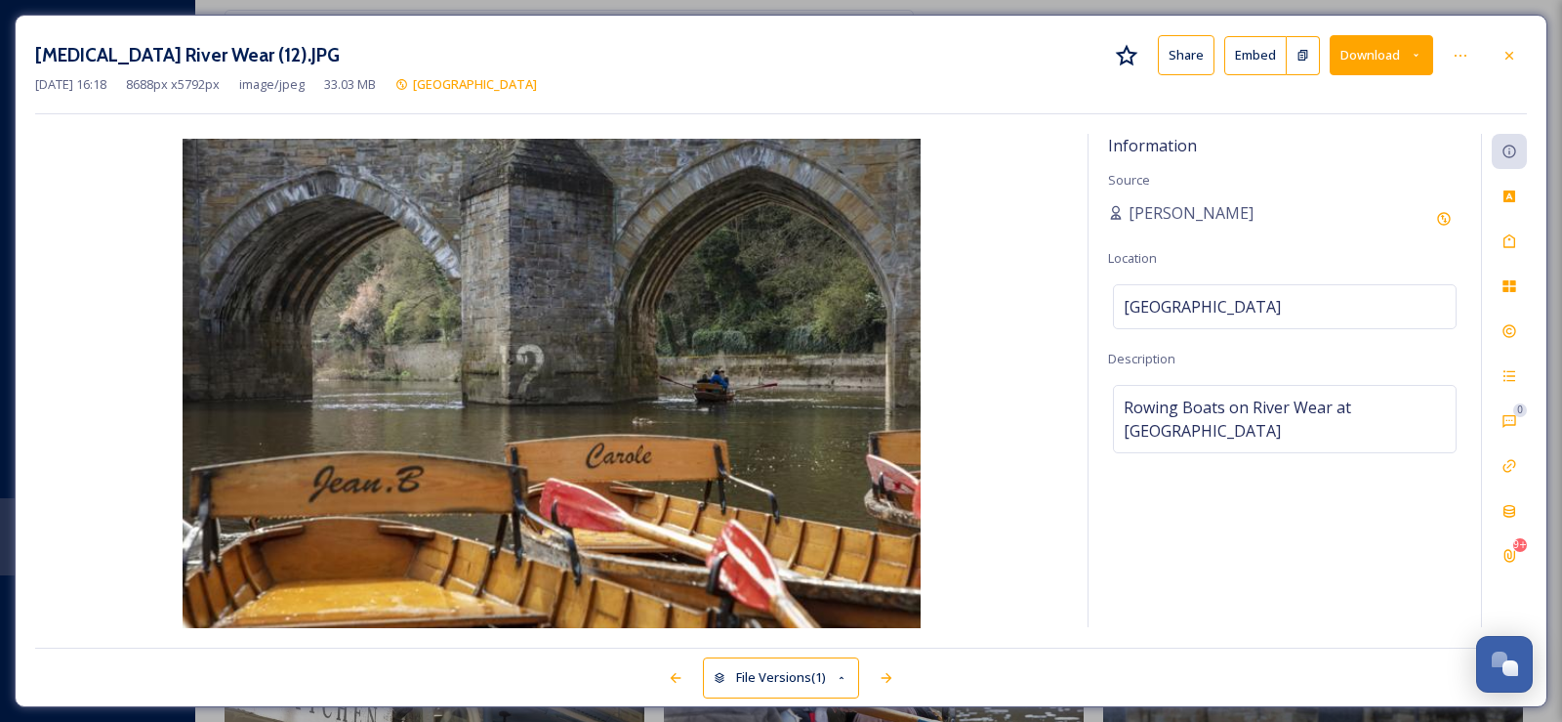
click at [1511, 51] on icon at bounding box center [1510, 56] width 16 height 16
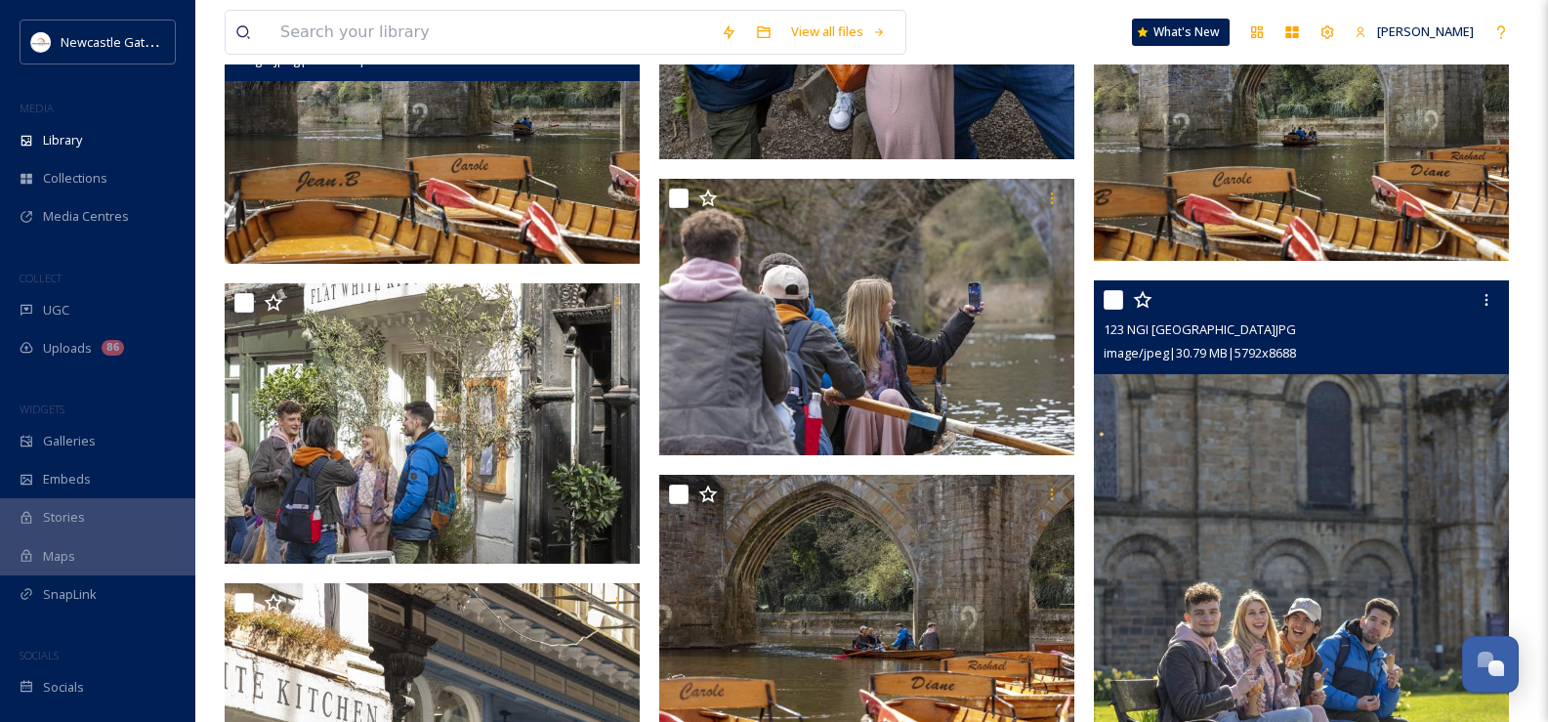
scroll to position [6964, 0]
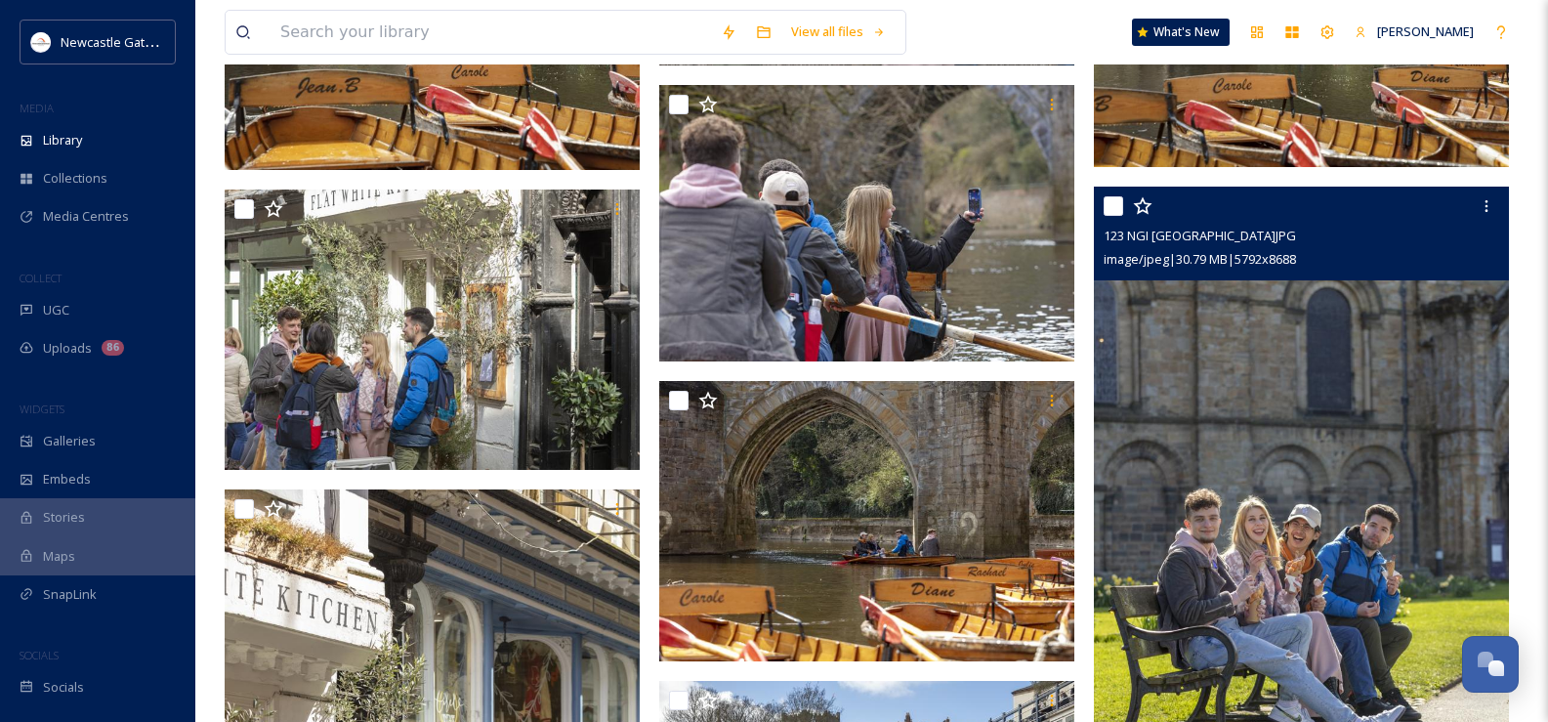
click at [1277, 475] on img at bounding box center [1301, 497] width 415 height 623
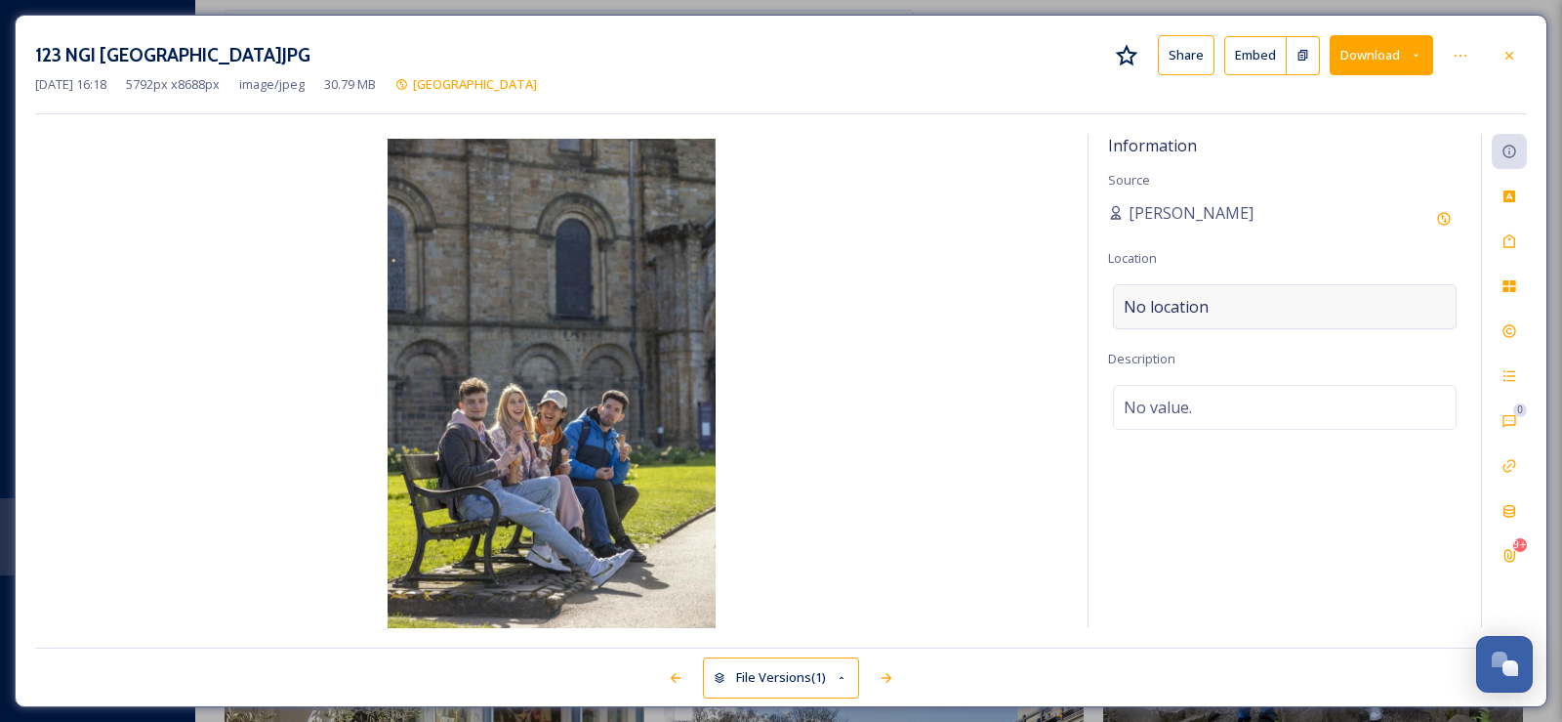
click at [1175, 305] on span "No location" at bounding box center [1166, 306] width 85 height 23
click at [1207, 301] on input at bounding box center [1285, 306] width 342 height 43
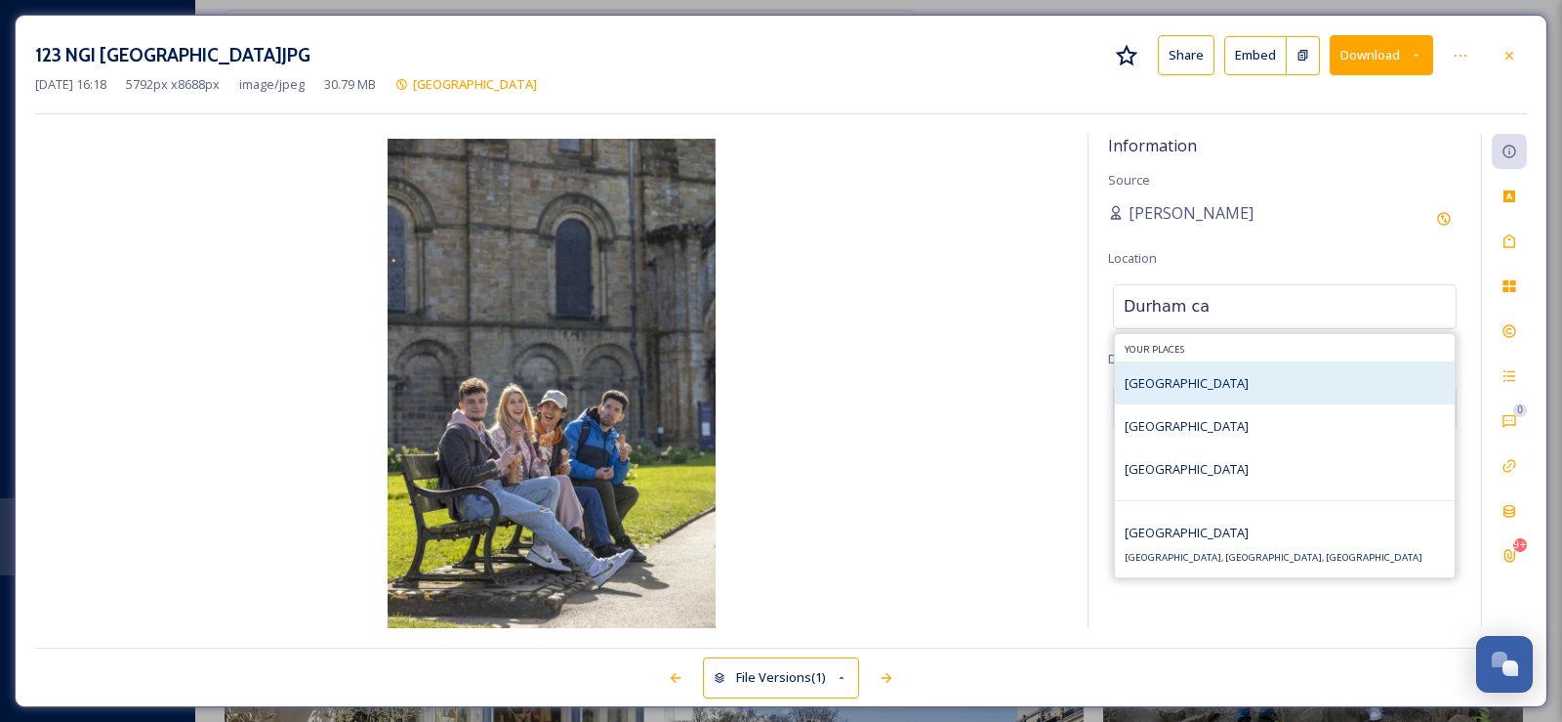
type input "Durham ca"
click at [1204, 376] on span "[GEOGRAPHIC_DATA]" at bounding box center [1187, 383] width 124 height 18
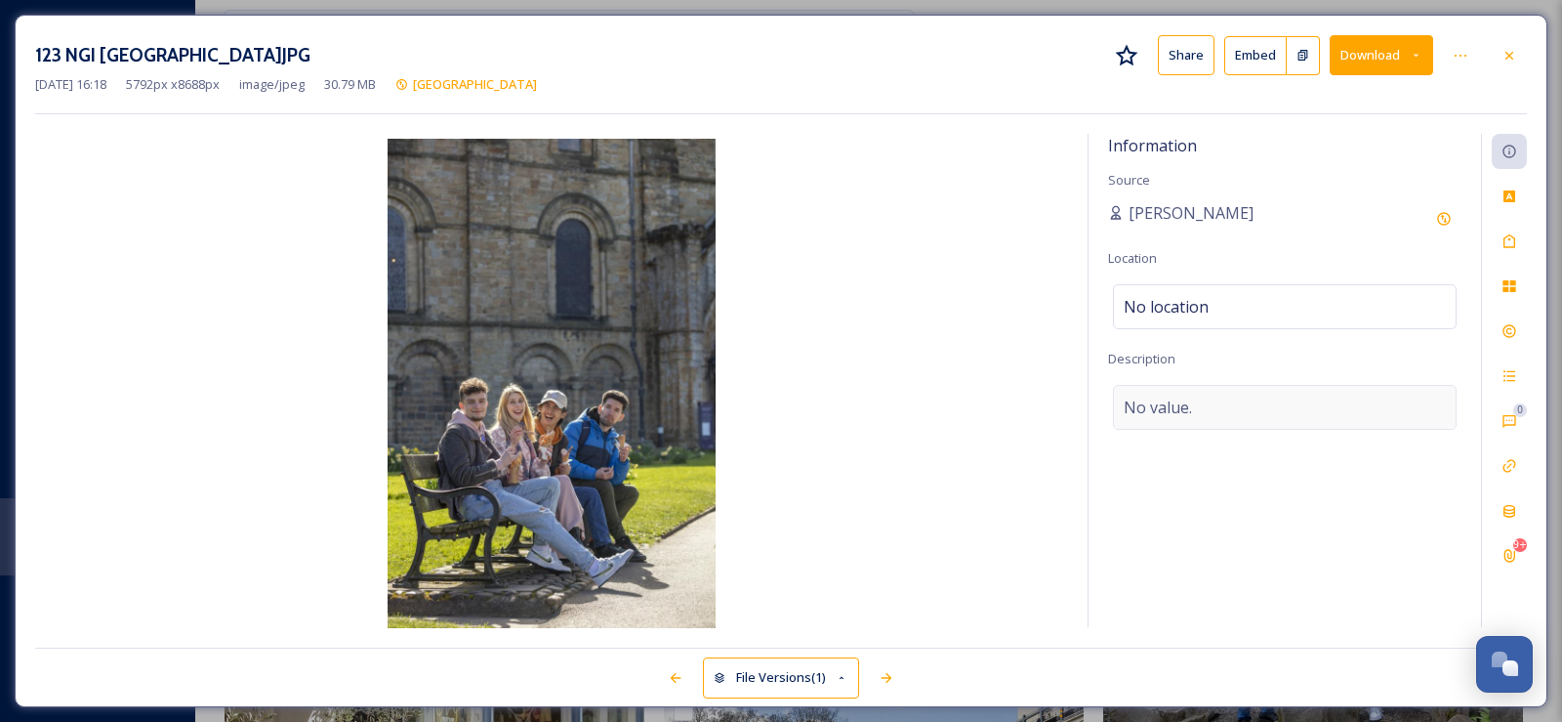
click at [1157, 410] on span "No value." at bounding box center [1158, 406] width 68 height 23
click at [1157, 410] on textarea at bounding box center [1284, 466] width 353 height 162
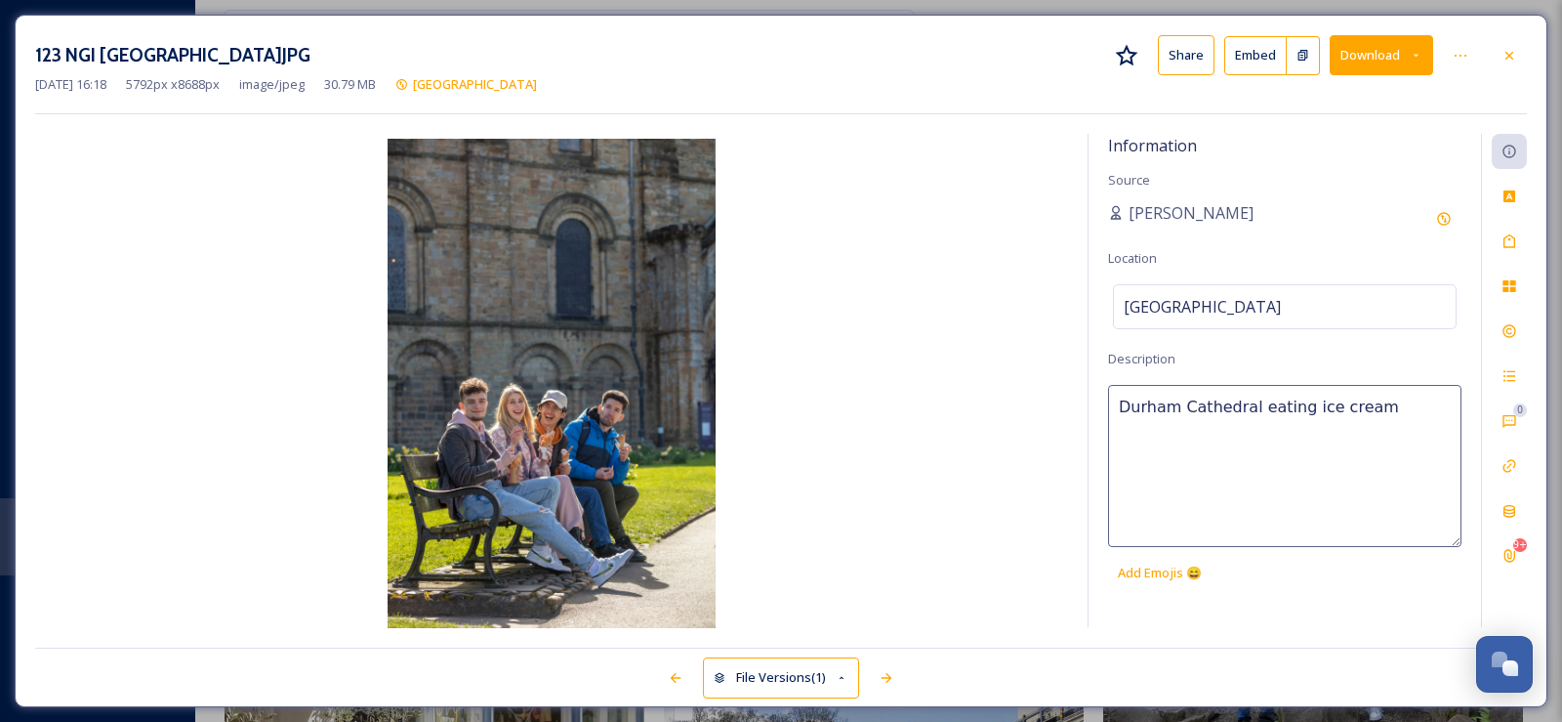
type textarea "Durham Cathedral eating ice creams"
click at [1513, 244] on icon at bounding box center [1510, 241] width 16 height 16
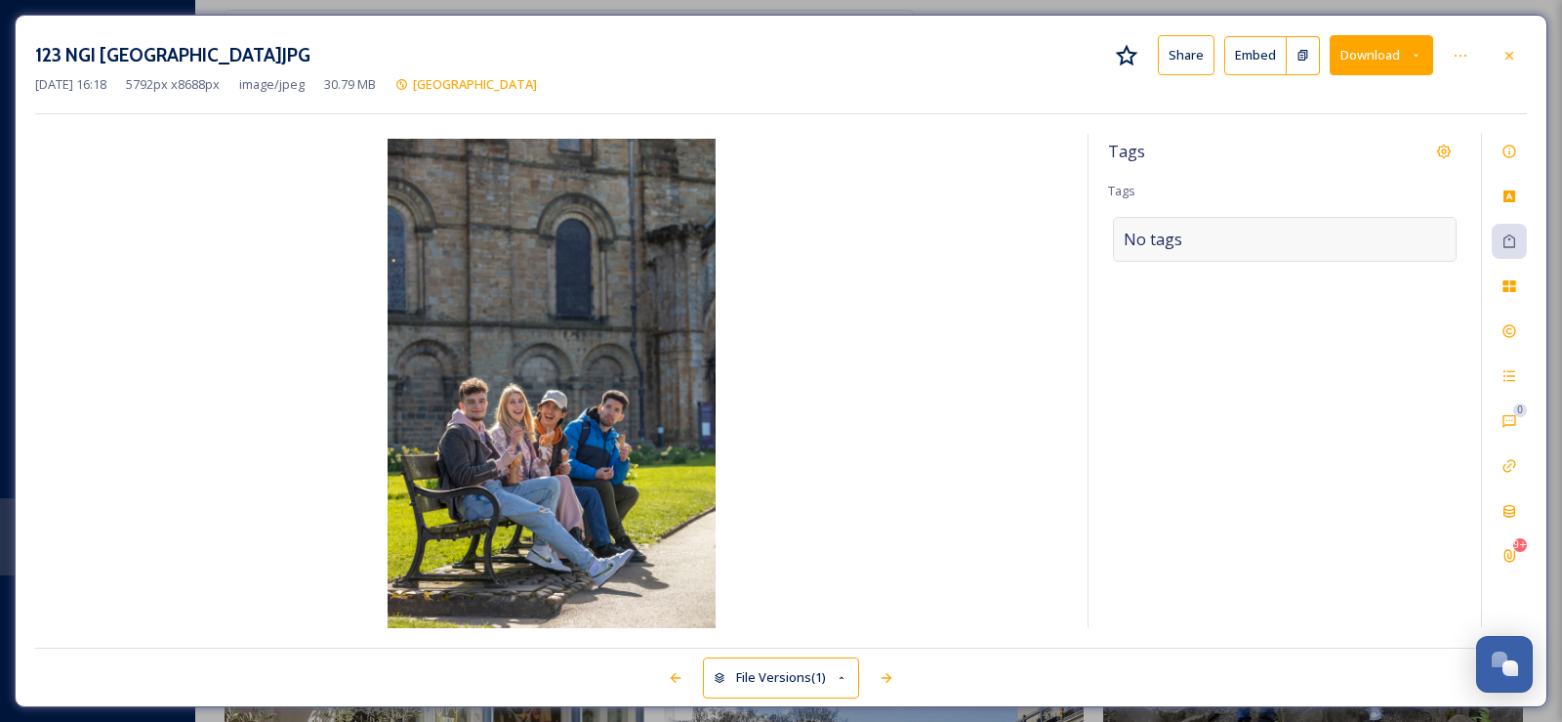
click at [1190, 235] on div "No tags" at bounding box center [1285, 239] width 344 height 45
click at [1190, 235] on input at bounding box center [1221, 239] width 195 height 23
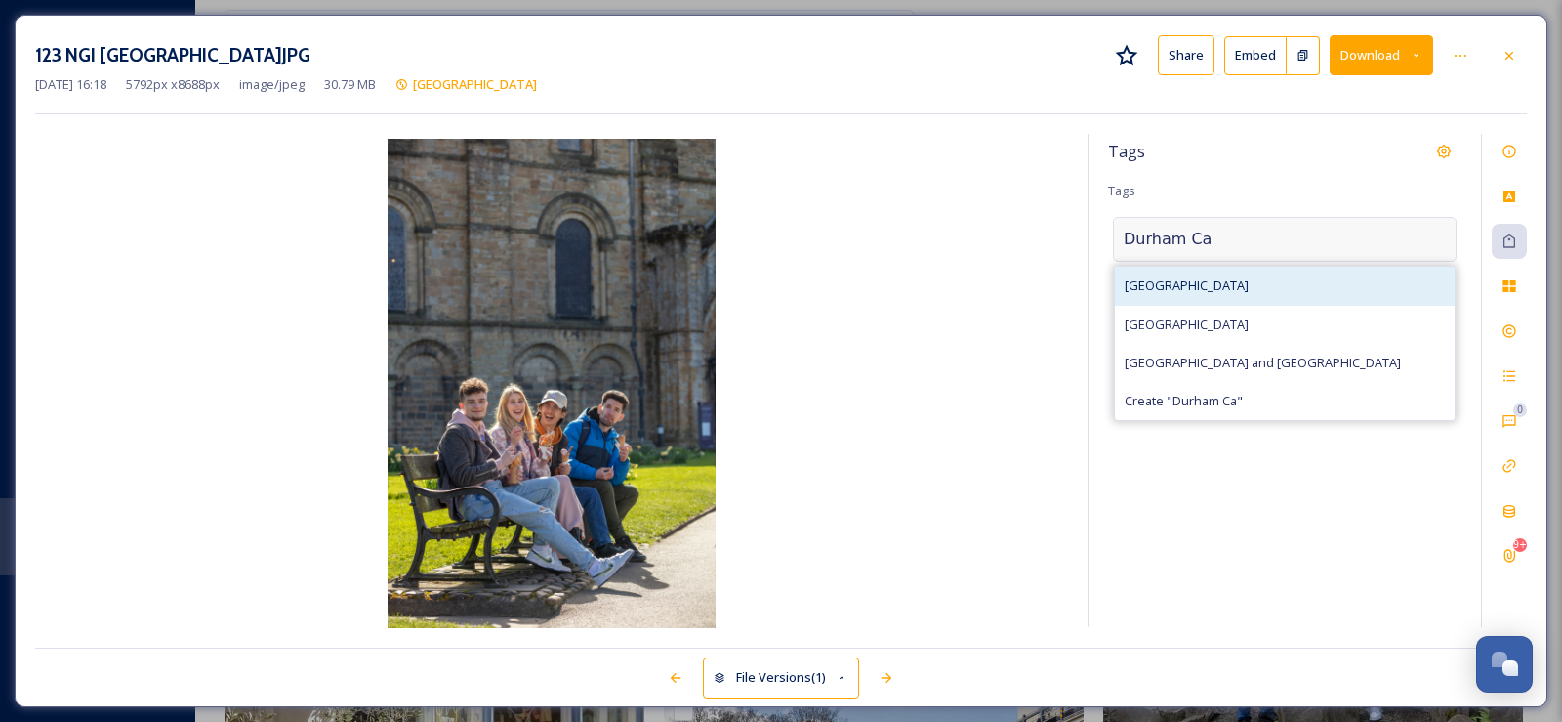
type input "Durham Ca"
click at [1204, 288] on span "[GEOGRAPHIC_DATA]" at bounding box center [1187, 285] width 124 height 19
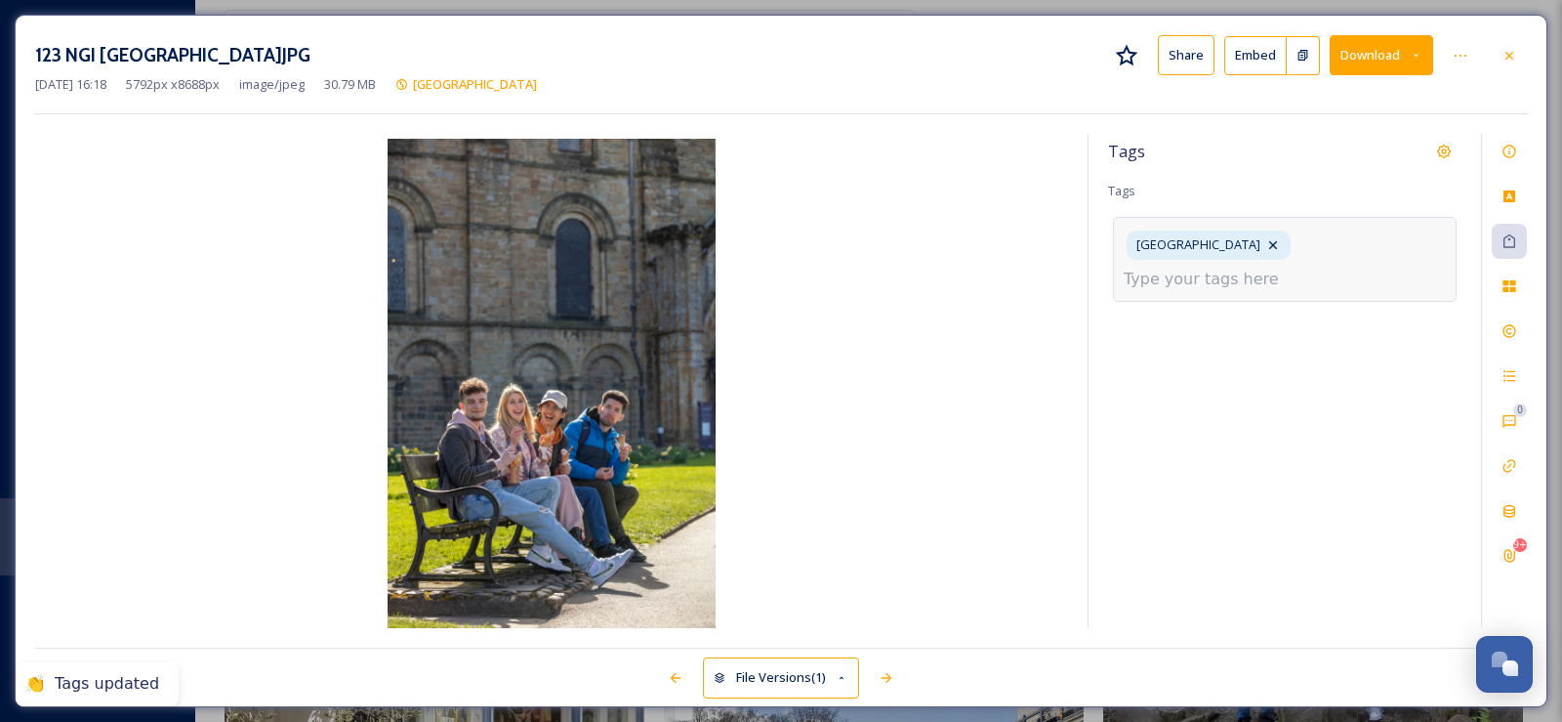
click at [1197, 277] on input at bounding box center [1221, 279] width 195 height 23
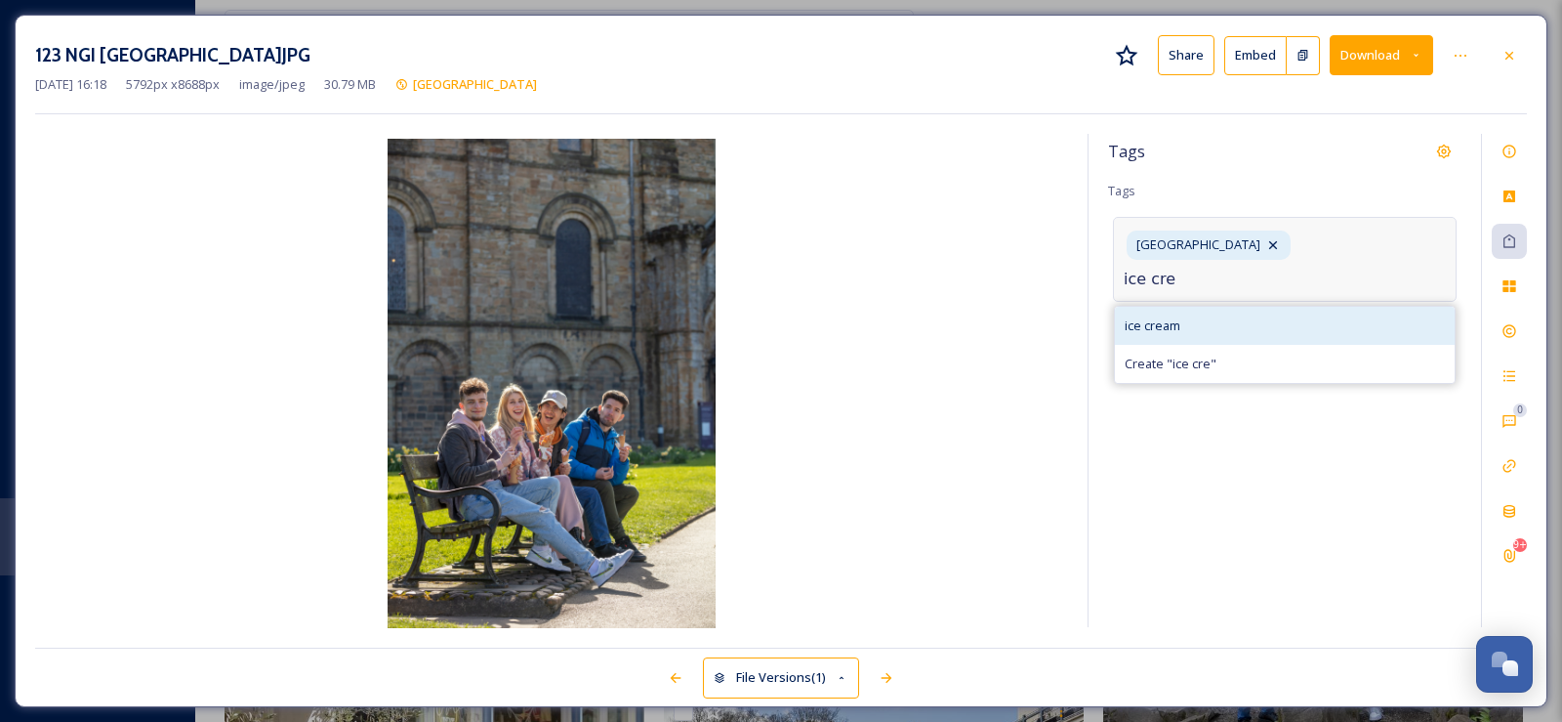
type input "ice cre"
click at [1175, 326] on span "ice cream" at bounding box center [1153, 325] width 56 height 19
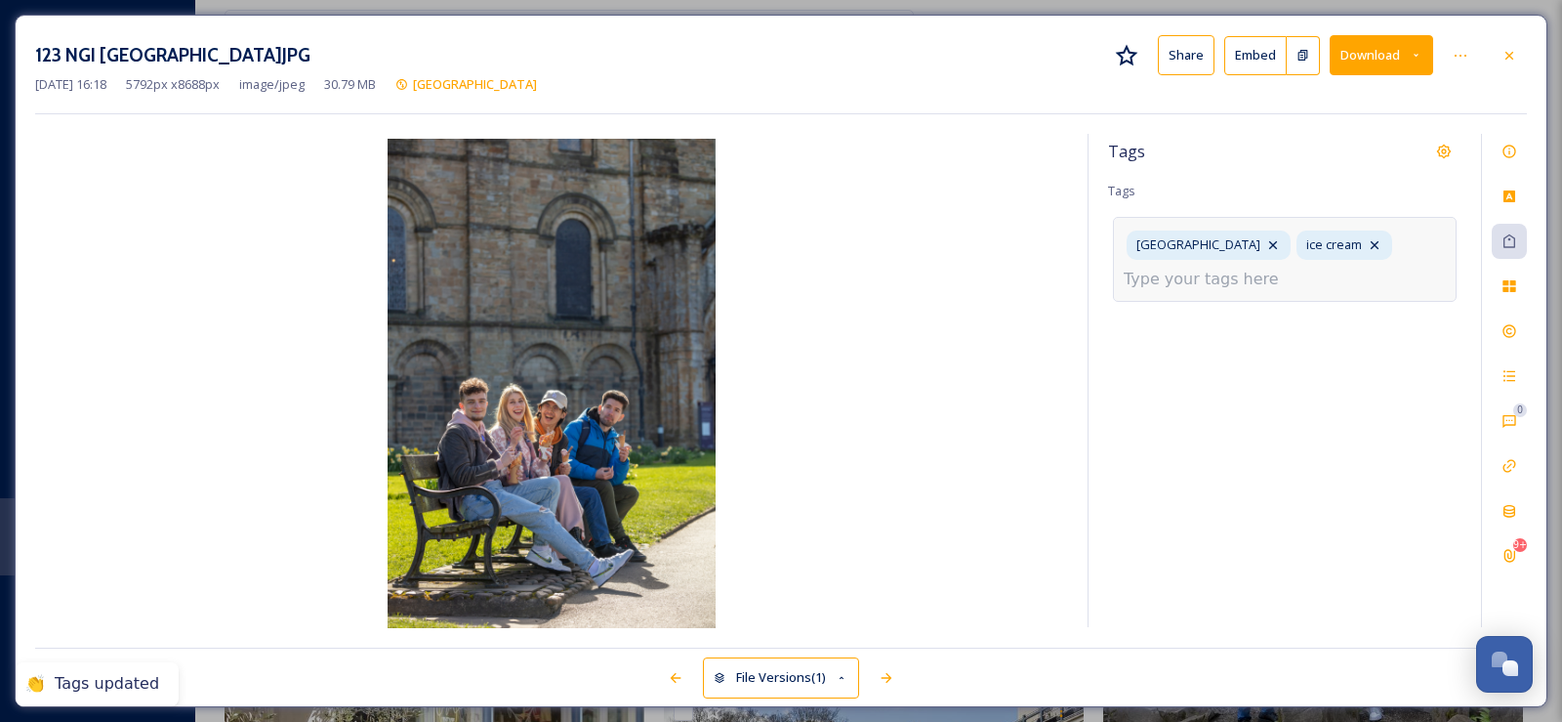
click at [1164, 291] on div "Durham Cathedral ice cream" at bounding box center [1285, 259] width 344 height 84
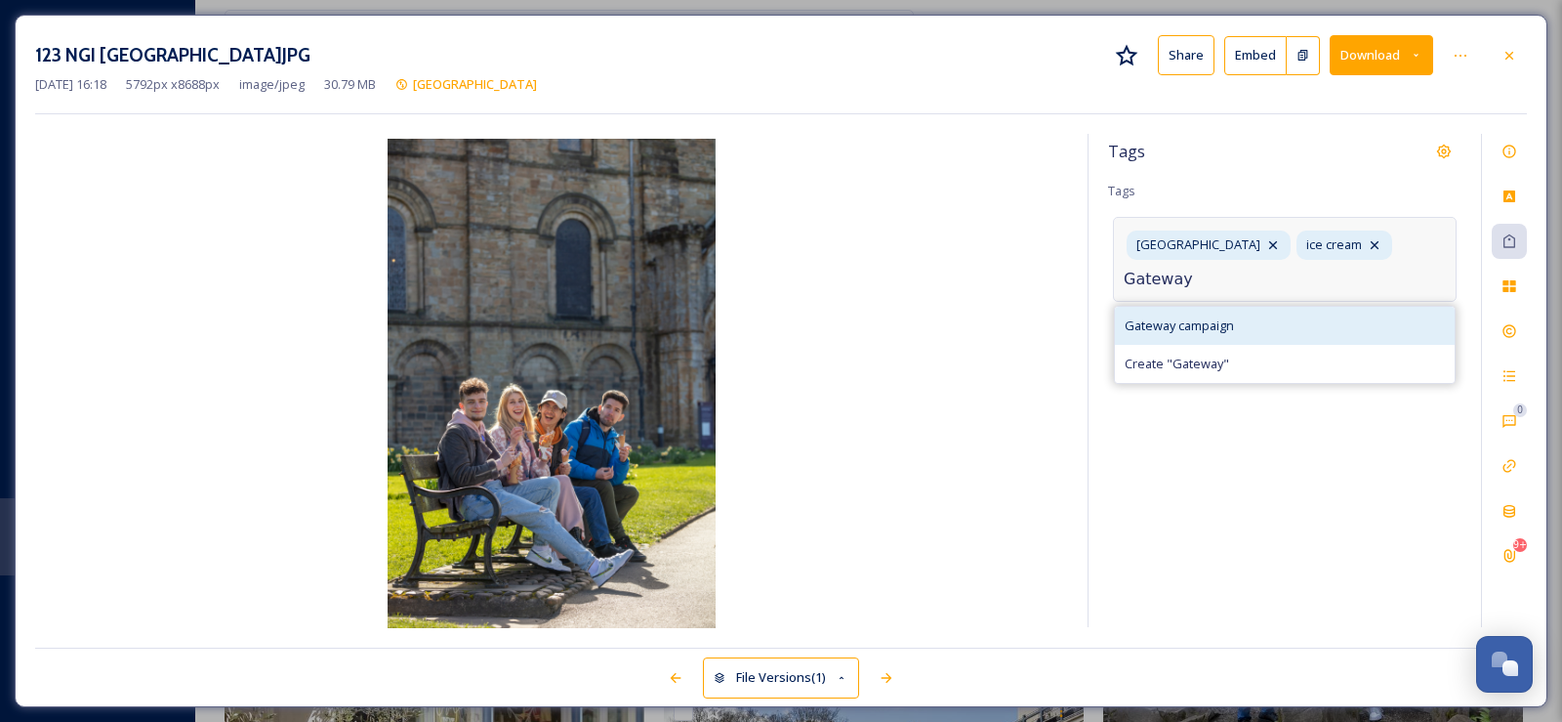
type input "Gateway"
click at [1166, 323] on span "Gateway campaign" at bounding box center [1179, 325] width 109 height 19
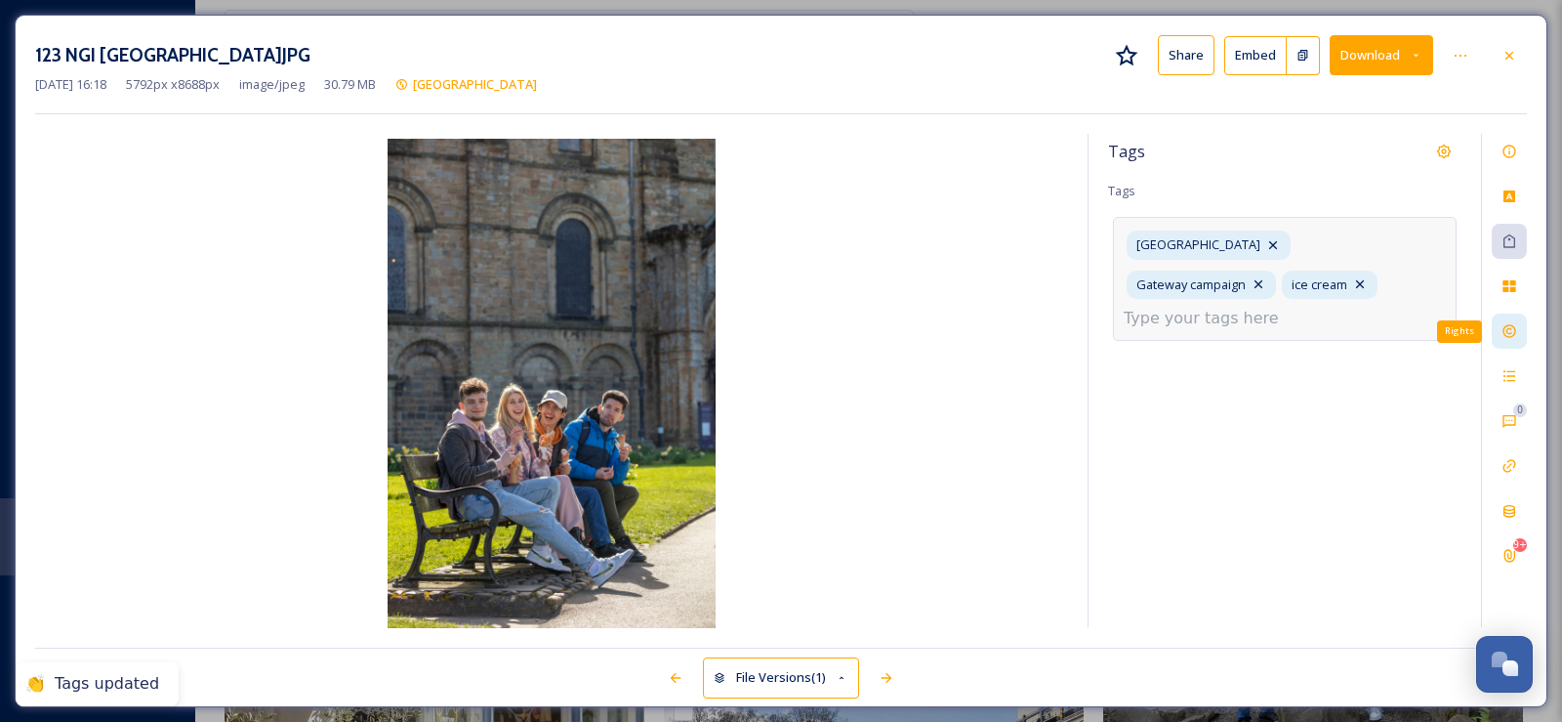
click at [1509, 329] on icon at bounding box center [1509, 331] width 13 height 13
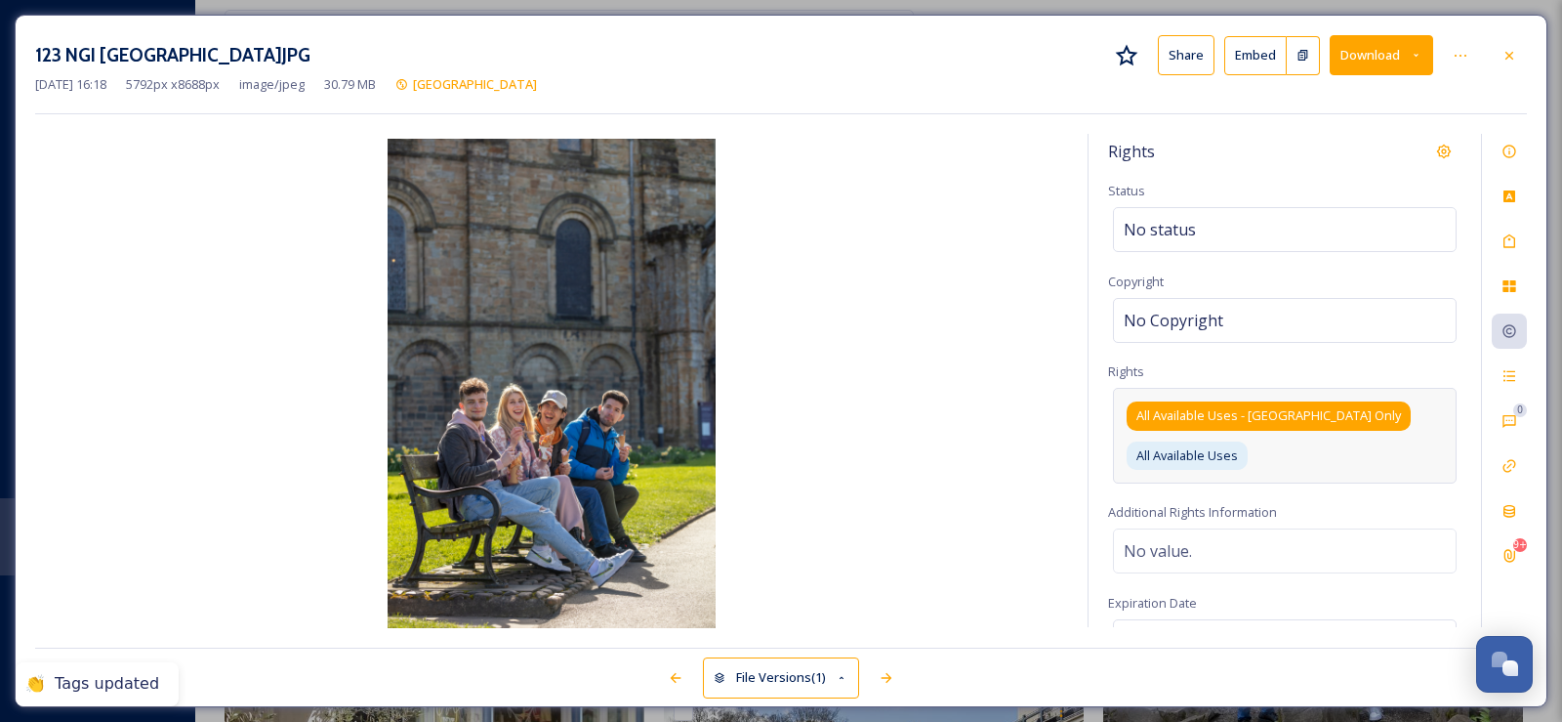
click at [1289, 418] on span "All Available Uses - [GEOGRAPHIC_DATA] Only" at bounding box center [1269, 415] width 265 height 19
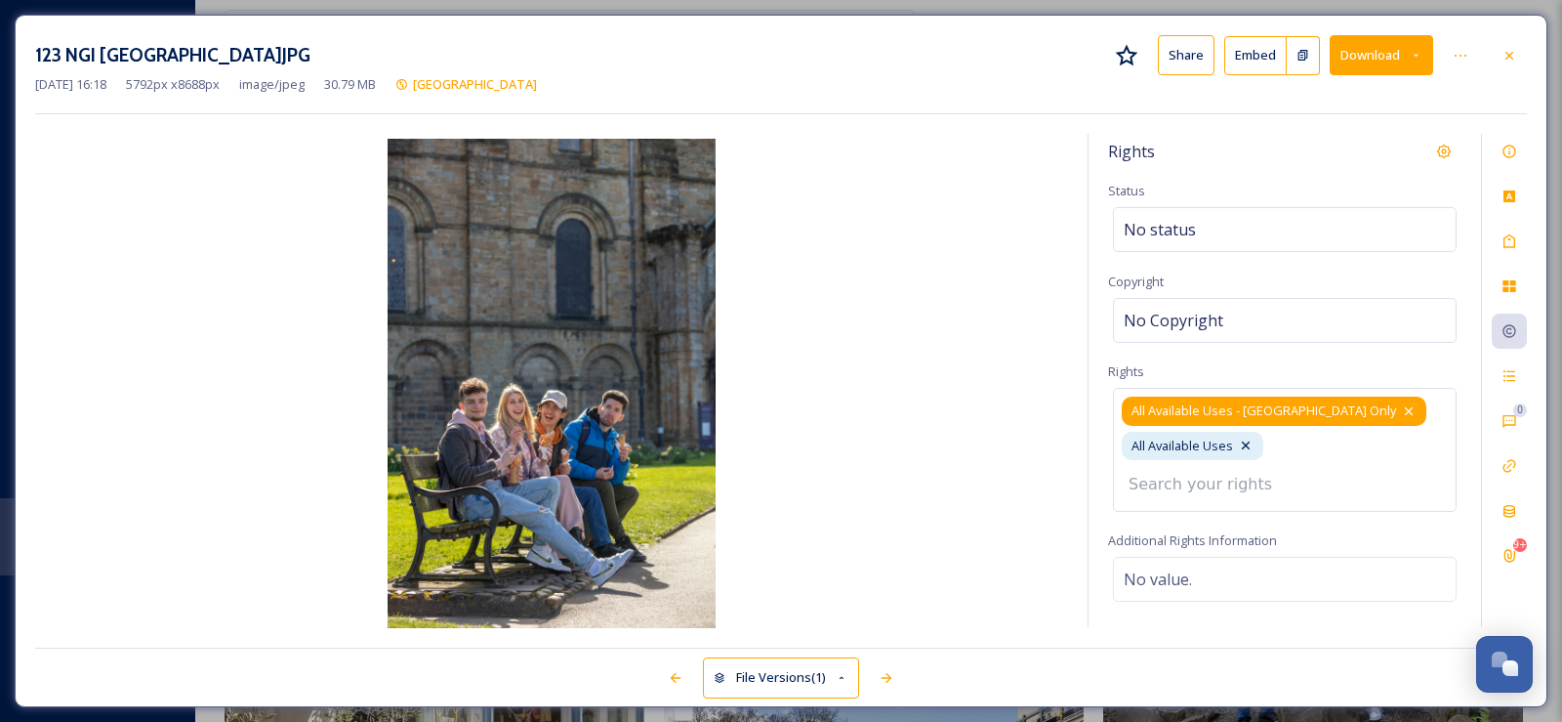
click at [1401, 413] on icon at bounding box center [1409, 411] width 16 height 16
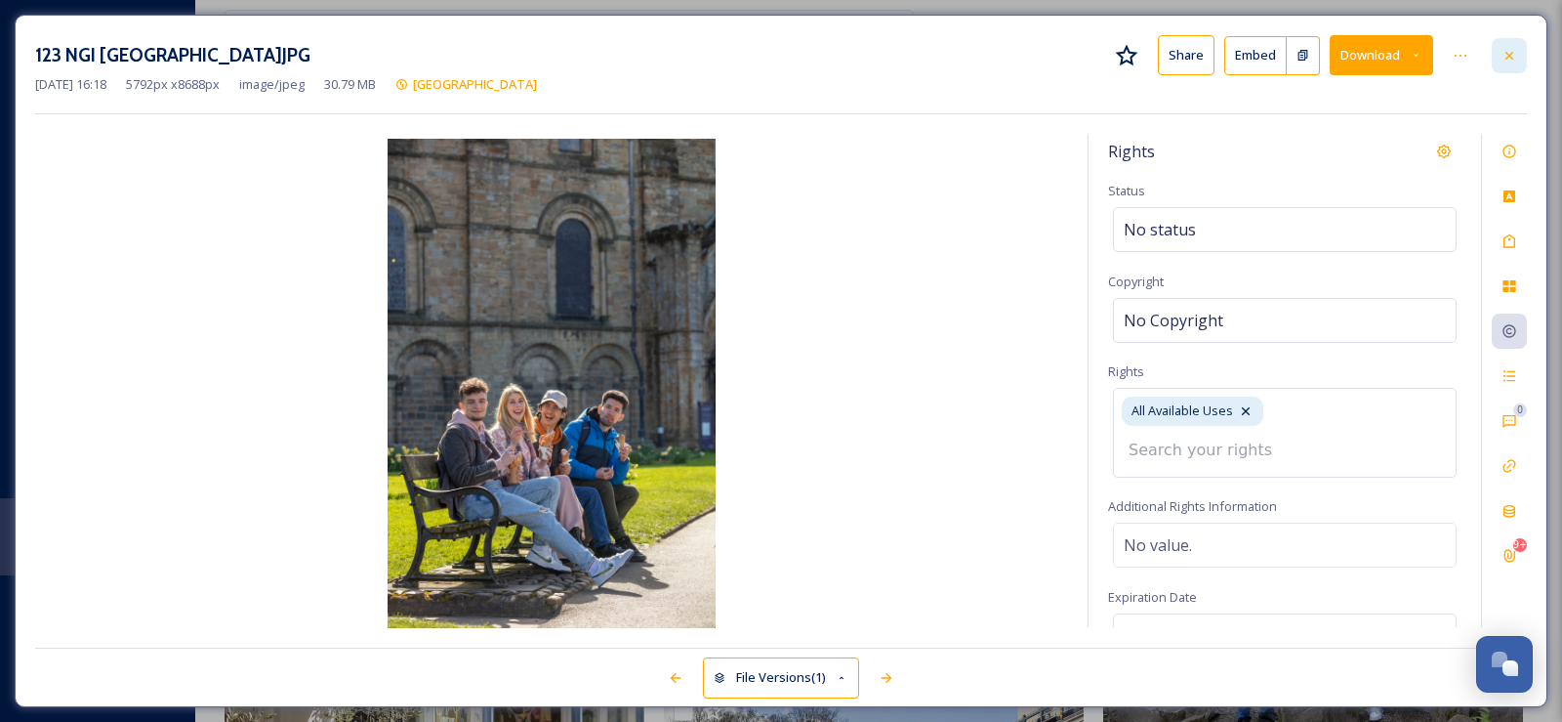
click at [1511, 57] on icon at bounding box center [1510, 55] width 8 height 8
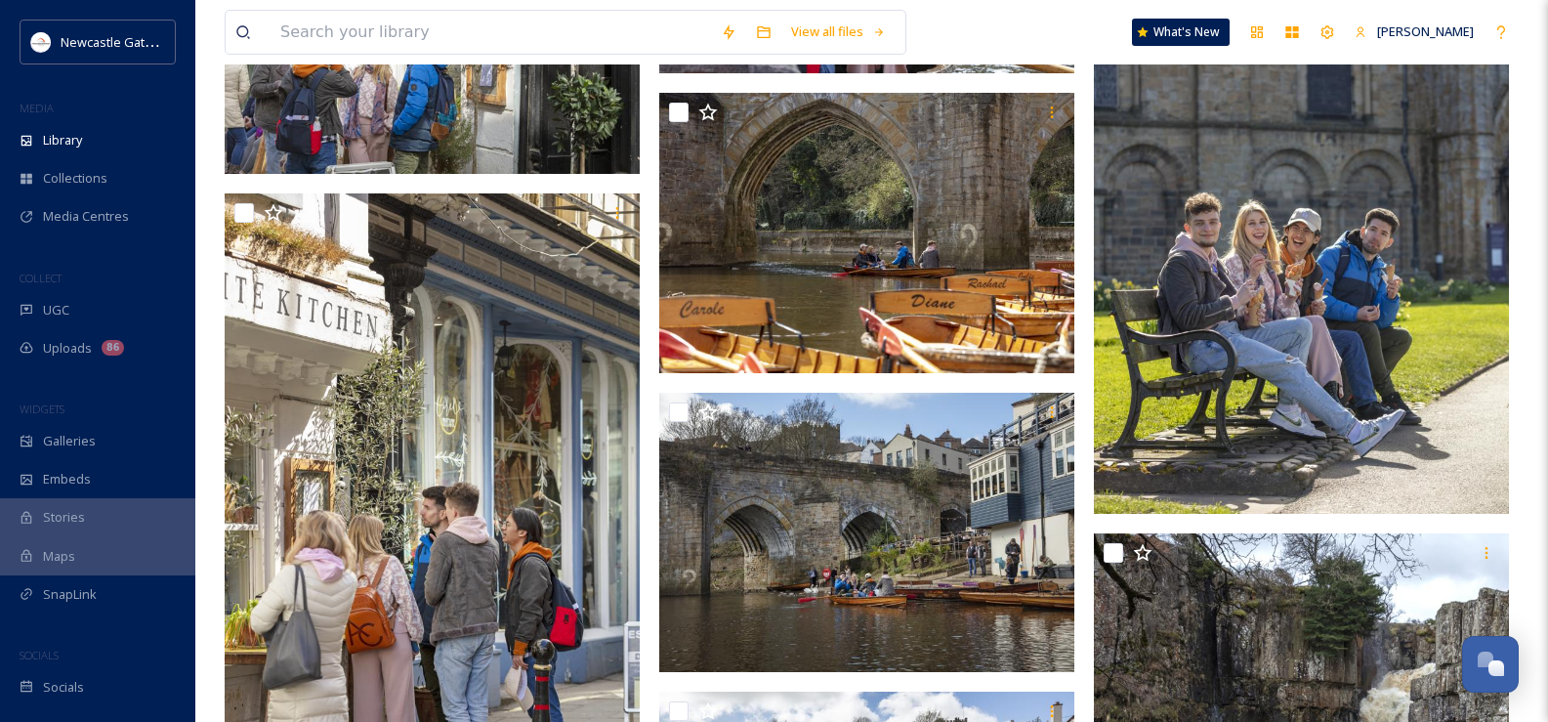
scroll to position [7354, 0]
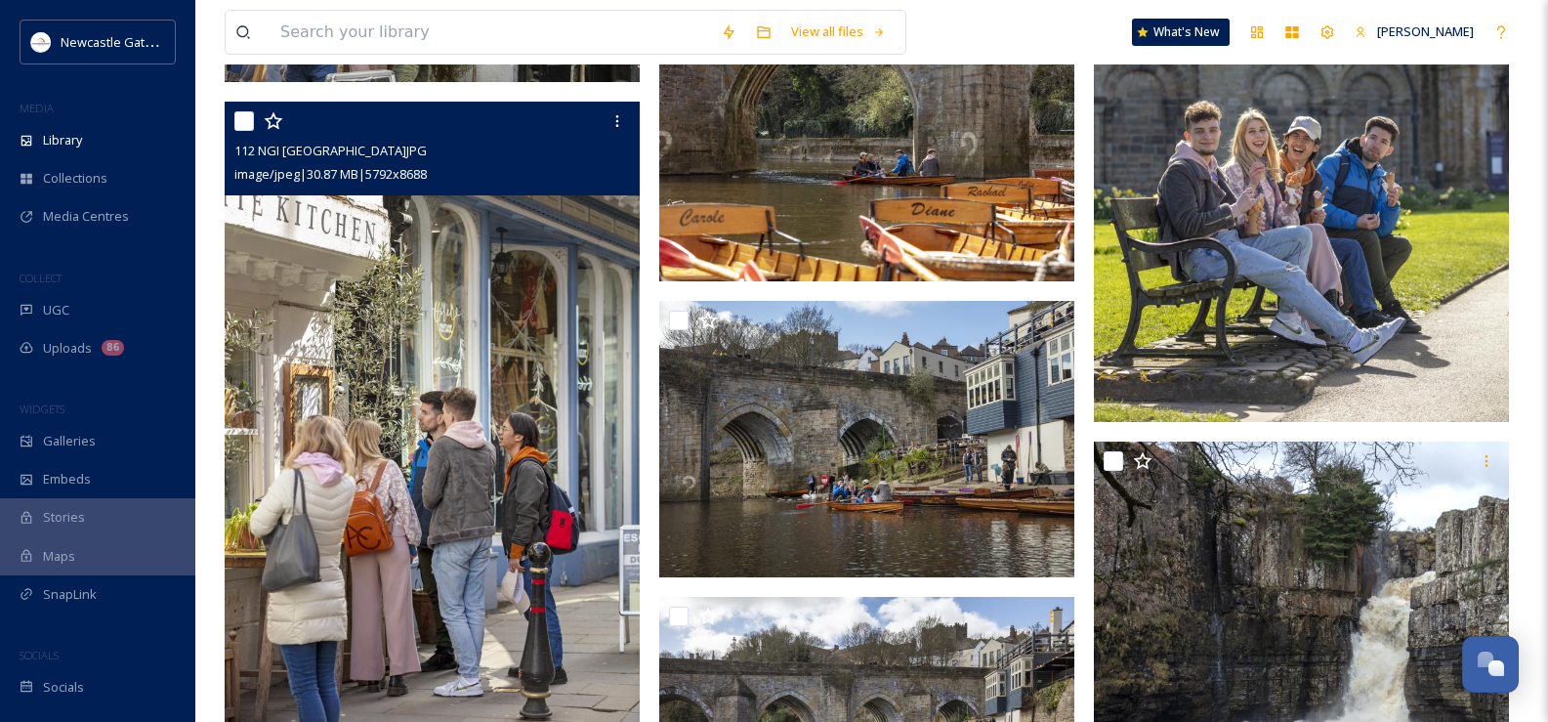
click at [426, 364] on img at bounding box center [432, 413] width 415 height 623
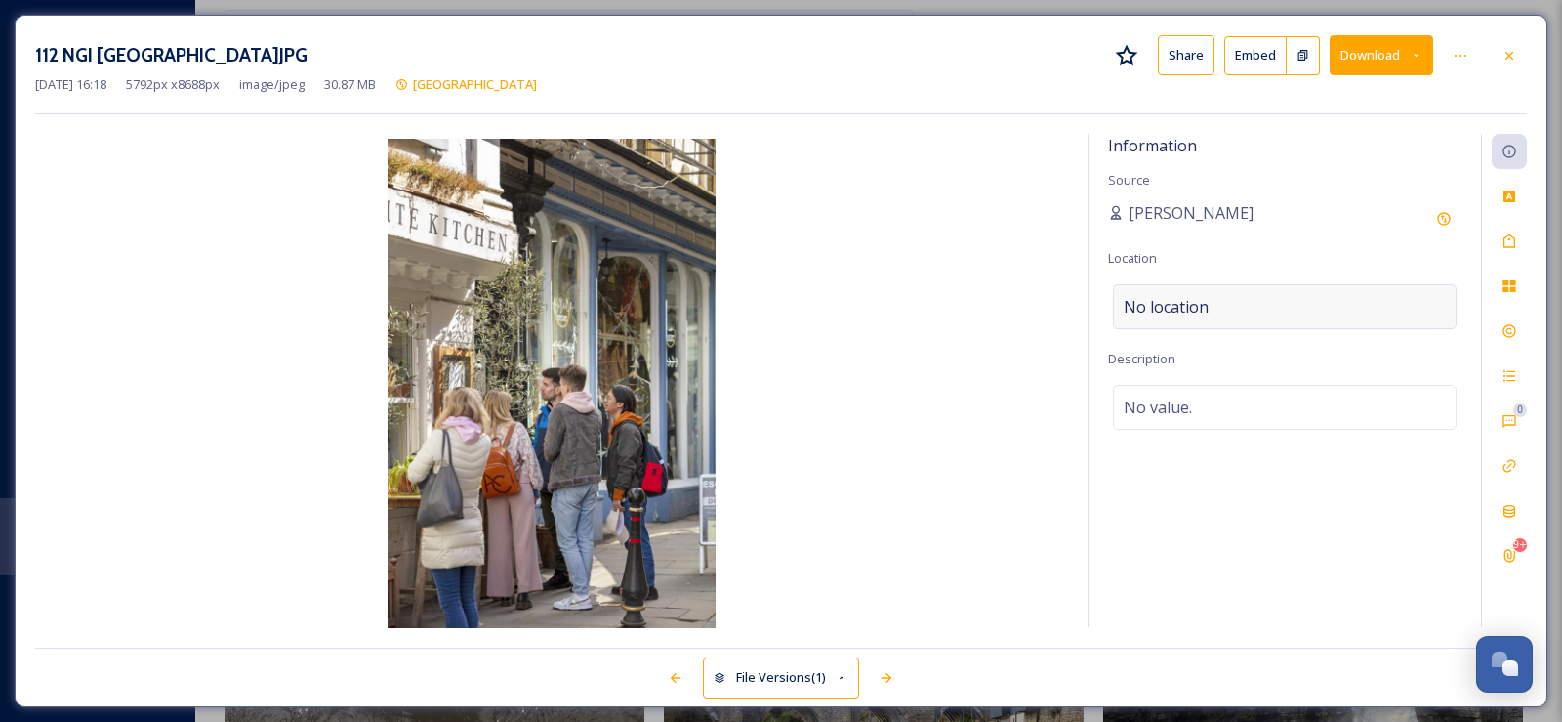
click at [1139, 305] on span "No location" at bounding box center [1166, 306] width 85 height 23
click at [1139, 305] on input at bounding box center [1285, 306] width 342 height 43
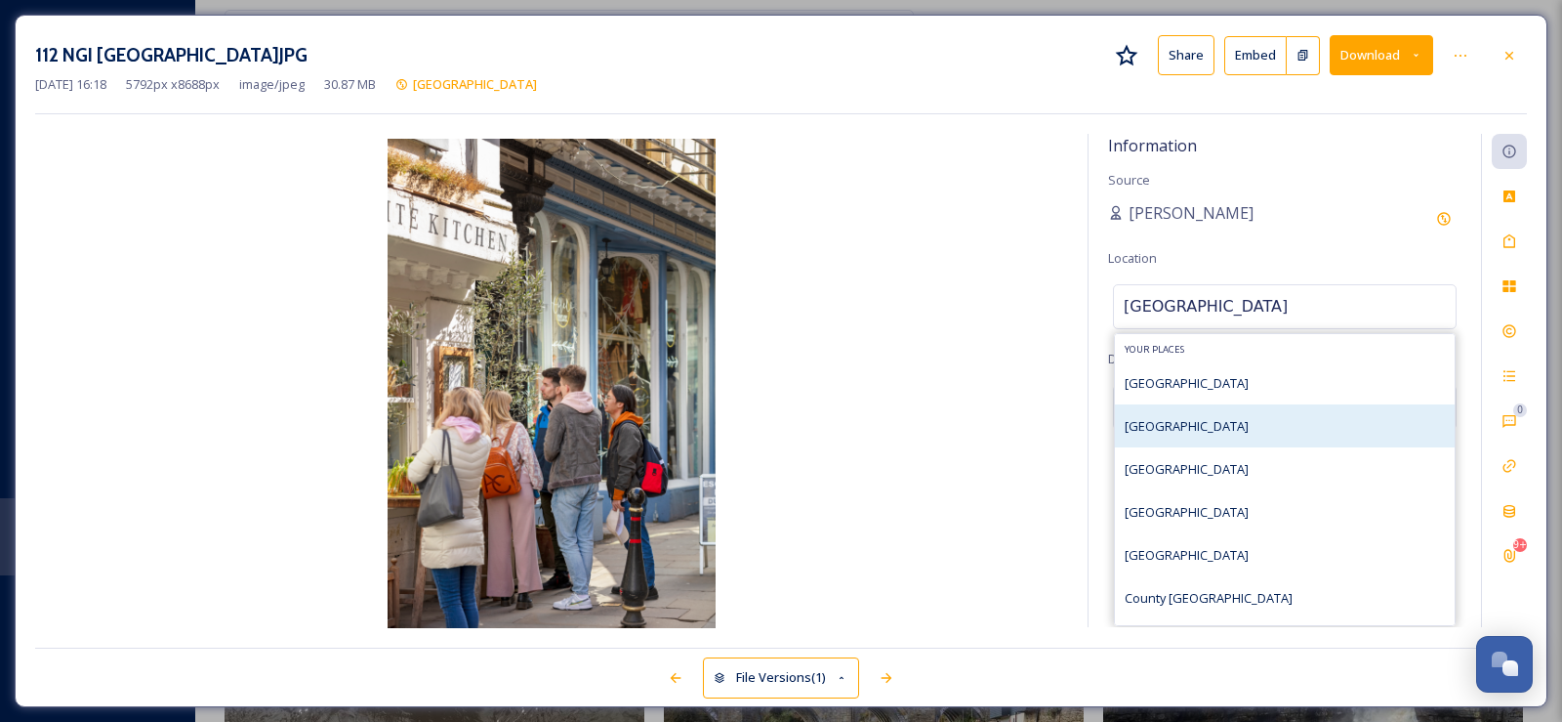
type input "[GEOGRAPHIC_DATA]"
click at [1163, 424] on span "[GEOGRAPHIC_DATA]" at bounding box center [1187, 426] width 124 height 18
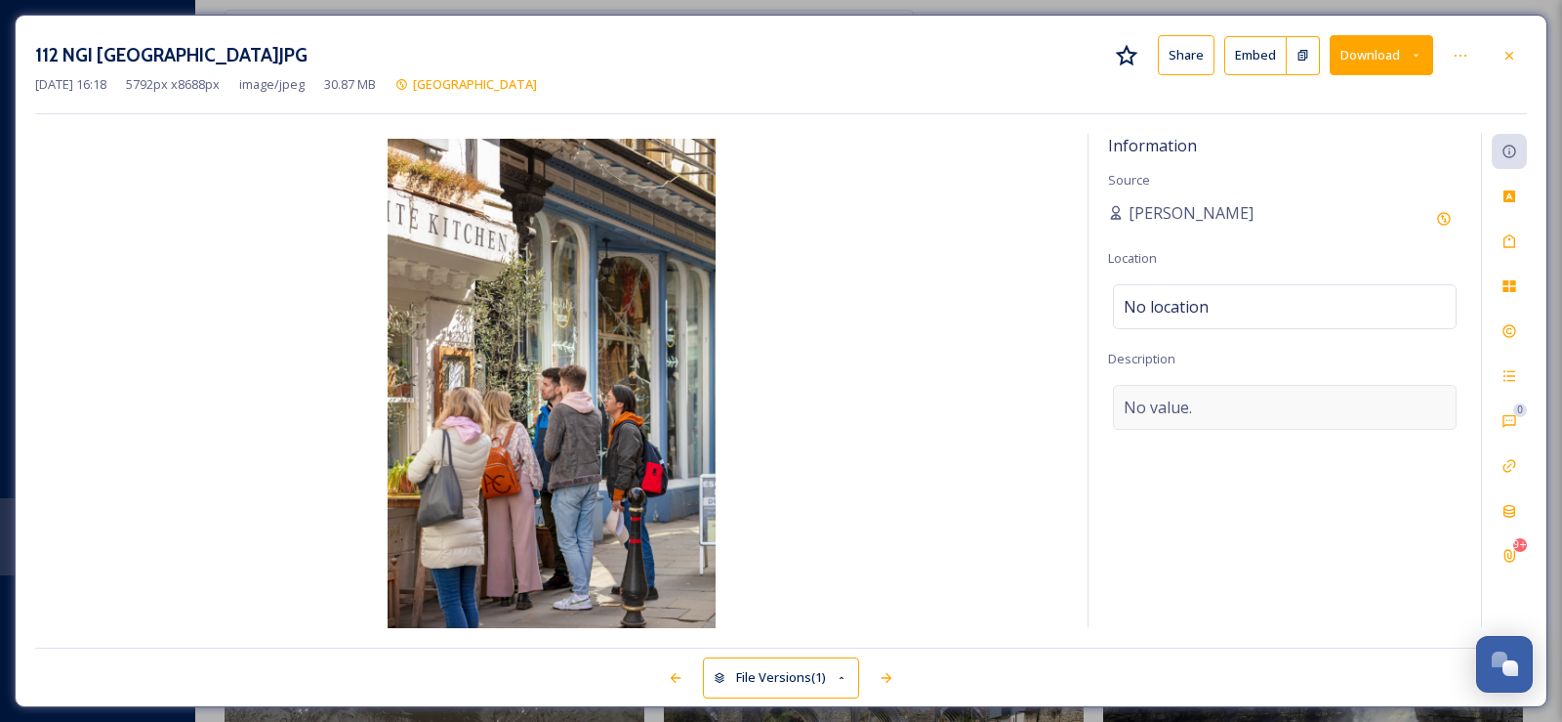
click at [1162, 401] on span "No value." at bounding box center [1158, 406] width 68 height 23
click at [1158, 406] on textarea at bounding box center [1284, 466] width 353 height 162
type textarea "Shopping in [GEOGRAPHIC_DATA]"
click at [1511, 233] on icon at bounding box center [1510, 241] width 16 height 16
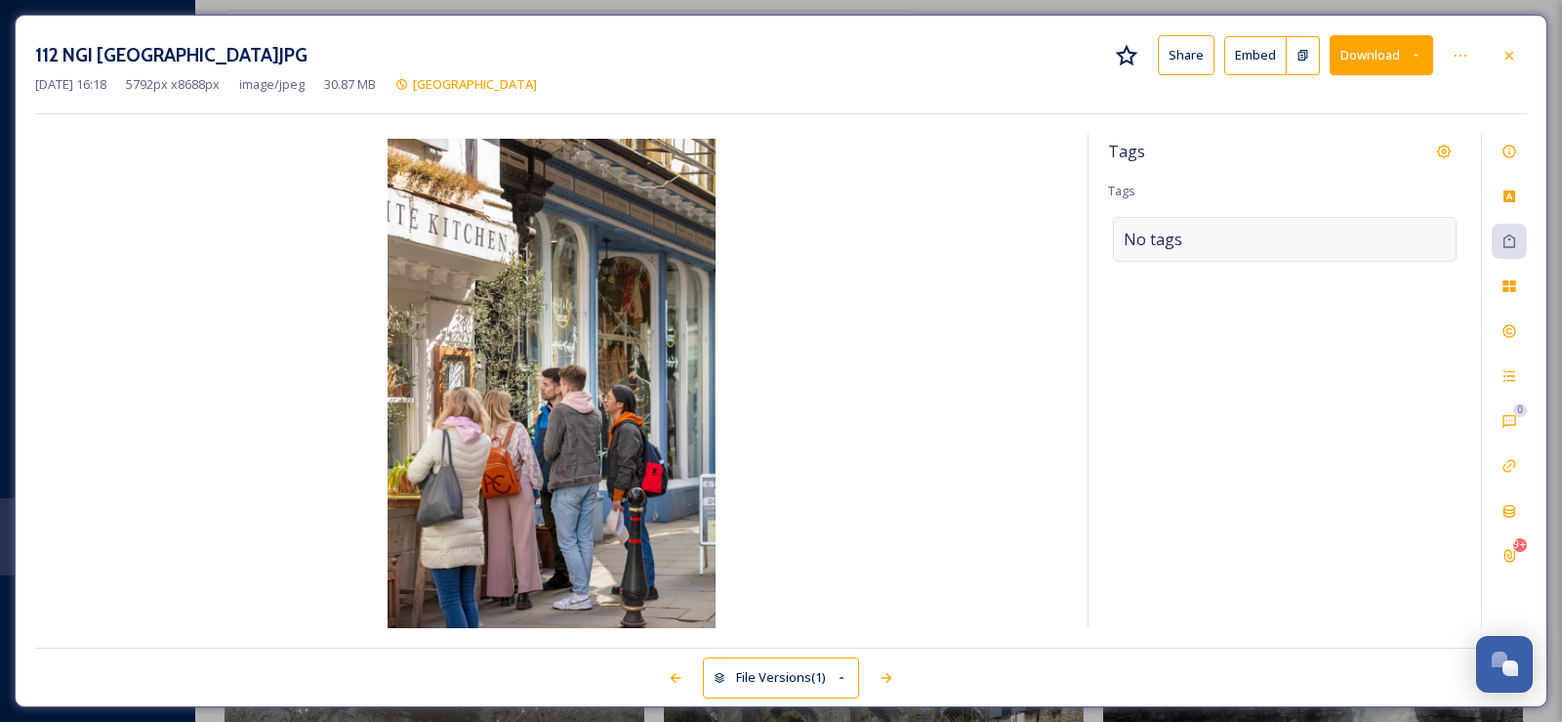
click at [1153, 234] on span "No tags" at bounding box center [1153, 239] width 59 height 23
click at [1152, 238] on input at bounding box center [1221, 239] width 195 height 23
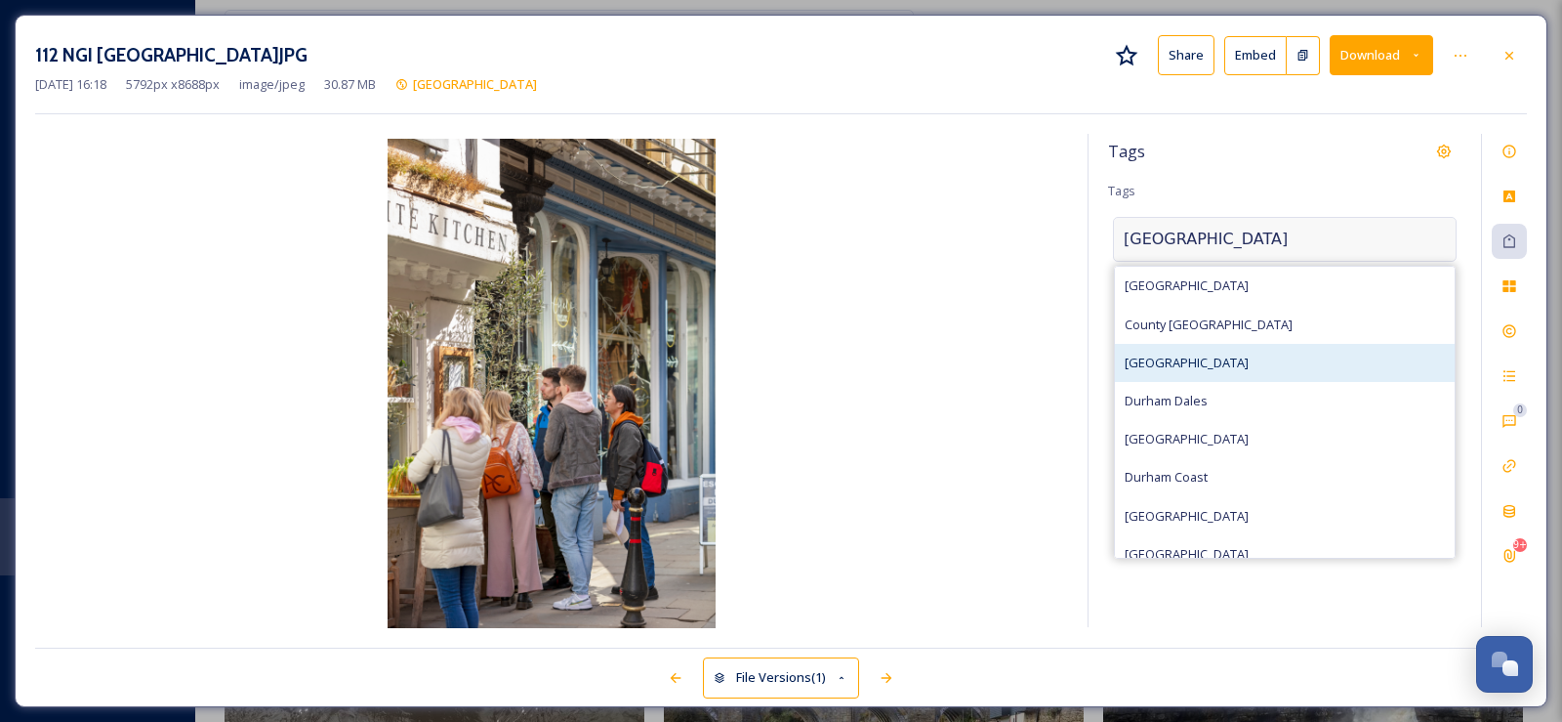
type input "[GEOGRAPHIC_DATA]"
click at [1165, 368] on span "[GEOGRAPHIC_DATA]" at bounding box center [1187, 362] width 124 height 19
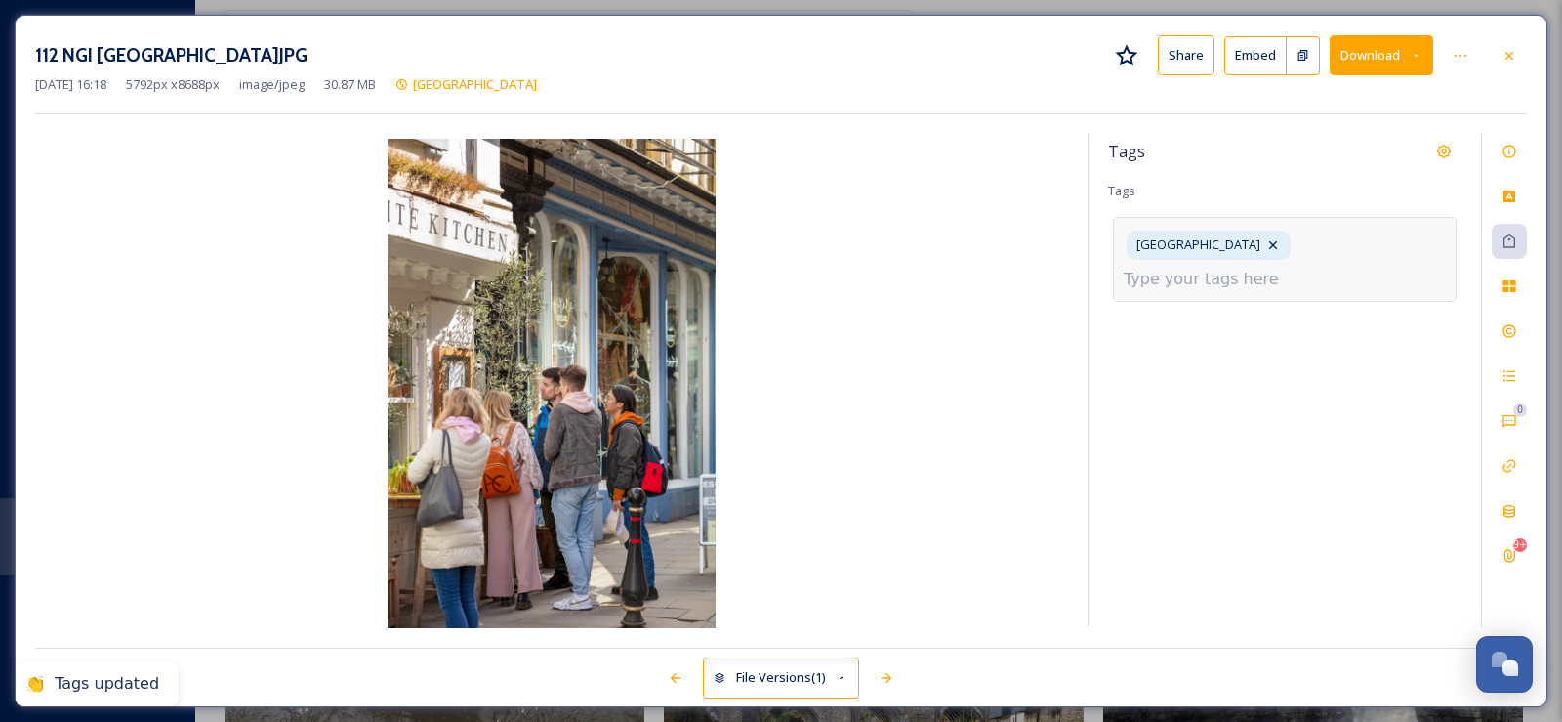
click at [1259, 268] on input at bounding box center [1221, 279] width 195 height 23
type input "Shopping"
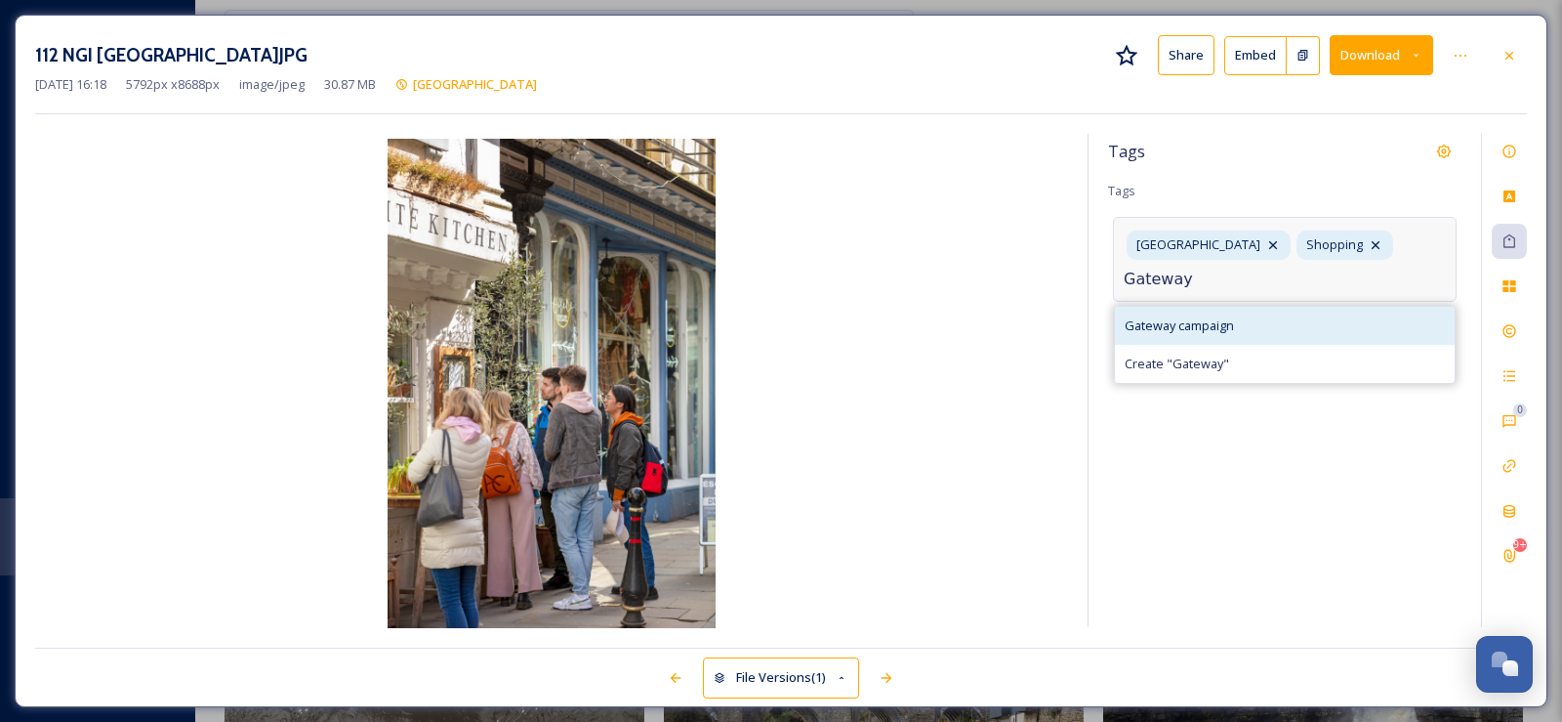
type input "Gateway"
click at [1216, 318] on span "Gateway campaign" at bounding box center [1179, 325] width 109 height 19
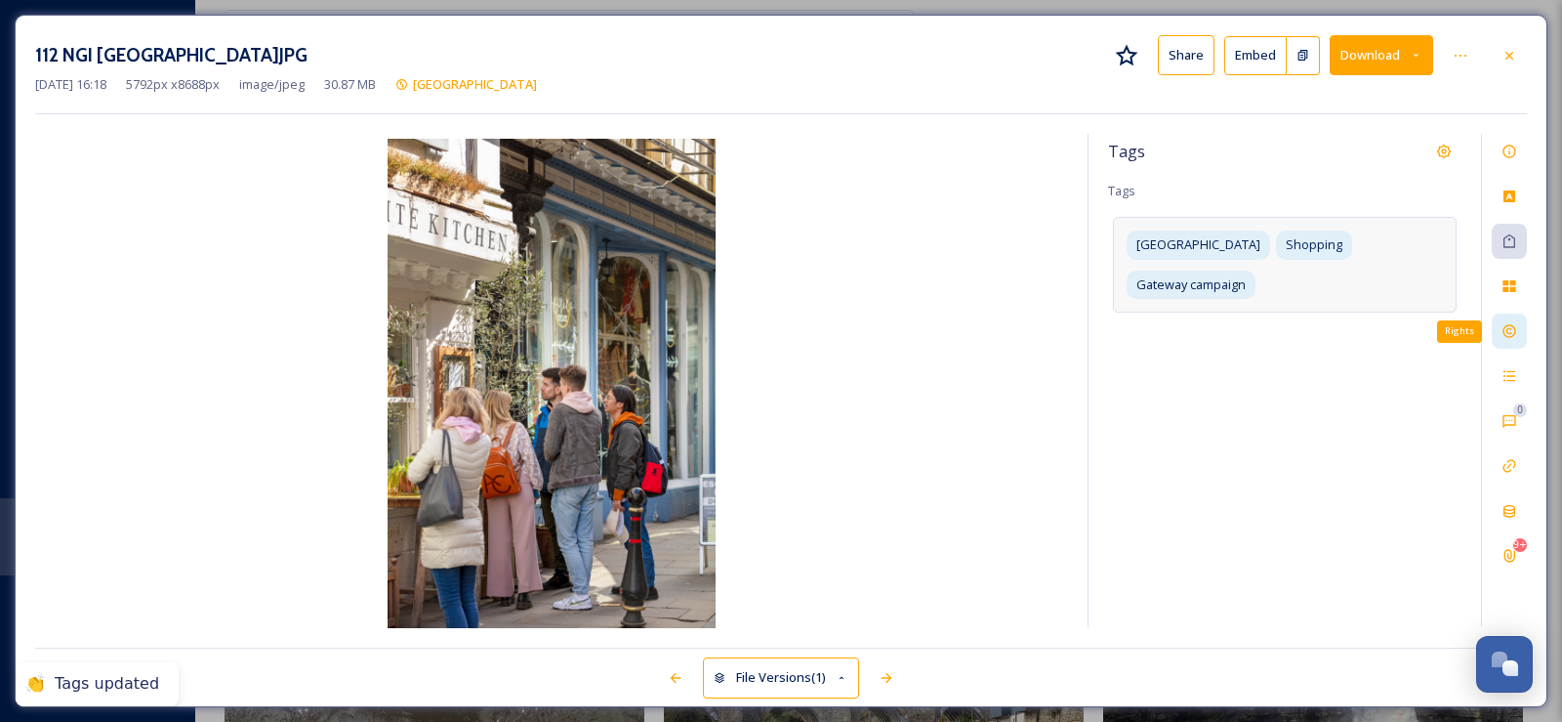
click at [1511, 330] on icon at bounding box center [1509, 331] width 13 height 13
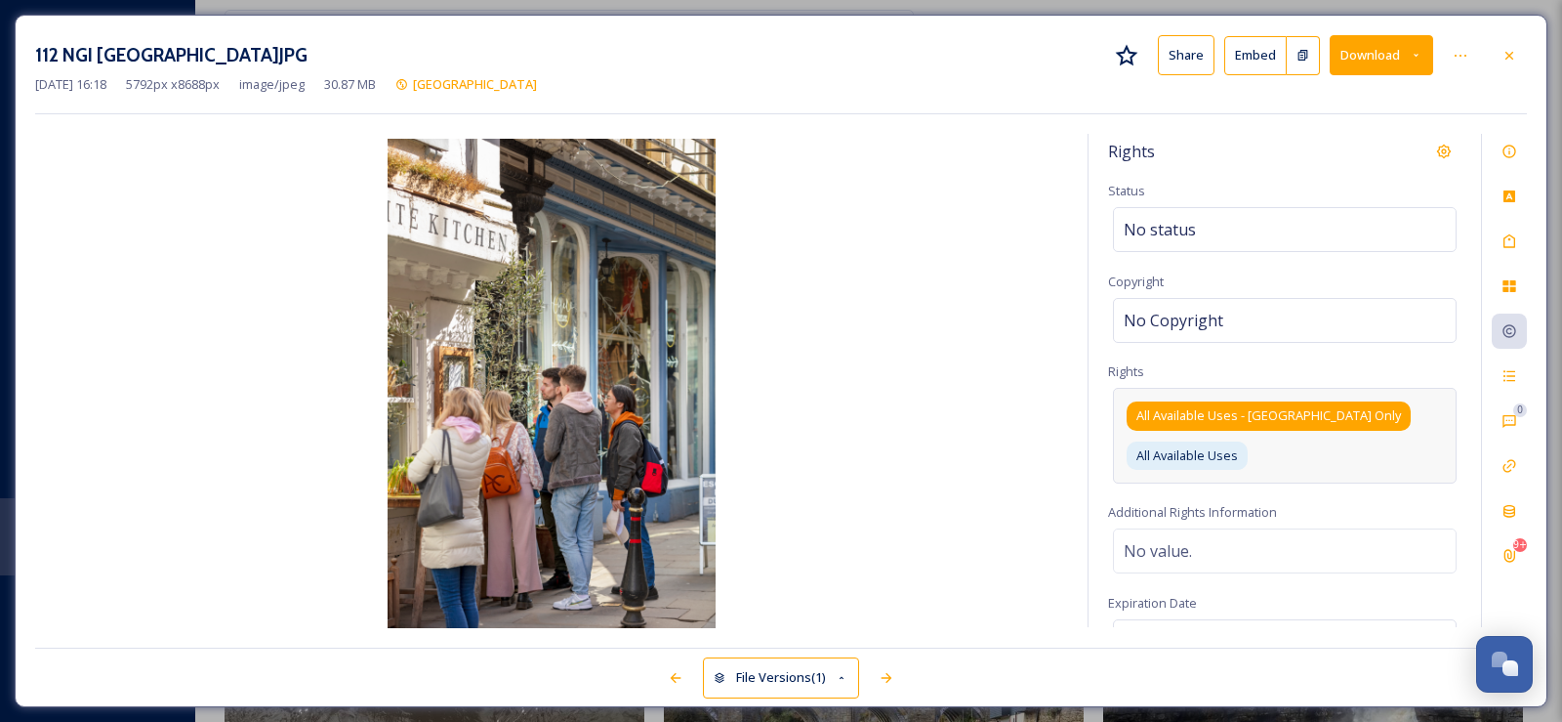
click at [1285, 410] on span "All Available Uses - [GEOGRAPHIC_DATA] Only" at bounding box center [1269, 415] width 265 height 19
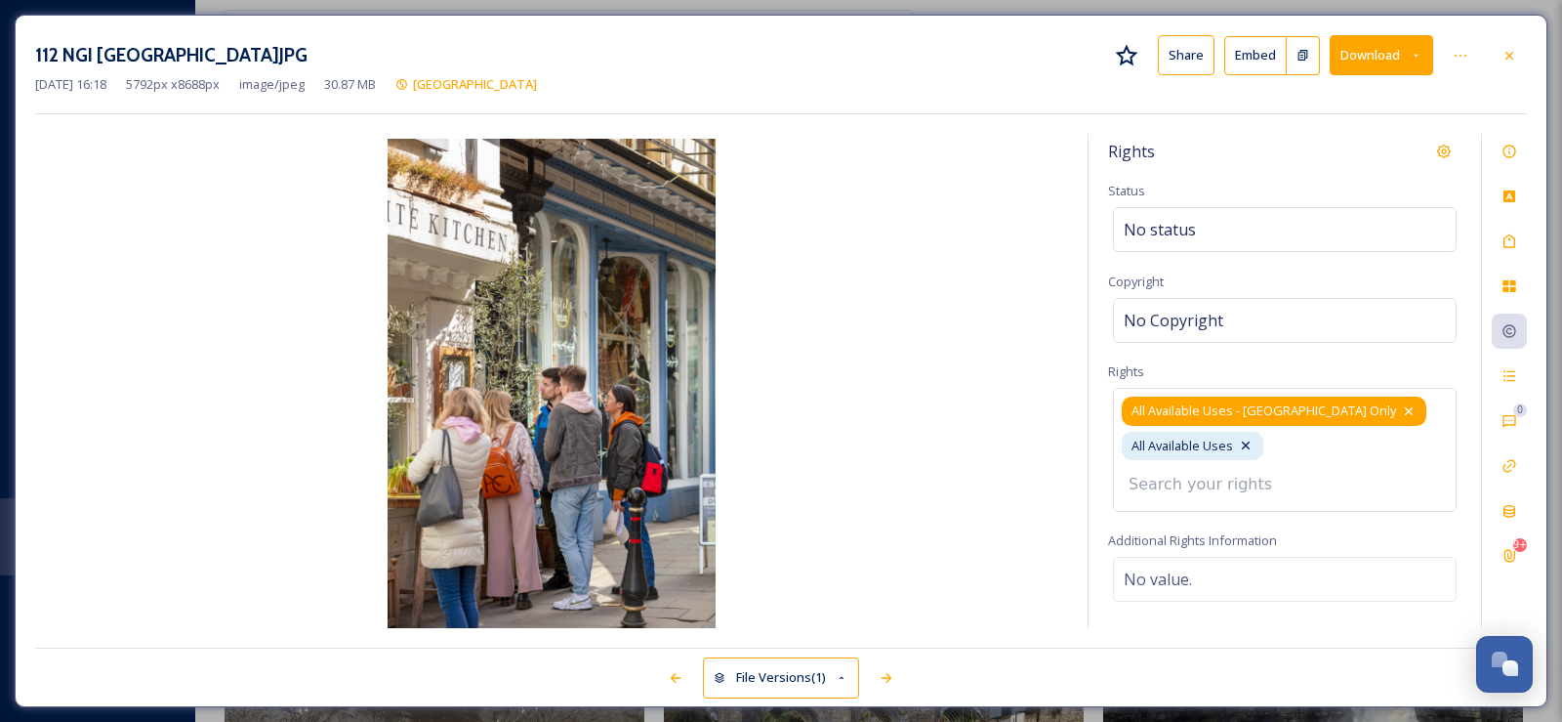
click at [1401, 409] on icon at bounding box center [1409, 411] width 16 height 16
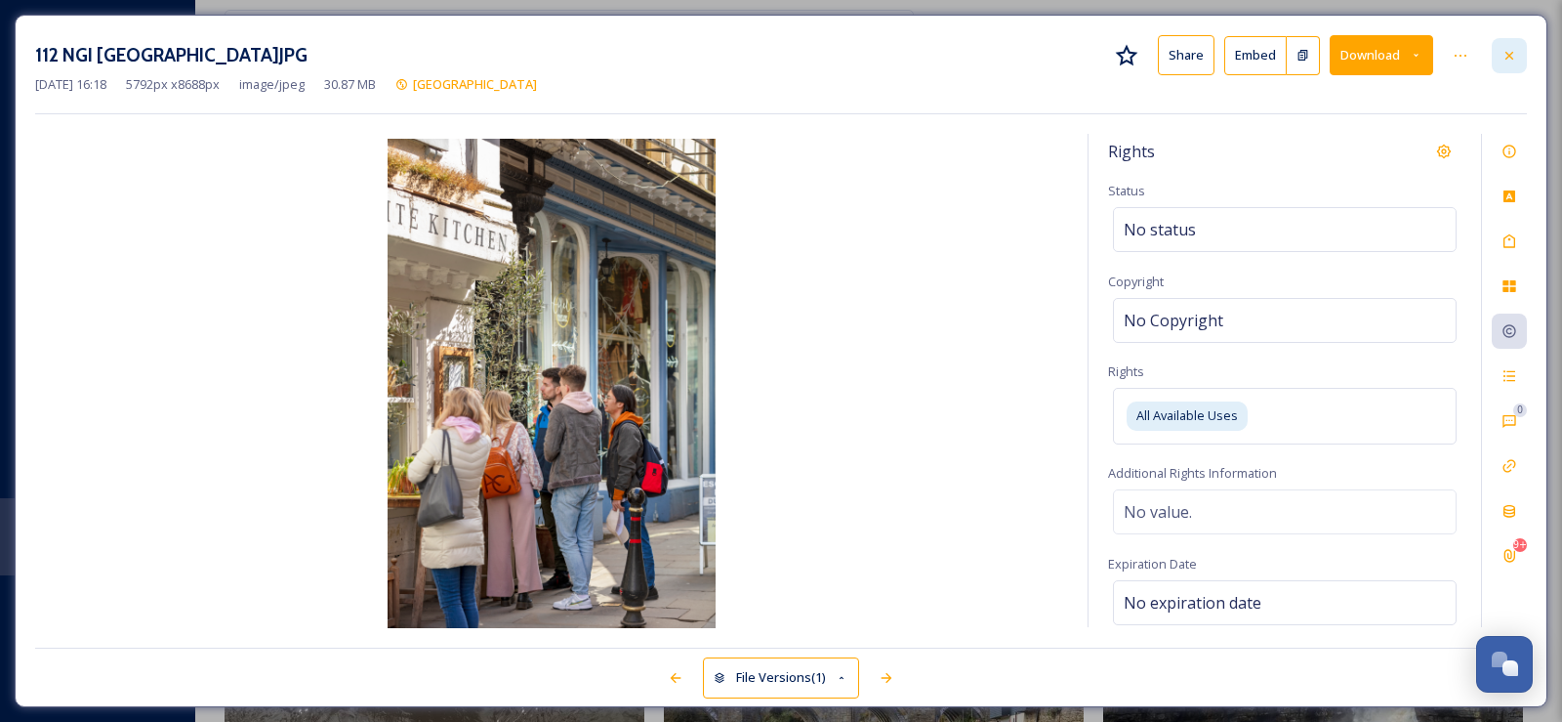
click at [1511, 62] on icon at bounding box center [1510, 56] width 16 height 16
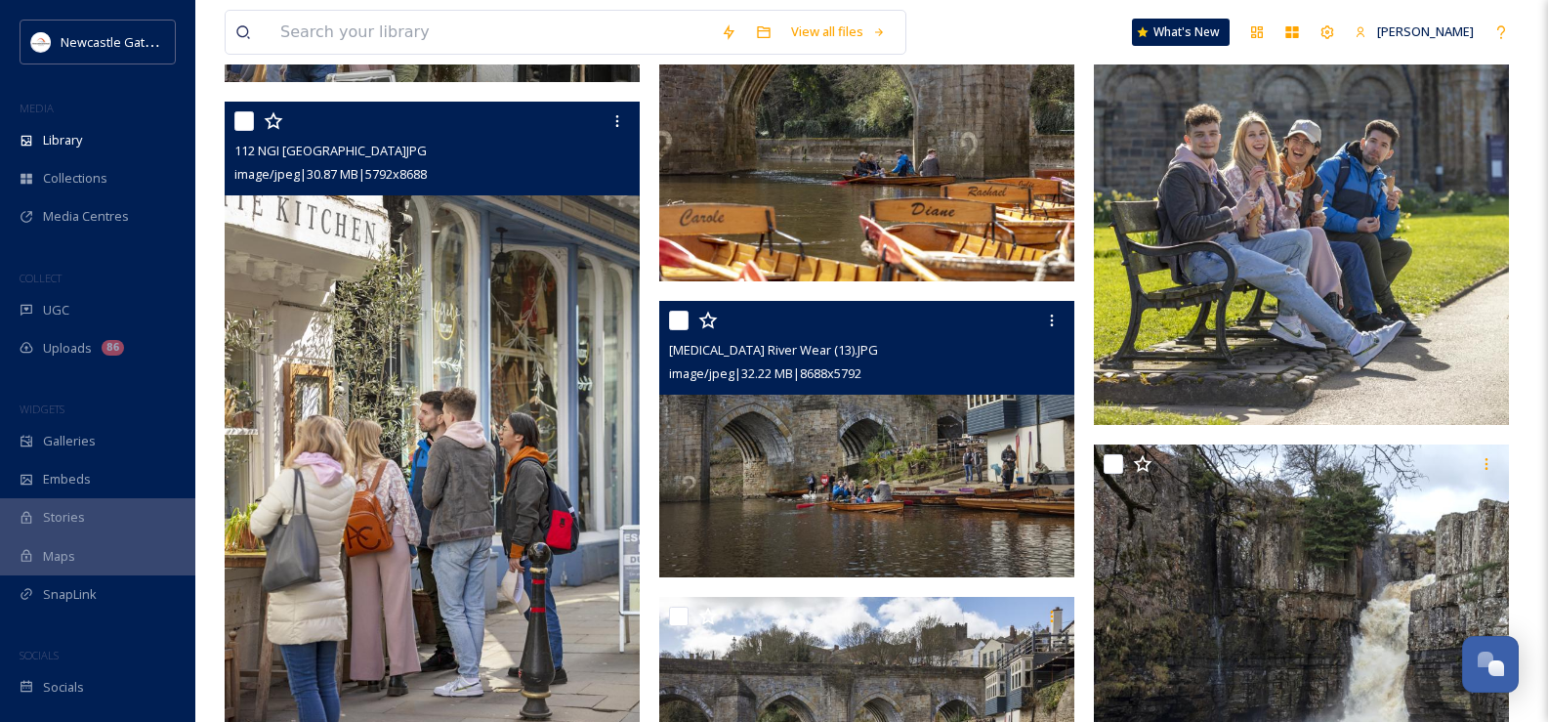
click at [809, 464] on img at bounding box center [866, 439] width 415 height 277
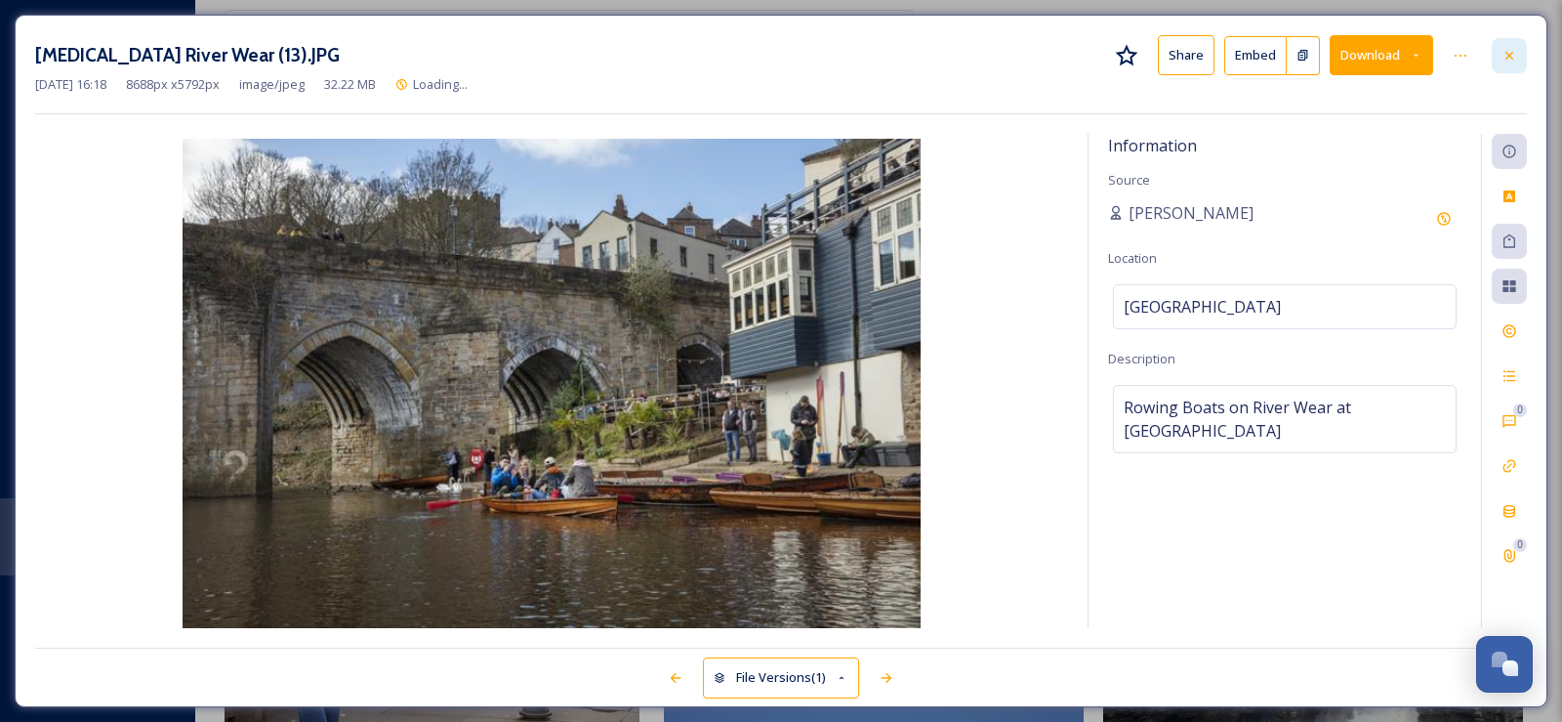
click at [1500, 50] on div at bounding box center [1509, 55] width 35 height 35
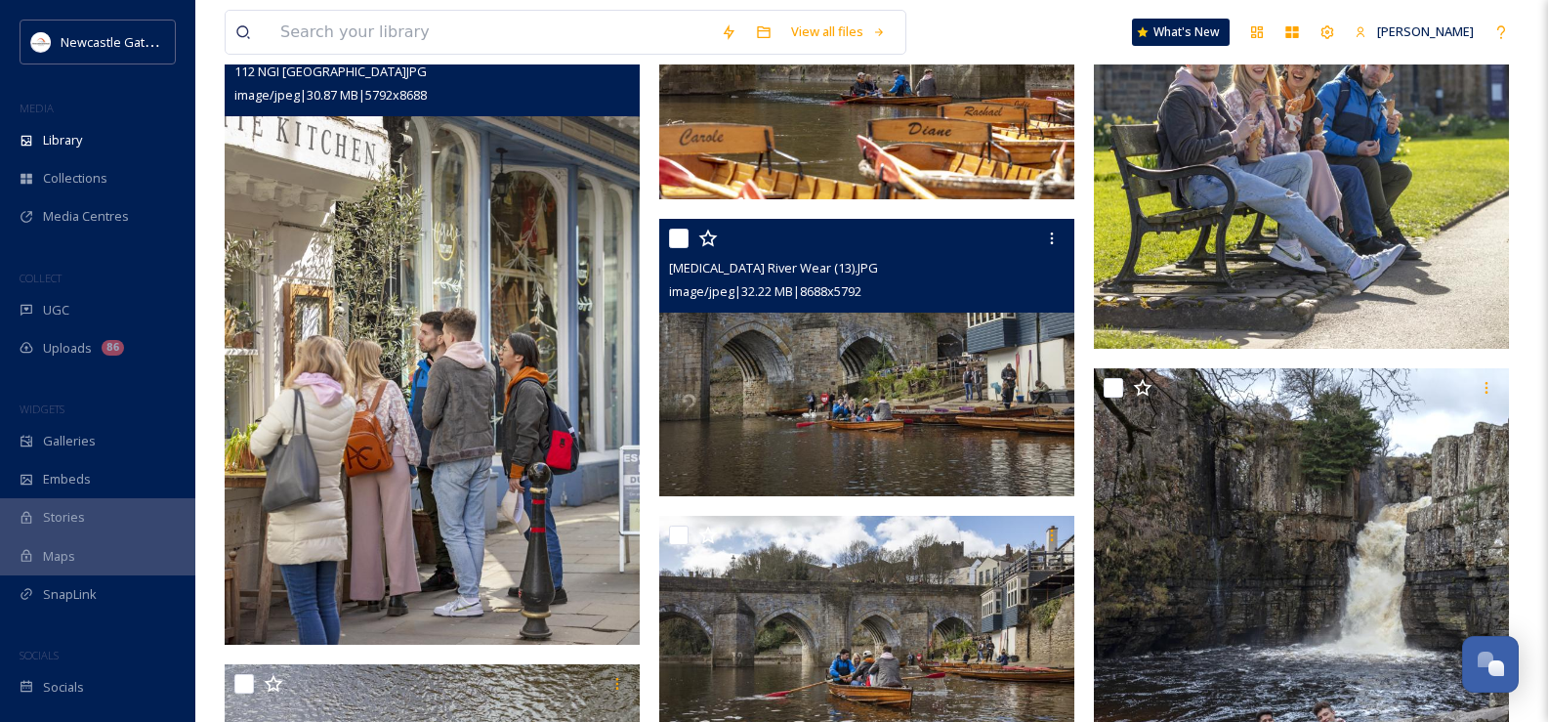
scroll to position [7647, 0]
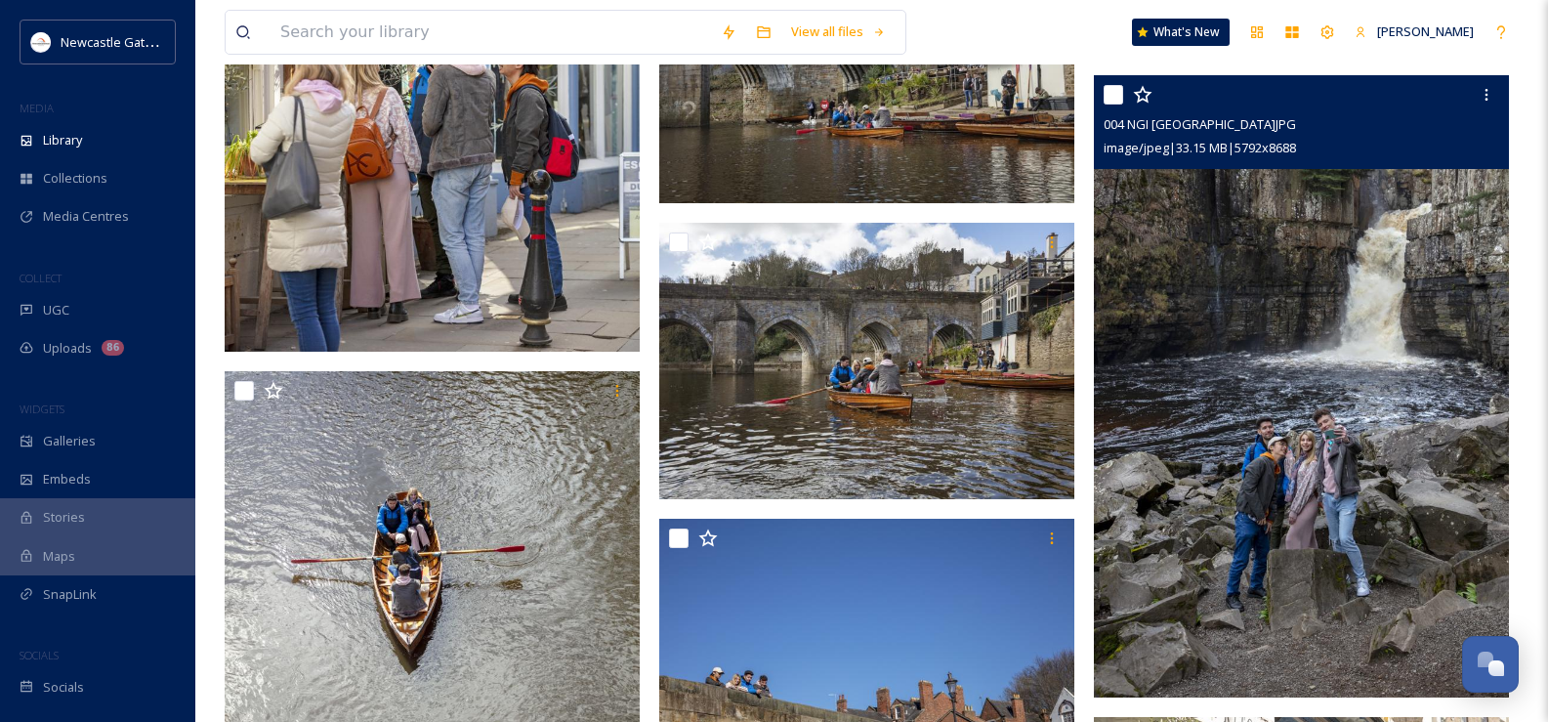
click at [1279, 352] on img at bounding box center [1301, 386] width 415 height 623
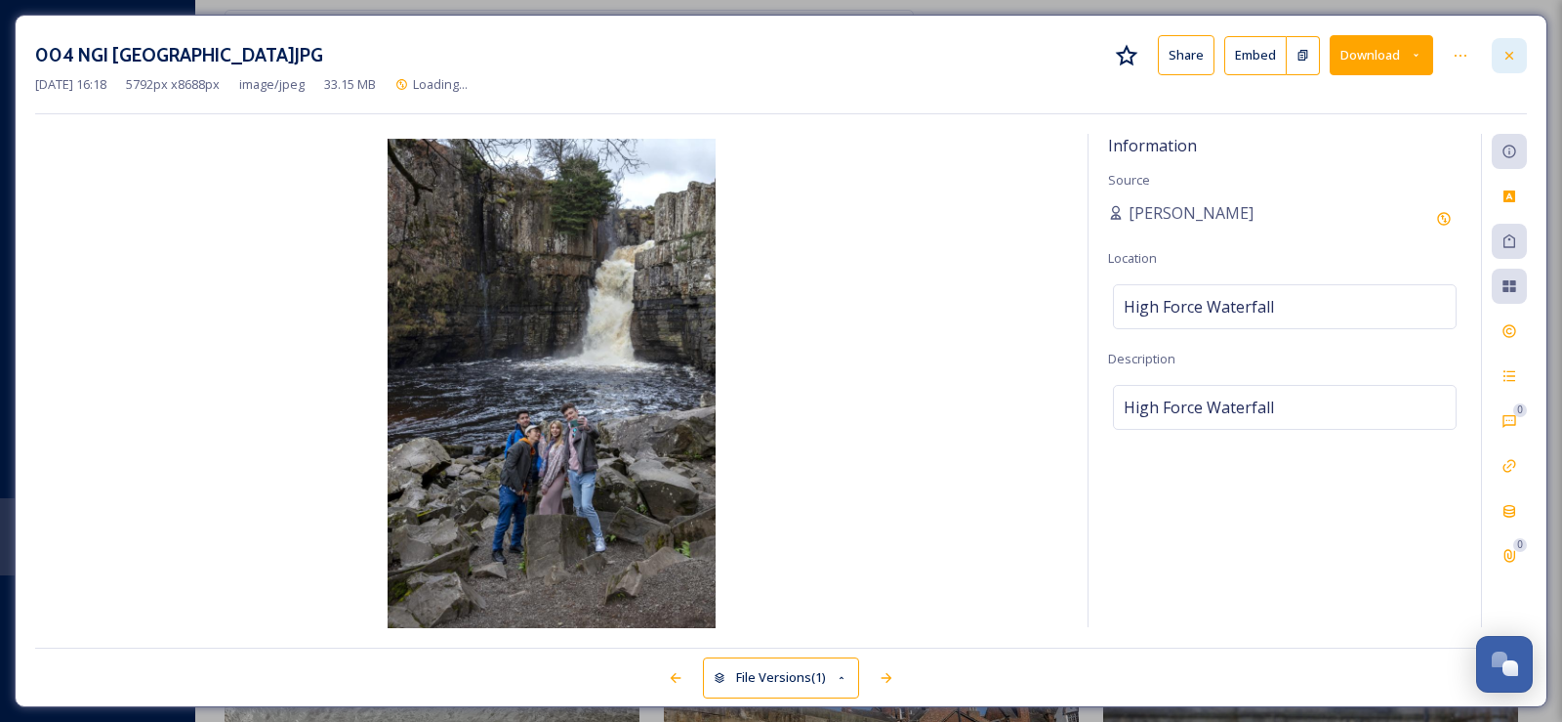
click at [1506, 44] on div at bounding box center [1509, 55] width 35 height 35
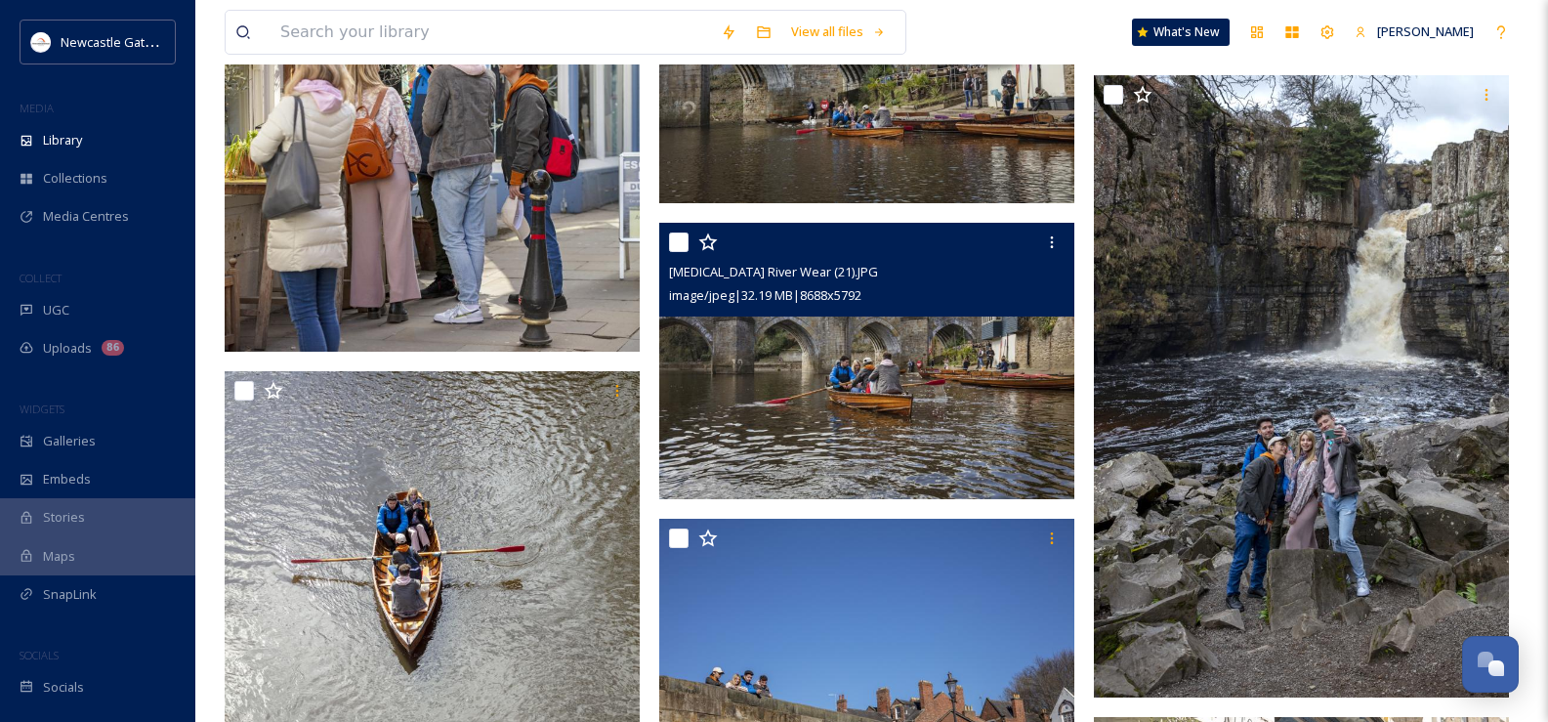
click at [865, 437] on img at bounding box center [866, 361] width 415 height 277
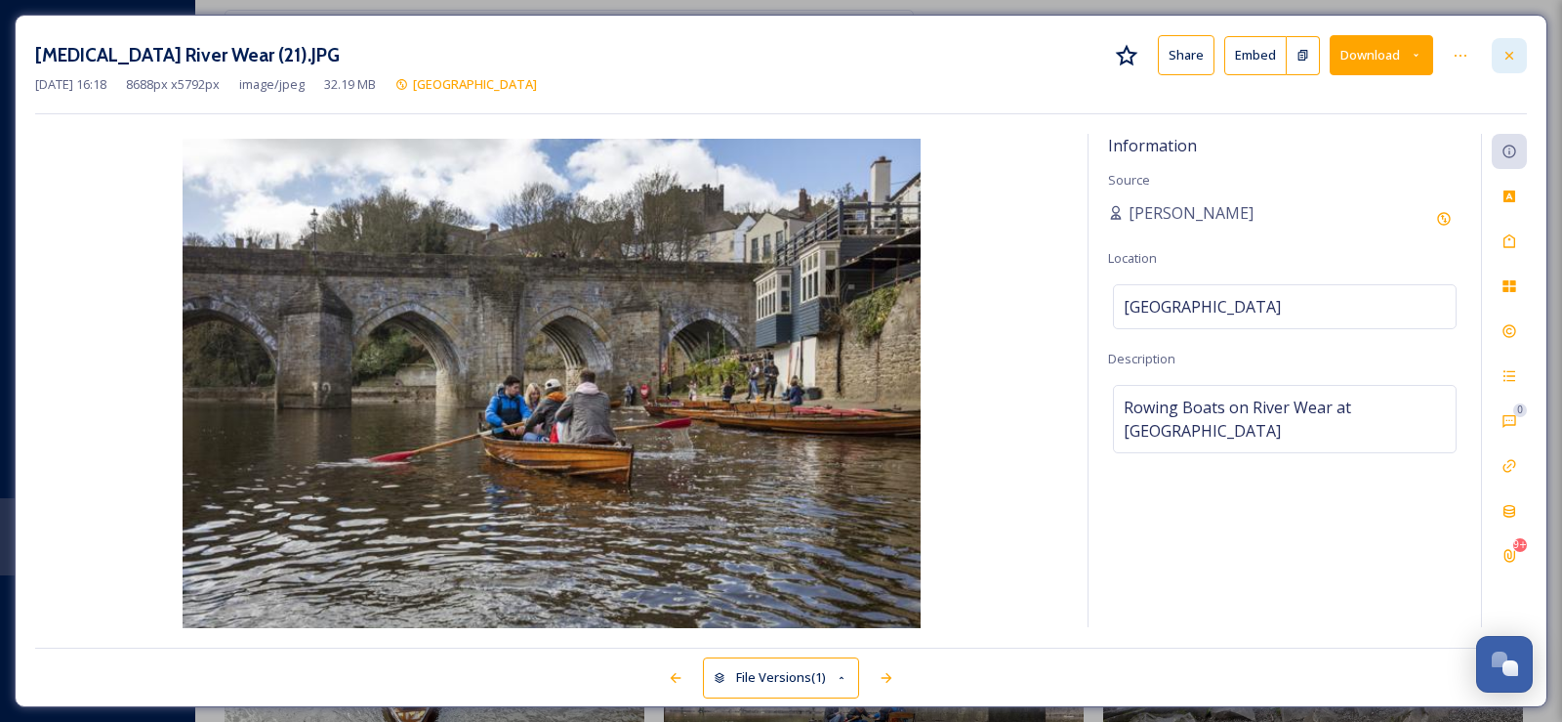
click at [1510, 40] on div at bounding box center [1509, 55] width 35 height 35
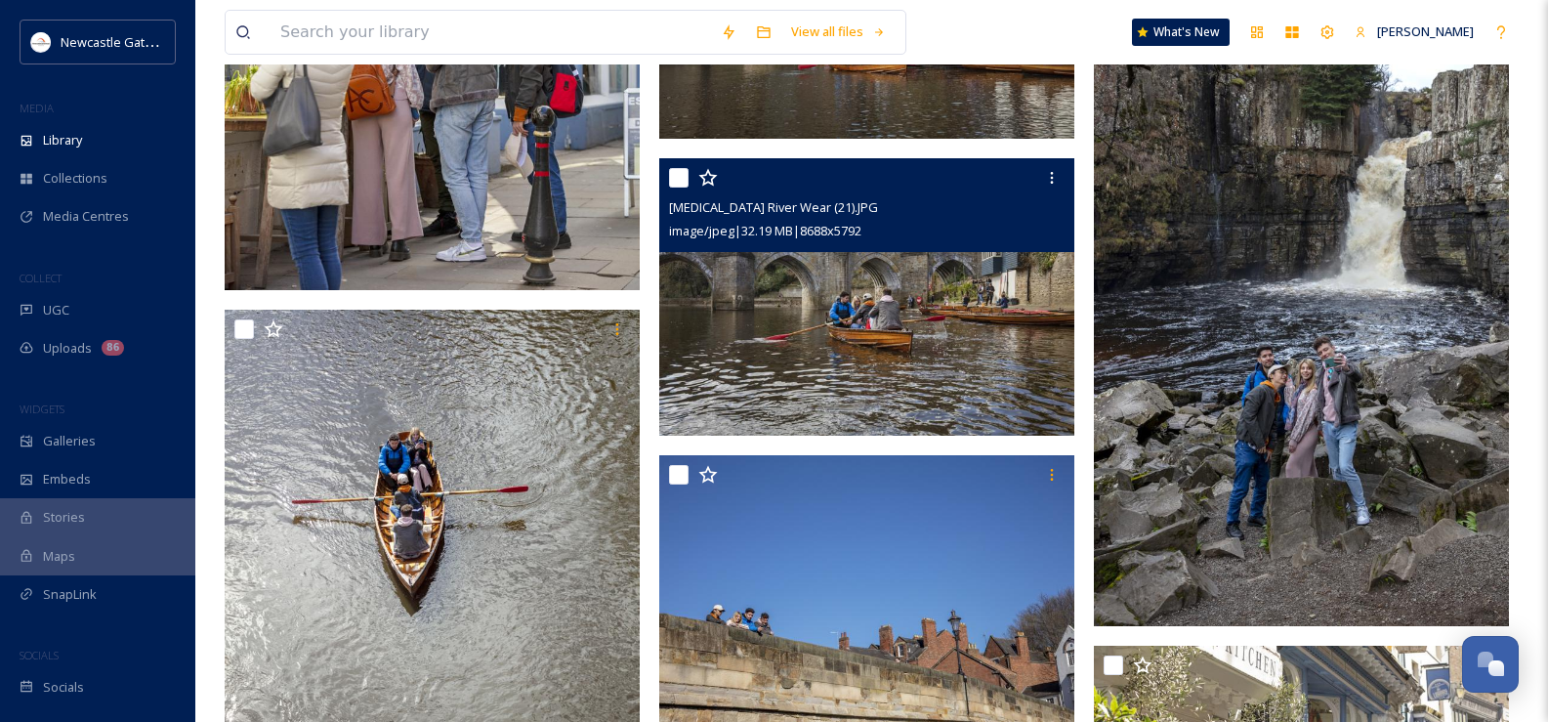
scroll to position [7940, 0]
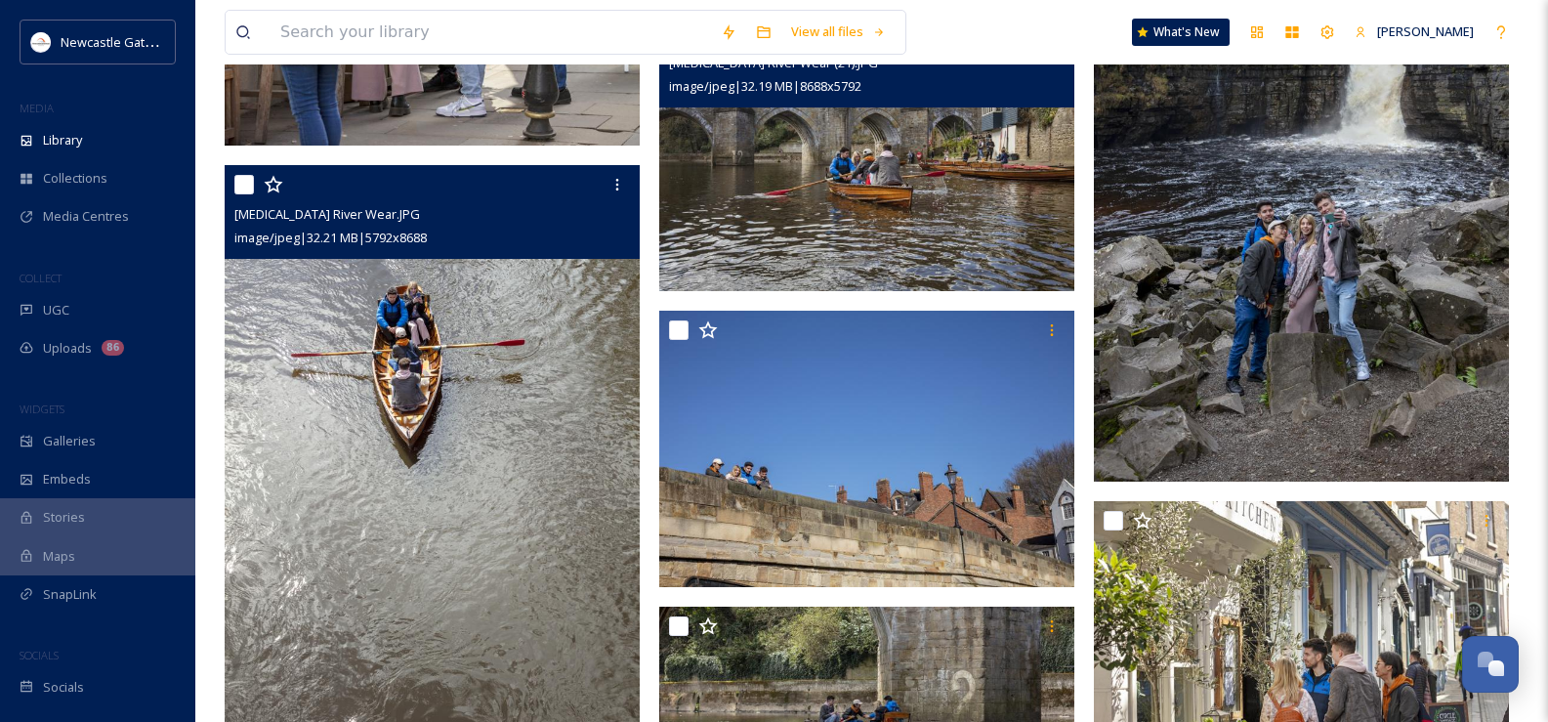
click at [479, 494] on img at bounding box center [432, 476] width 415 height 623
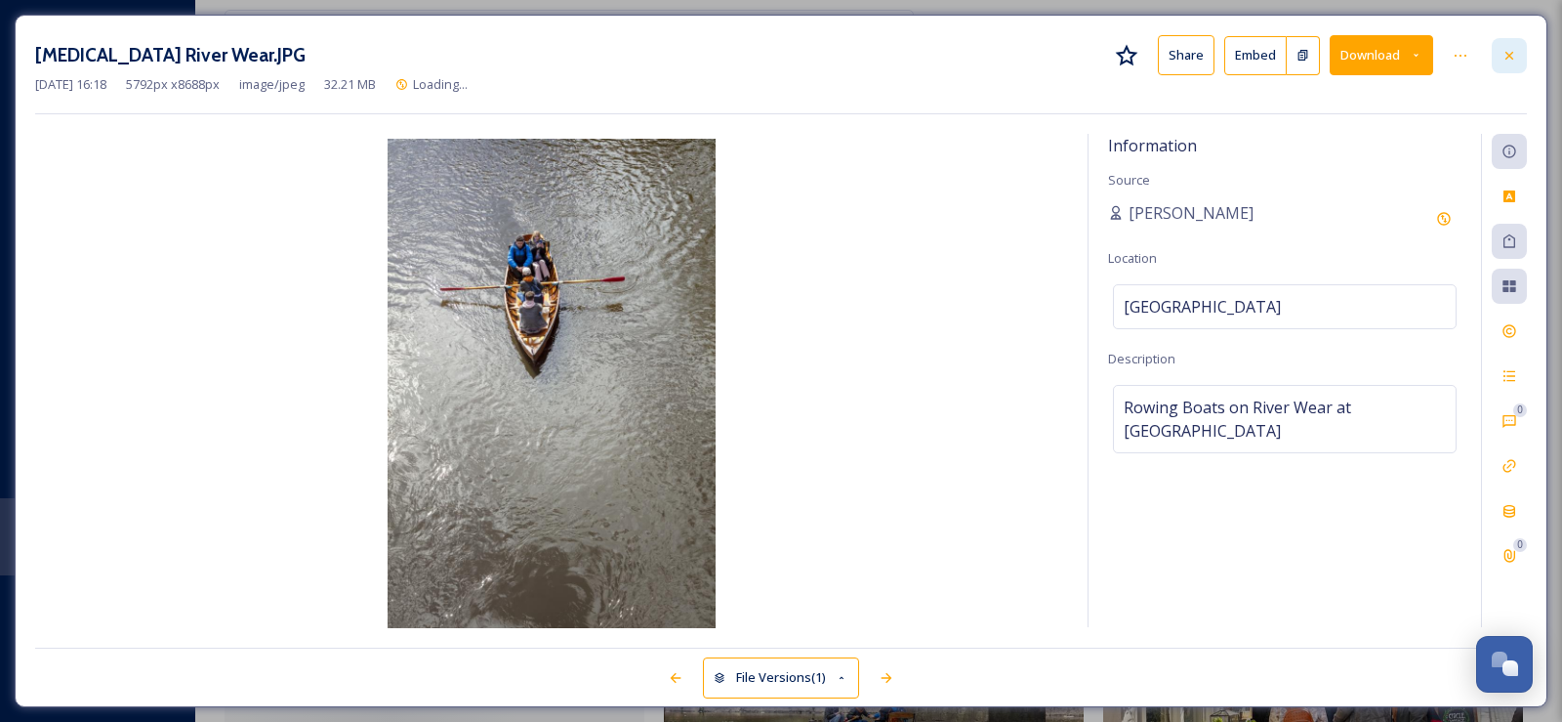
click at [1512, 57] on icon at bounding box center [1510, 56] width 16 height 16
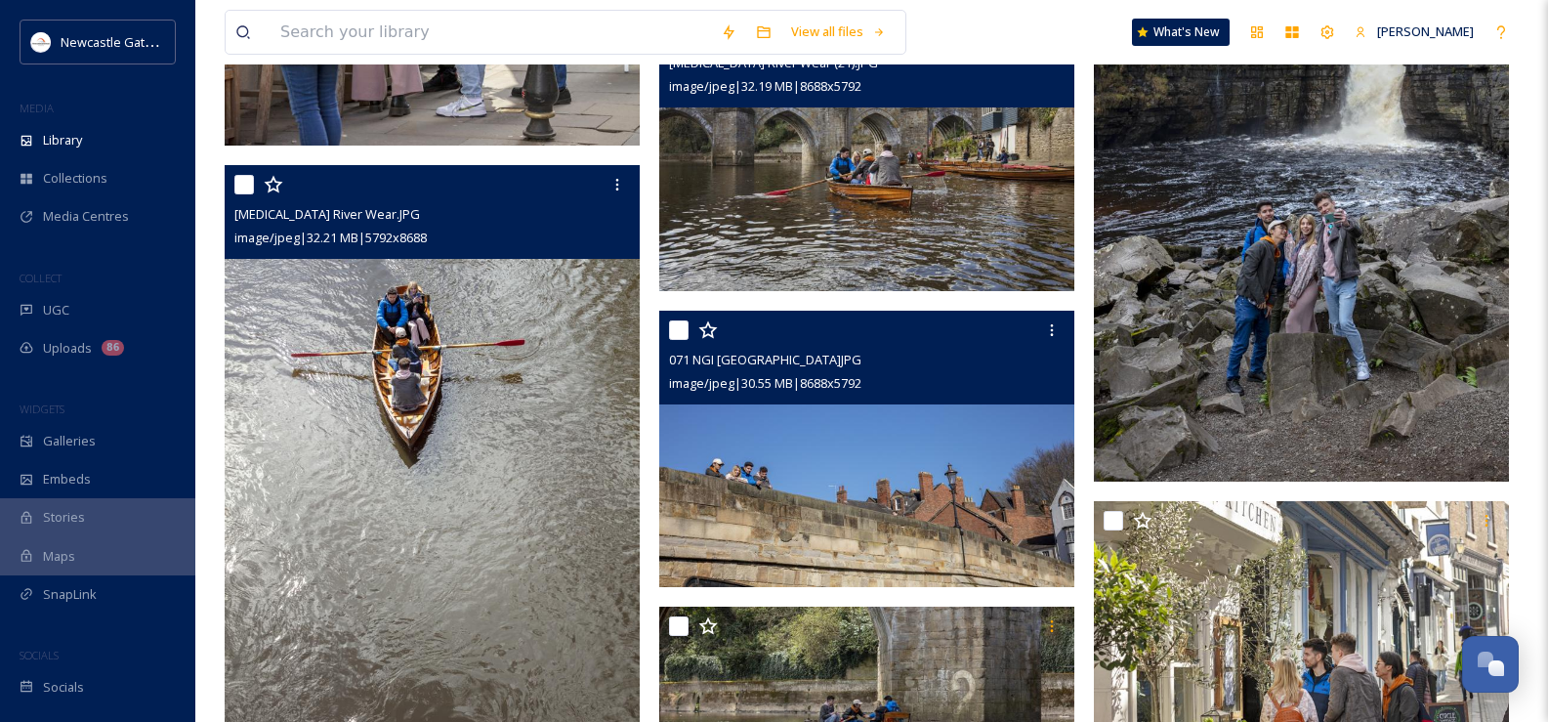
click at [917, 501] on img at bounding box center [866, 449] width 415 height 277
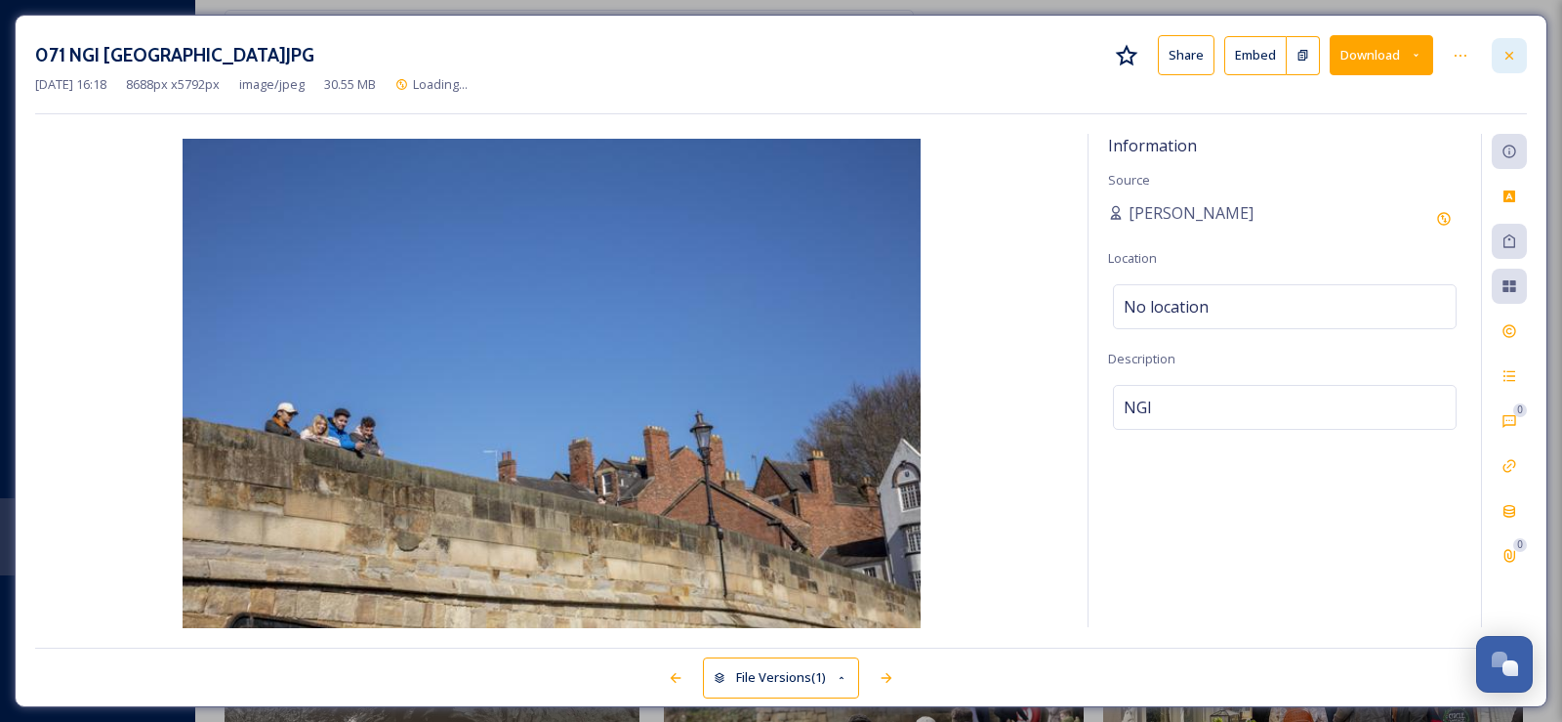
click at [1511, 60] on icon at bounding box center [1510, 56] width 16 height 16
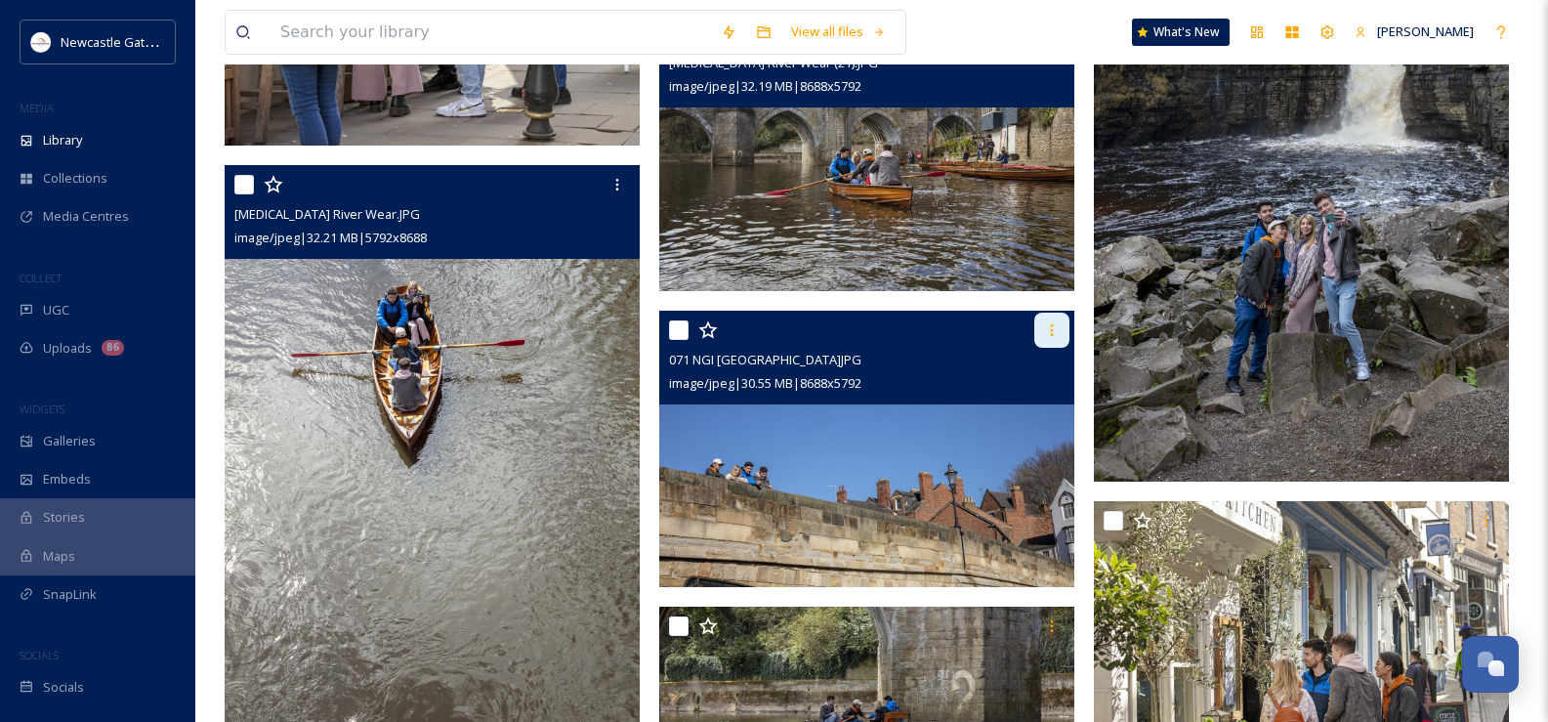
click at [1049, 333] on icon at bounding box center [1052, 330] width 16 height 16
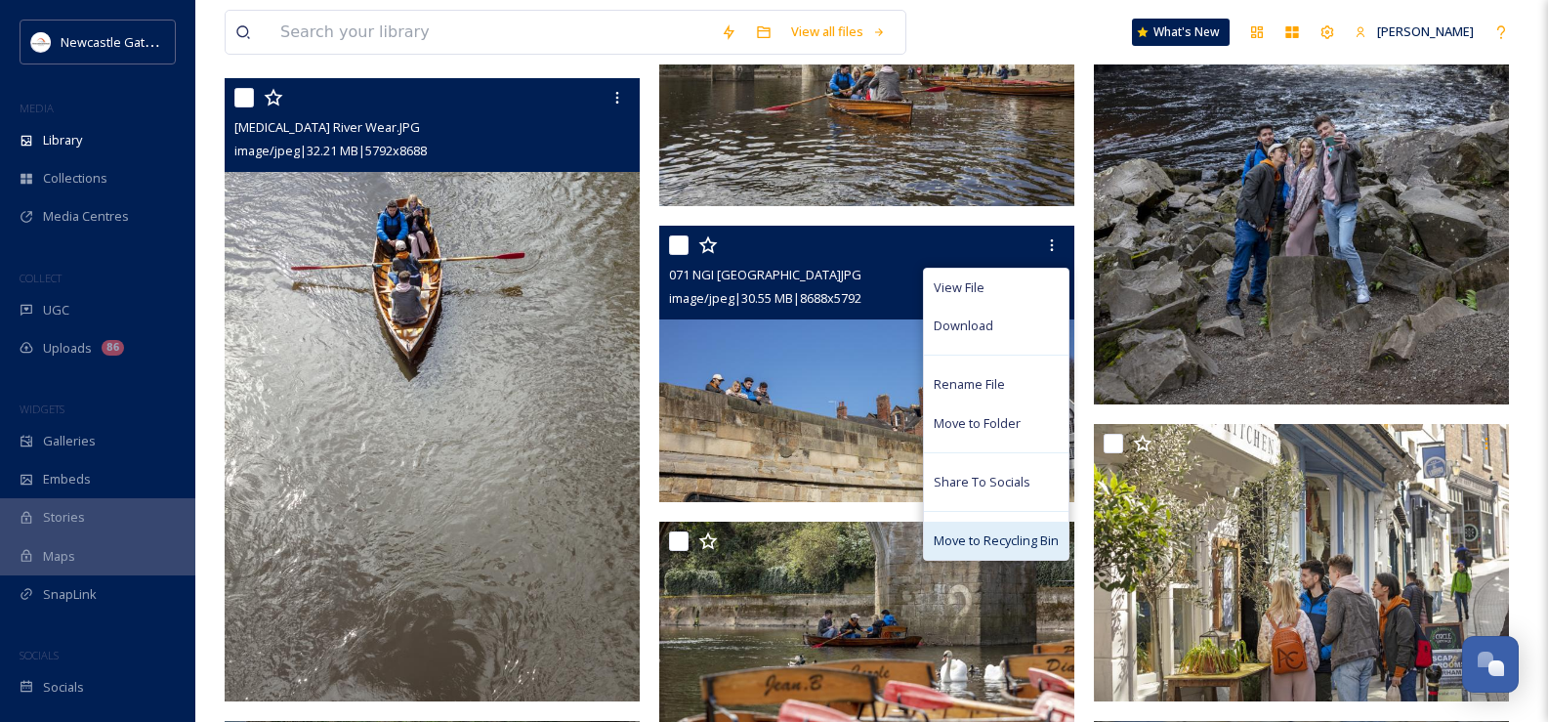
click at [1017, 544] on span "Move to Recycling Bin" at bounding box center [995, 540] width 125 height 19
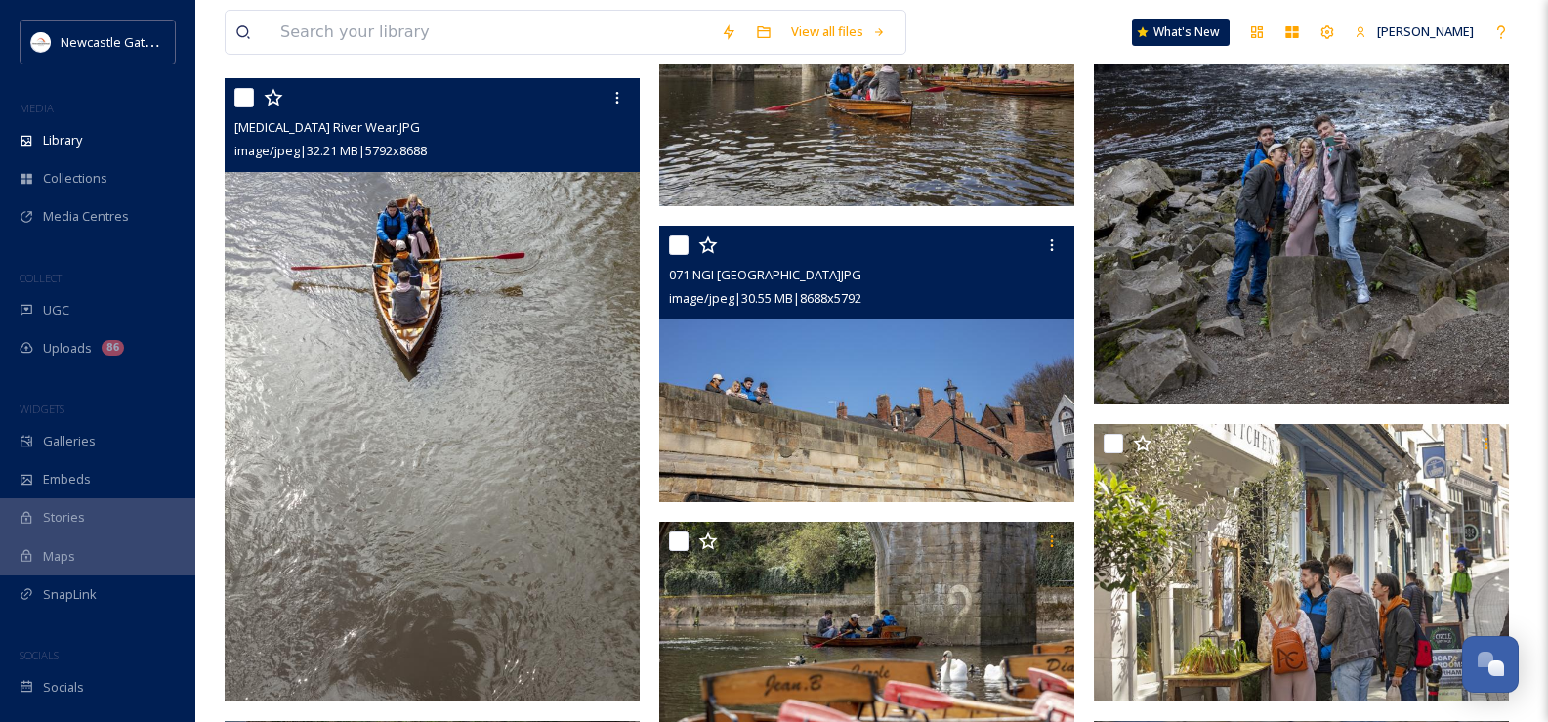
click at [677, 245] on input "checkbox" at bounding box center [679, 245] width 20 height 20
checkbox input "true"
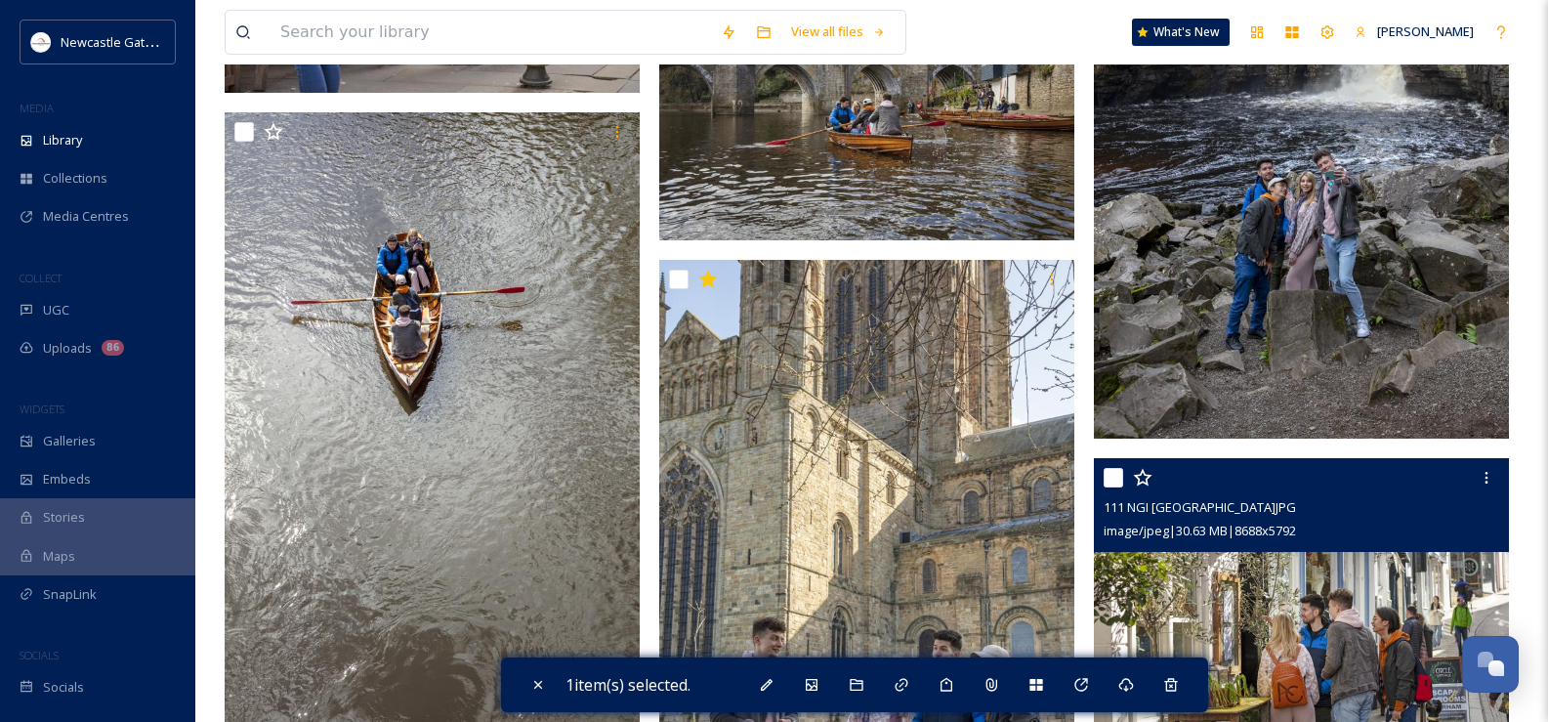
scroll to position [7940, 0]
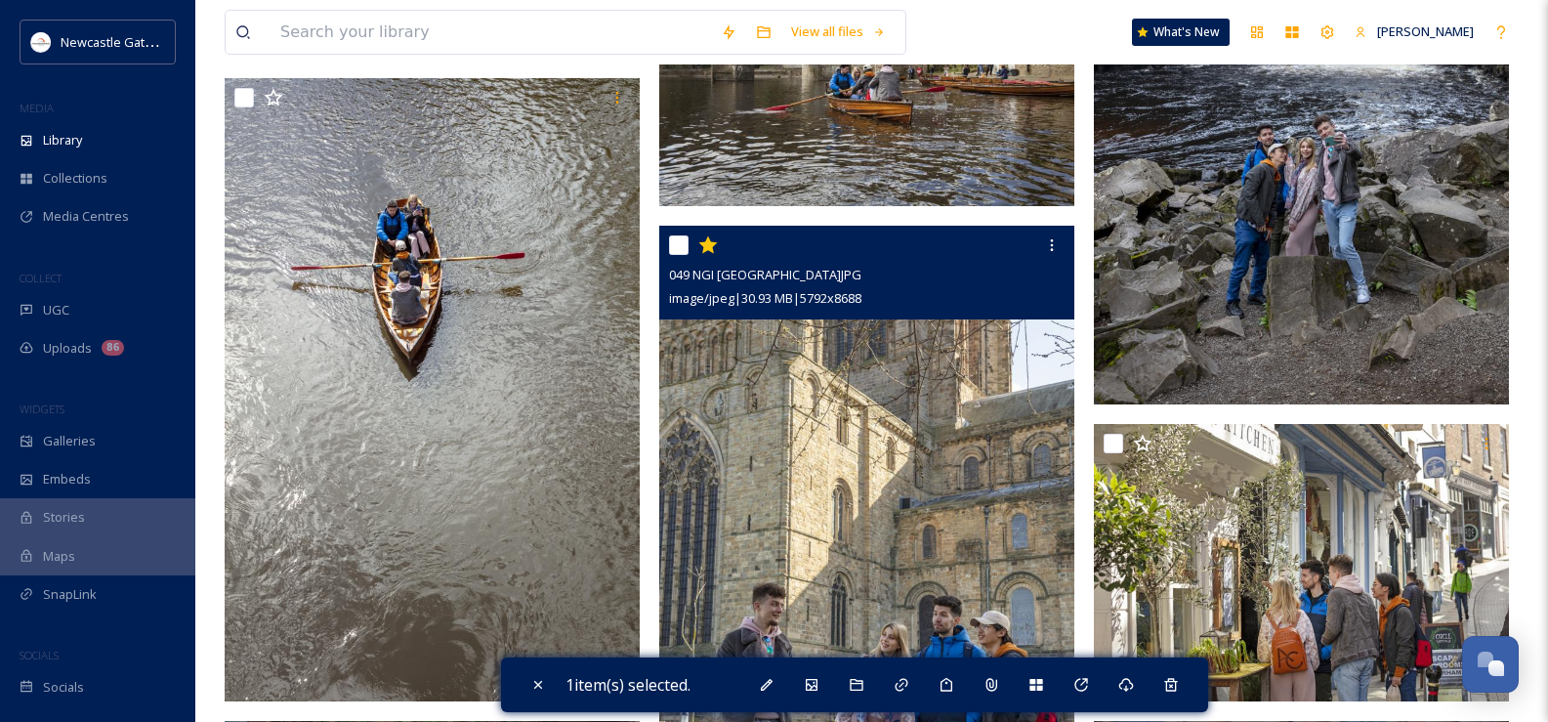
click at [896, 474] on img at bounding box center [866, 537] width 415 height 623
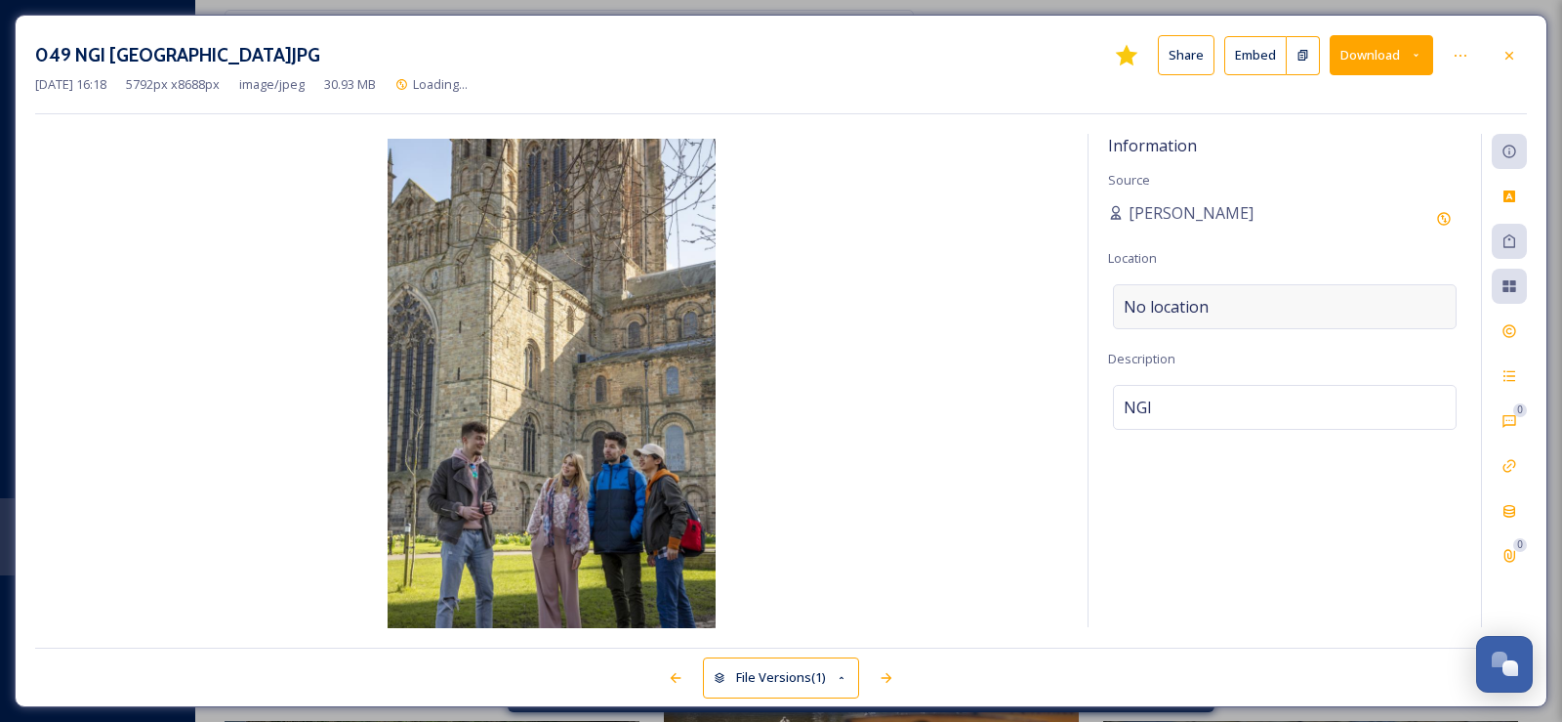
click at [1200, 295] on span "No location" at bounding box center [1166, 306] width 85 height 23
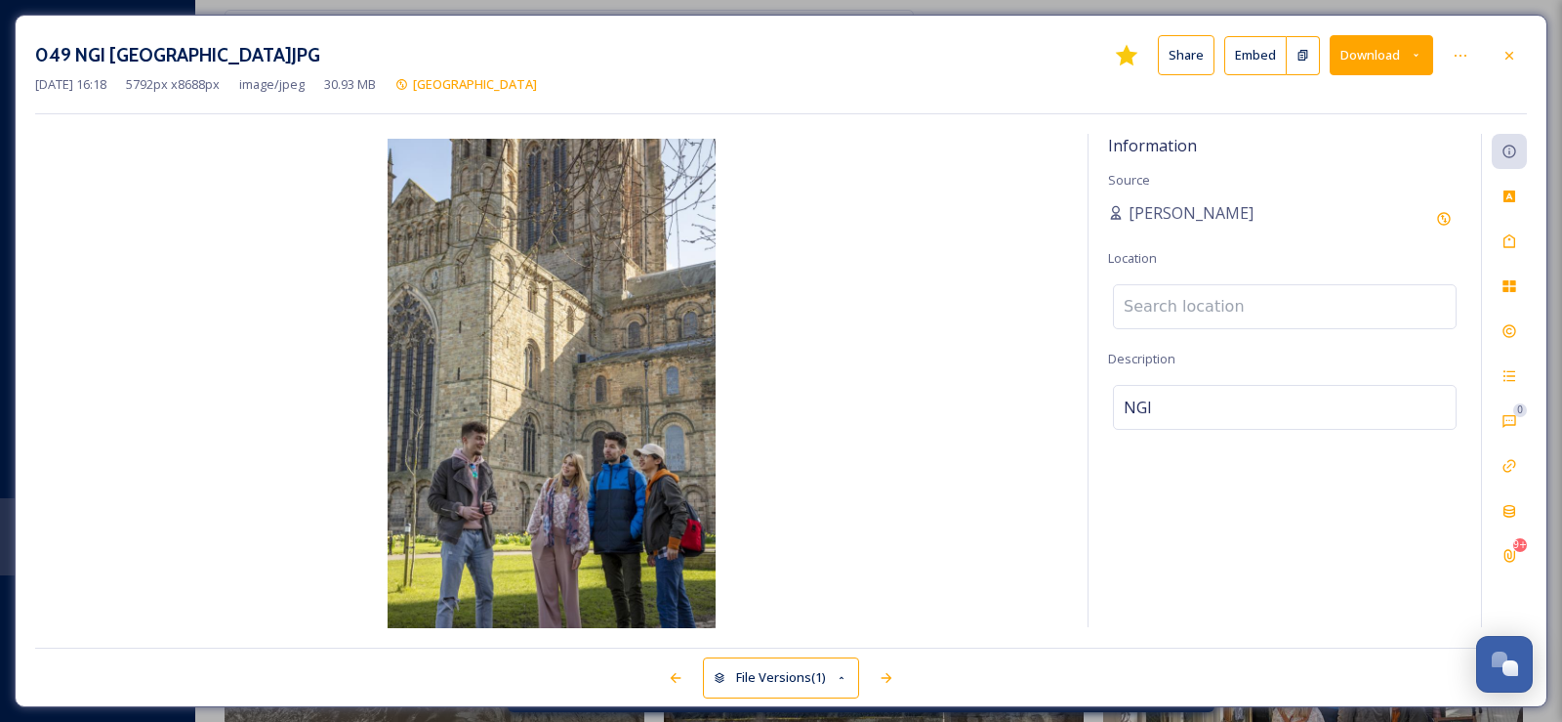
click at [1198, 300] on input at bounding box center [1285, 306] width 342 height 43
type input "\"
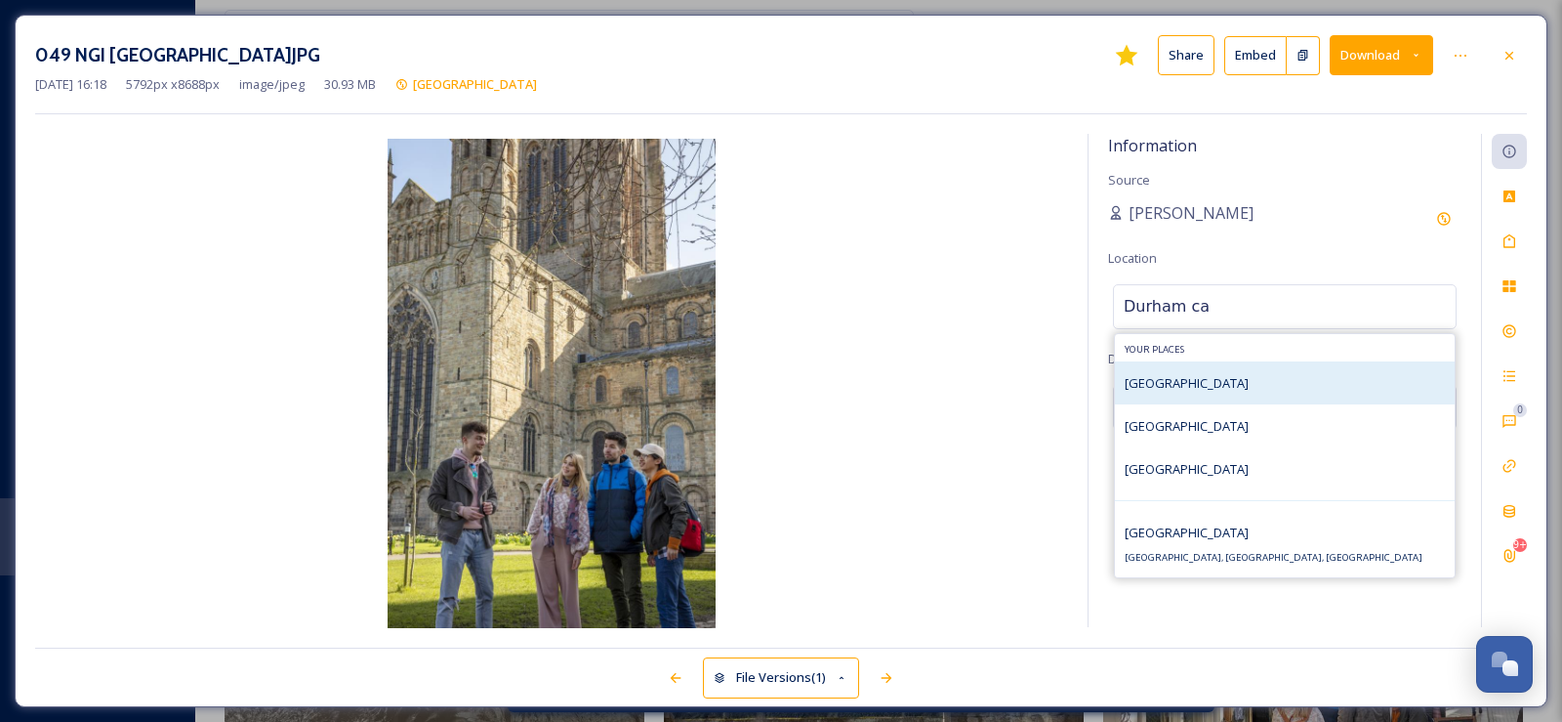
type input "Durham ca"
click at [1196, 378] on span "[GEOGRAPHIC_DATA]" at bounding box center [1187, 383] width 124 height 18
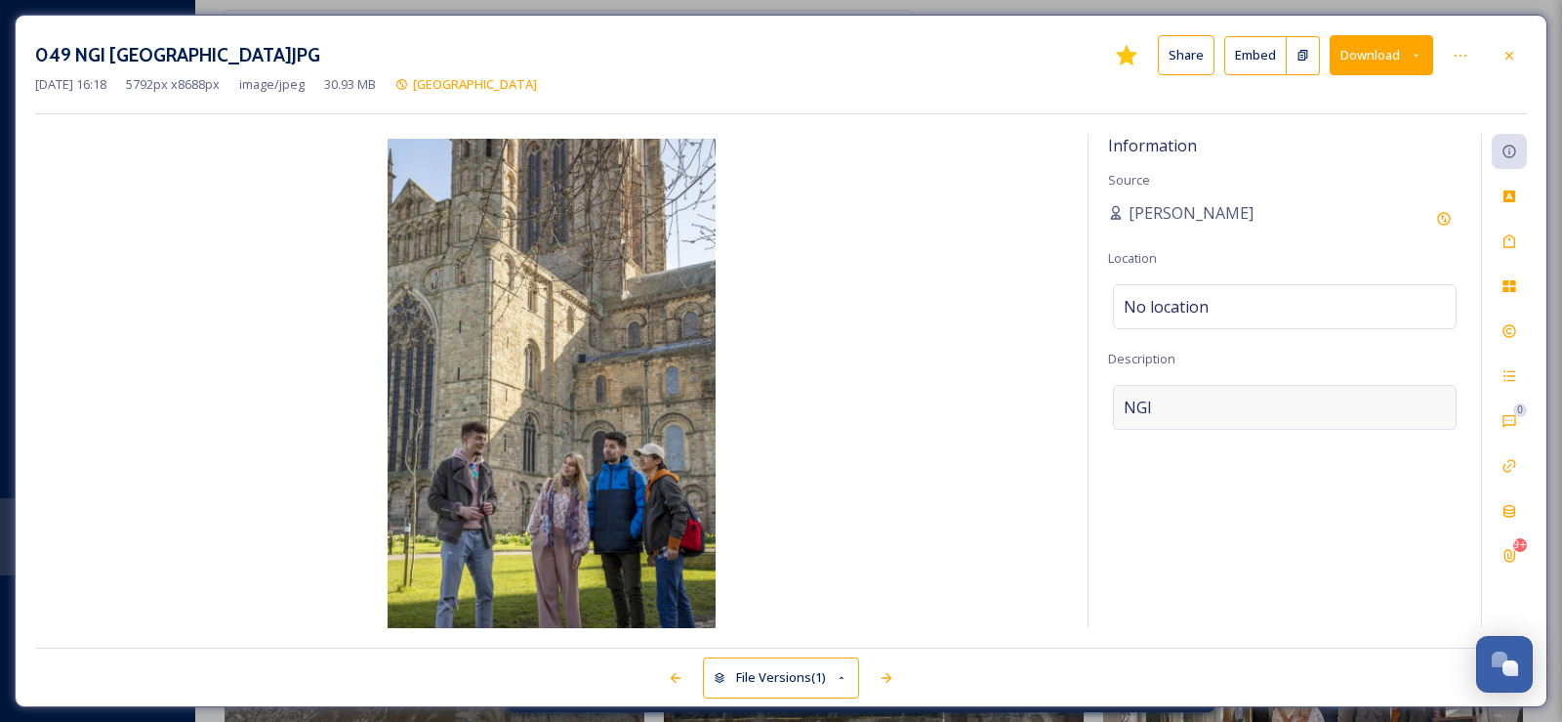
click at [1134, 399] on span "NGI" at bounding box center [1138, 406] width 28 height 23
drag, startPoint x: 1157, startPoint y: 401, endPoint x: 1103, endPoint y: 411, distance: 54.6
click at [1103, 411] on div "Information Source [PERSON_NAME] Location No location Description NGI Add Emoji…" at bounding box center [1285, 380] width 393 height 493
click at [1148, 405] on textarea "[GEOGRAPHIC_DATA]" at bounding box center [1284, 466] width 353 height 162
type textarea "[GEOGRAPHIC_DATA]"
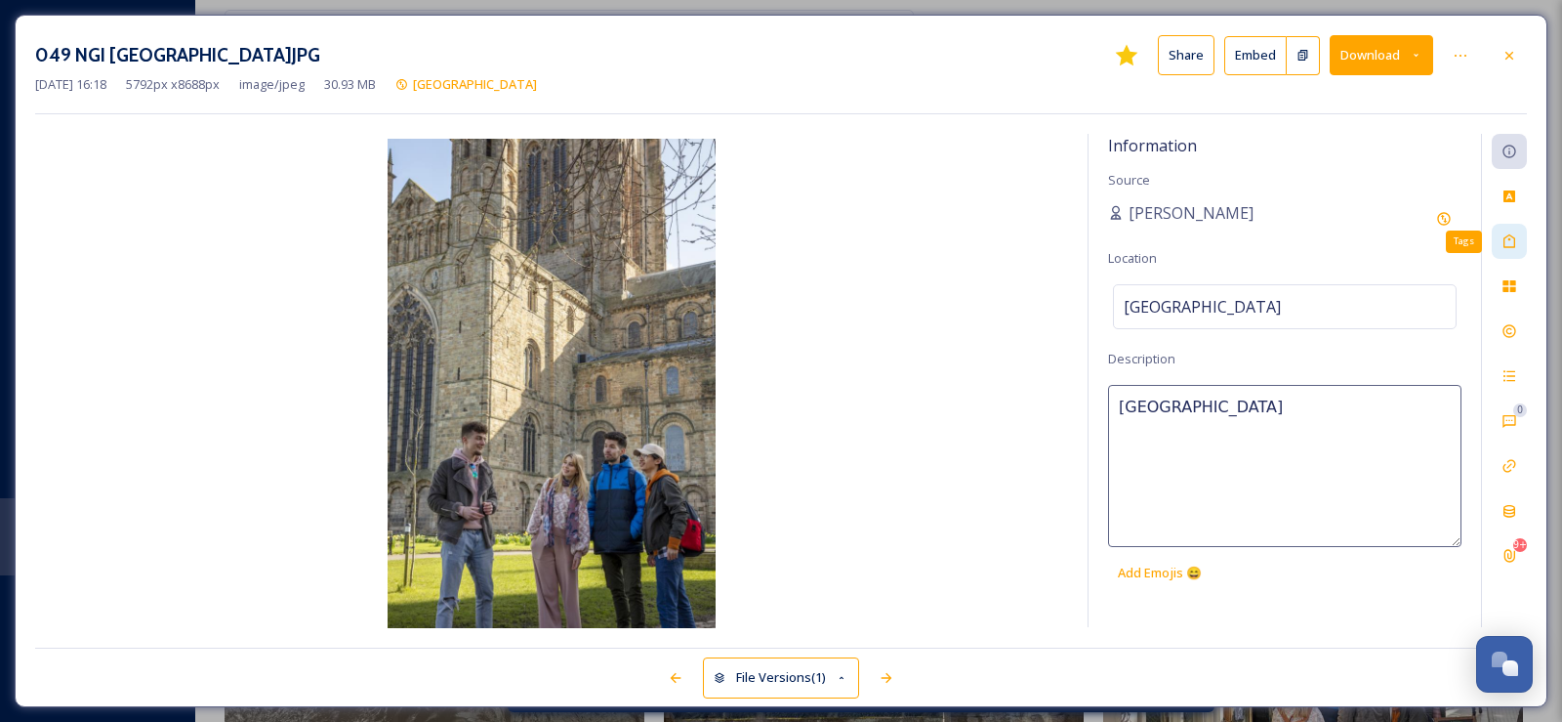
click at [1512, 231] on div "Tags" at bounding box center [1509, 241] width 35 height 35
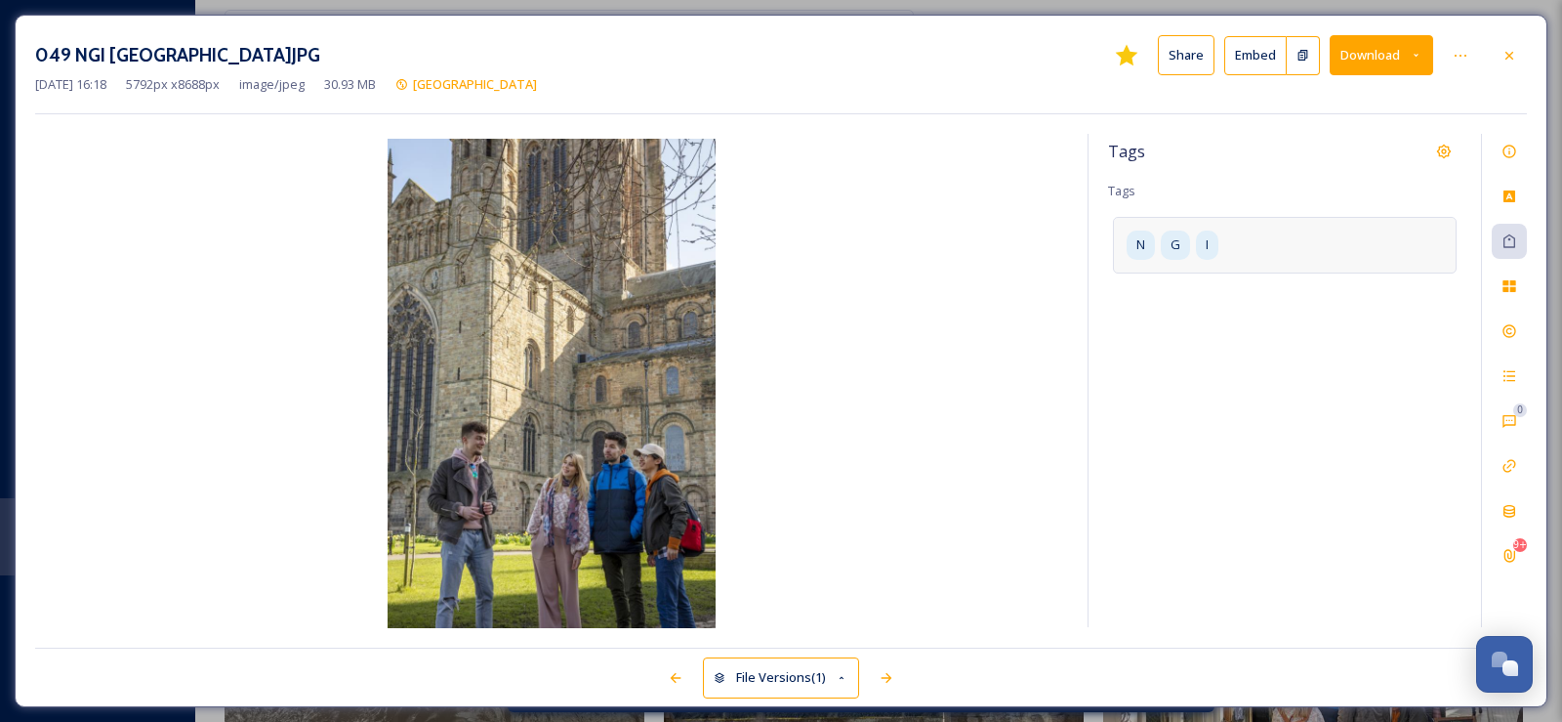
click at [1200, 230] on div "N G I" at bounding box center [1285, 245] width 344 height 56
click at [1266, 244] on icon at bounding box center [1263, 245] width 16 height 16
click at [1215, 245] on icon at bounding box center [1214, 245] width 16 height 16
click at [1165, 243] on icon at bounding box center [1158, 245] width 16 height 16
click at [1165, 243] on input at bounding box center [1221, 239] width 195 height 23
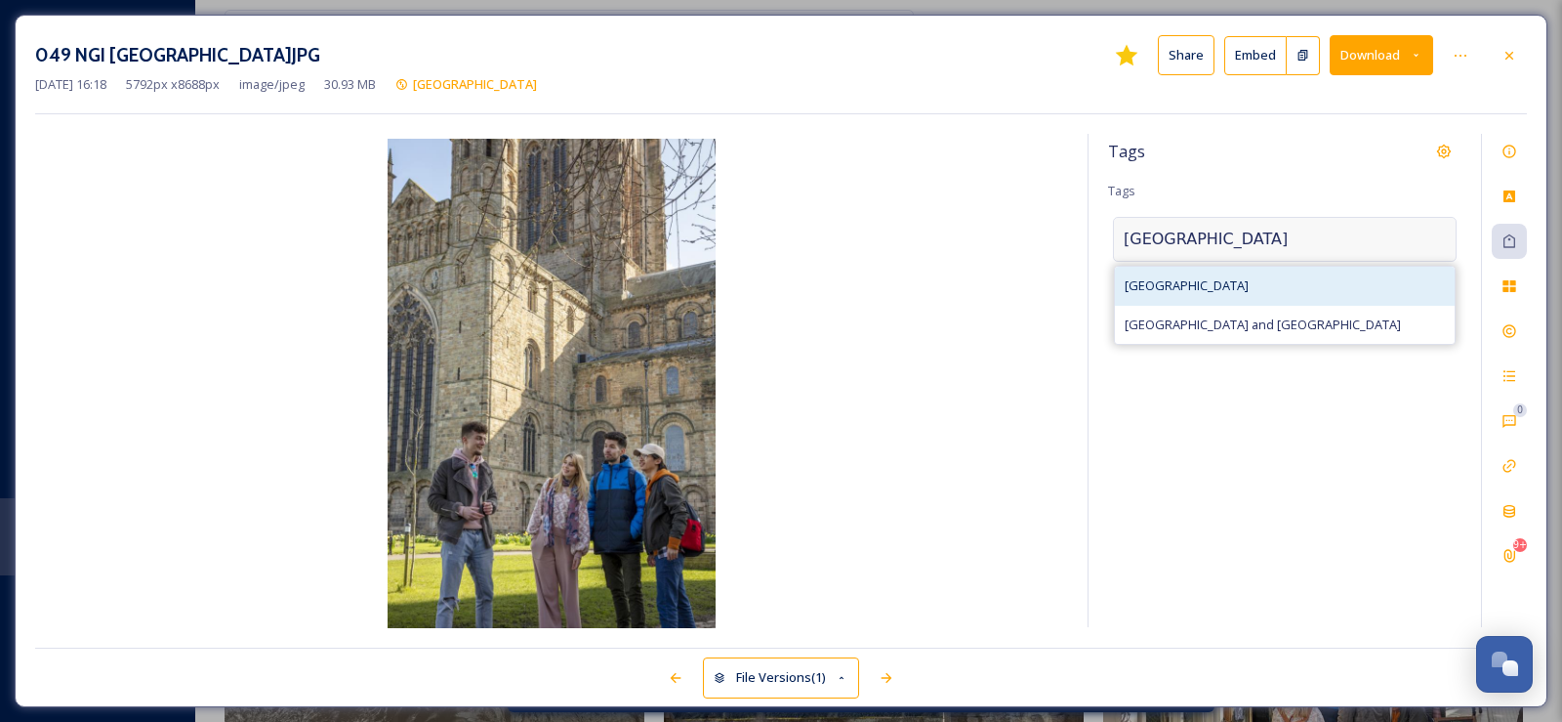
type input "[GEOGRAPHIC_DATA]"
click at [1197, 279] on span "[GEOGRAPHIC_DATA]" at bounding box center [1187, 285] width 124 height 19
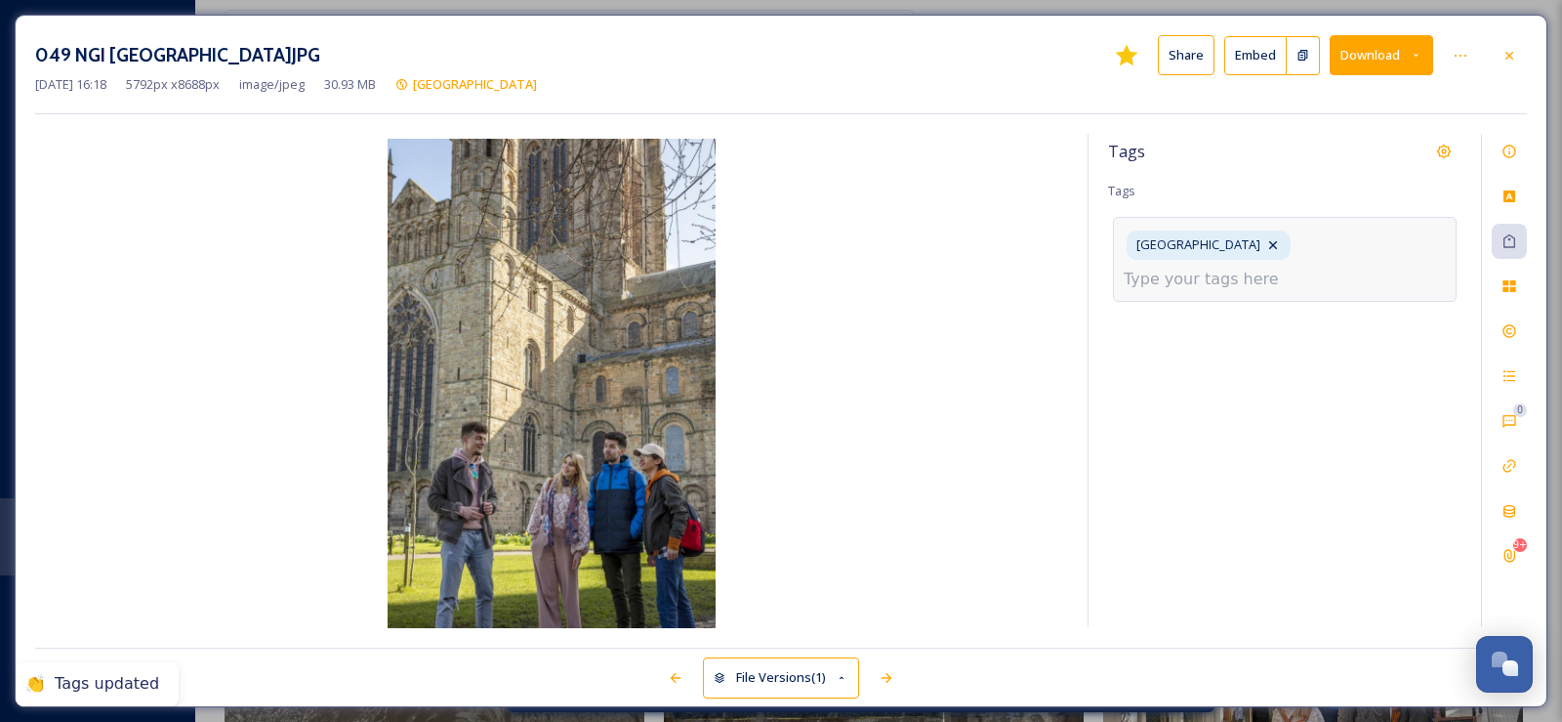
click at [1221, 277] on input at bounding box center [1221, 279] width 195 height 23
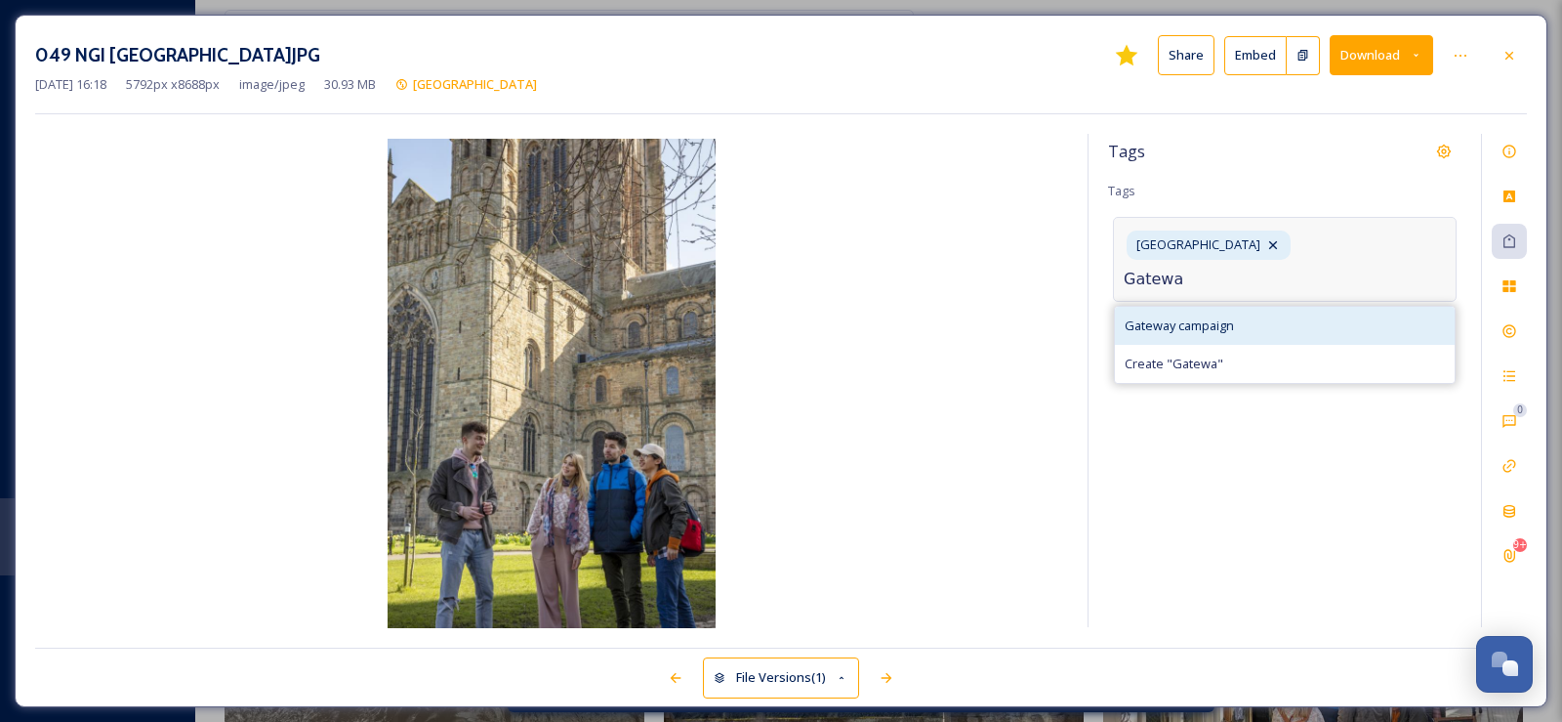
type input "Gatewa"
click at [1196, 326] on span "Gateway campaign" at bounding box center [1179, 325] width 109 height 19
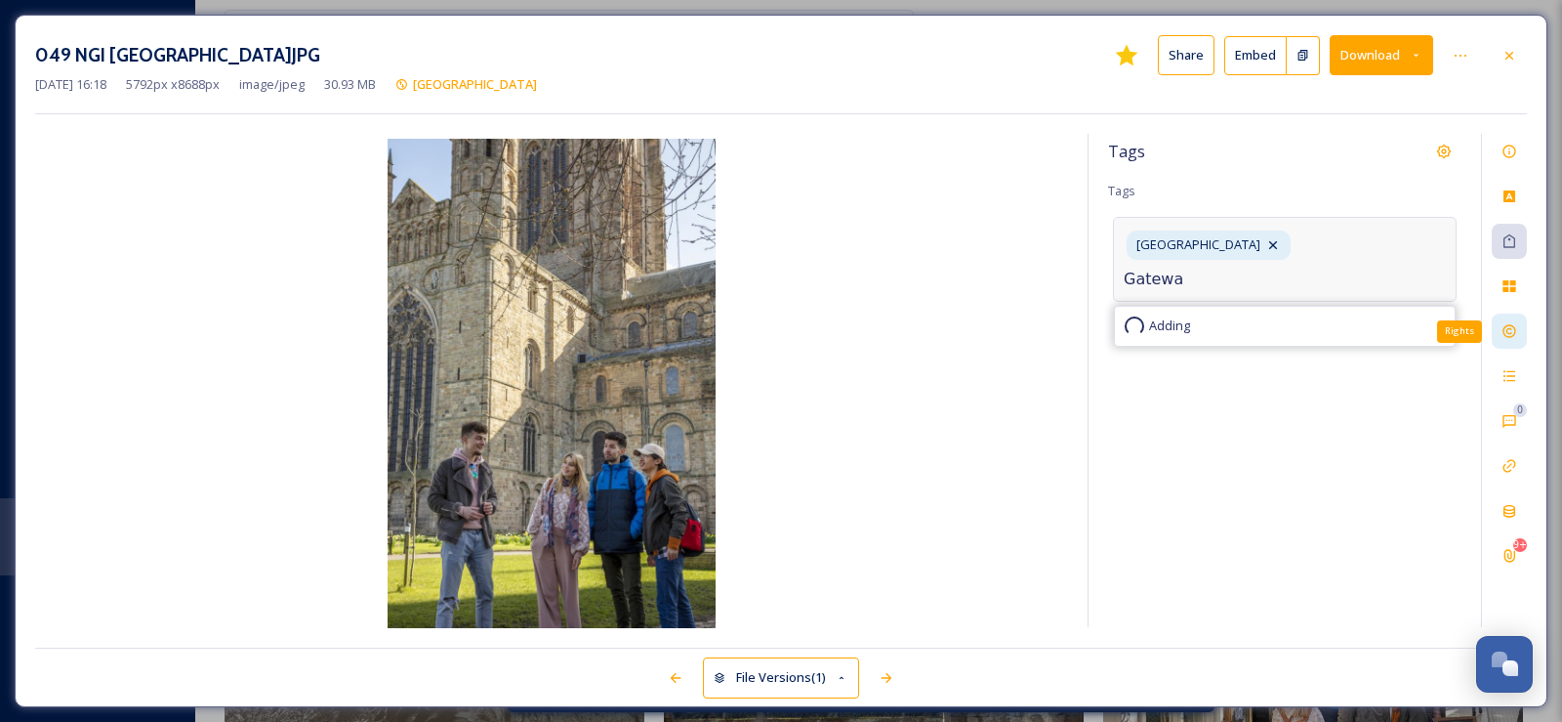
click at [1512, 321] on div "Rights" at bounding box center [1509, 330] width 35 height 35
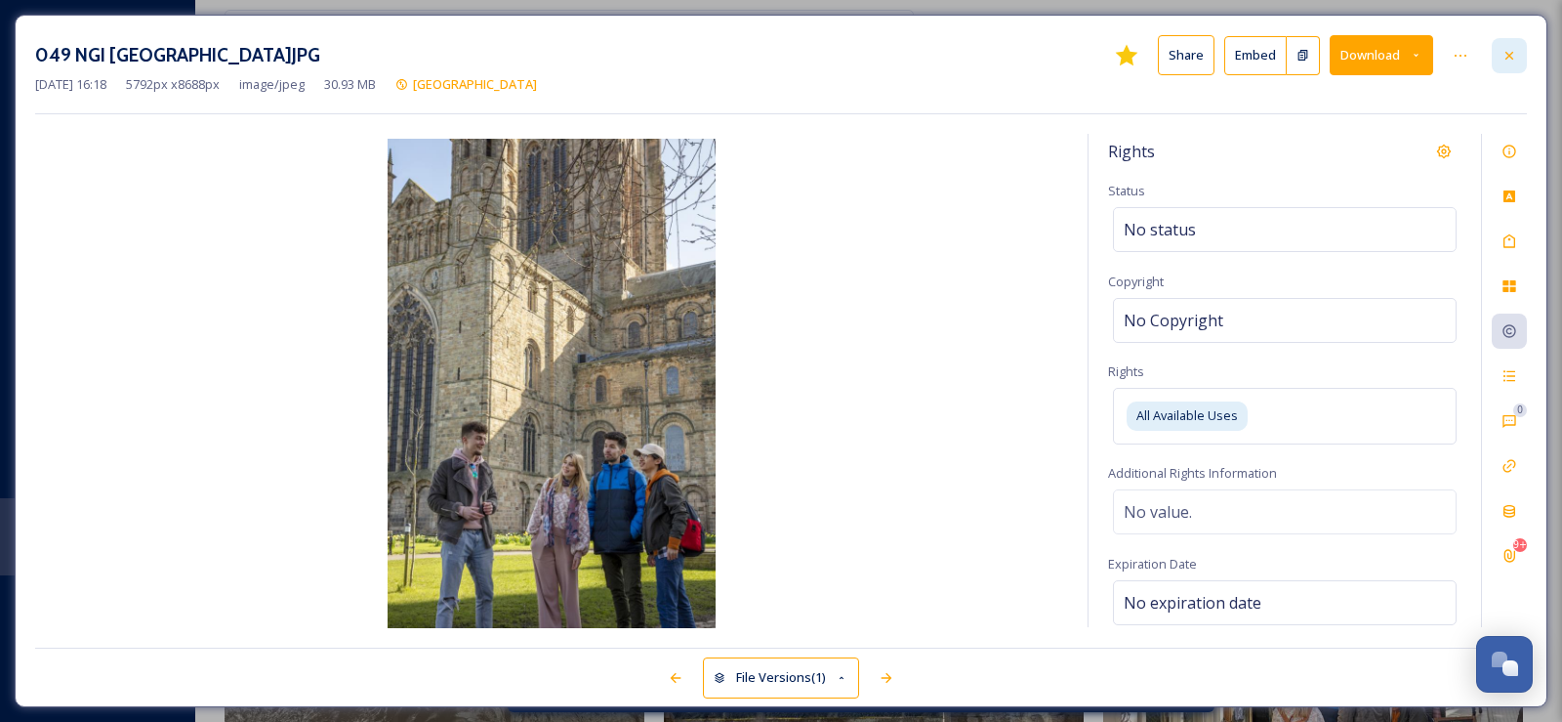
click at [1510, 57] on icon at bounding box center [1510, 56] width 16 height 16
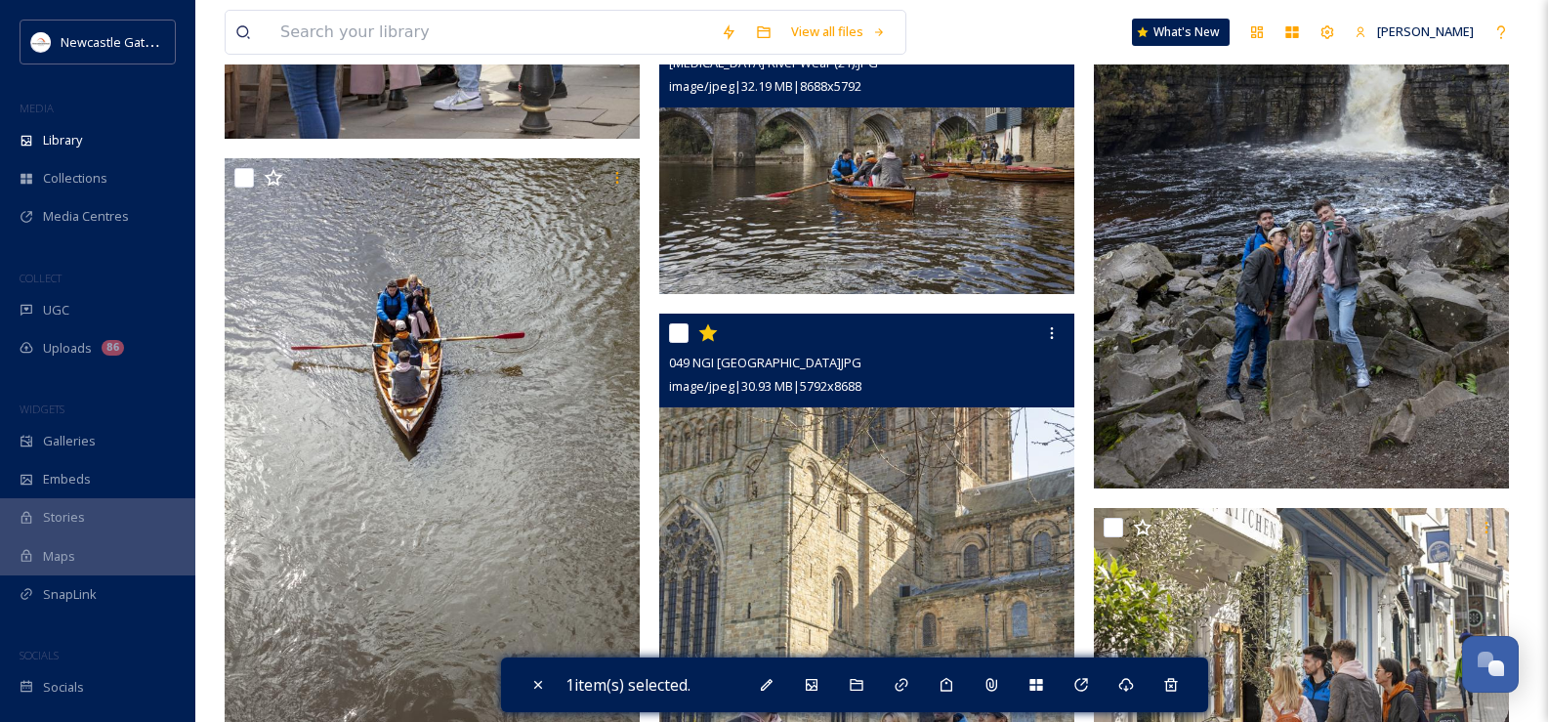
click at [715, 335] on icon at bounding box center [708, 333] width 20 height 20
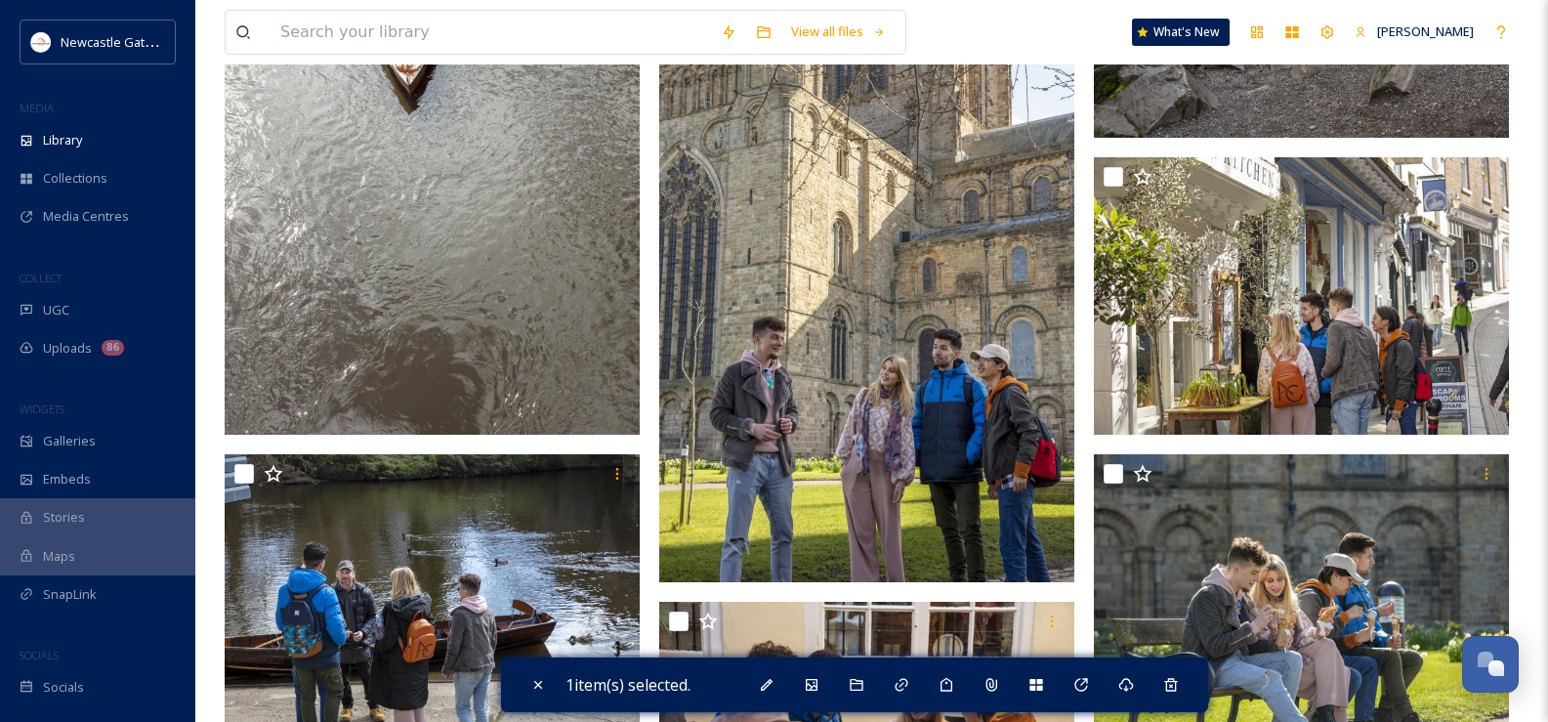
scroll to position [8056, 0]
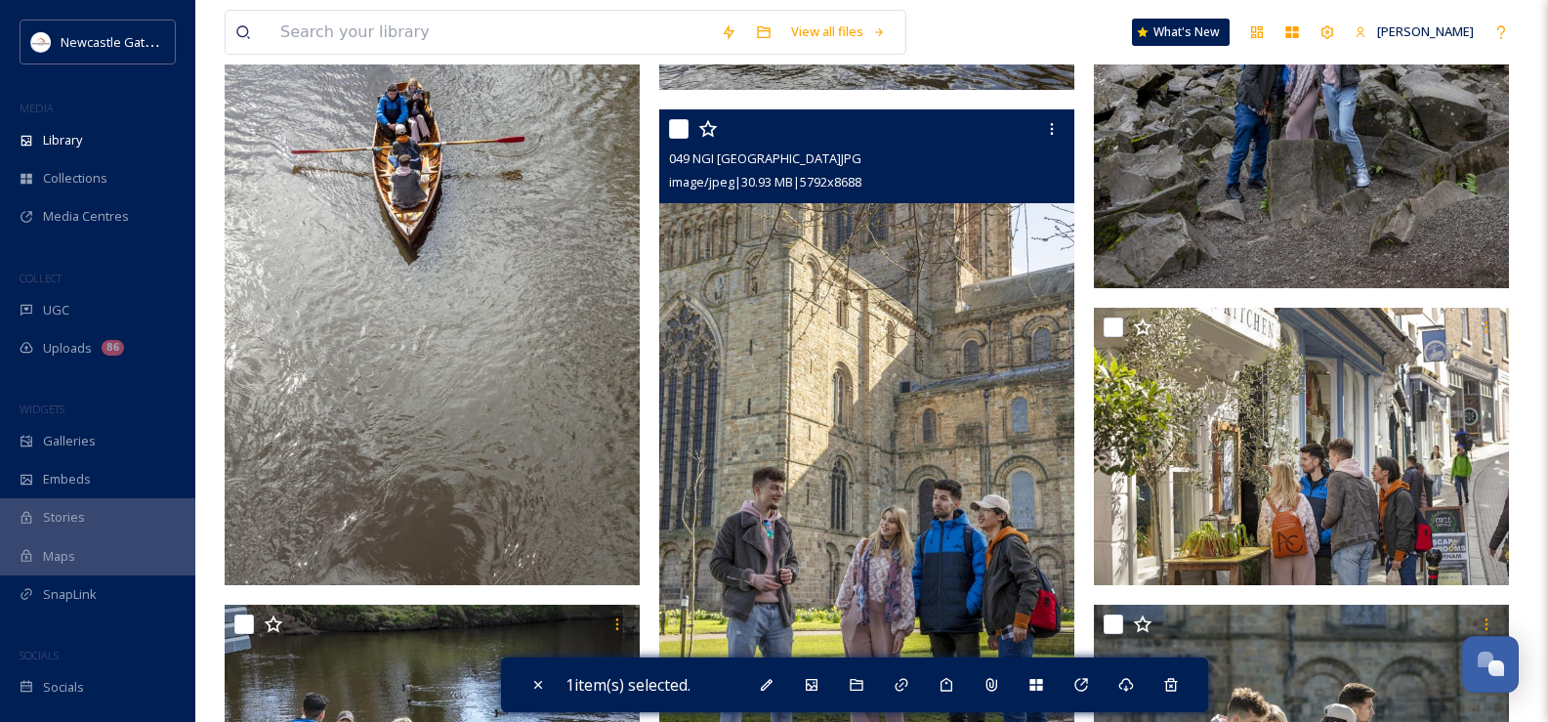
click at [875, 438] on img at bounding box center [866, 420] width 415 height 623
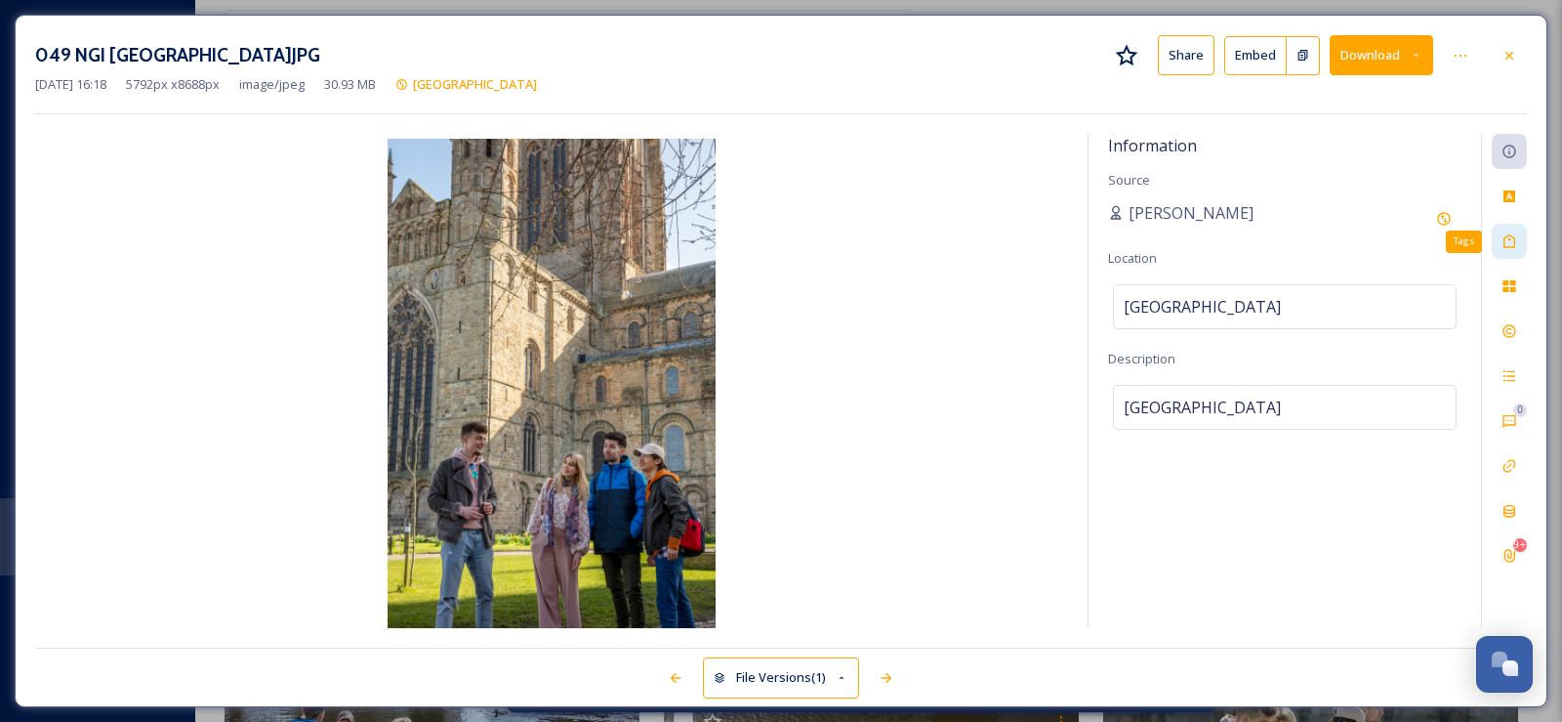
click at [1516, 247] on icon at bounding box center [1510, 241] width 16 height 16
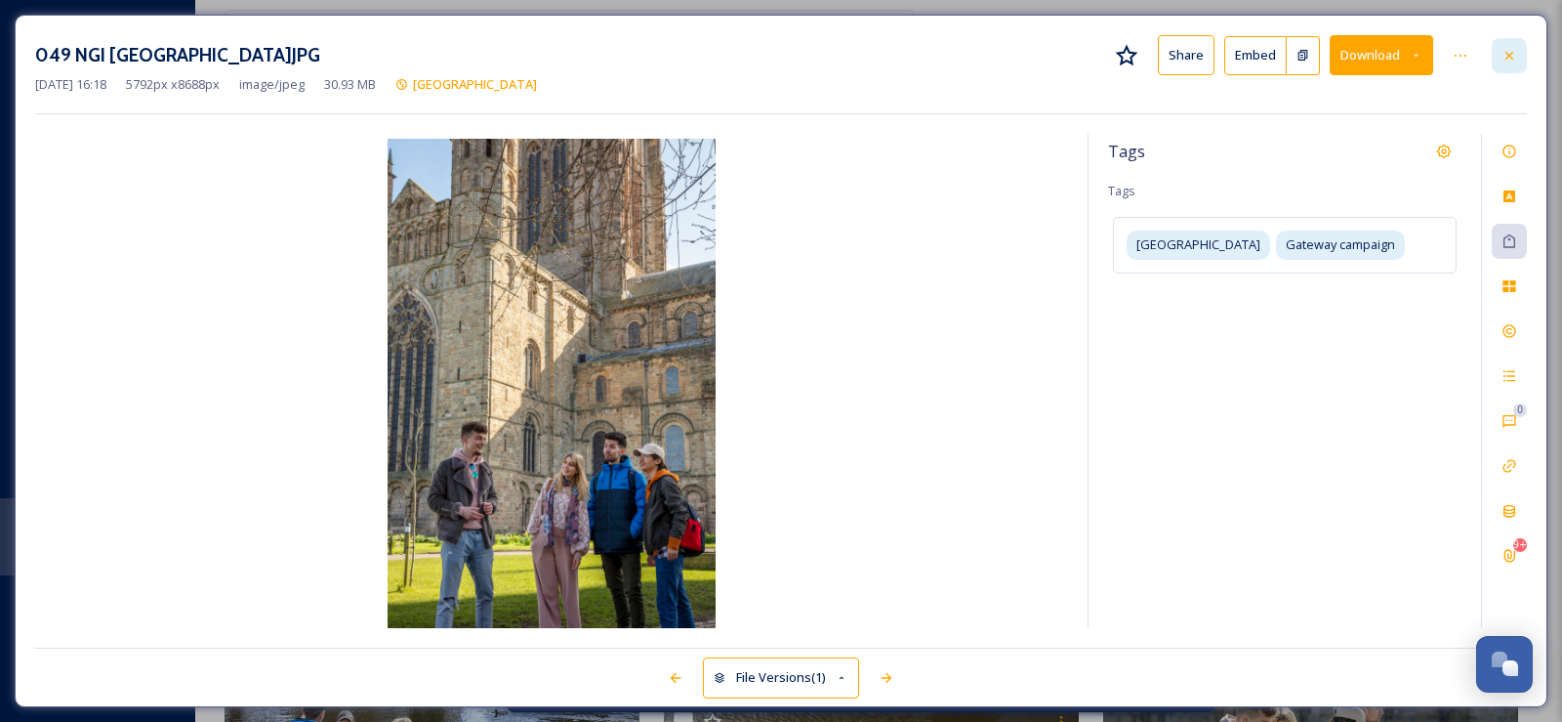
click at [1510, 52] on icon at bounding box center [1510, 56] width 16 height 16
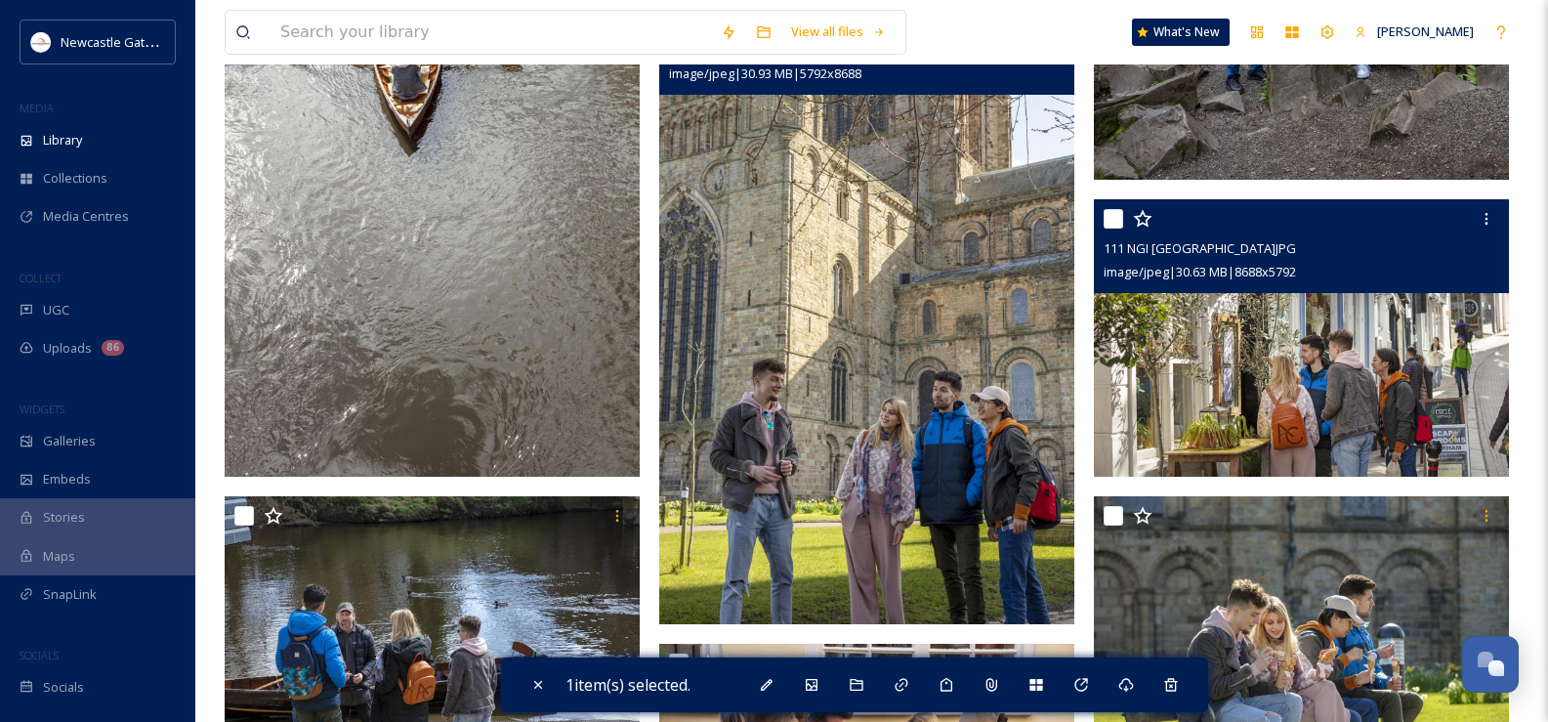
scroll to position [8252, 0]
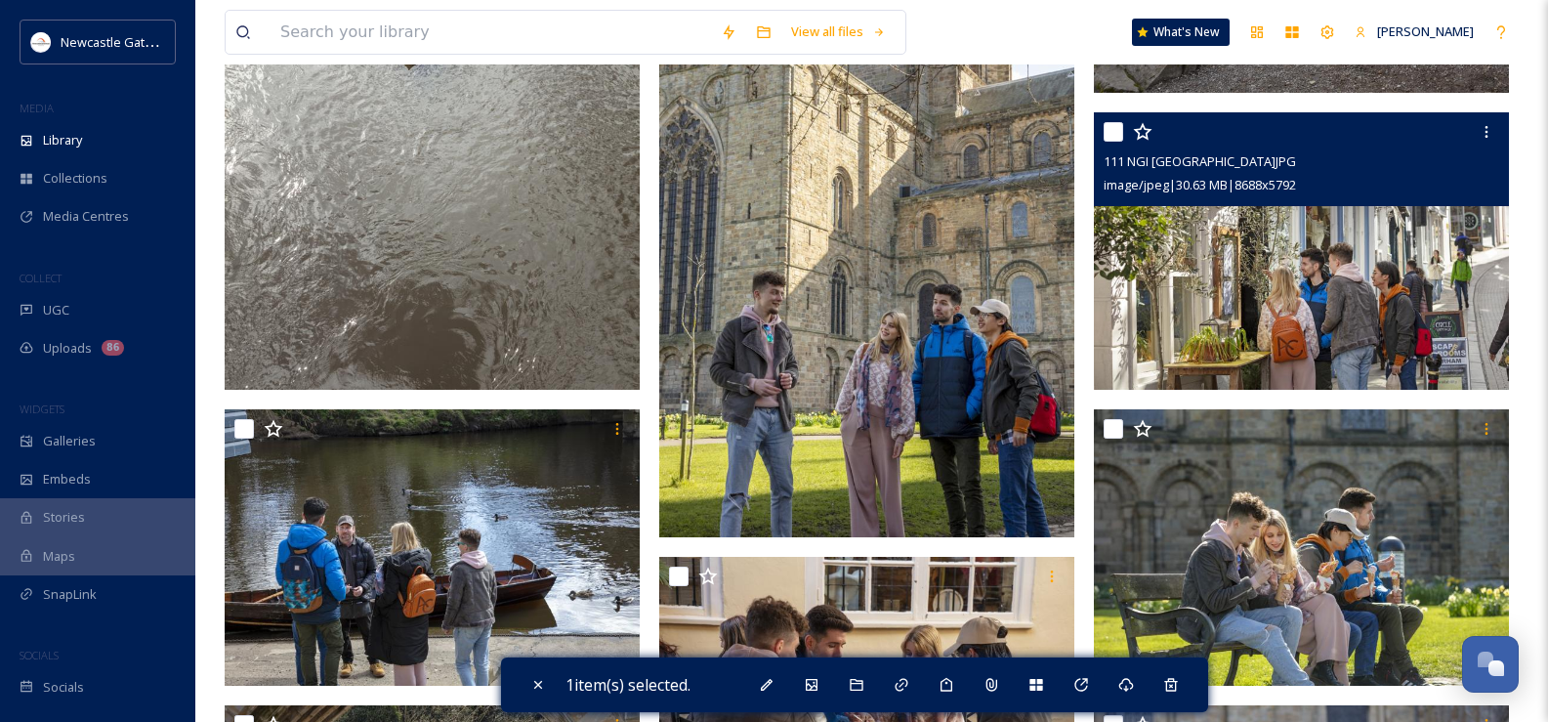
click at [1324, 306] on img at bounding box center [1301, 250] width 415 height 277
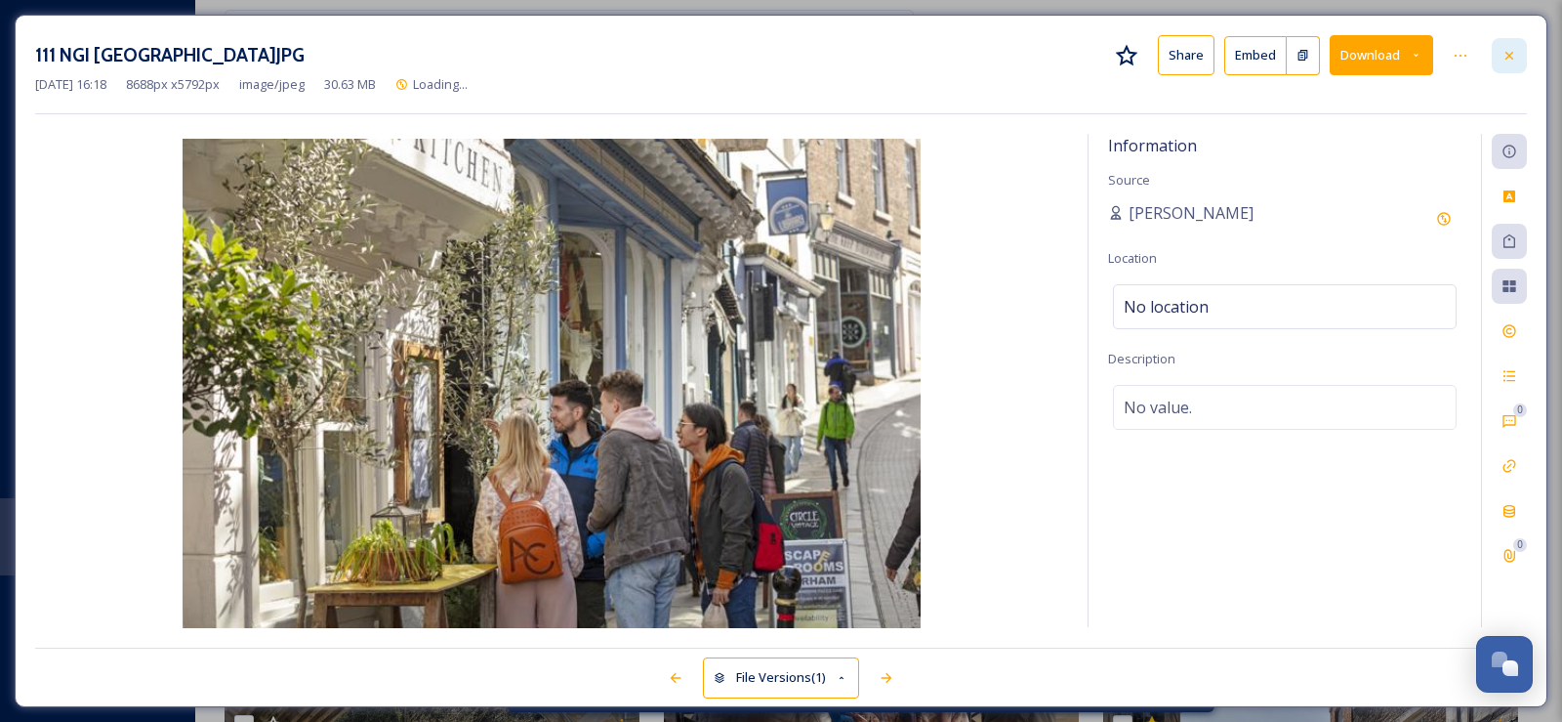
click at [1514, 48] on icon at bounding box center [1510, 56] width 16 height 16
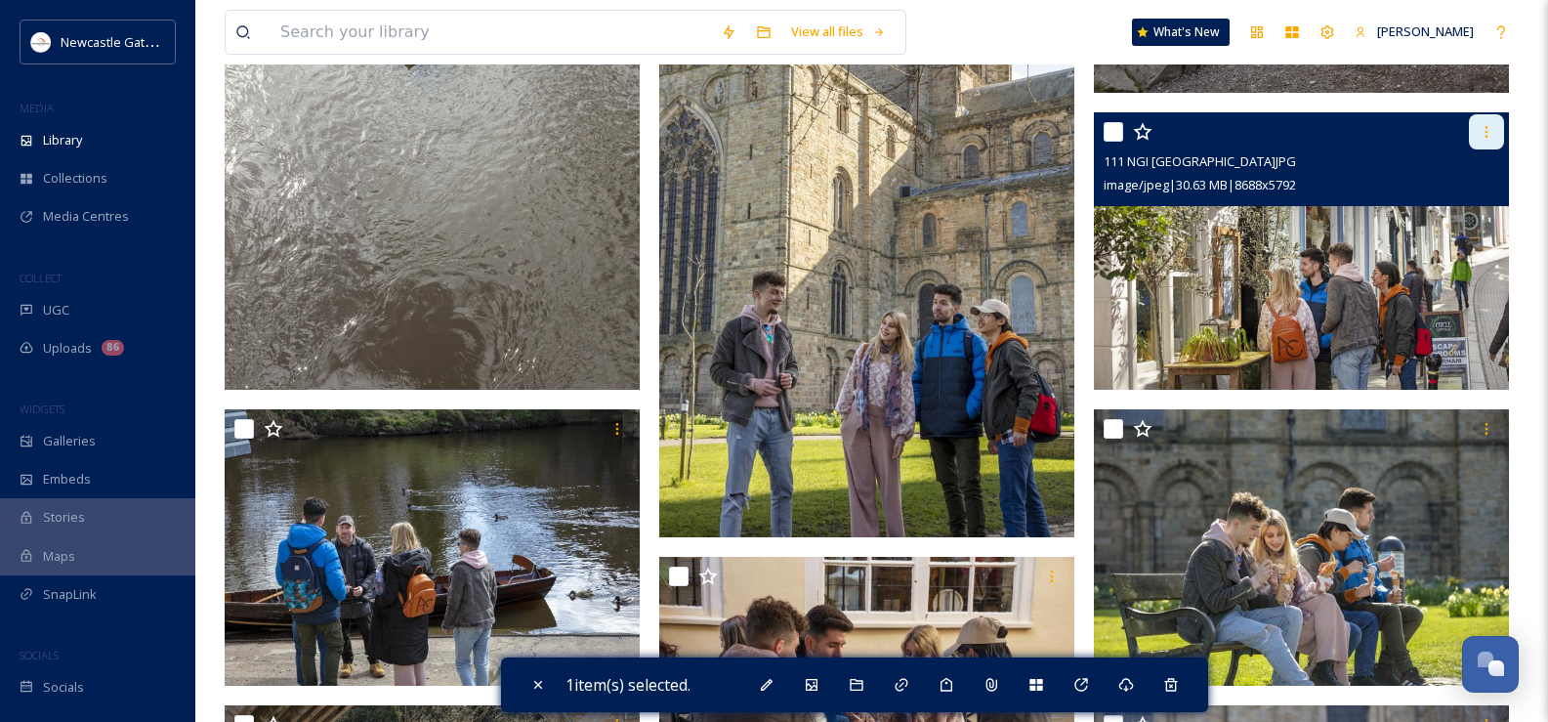
click at [1481, 131] on icon at bounding box center [1486, 132] width 16 height 16
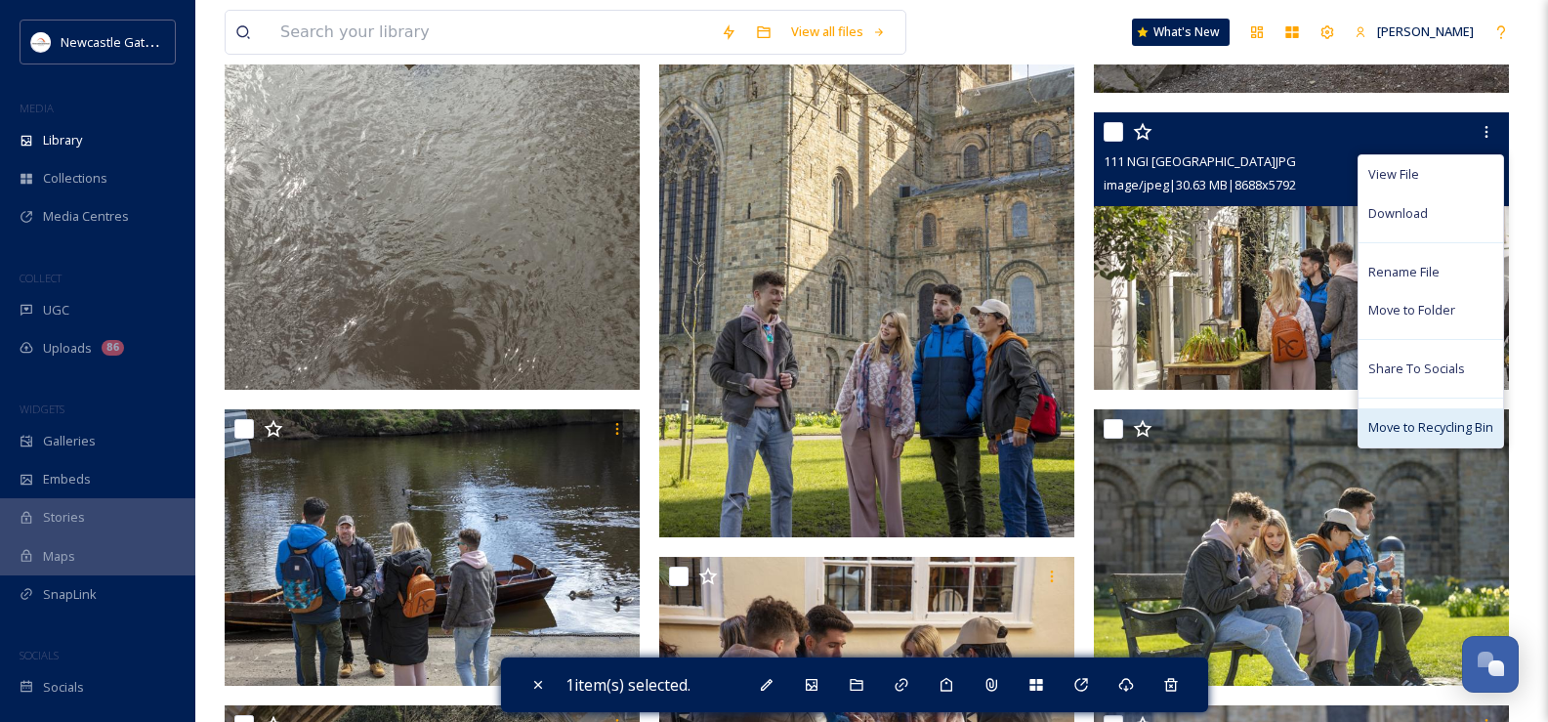
click at [1425, 427] on span "Move to Recycling Bin" at bounding box center [1430, 427] width 125 height 19
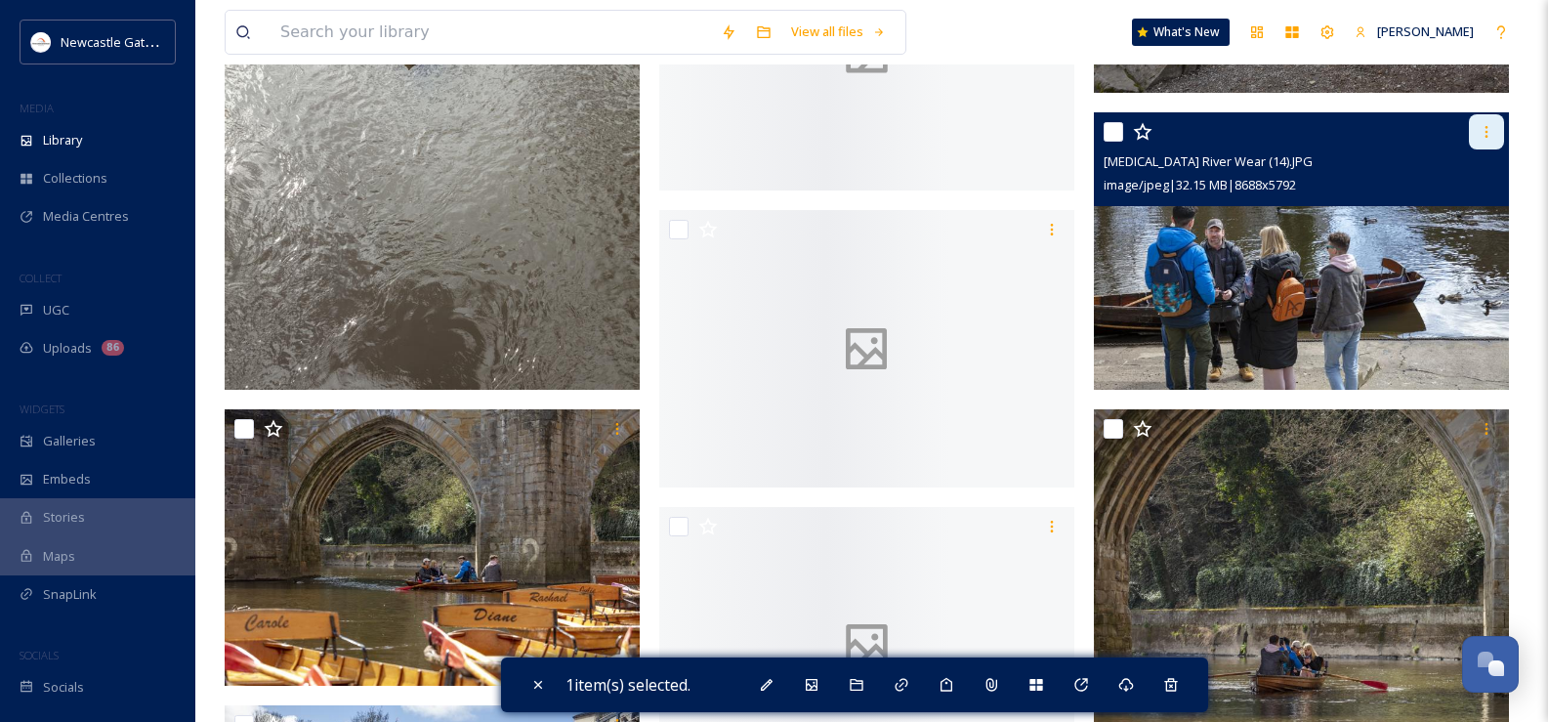
click at [1488, 132] on icon at bounding box center [1486, 132] width 16 height 16
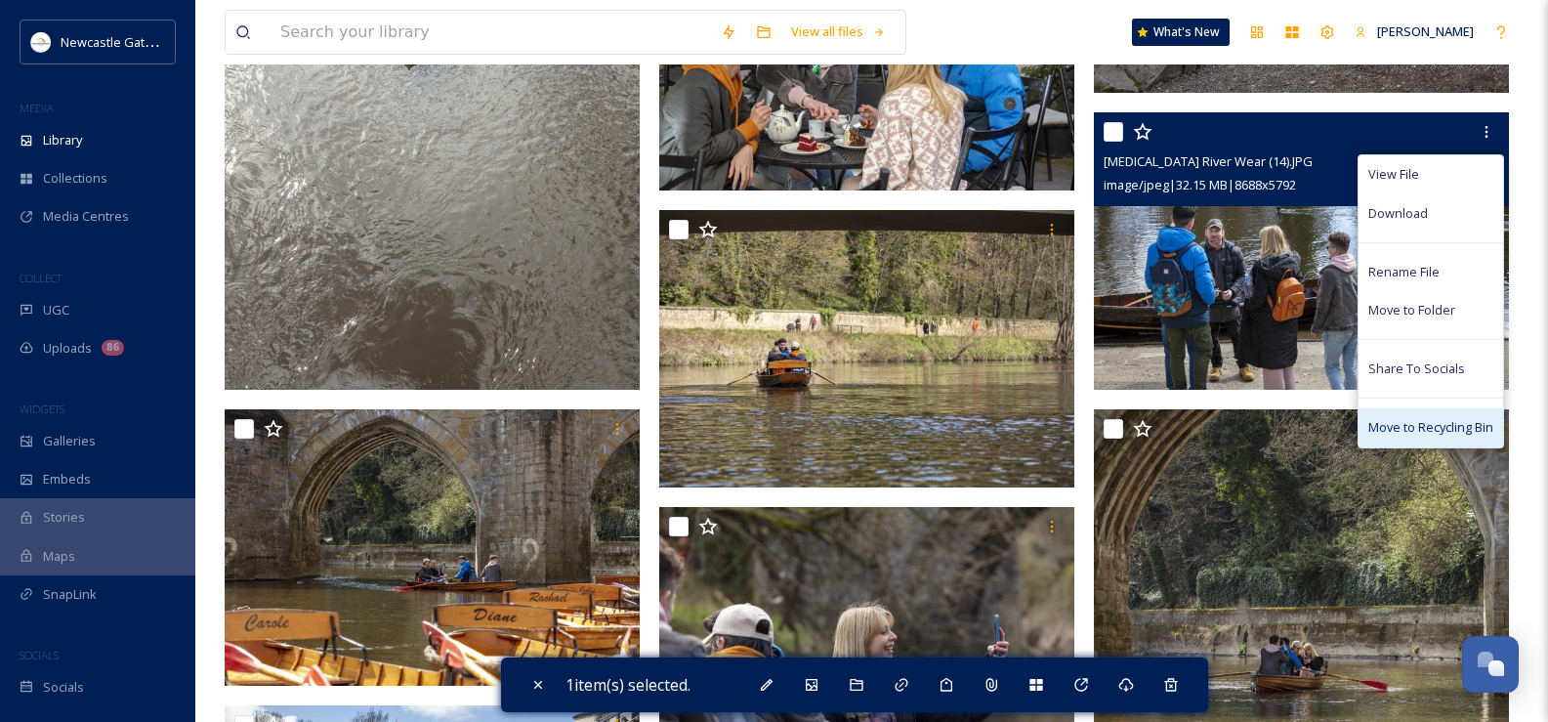
click at [1430, 424] on span "Move to Recycling Bin" at bounding box center [1430, 427] width 125 height 19
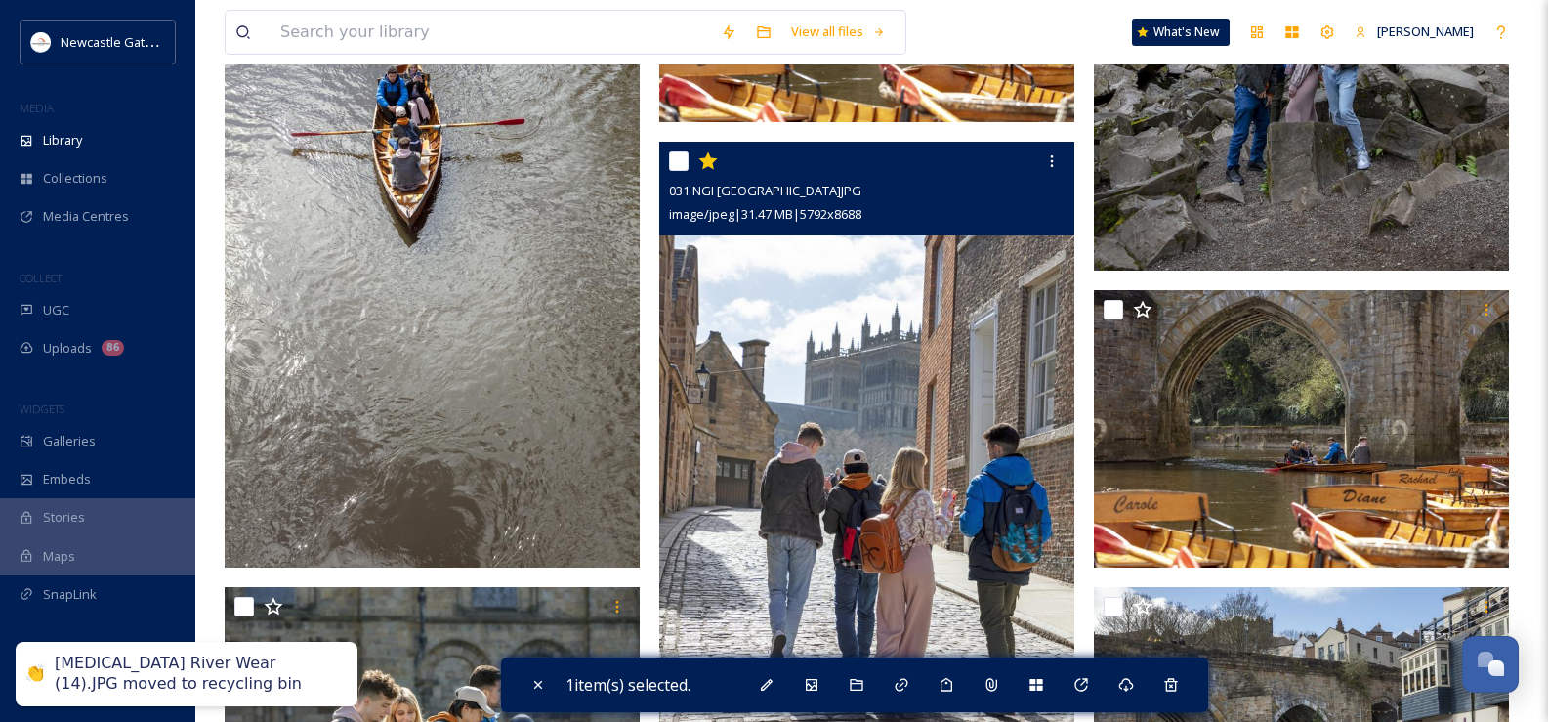
scroll to position [7861, 0]
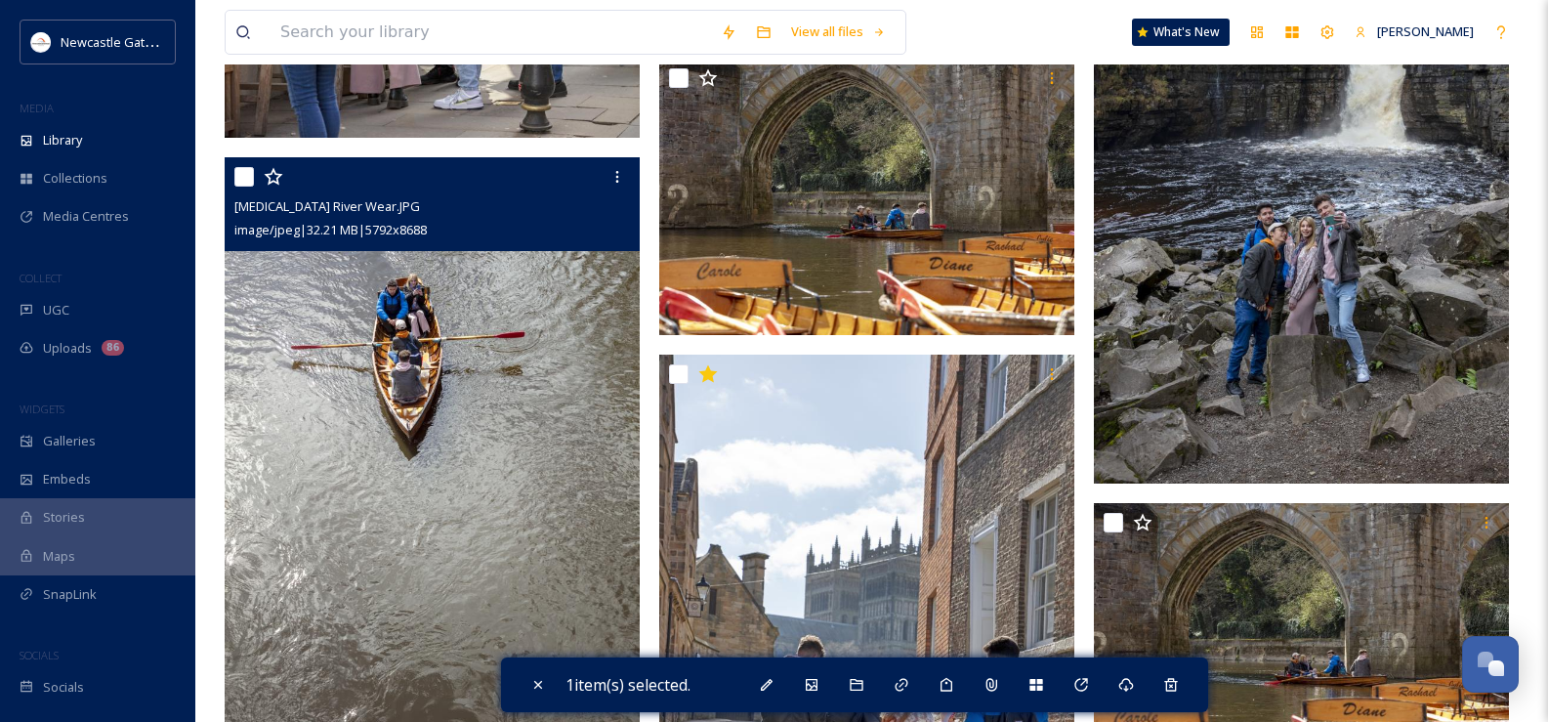
click at [558, 444] on img at bounding box center [432, 468] width 415 height 623
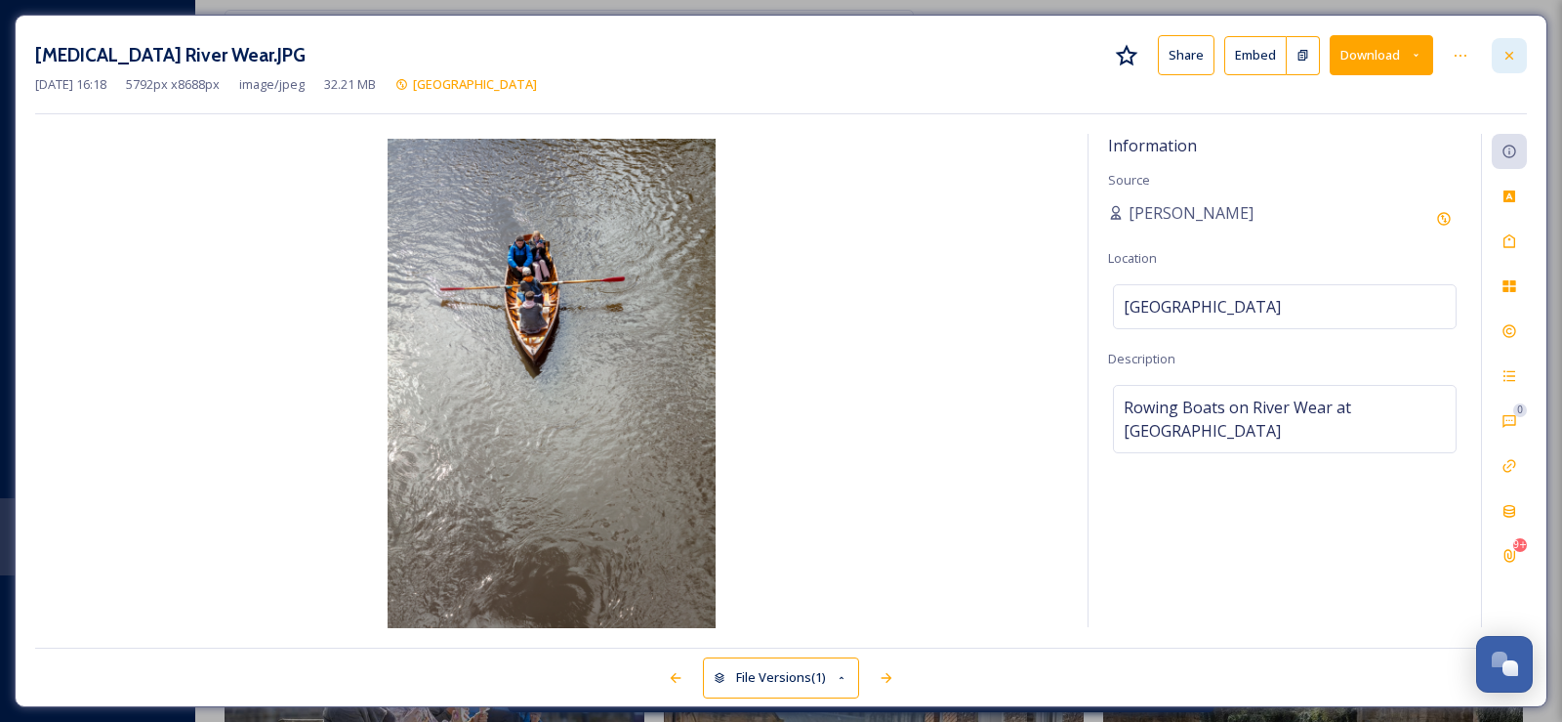
click at [1512, 54] on icon at bounding box center [1510, 56] width 16 height 16
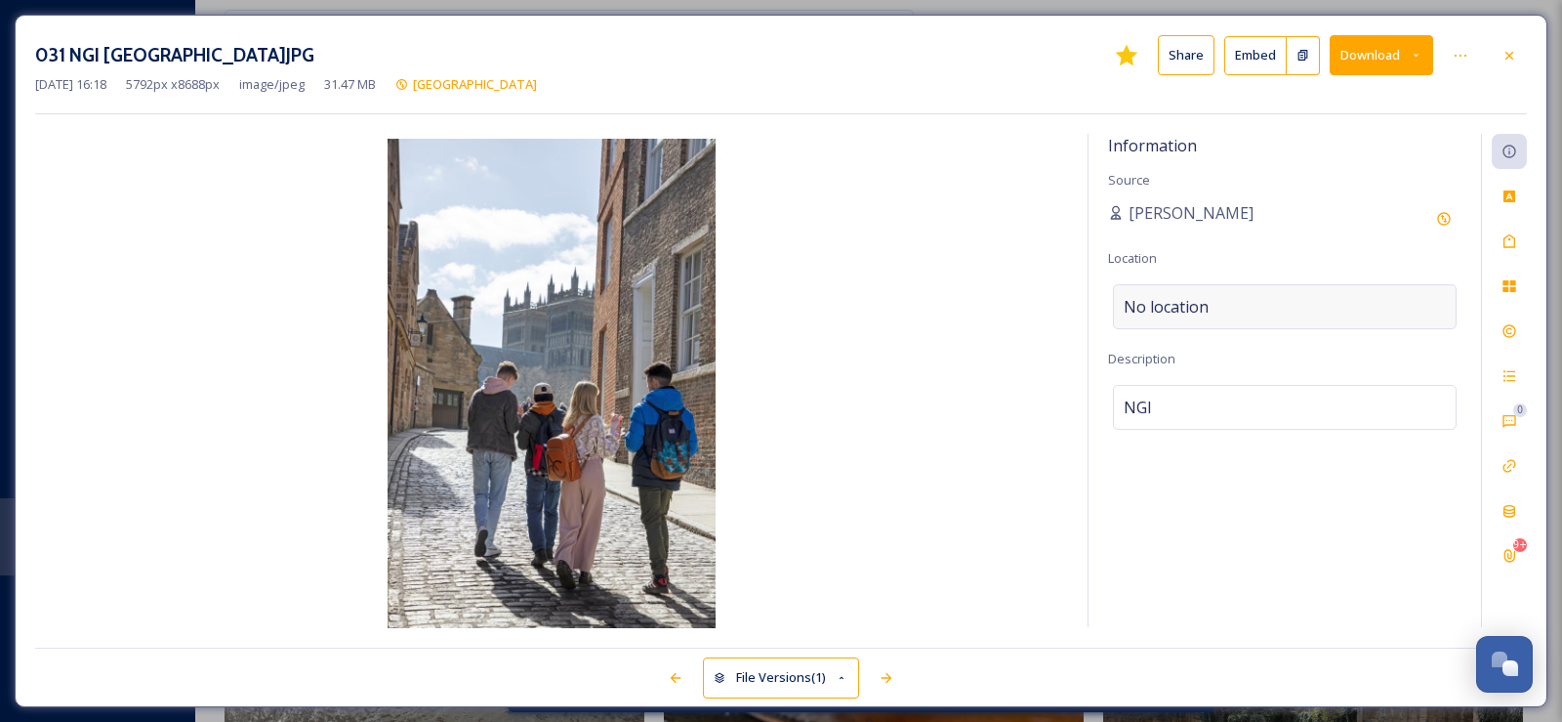
click at [1183, 311] on span "No location" at bounding box center [1166, 306] width 85 height 23
click at [1182, 303] on input at bounding box center [1285, 306] width 342 height 43
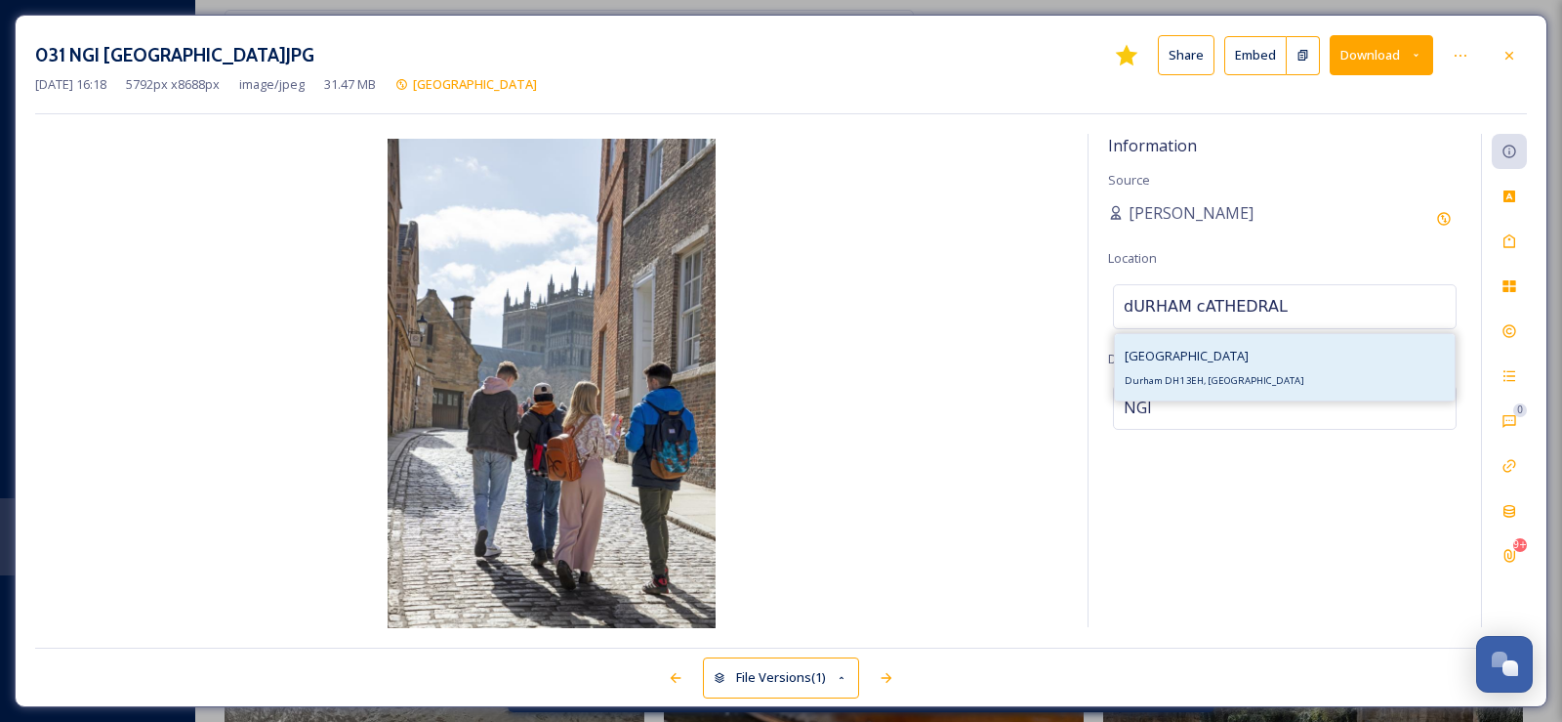
type input "dURHAM cATHEDRAL"
click at [1223, 354] on span "[GEOGRAPHIC_DATA]" at bounding box center [1187, 356] width 124 height 18
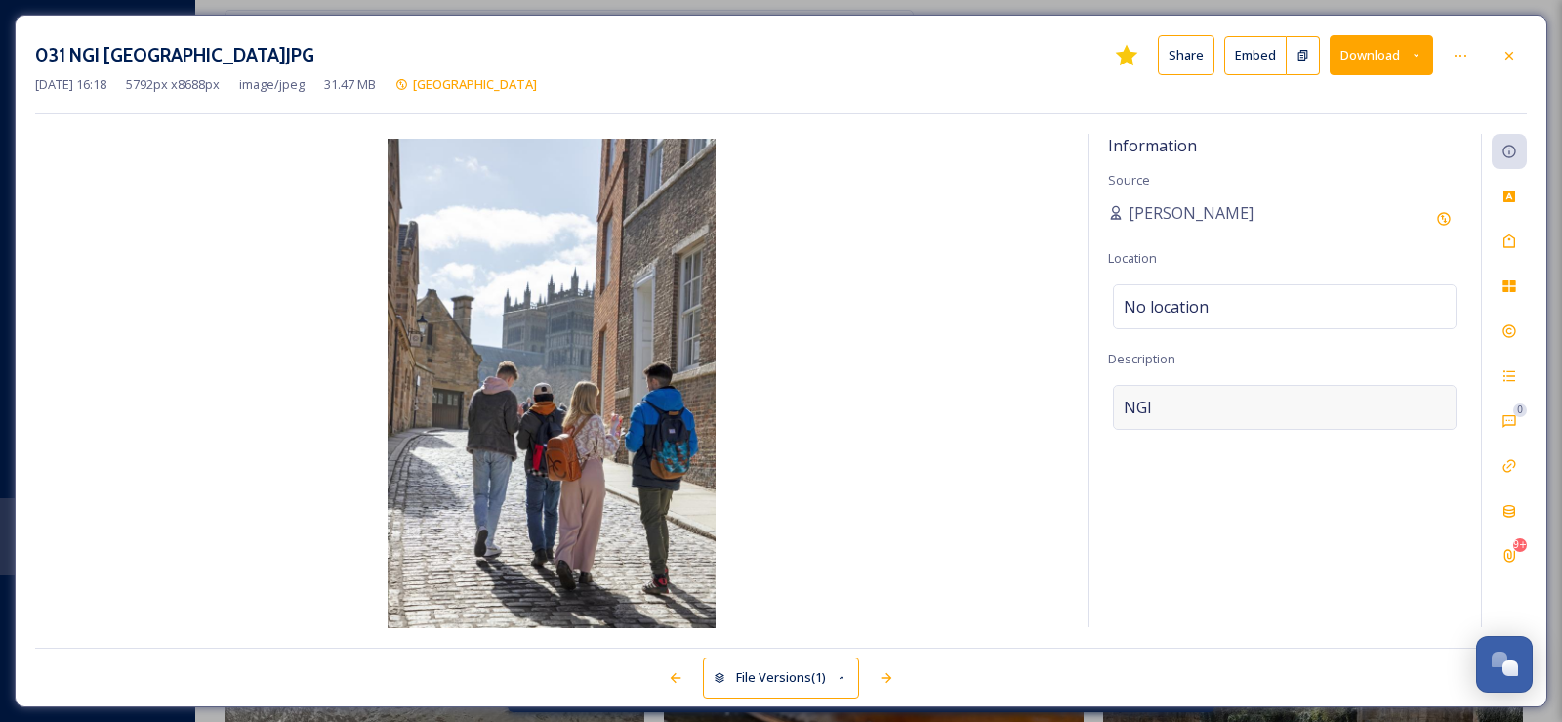
click at [1144, 404] on span "NGI" at bounding box center [1138, 406] width 28 height 23
drag, startPoint x: 1160, startPoint y: 408, endPoint x: 1093, endPoint y: 408, distance: 67.4
click at [1093, 408] on div "Information Source [PERSON_NAME] Location No location Description NGI Add Emoji…" at bounding box center [1285, 380] width 393 height 493
type textarea "w"
type textarea "Walking up to [GEOGRAPHIC_DATA]"
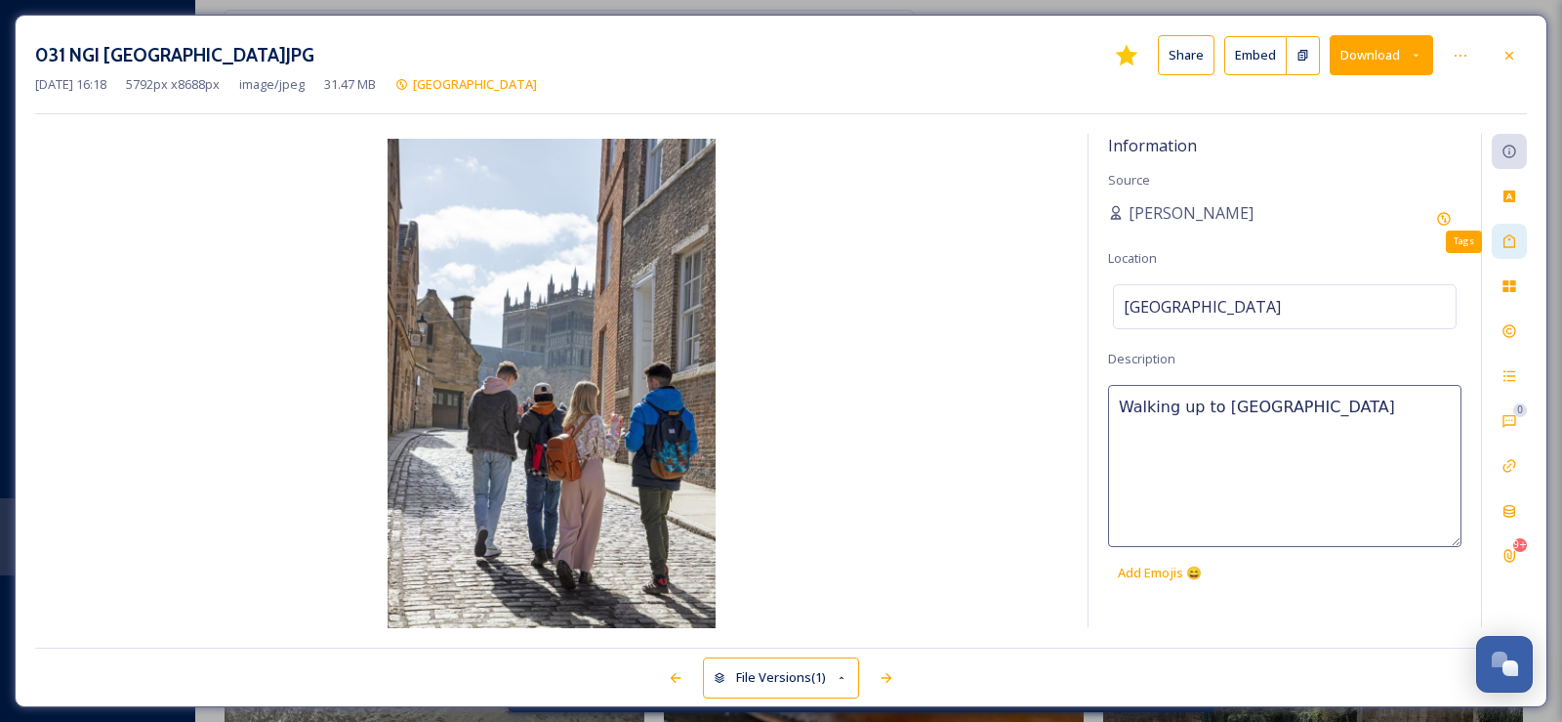
click at [1513, 241] on icon at bounding box center [1510, 241] width 16 height 16
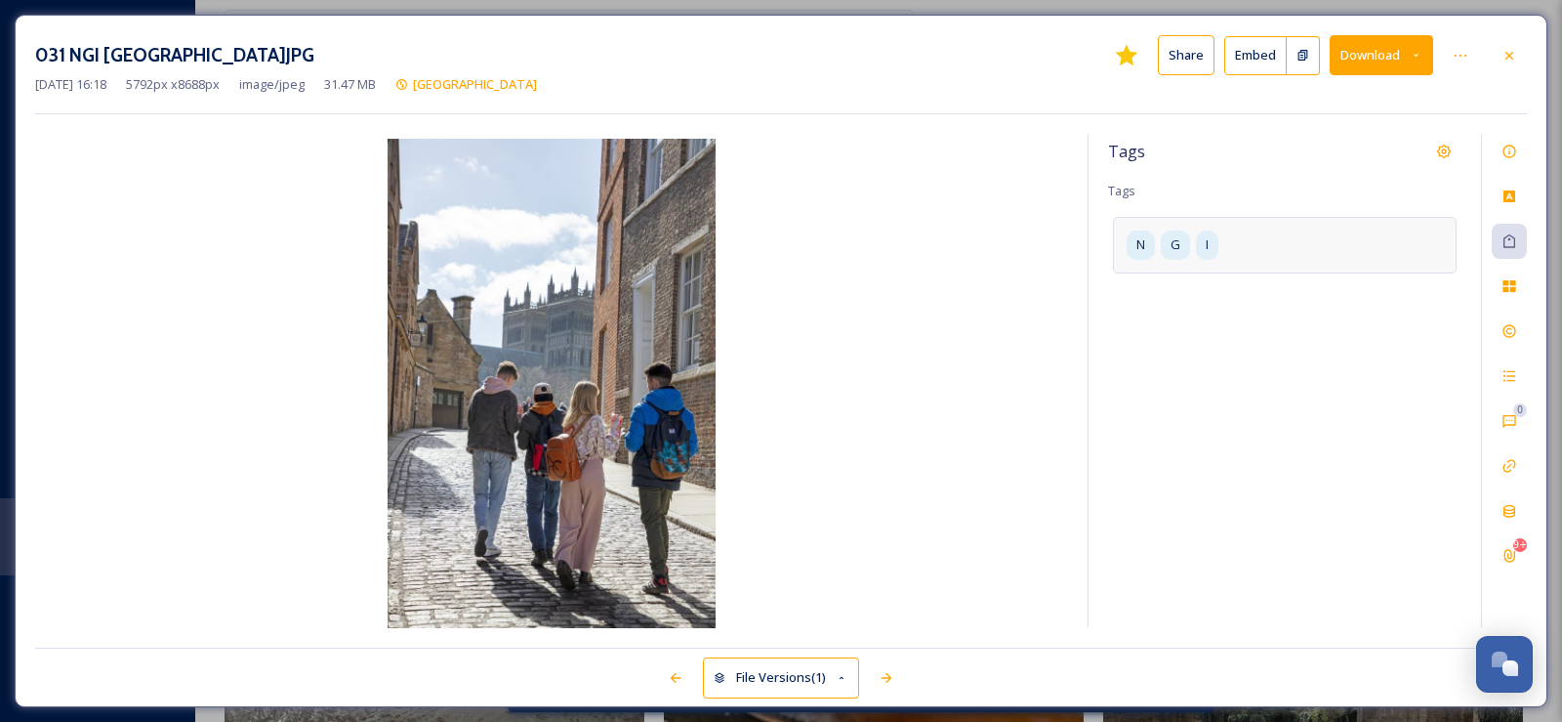
click at [1220, 243] on div "N G I" at bounding box center [1285, 245] width 344 height 56
click at [1264, 241] on icon at bounding box center [1263, 245] width 16 height 16
click at [1219, 244] on icon at bounding box center [1214, 245] width 16 height 16
click at [1164, 244] on icon at bounding box center [1158, 245] width 16 height 16
click at [1164, 244] on input at bounding box center [1221, 239] width 195 height 23
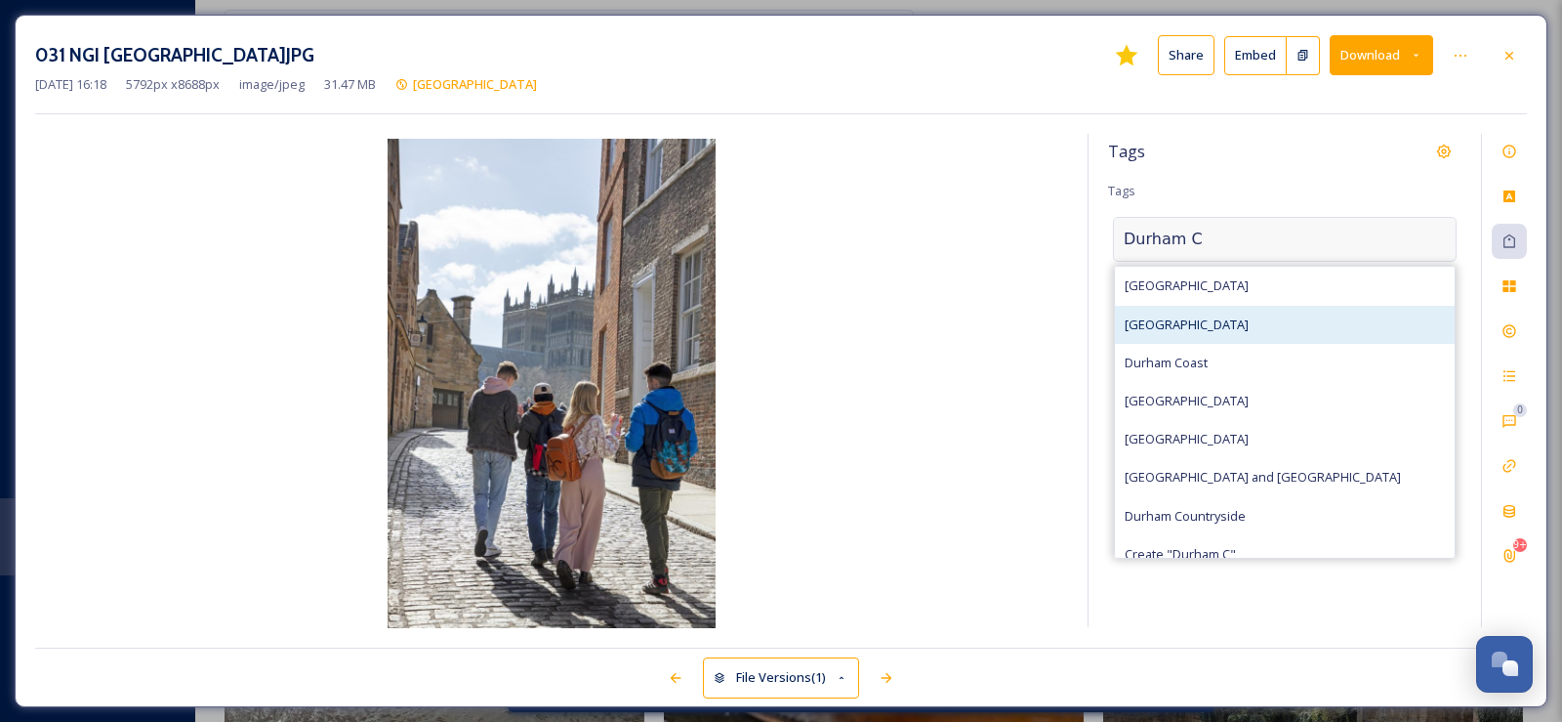
type input "Durham C"
click at [1180, 329] on span "[GEOGRAPHIC_DATA]" at bounding box center [1187, 324] width 124 height 19
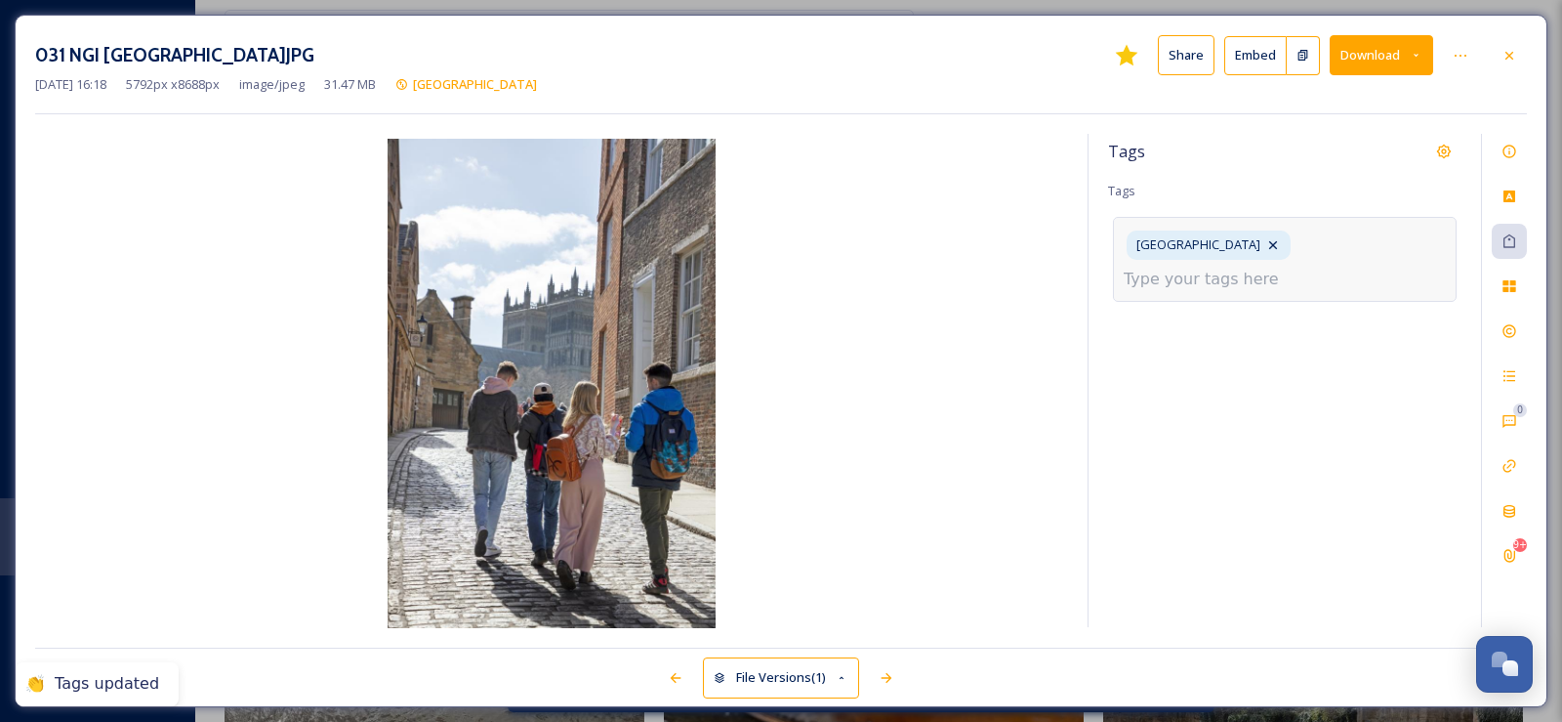
click at [1192, 288] on input at bounding box center [1221, 279] width 195 height 23
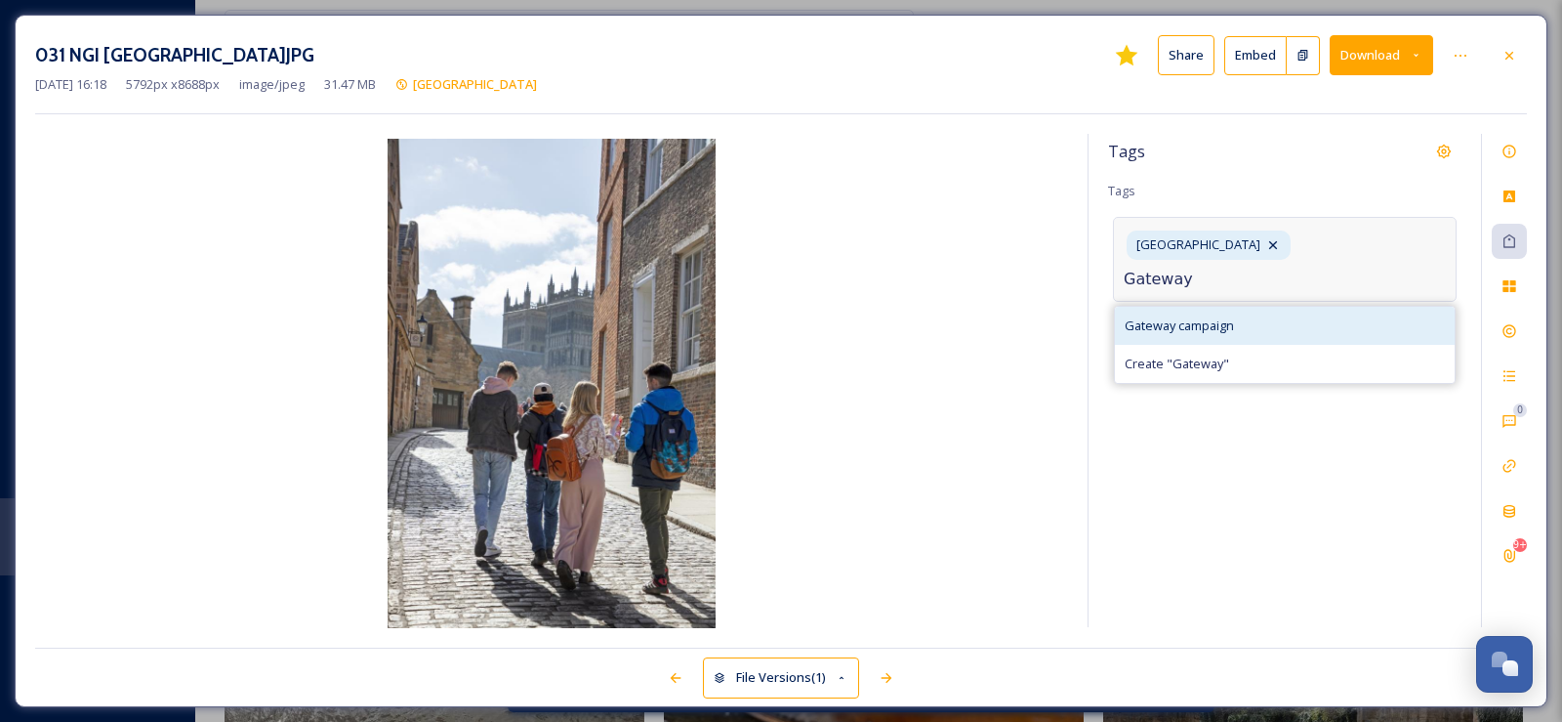
type input "Gateway"
click at [1187, 321] on span "Gateway campaign" at bounding box center [1179, 325] width 109 height 19
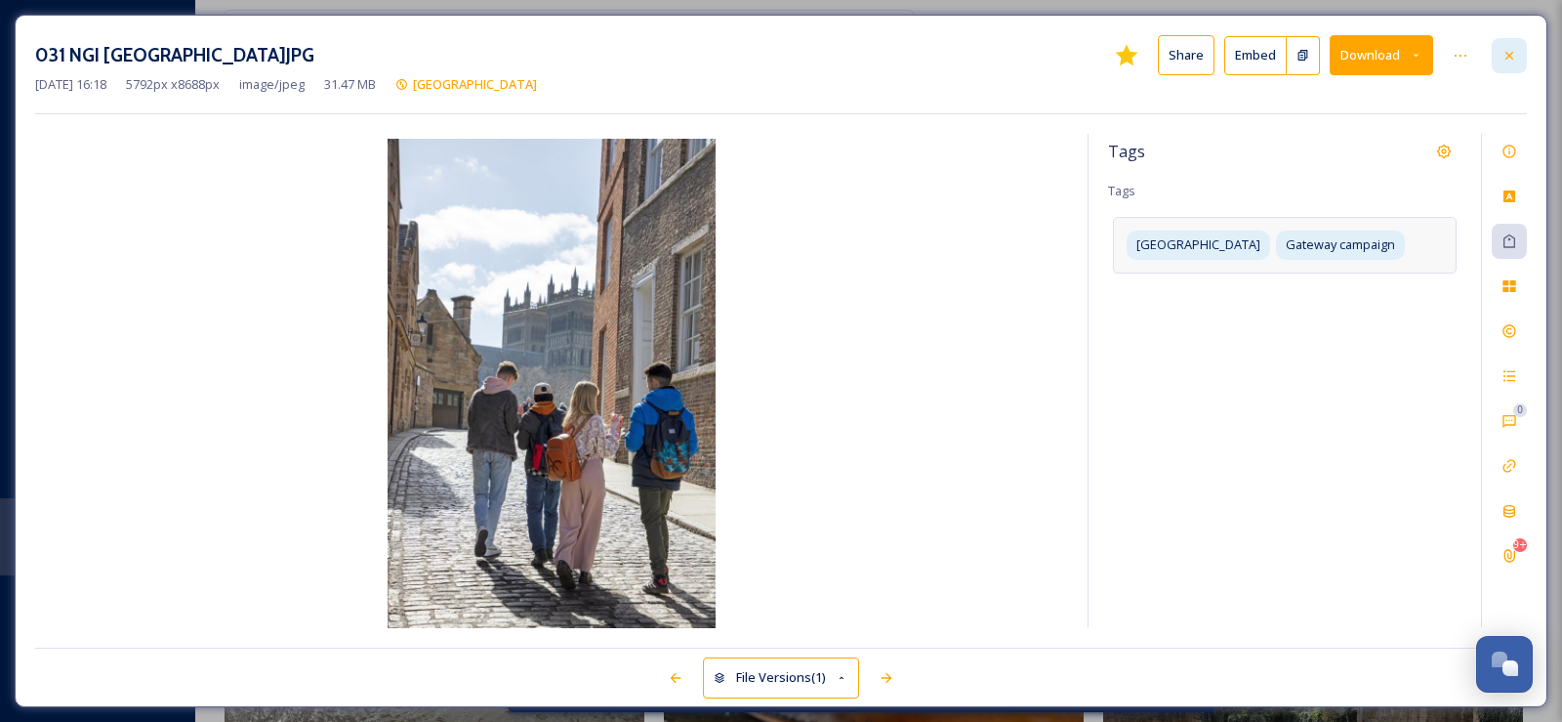
click at [1511, 61] on icon at bounding box center [1510, 56] width 16 height 16
